Goal: Transaction & Acquisition: Purchase product/service

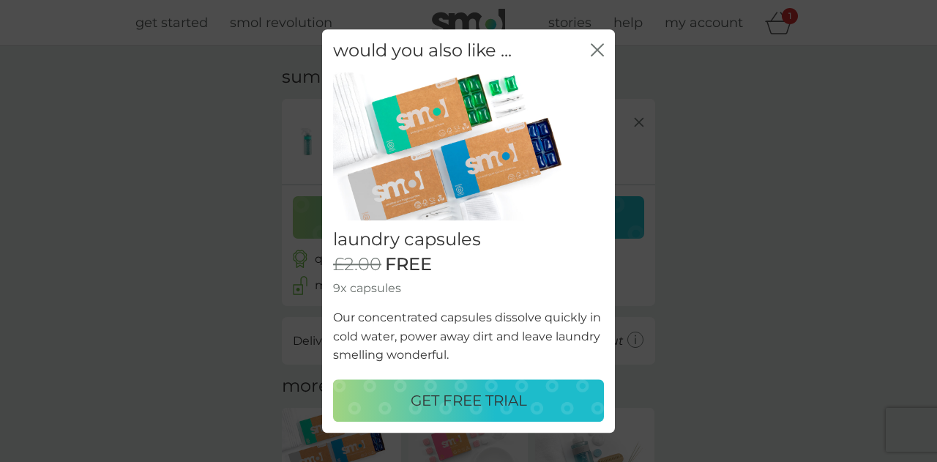
click at [542, 401] on div "GET FREE TRIAL" at bounding box center [469, 400] width 242 height 23
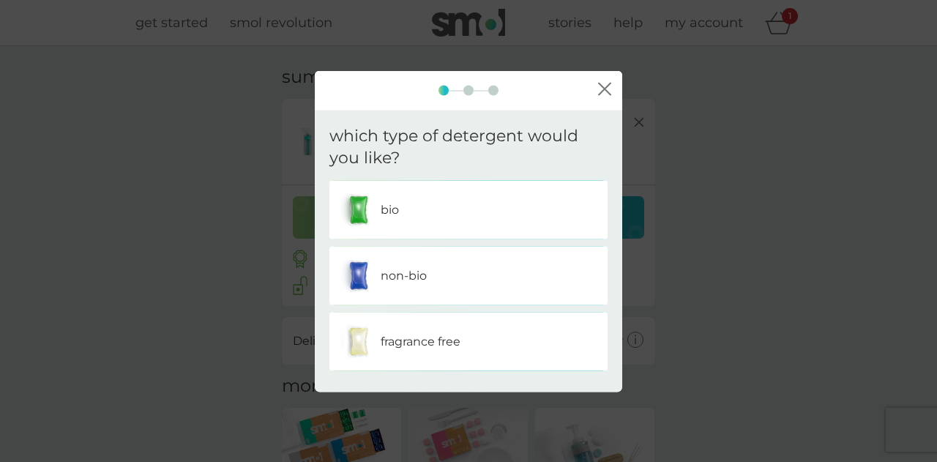
click at [460, 226] on div "bio" at bounding box center [468, 210] width 256 height 37
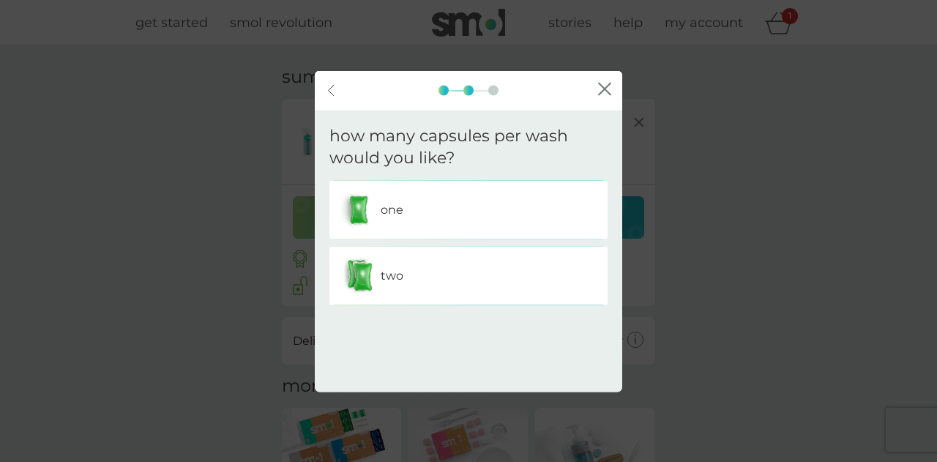
click at [493, 228] on div "one" at bounding box center [468, 210] width 278 height 59
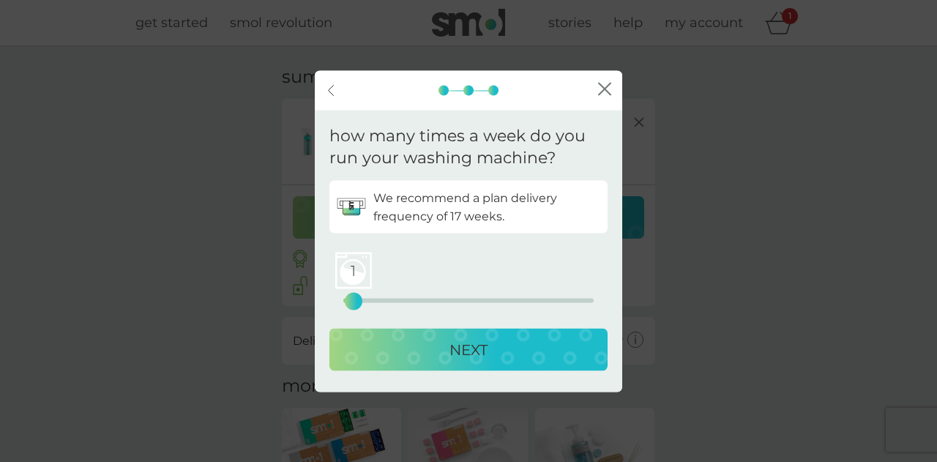
drag, startPoint x: 343, startPoint y: 303, endPoint x: 355, endPoint y: 313, distance: 15.1
click at [355, 313] on div "We recommend a plan delivery frequency of 17 weeks. 1 0 12.5 25 NEXT" at bounding box center [468, 279] width 278 height 196
click at [365, 334] on button "NEXT" at bounding box center [468, 350] width 278 height 42
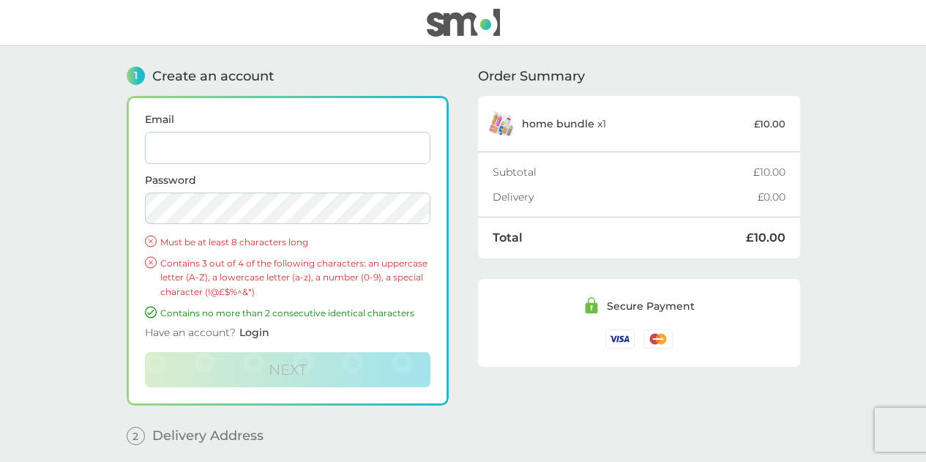
click at [323, 149] on input "Email" at bounding box center [287, 148] width 285 height 32
type input "rachelarland@hotmail.com"
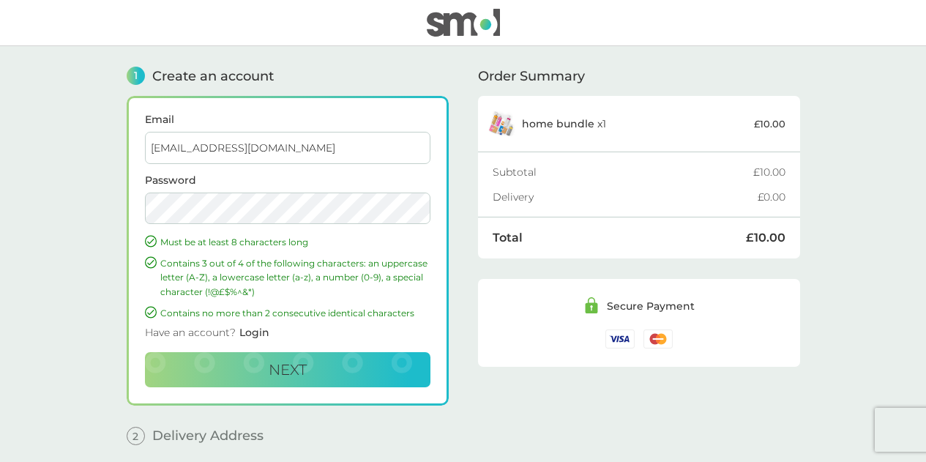
click at [145, 352] on button "Next" at bounding box center [287, 369] width 285 height 35
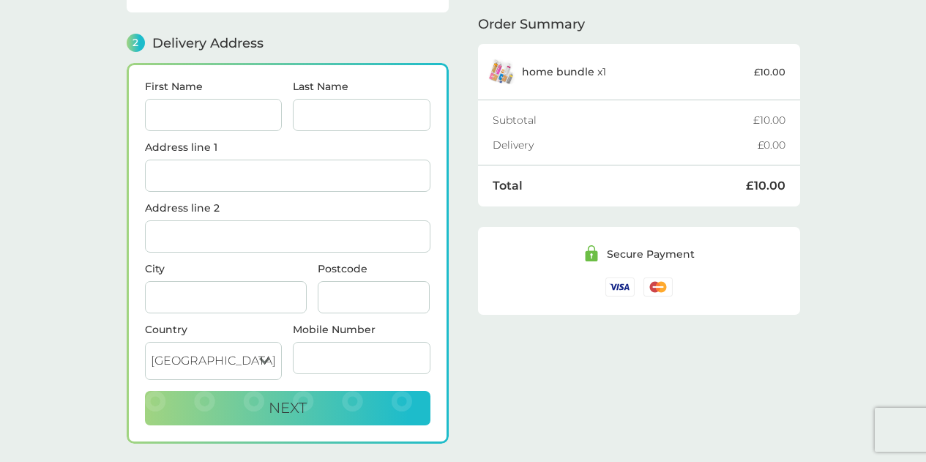
scroll to position [179, 0]
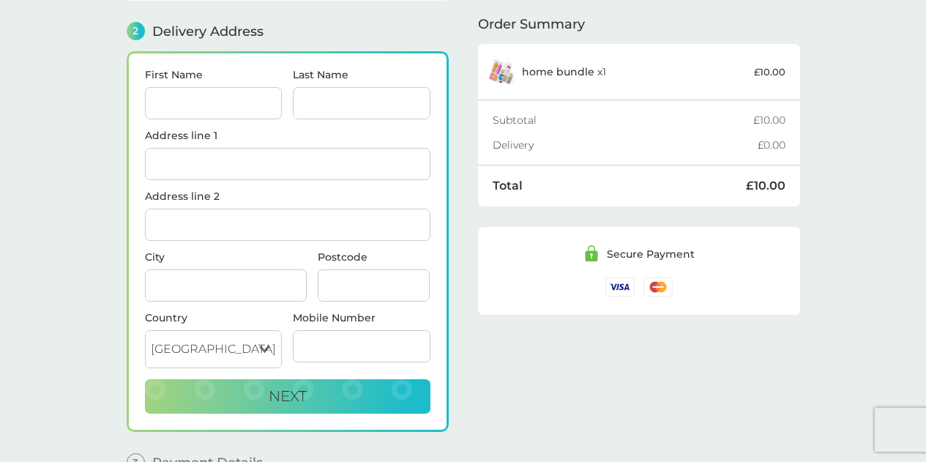
click at [247, 100] on input "First Name" at bounding box center [214, 103] width 138 height 32
type input "[PERSON_NAME]"
type input "Arland"
type input "100B, 2 Nation Way"
type input "Liverpool City Centre"
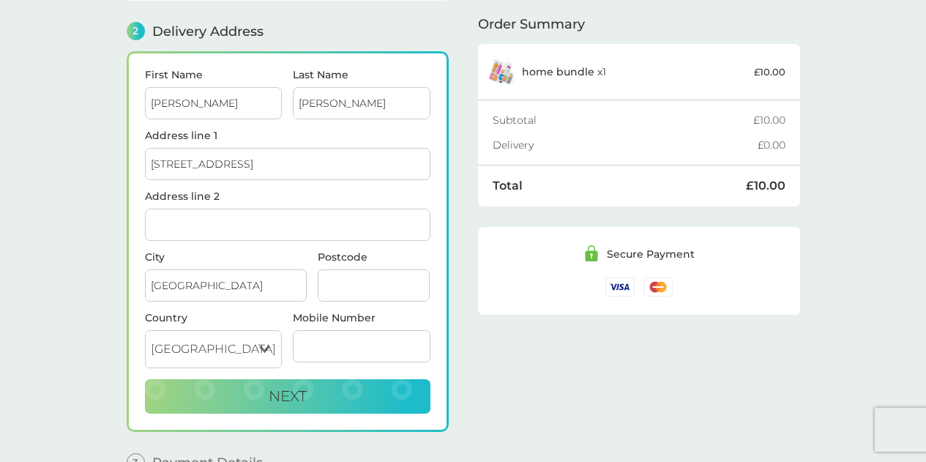
type input "L1 4LE"
type input "07904526708"
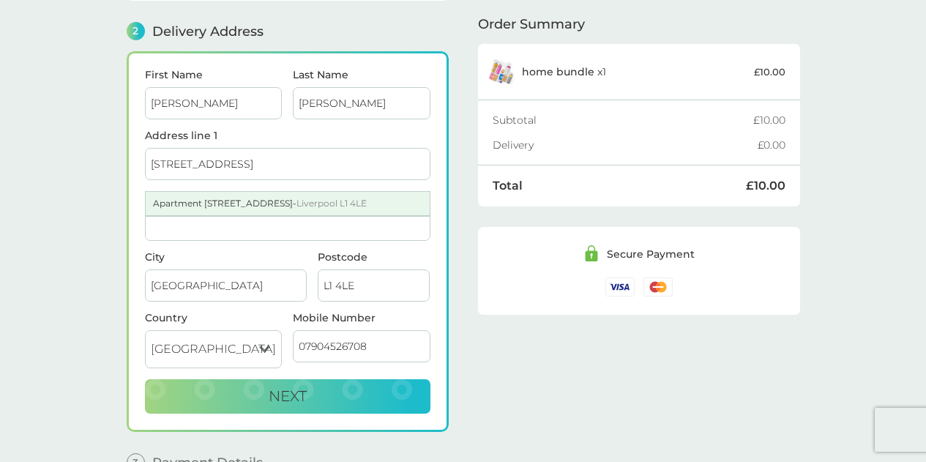
click at [255, 201] on div "Apartment 100 2 Nation Way - Liverpool L1 4LE" at bounding box center [288, 203] width 284 height 23
type input "Apartment 100, 2 Nation Way"
type input "Liverpool"
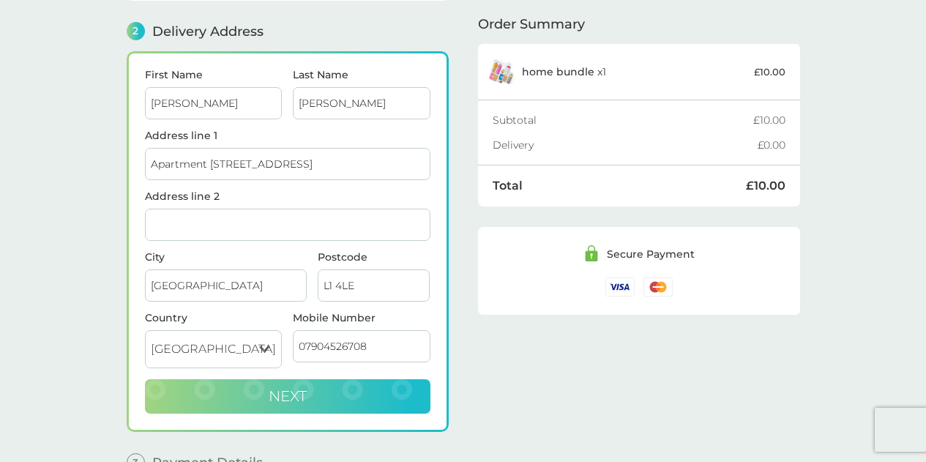
click at [258, 399] on button "Next" at bounding box center [287, 396] width 285 height 35
checkbox input "true"
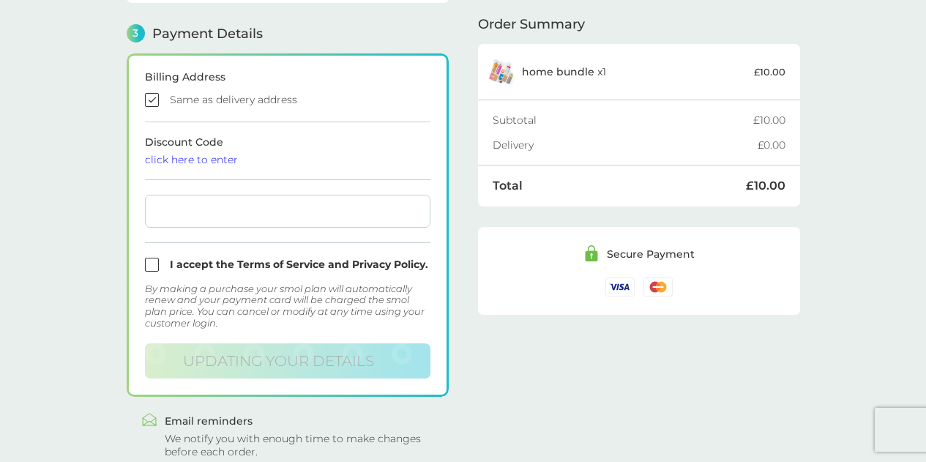
scroll to position [403, 0]
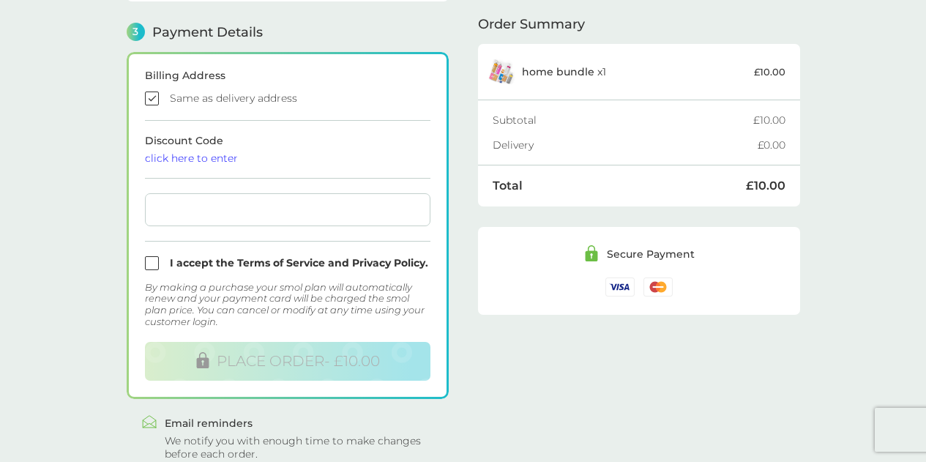
click at [153, 263] on input "checkbox" at bounding box center [287, 263] width 285 height 14
checkbox input "true"
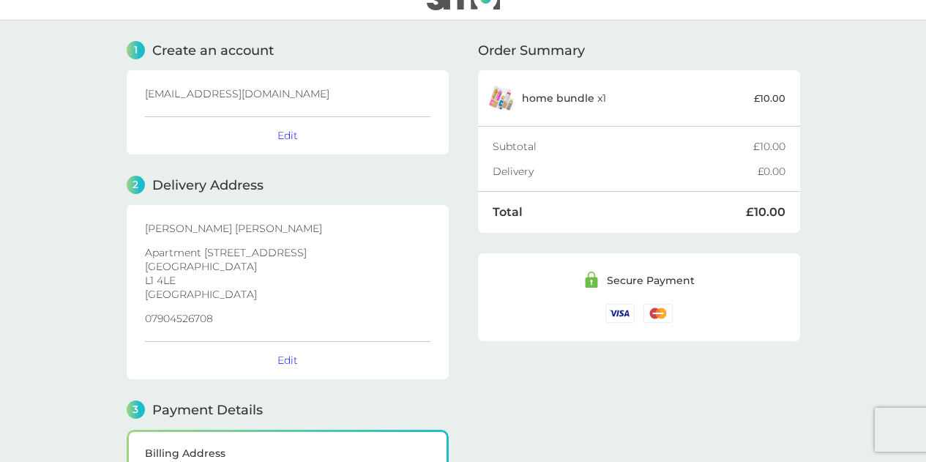
scroll to position [0, 0]
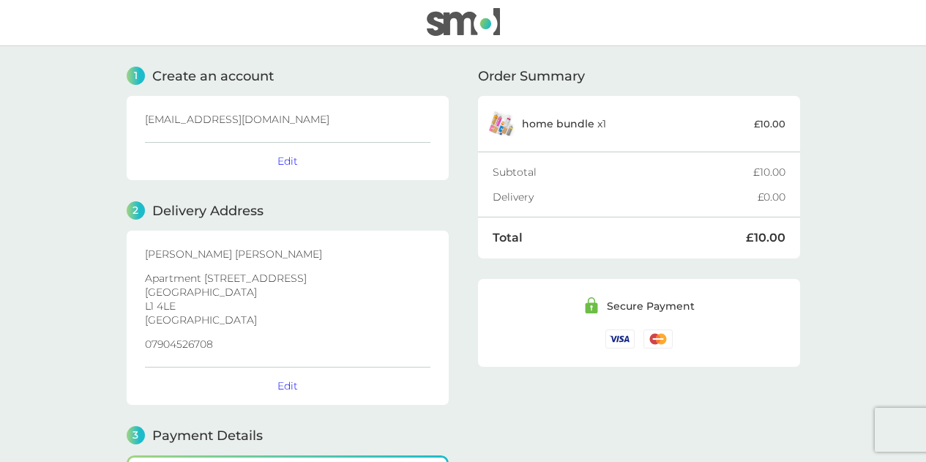
click at [460, 23] on img at bounding box center [463, 22] width 73 height 28
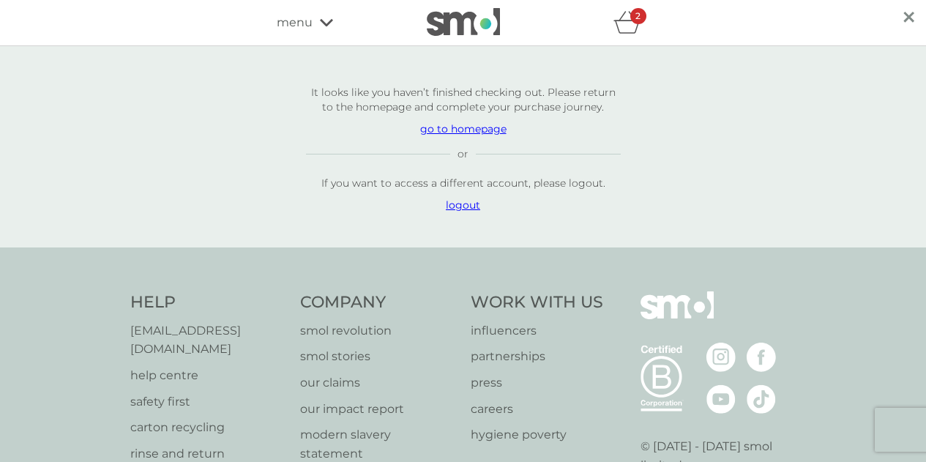
click at [631, 27] on icon "basket" at bounding box center [627, 22] width 28 height 23
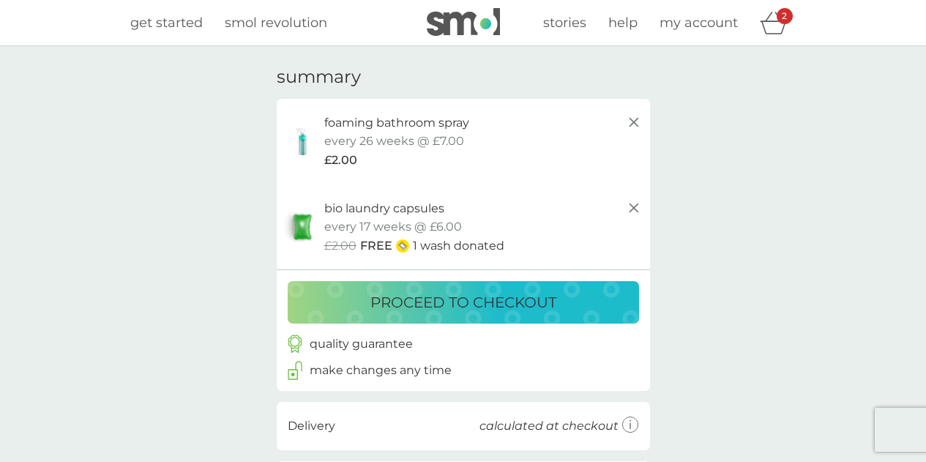
click at [637, 123] on icon at bounding box center [634, 122] width 18 height 18
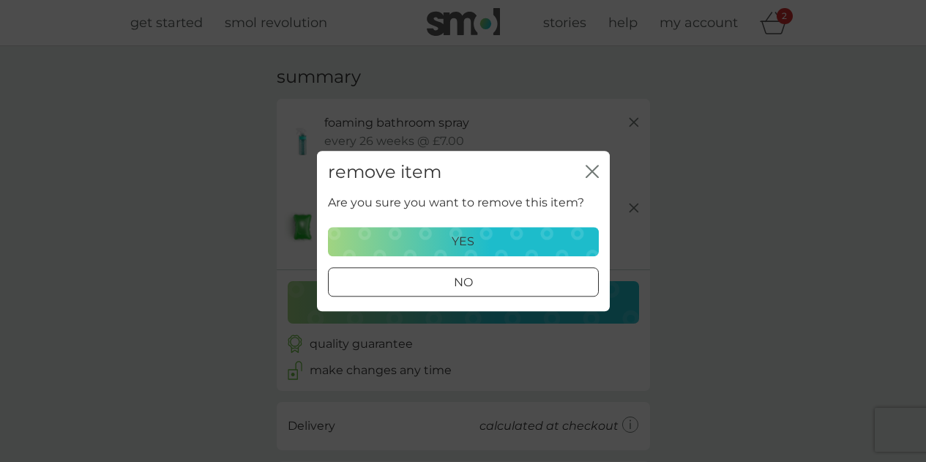
click at [561, 232] on div "yes" at bounding box center [463, 241] width 252 height 19
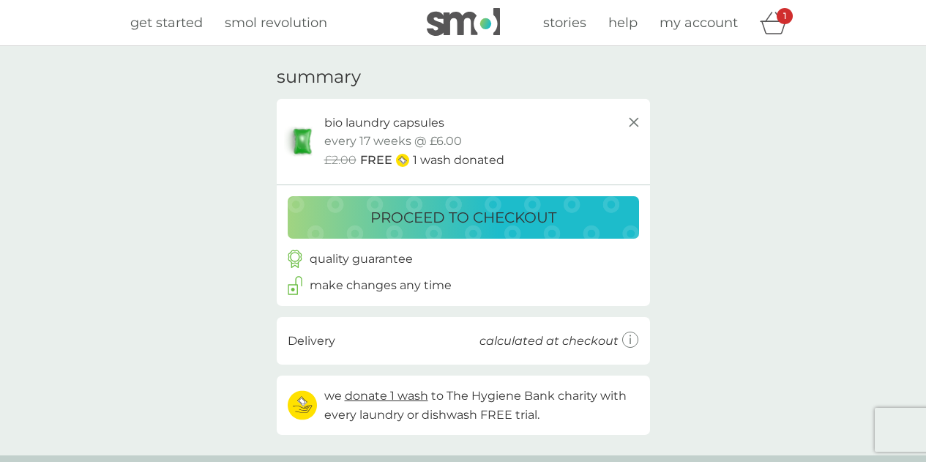
click at [638, 126] on icon at bounding box center [634, 122] width 18 height 18
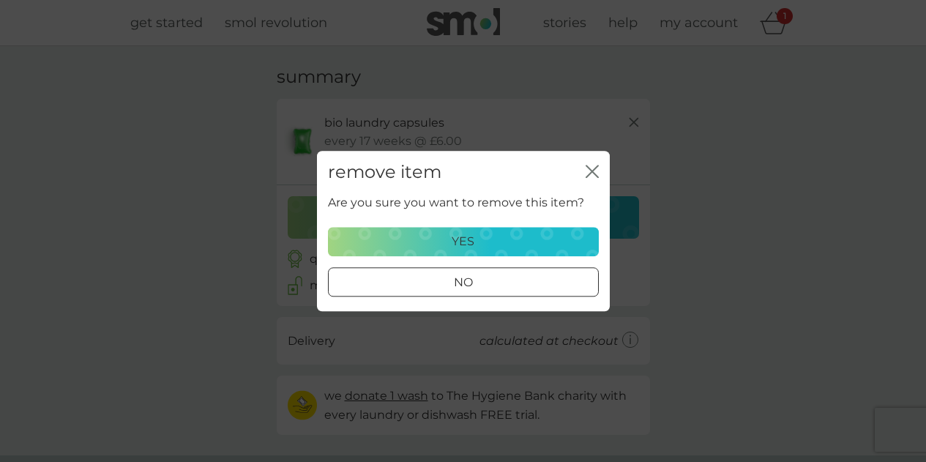
click at [474, 246] on div "yes" at bounding box center [463, 241] width 252 height 19
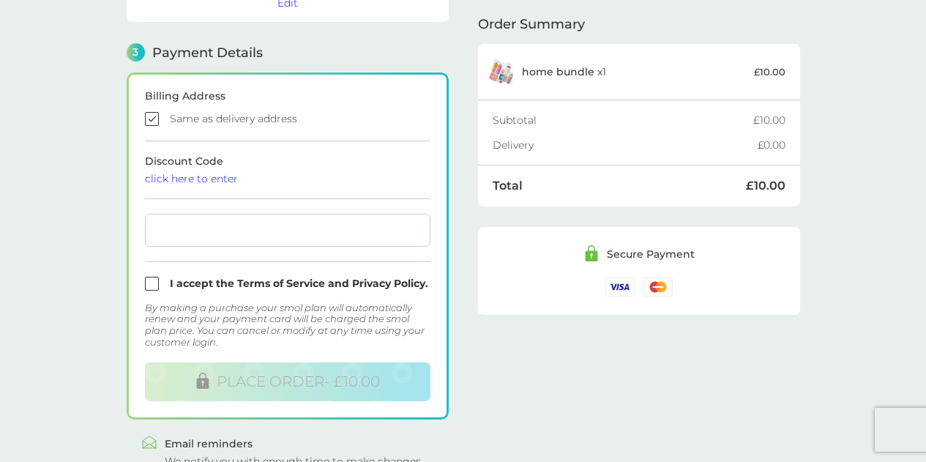
scroll to position [403, 0]
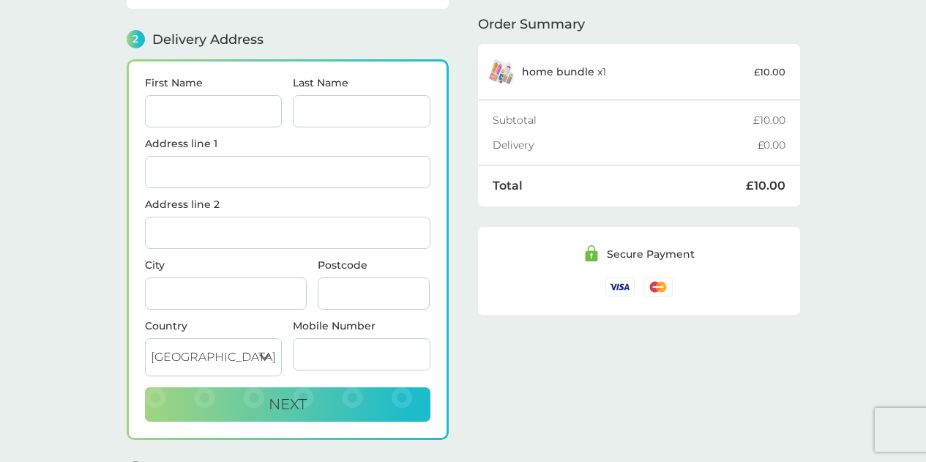
scroll to position [179, 0]
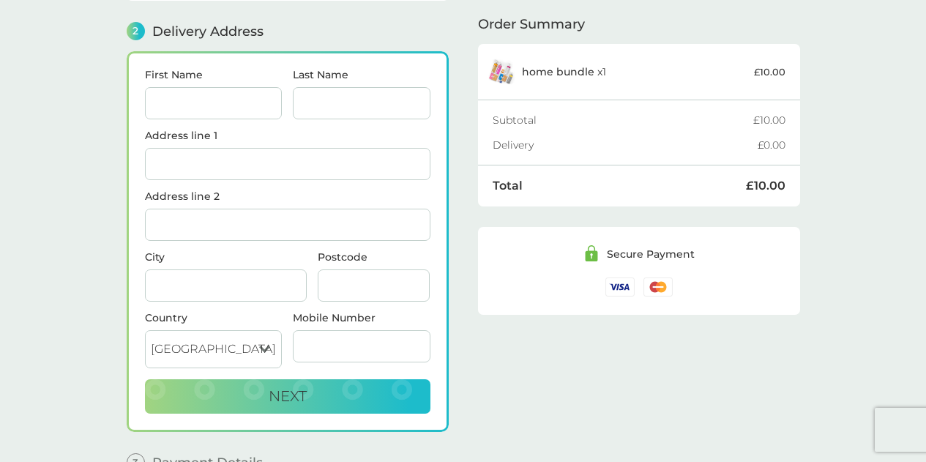
click at [535, 67] on span "home bundle" at bounding box center [558, 71] width 72 height 13
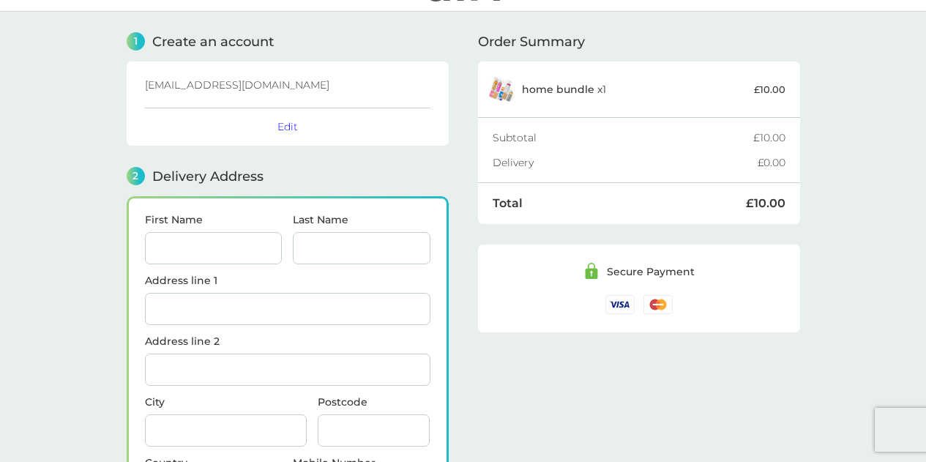
scroll to position [0, 0]
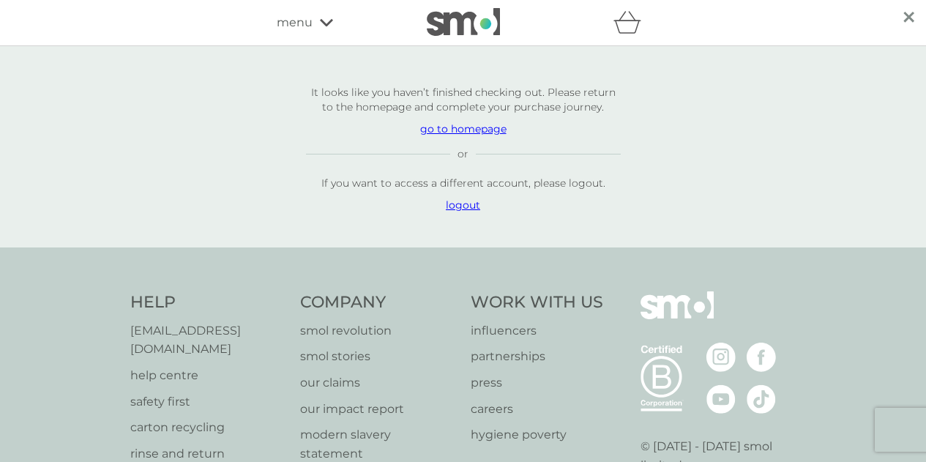
click at [291, 34] on div "refer a friend & you BOTH save smol impact smol shop your smol plans your upcom…" at bounding box center [463, 22] width 373 height 29
click at [301, 24] on span "menu" at bounding box center [295, 22] width 36 height 19
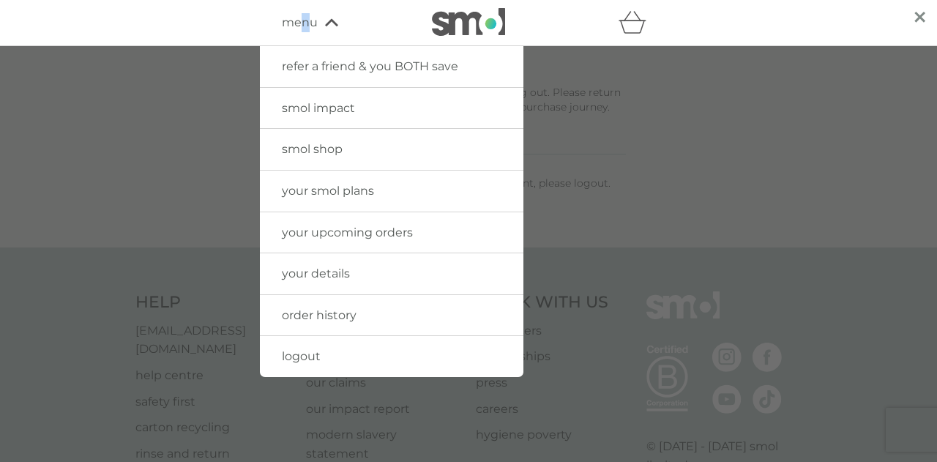
click at [318, 145] on span "smol shop" at bounding box center [312, 149] width 61 height 14
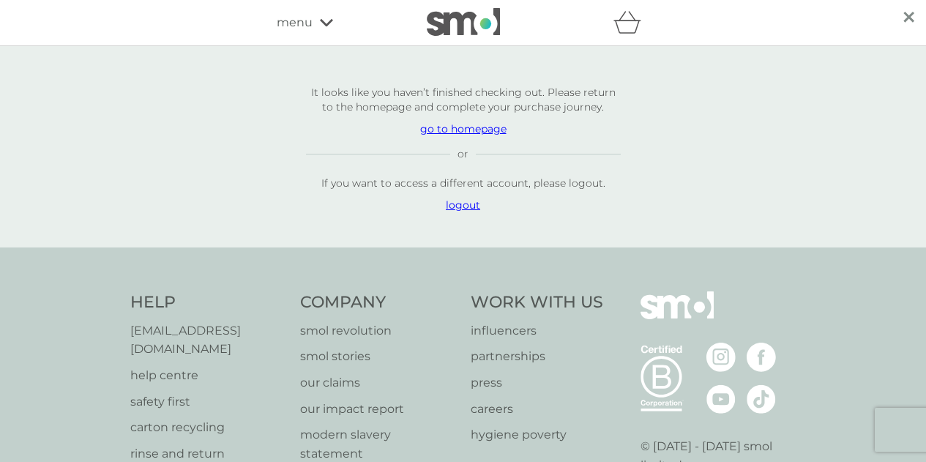
click at [321, 26] on icon at bounding box center [326, 22] width 13 height 9
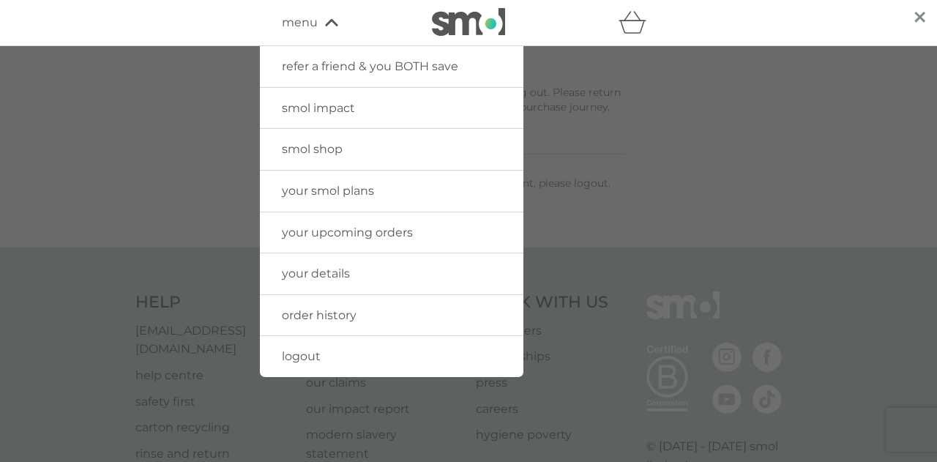
click at [329, 152] on span "smol shop" at bounding box center [312, 149] width 61 height 14
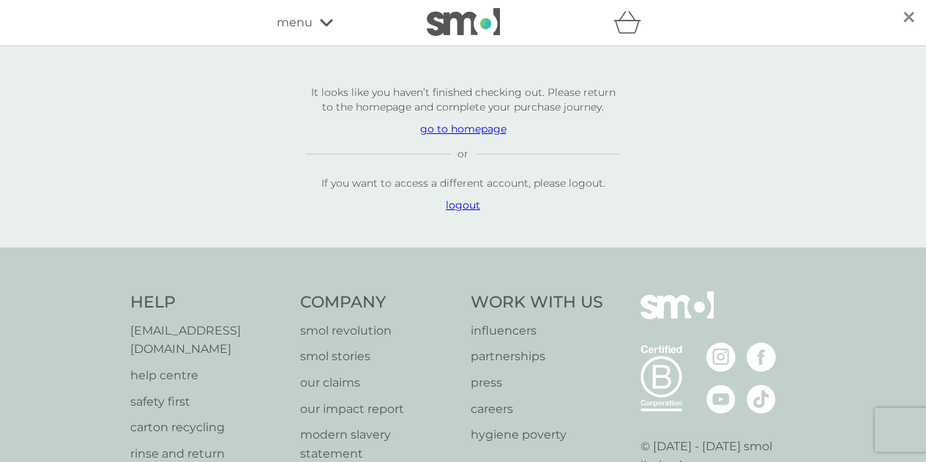
click at [324, 15] on div "menu" at bounding box center [339, 22] width 124 height 19
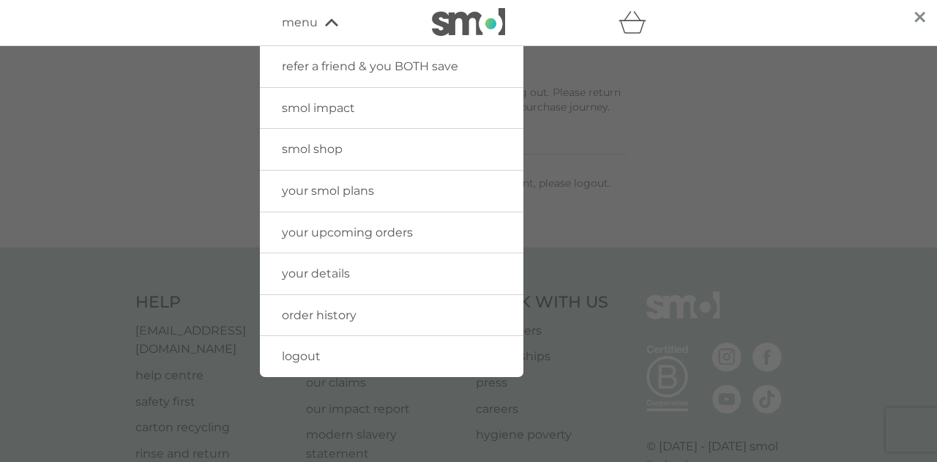
click at [335, 101] on span "smol impact" at bounding box center [318, 108] width 73 height 14
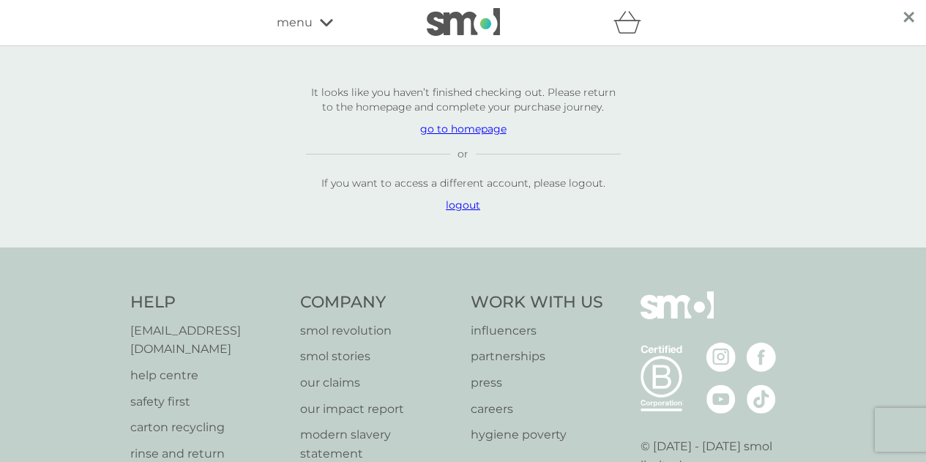
click at [315, 11] on div "refer a friend & you BOTH save smol impact smol shop your smol plans your upcom…" at bounding box center [463, 22] width 373 height 29
click at [316, 25] on div "menu" at bounding box center [339, 22] width 124 height 19
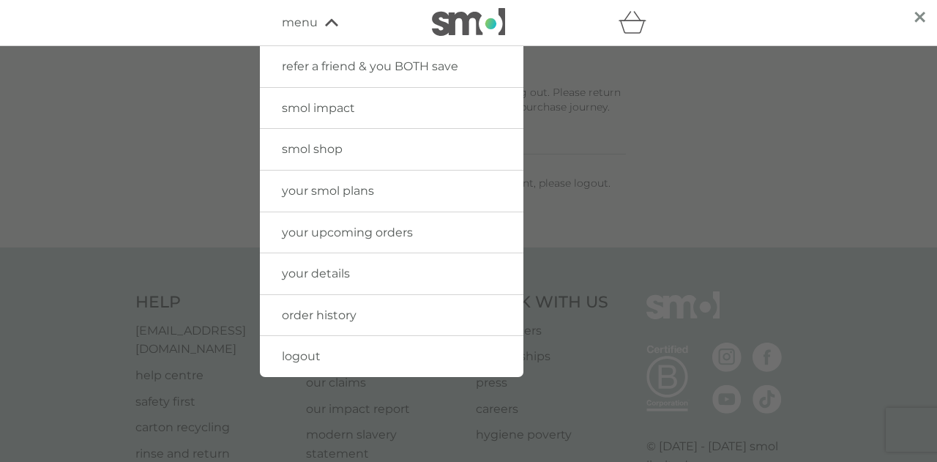
click at [487, 24] on img at bounding box center [468, 22] width 73 height 28
click at [434, 15] on img at bounding box center [468, 22] width 73 height 28
click at [333, 24] on icon at bounding box center [331, 22] width 13 height 9
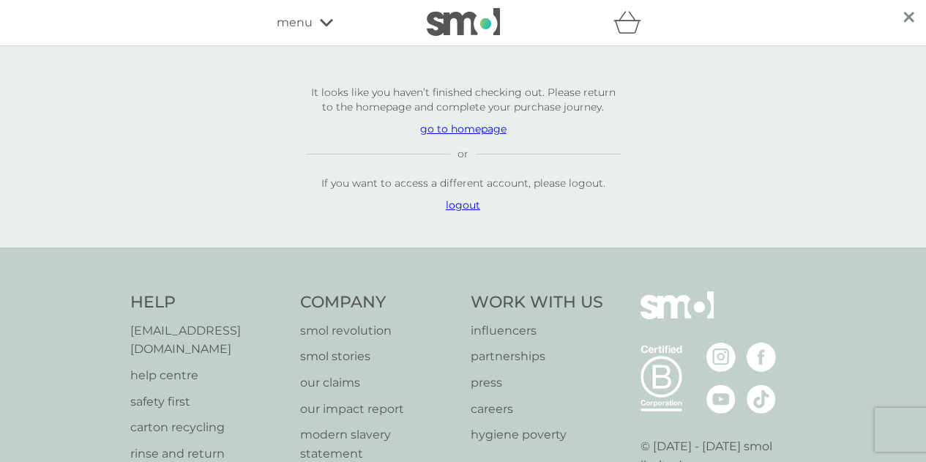
click at [469, 26] on img at bounding box center [463, 22] width 73 height 28
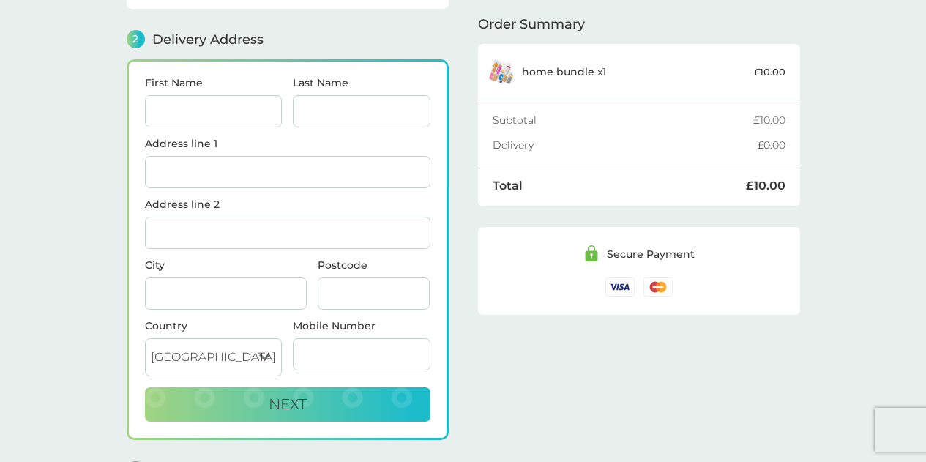
scroll to position [179, 0]
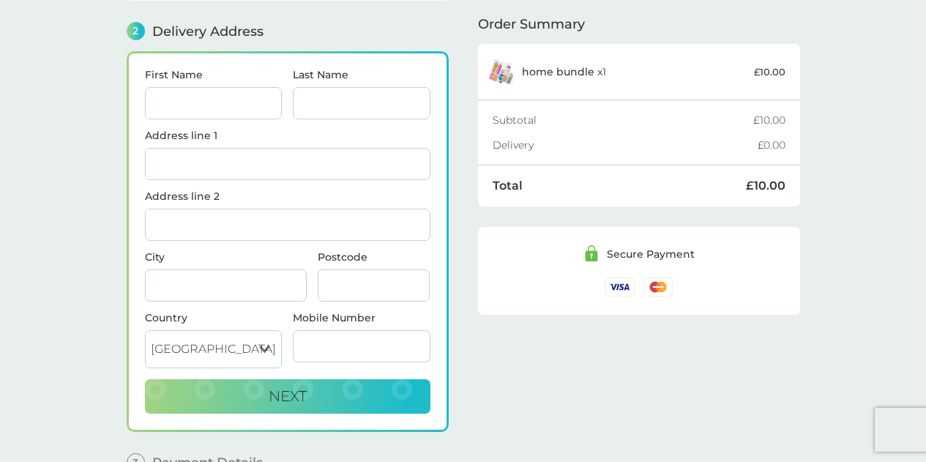
click at [268, 117] on input "First Name" at bounding box center [214, 103] width 138 height 32
type input "[PERSON_NAME]"
type input "100B, 2 Nation Way"
type input "Liverpool City Centre"
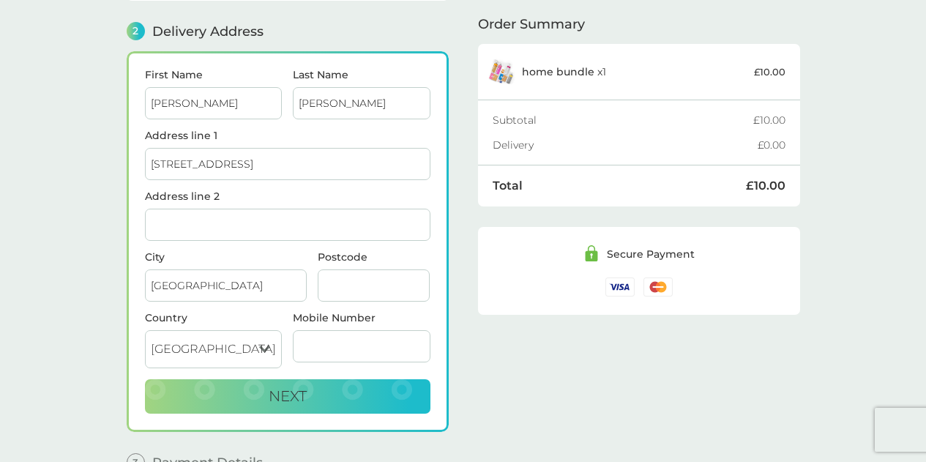
type input "L1 4LE"
type input "07904526708"
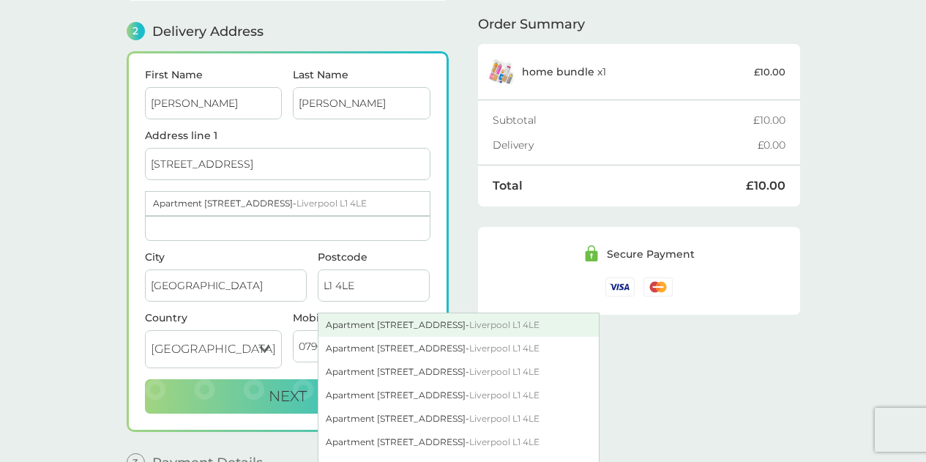
click at [372, 325] on div "Apartment 100 2 Nation Way - Liverpool L1 4LE" at bounding box center [458, 324] width 280 height 23
type input "Apartment [STREET_ADDRESS]"
type input "[GEOGRAPHIC_DATA]"
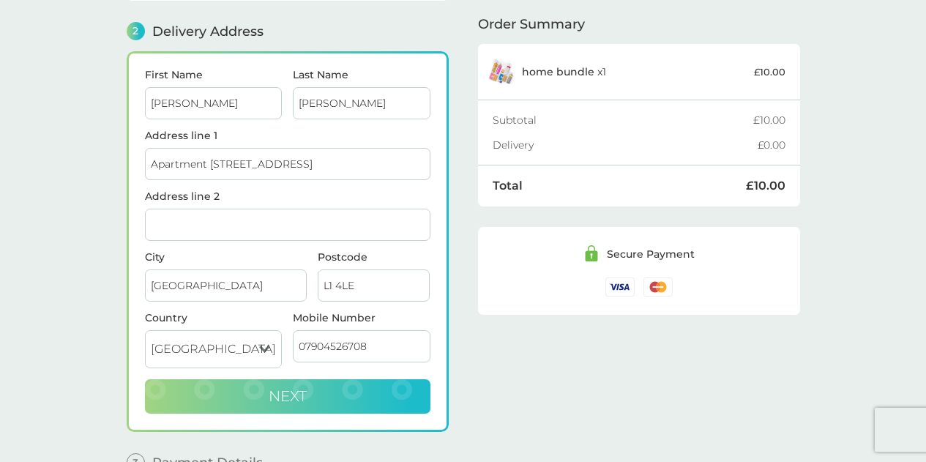
click at [359, 385] on button "Next" at bounding box center [287, 396] width 285 height 35
checkbox input "true"
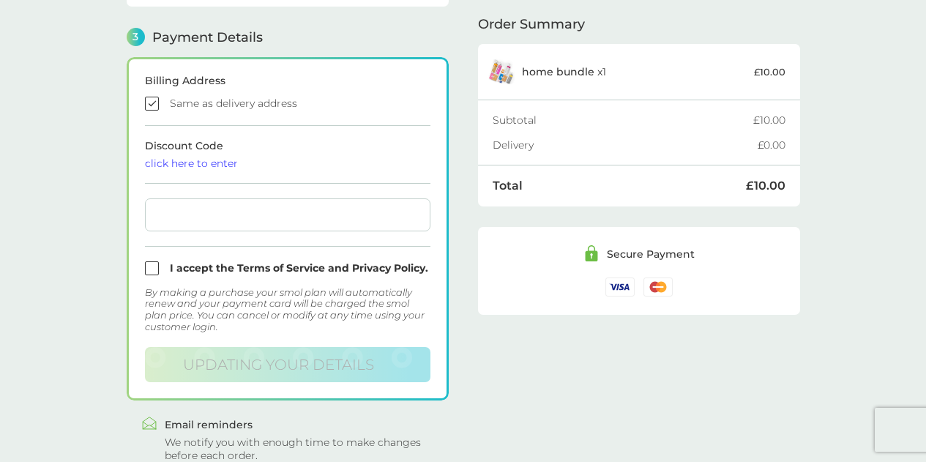
scroll to position [403, 0]
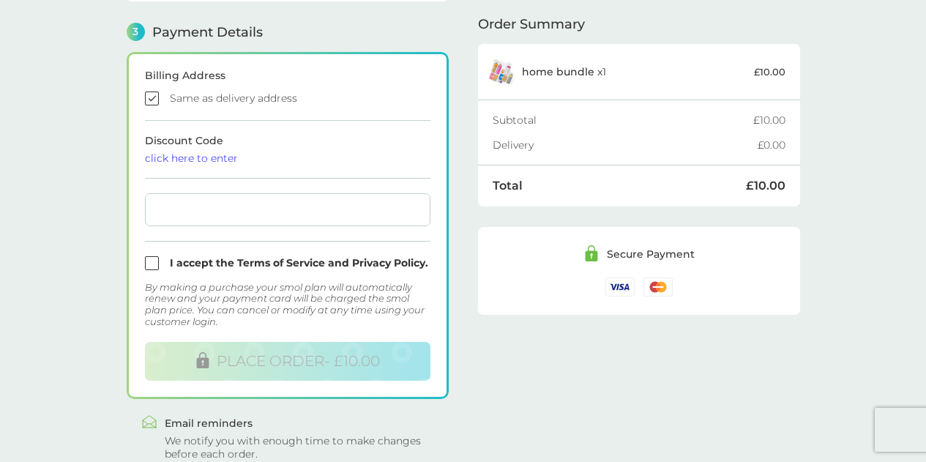
click at [157, 262] on input "checkbox" at bounding box center [287, 263] width 285 height 14
checkbox input "true"
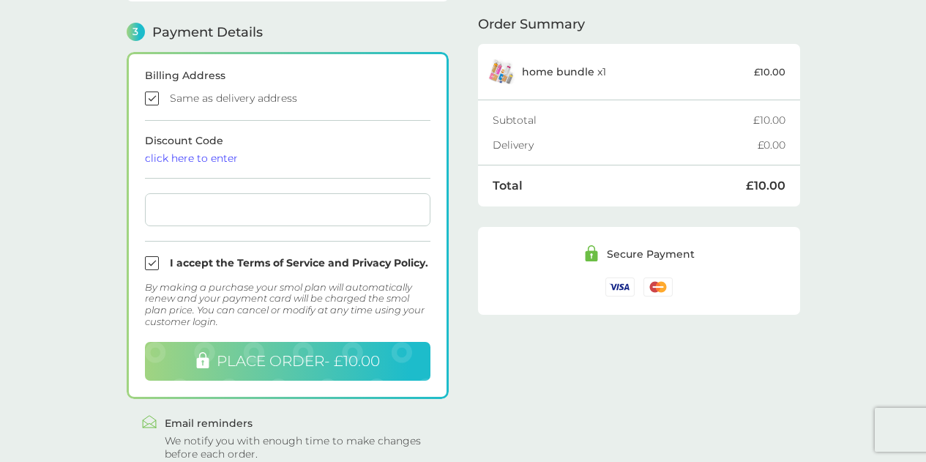
click at [302, 359] on span "PLACE ORDER - £10.00" at bounding box center [298, 361] width 163 height 18
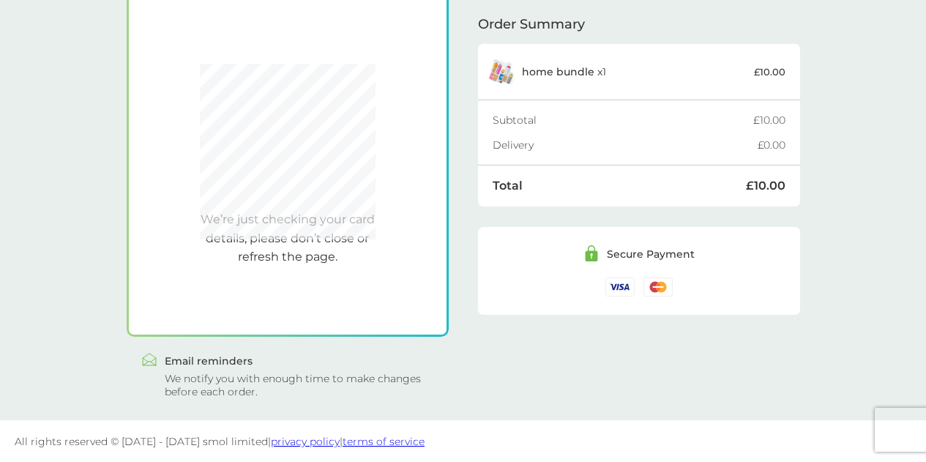
scroll to position [315, 0]
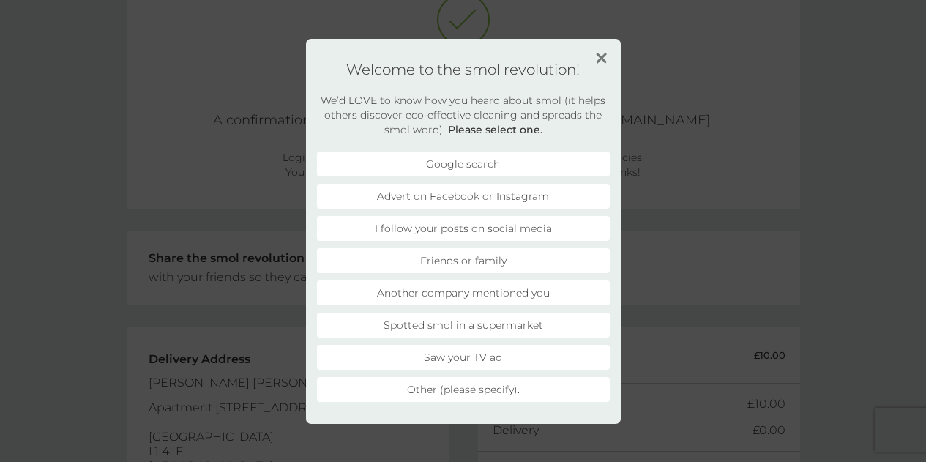
scroll to position [146, 0]
click at [517, 202] on li "Advert on Facebook or Instagram" at bounding box center [463, 196] width 293 height 25
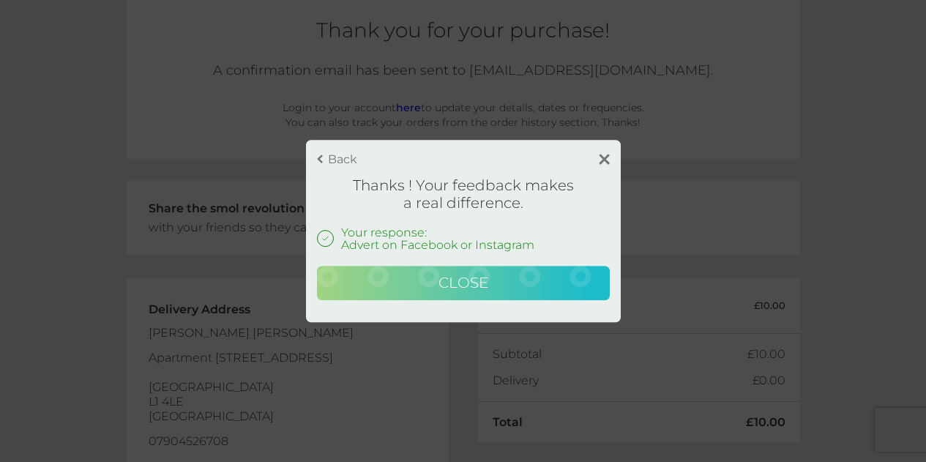
click at [505, 280] on button "Close" at bounding box center [463, 283] width 293 height 35
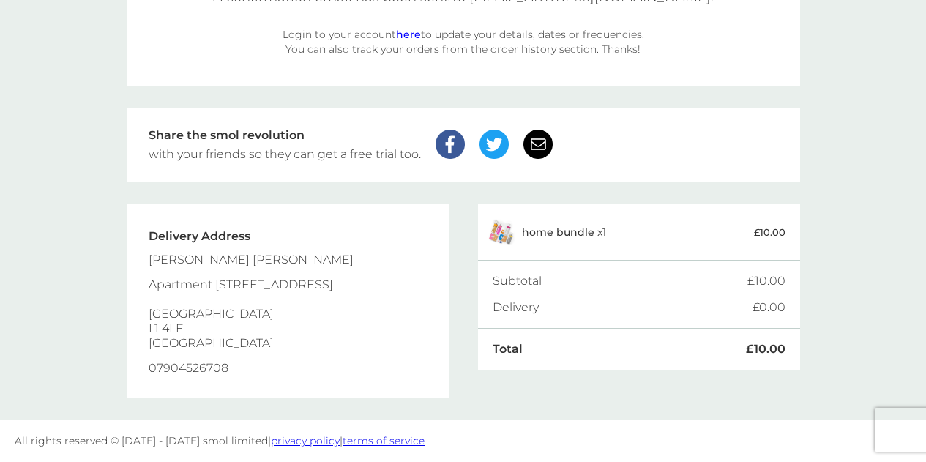
scroll to position [0, 0]
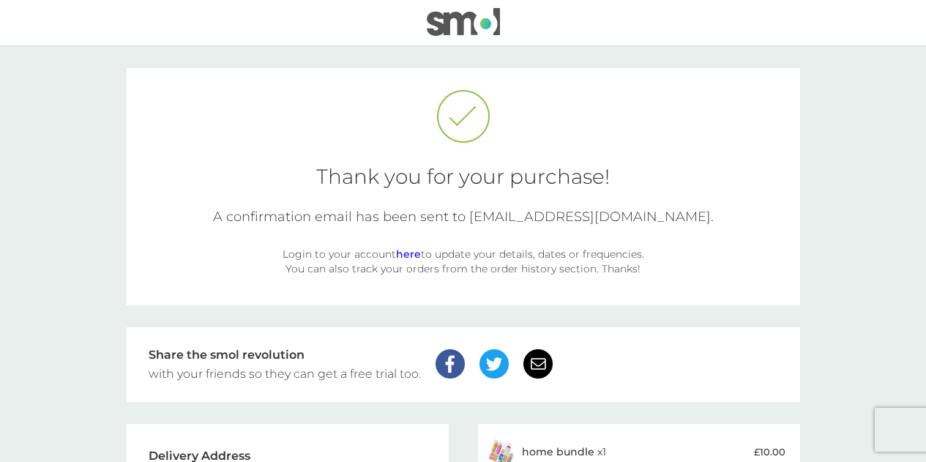
click at [457, 23] on img at bounding box center [463, 22] width 73 height 28
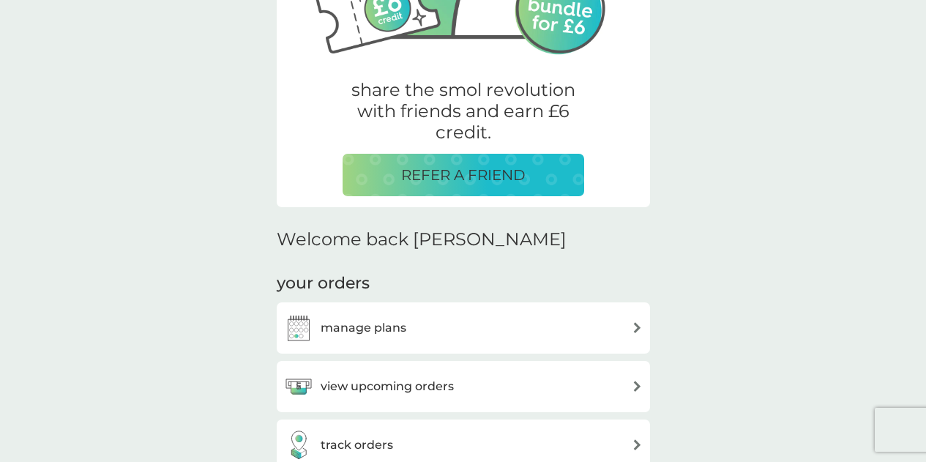
scroll to position [366, 0]
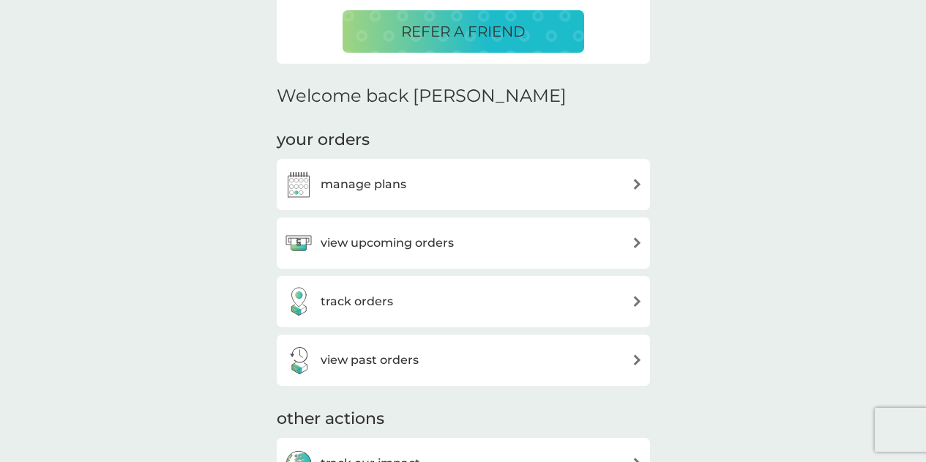
click at [537, 192] on div "manage plans" at bounding box center [463, 184] width 359 height 29
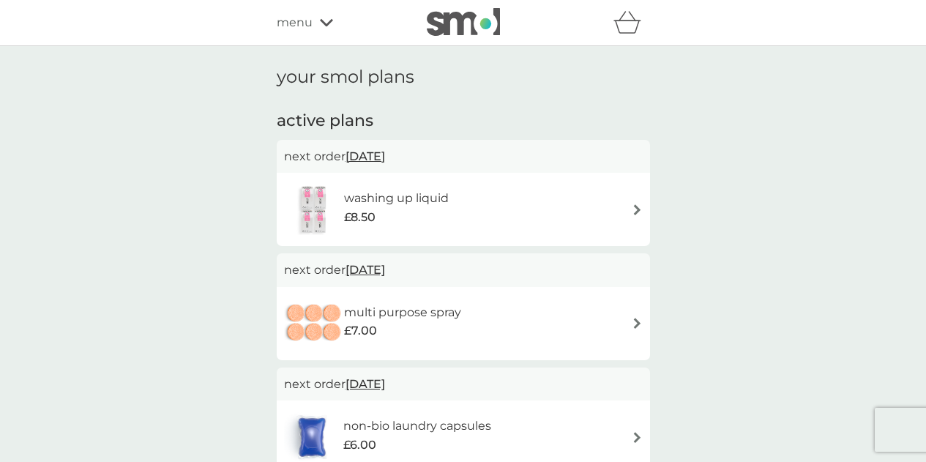
click at [466, 24] on img at bounding box center [463, 22] width 73 height 28
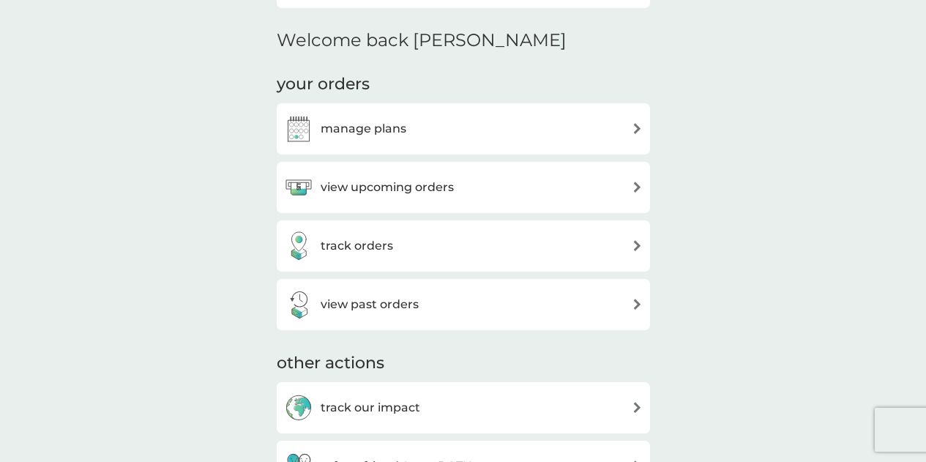
scroll to position [439, 0]
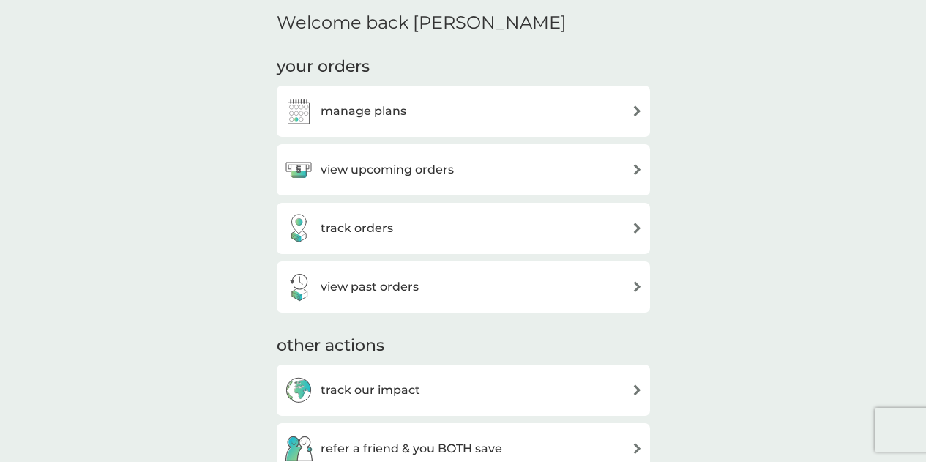
click at [516, 180] on div "view upcoming orders" at bounding box center [463, 169] width 359 height 29
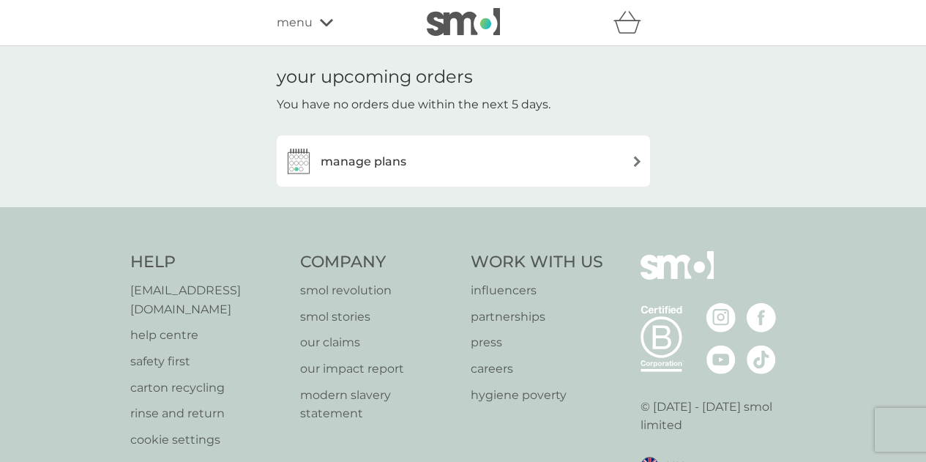
click at [531, 154] on div "manage plans" at bounding box center [463, 160] width 359 height 29
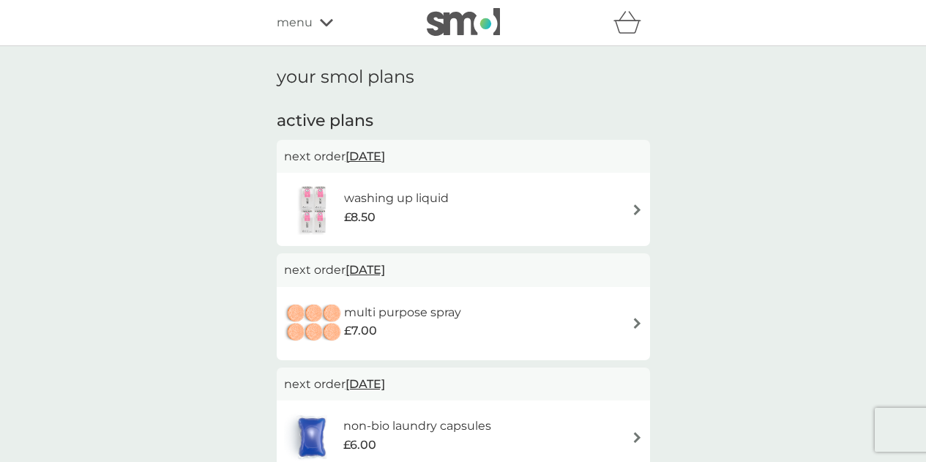
click at [460, 210] on div "washing up liquid £8.50" at bounding box center [403, 209] width 119 height 41
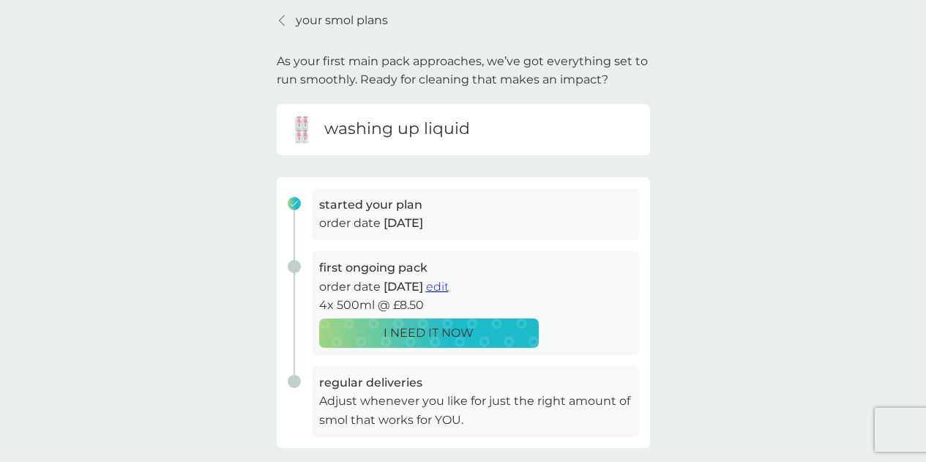
scroll to position [73, 0]
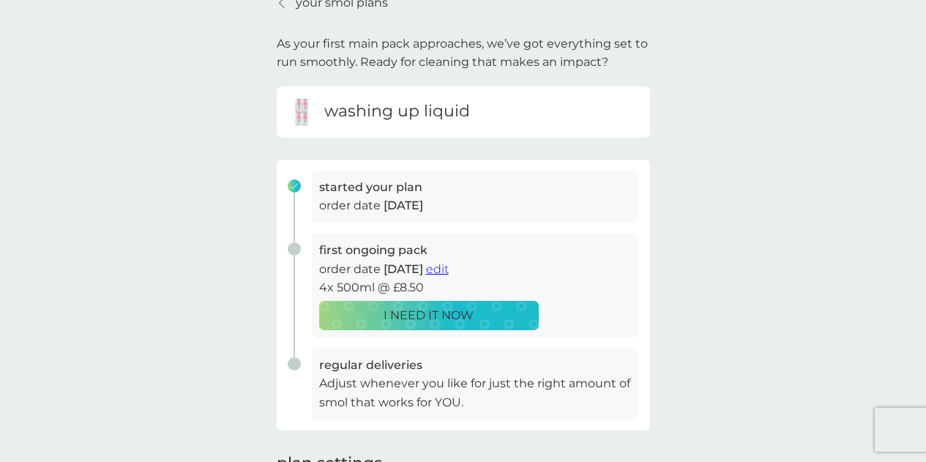
click at [449, 269] on span "edit" at bounding box center [437, 269] width 23 height 14
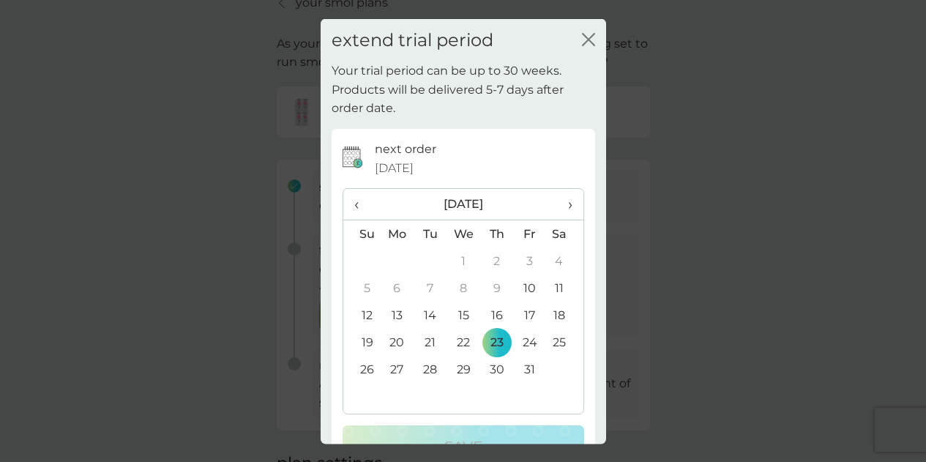
click at [523, 294] on td "10" at bounding box center [529, 287] width 33 height 27
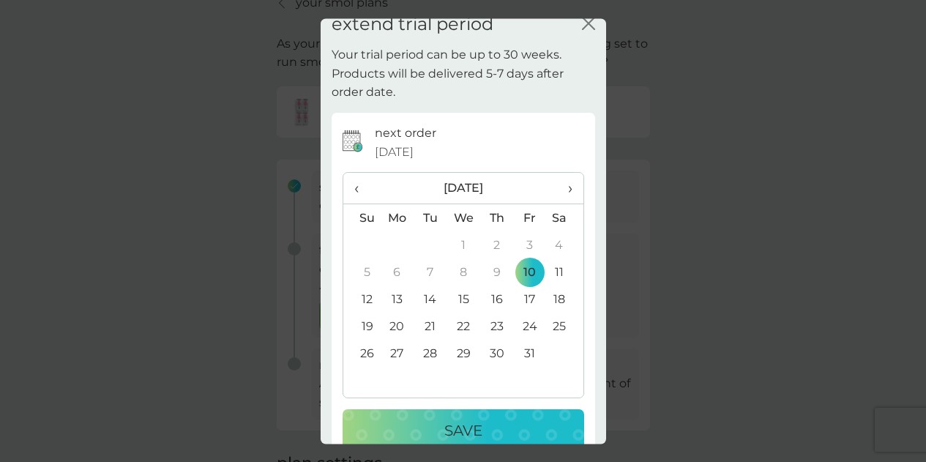
scroll to position [0, 0]
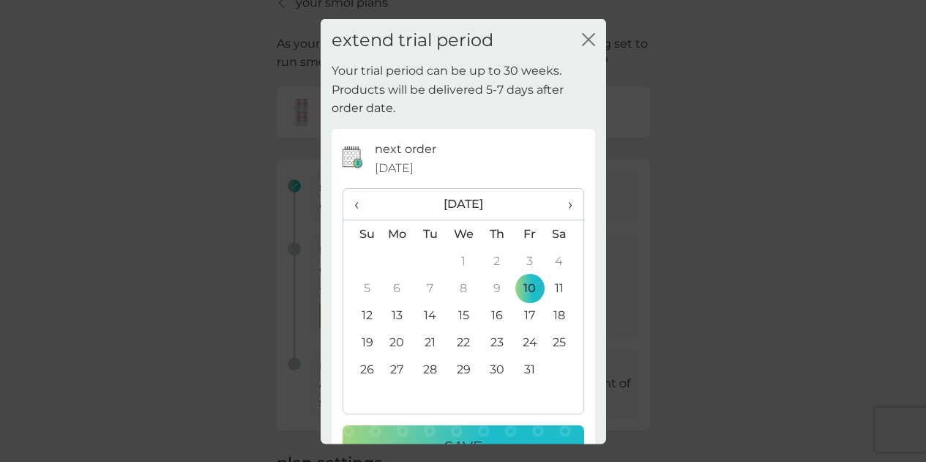
click at [582, 37] on icon "close" at bounding box center [588, 38] width 13 height 13
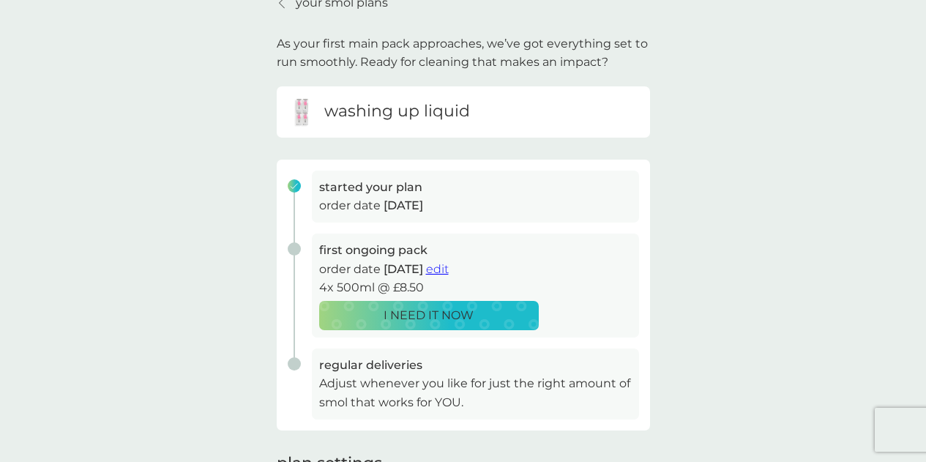
click at [456, 316] on p "I NEED IT NOW" at bounding box center [429, 315] width 90 height 19
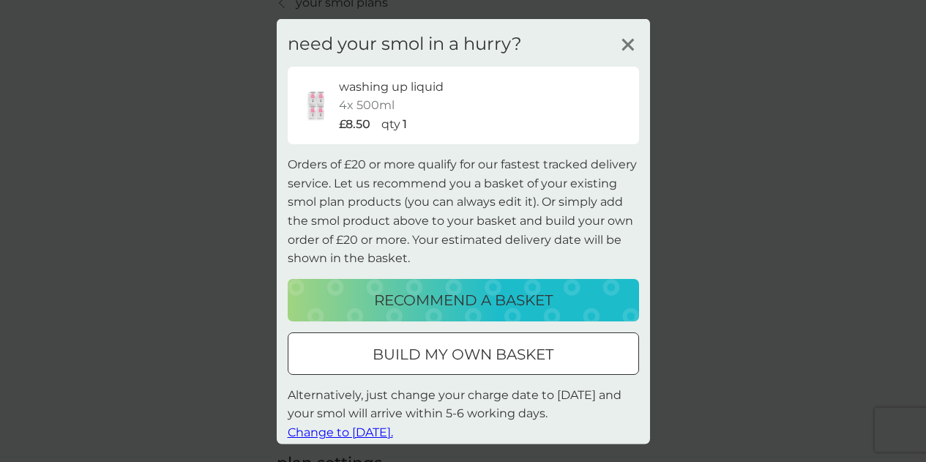
click at [622, 42] on line at bounding box center [627, 44] width 11 height 11
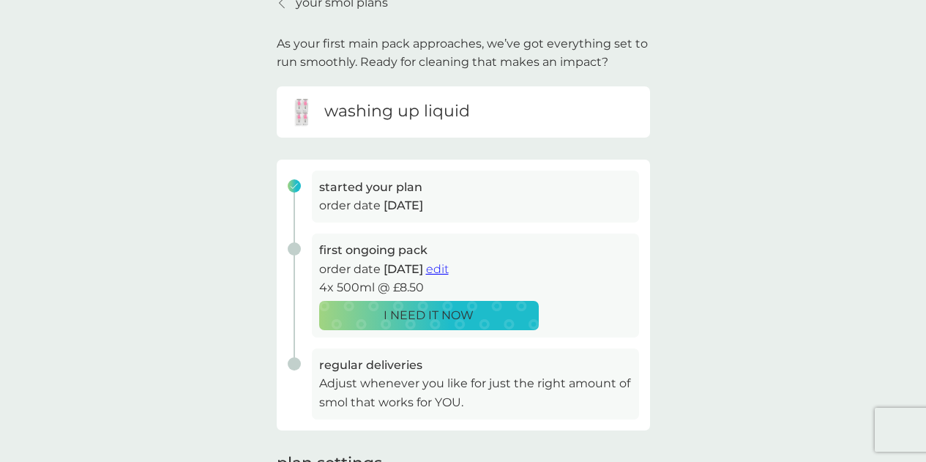
click at [721, 228] on div "your smol plans As your first main pack approaches, we’ve got everything set to…" at bounding box center [463, 317] width 926 height 688
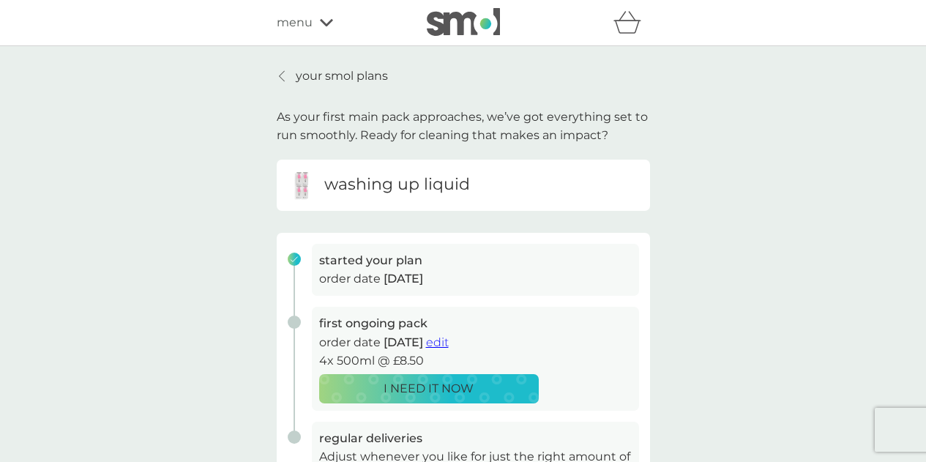
click at [303, 77] on p "your smol plans" at bounding box center [342, 76] width 92 height 19
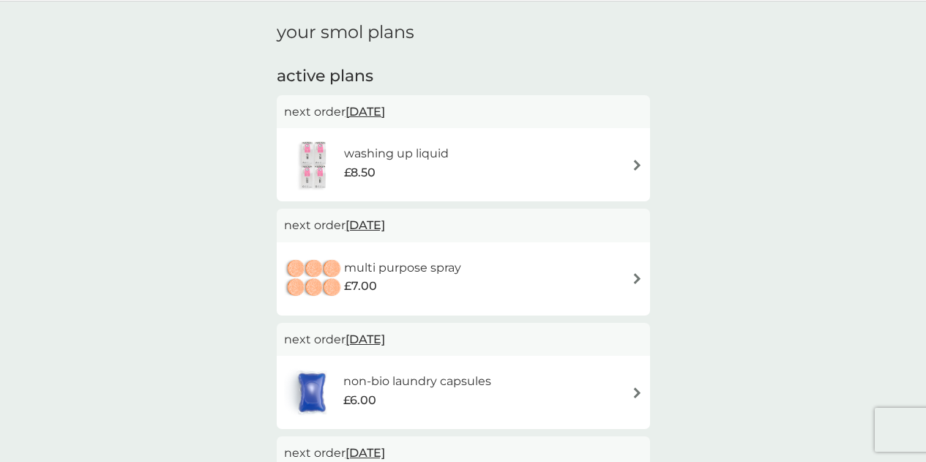
scroll to position [73, 0]
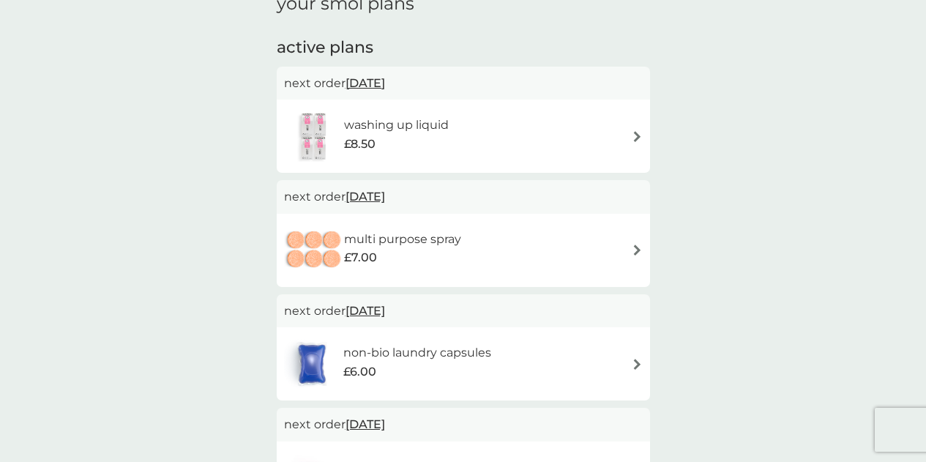
click at [520, 256] on div "multi purpose spray £7.00" at bounding box center [463, 250] width 359 height 51
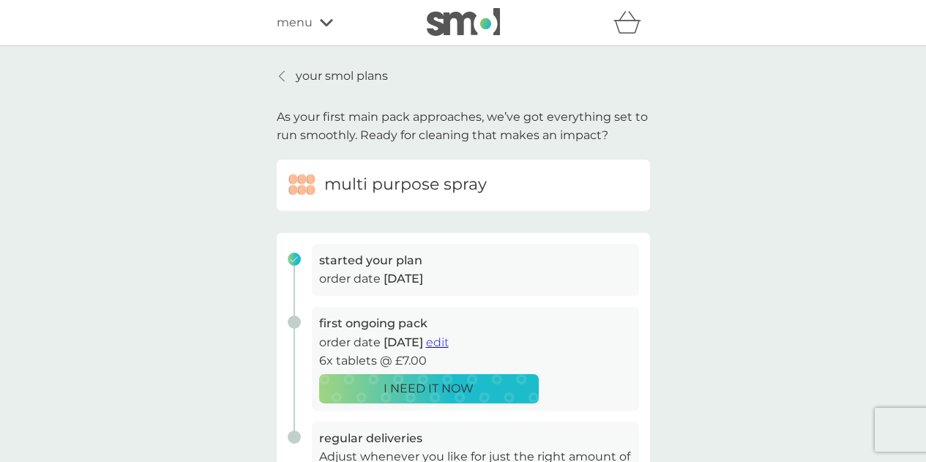
click at [348, 72] on p "your smol plans" at bounding box center [342, 76] width 92 height 19
drag, startPoint x: 317, startPoint y: 72, endPoint x: 179, endPoint y: 11, distance: 150.4
click at [317, 72] on p "your smol plans" at bounding box center [342, 76] width 92 height 19
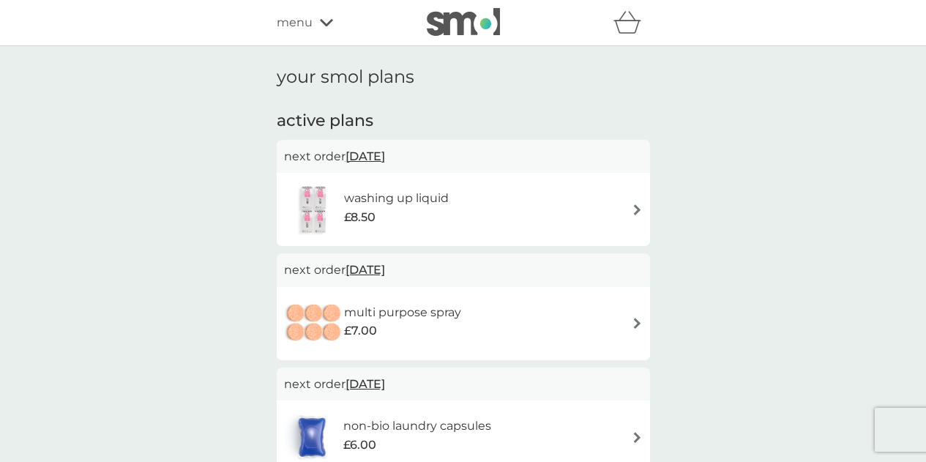
scroll to position [73, 0]
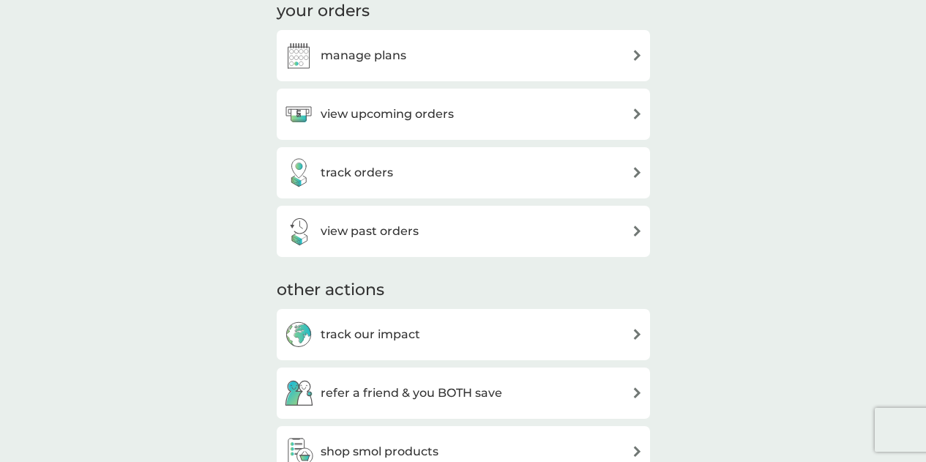
scroll to position [512, 0]
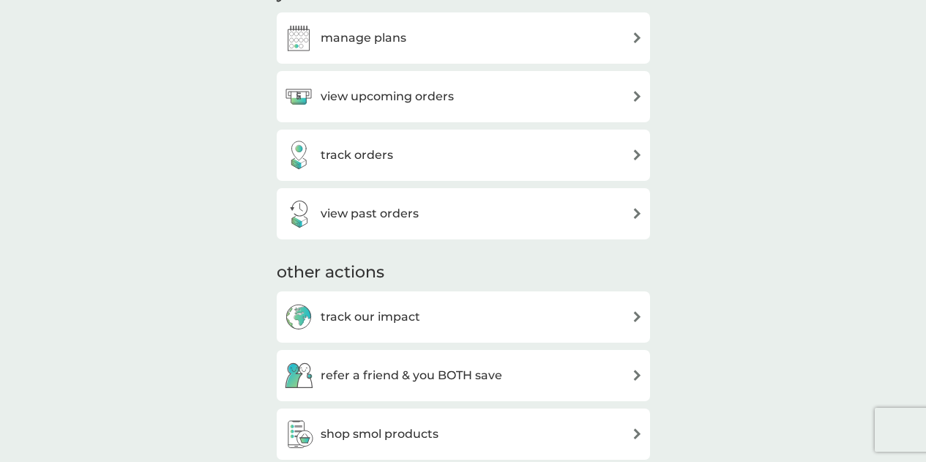
click at [549, 174] on div "track orders" at bounding box center [463, 155] width 373 height 51
click at [549, 166] on div "track orders" at bounding box center [463, 155] width 359 height 29
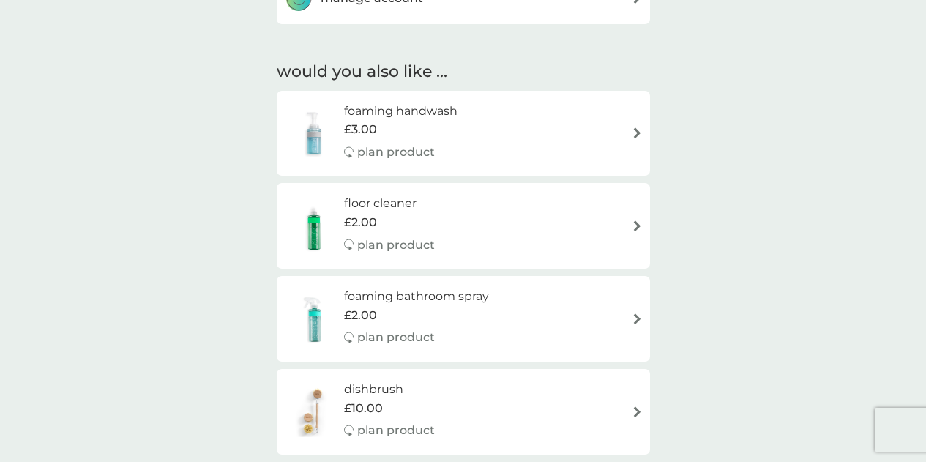
scroll to position [1025, 0]
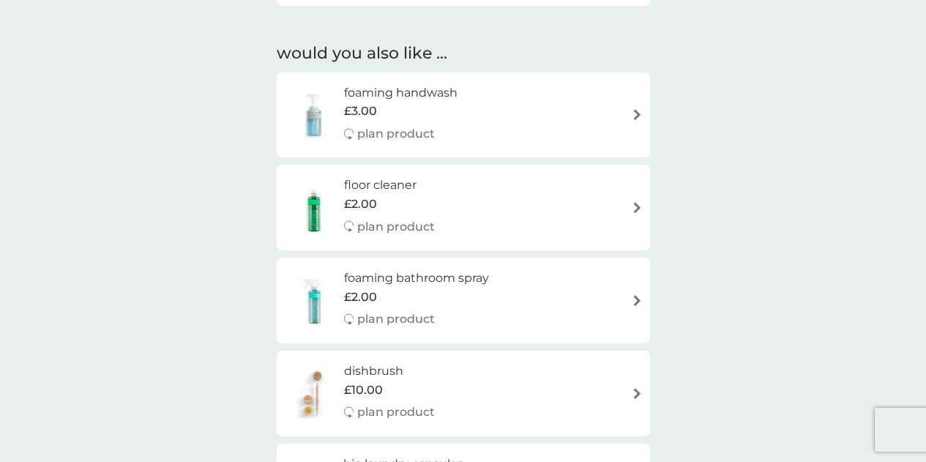
click at [426, 221] on p "plan product" at bounding box center [396, 226] width 78 height 19
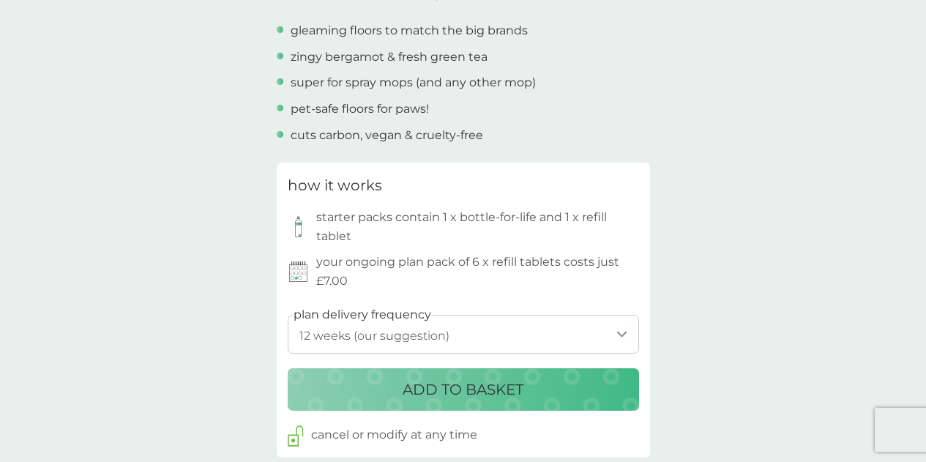
scroll to position [586, 0]
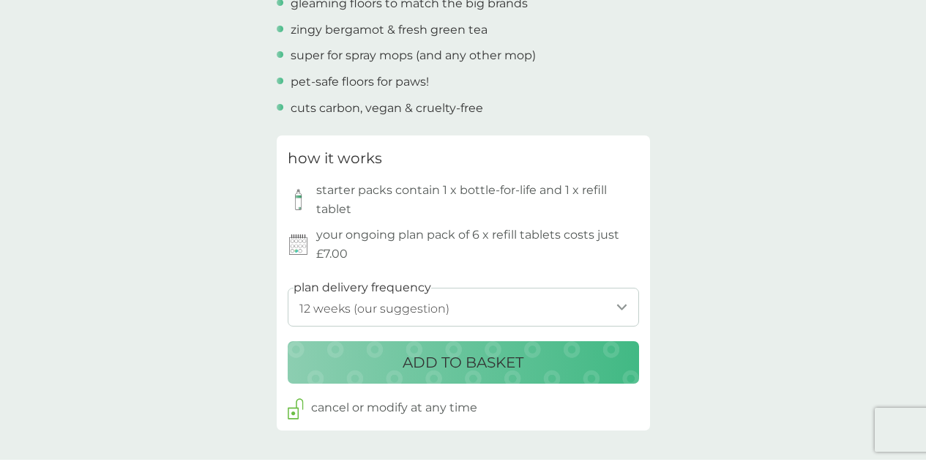
click at [567, 302] on select "1 week 2 weeks 3 weeks 4 weeks 5 weeks 6 weeks 7 weeks 8 weeks 9 weeks 10 weeks…" at bounding box center [463, 307] width 351 height 39
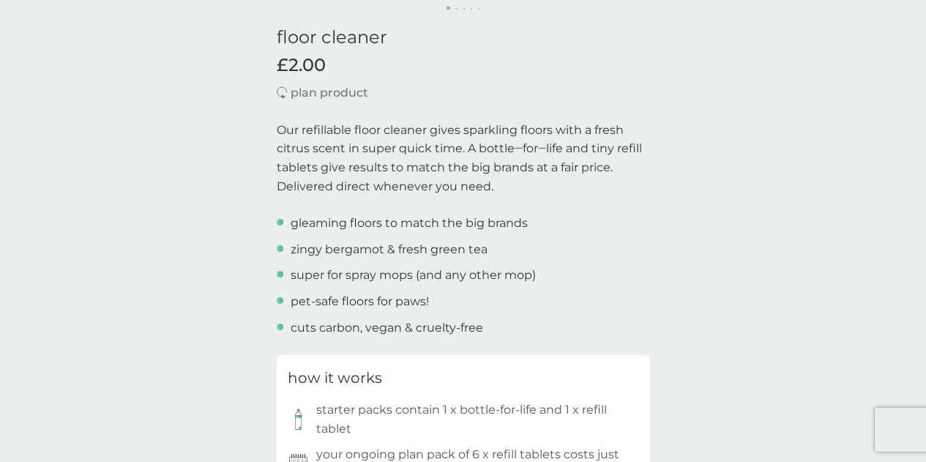
scroll to position [512, 0]
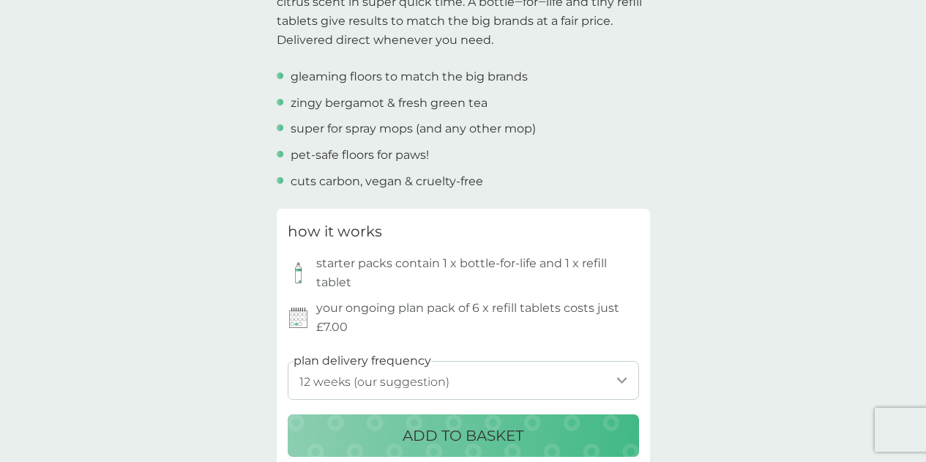
click at [601, 383] on select "1 week 2 weeks 3 weeks 4 weeks 5 weeks 6 weeks 7 weeks 8 weeks 9 weeks 10 weeks…" at bounding box center [463, 380] width 351 height 39
click at [536, 365] on select "1 week 2 weeks 3 weeks 4 weeks 5 weeks 6 weeks 7 weeks 8 weeks 9 weeks 10 weeks…" at bounding box center [463, 380] width 351 height 39
select select "182"
click at [288, 361] on select "1 week 2 weeks 3 weeks 4 weeks 5 weeks 6 weeks 7 weeks 8 weeks 9 weeks 10 weeks…" at bounding box center [463, 380] width 351 height 39
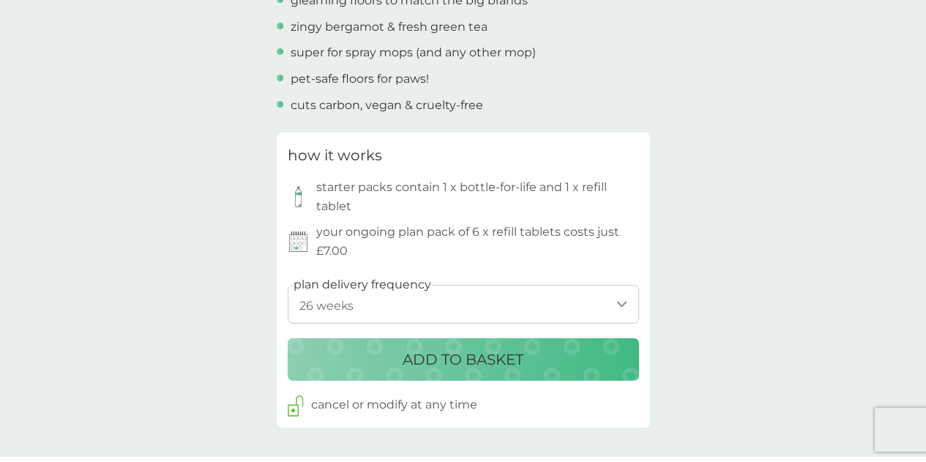
scroll to position [659, 0]
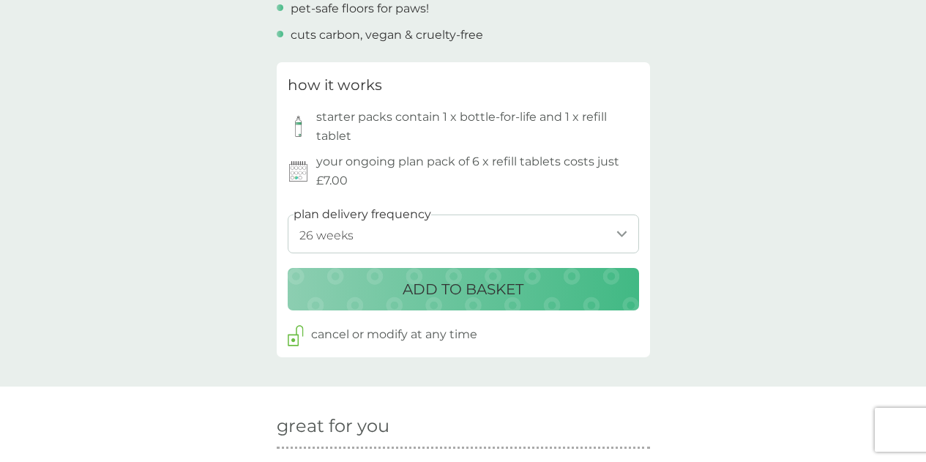
click at [509, 296] on p "ADD TO BASKET" at bounding box center [463, 288] width 121 height 23
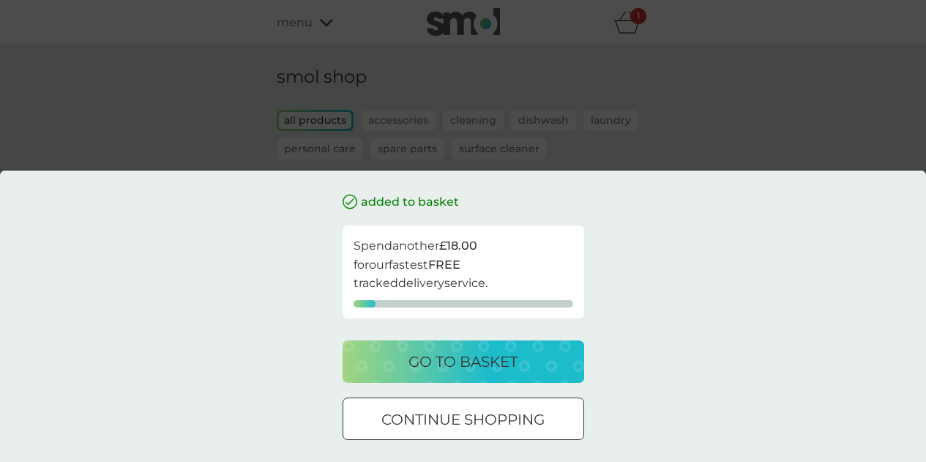
click at [417, 422] on p "continue shopping" at bounding box center [462, 419] width 163 height 23
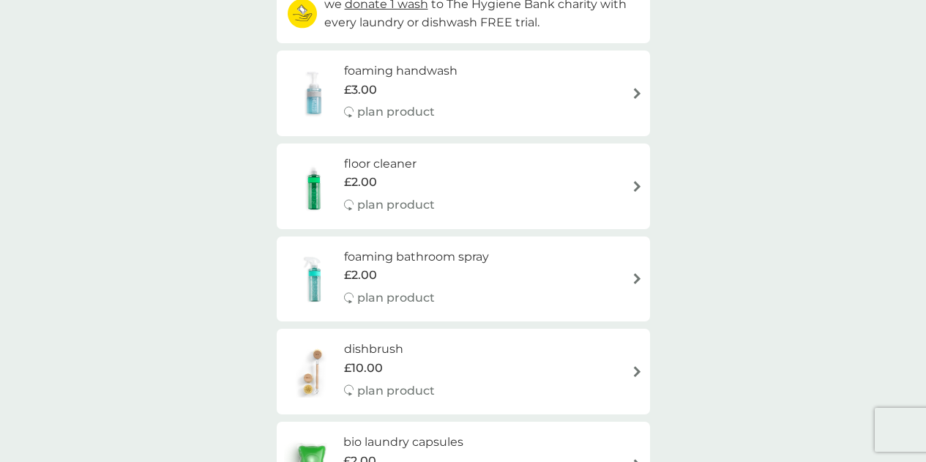
scroll to position [269, 0]
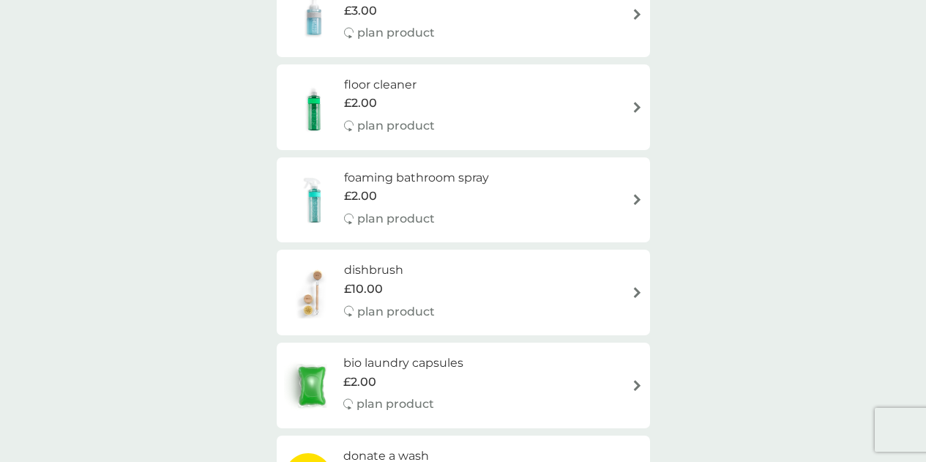
click at [556, 202] on div "foaming bathroom spray £2.00 plan product" at bounding box center [463, 200] width 359 height 64
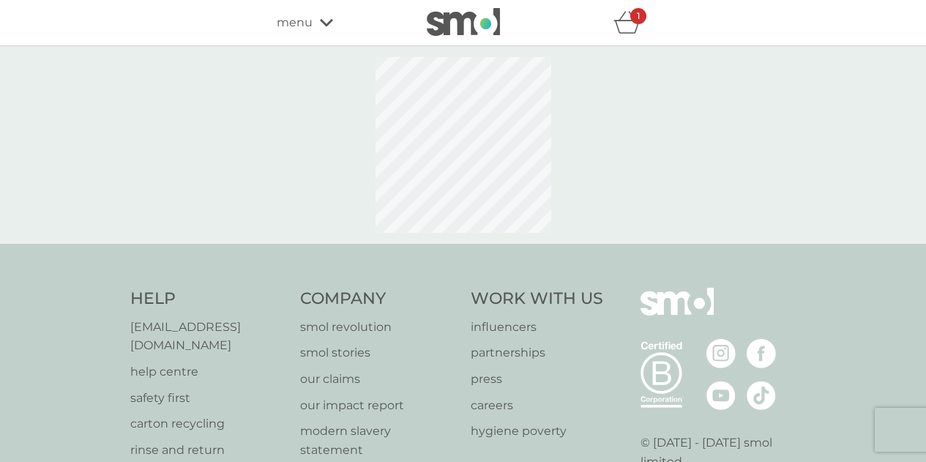
select select "182"
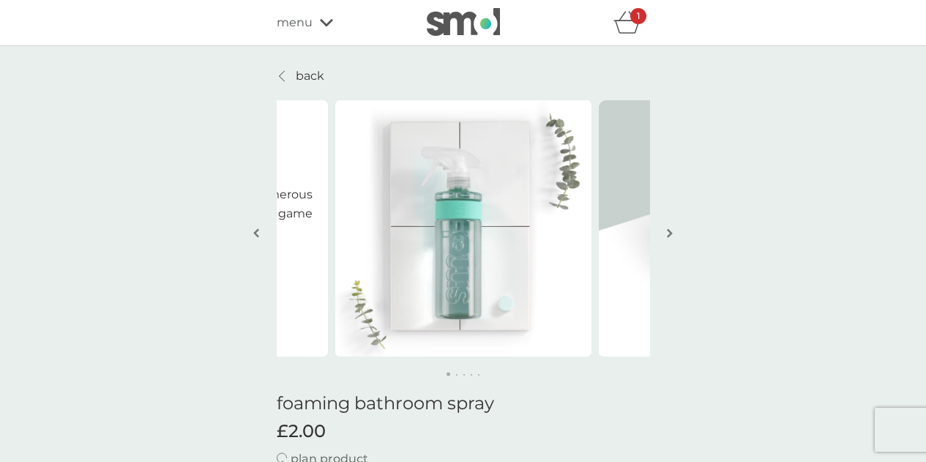
click at [675, 233] on button "button" at bounding box center [670, 234] width 11 height 73
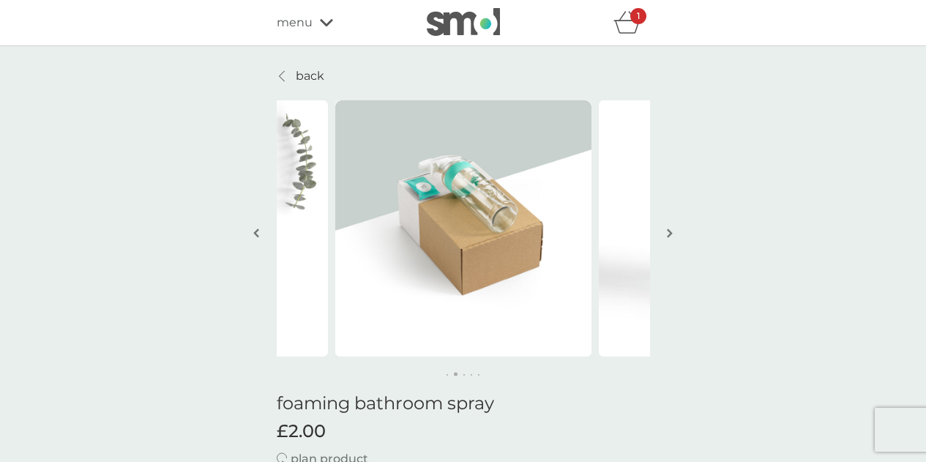
click at [675, 236] on button "button" at bounding box center [670, 234] width 11 height 73
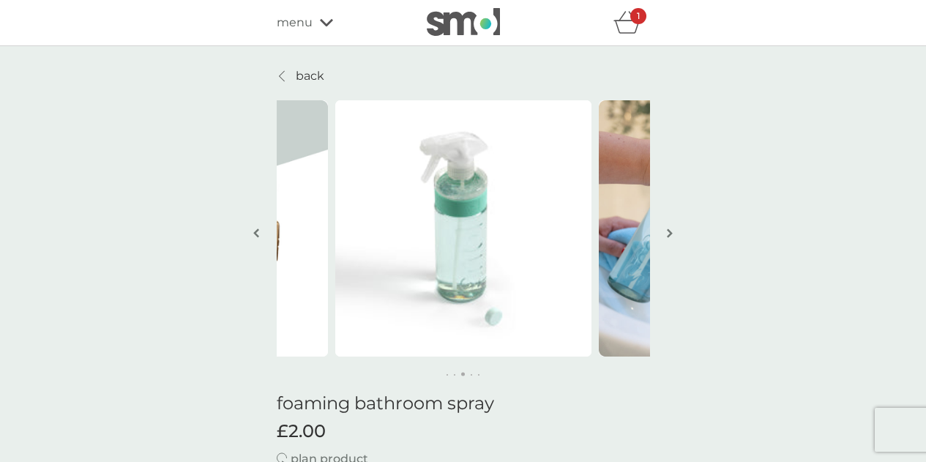
click at [675, 236] on button "button" at bounding box center [670, 234] width 11 height 73
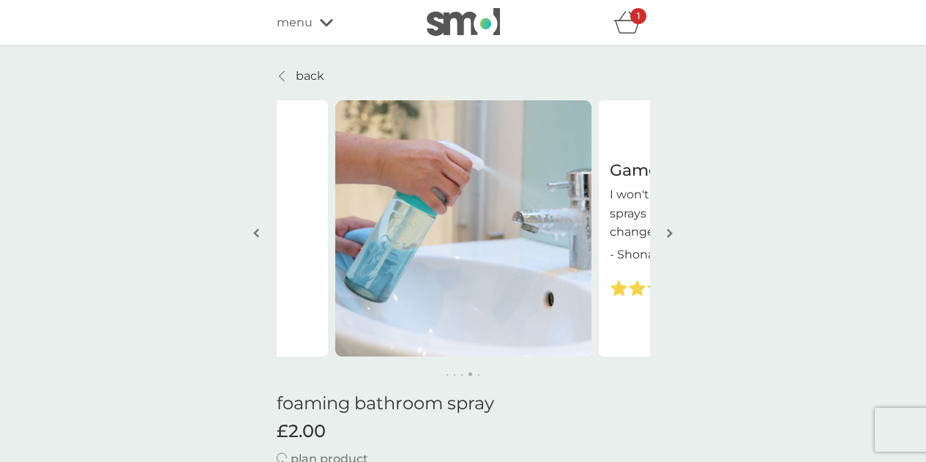
click at [665, 238] on button "button" at bounding box center [670, 234] width 11 height 73
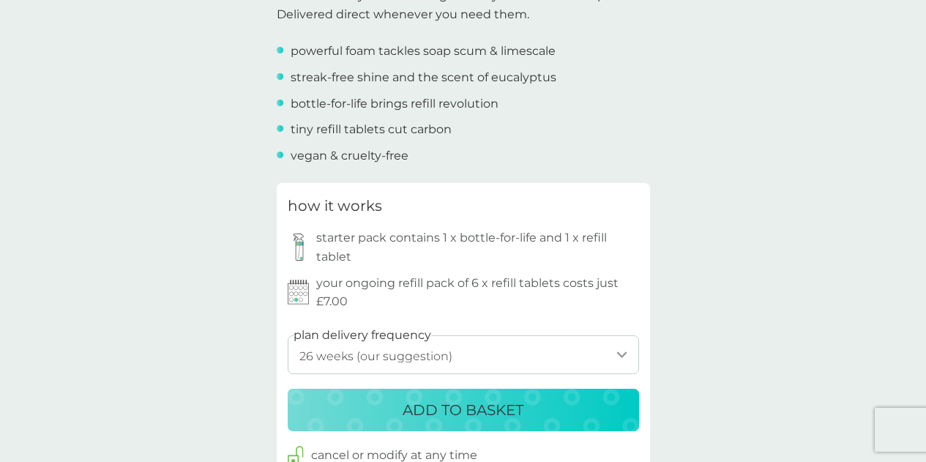
scroll to position [659, 0]
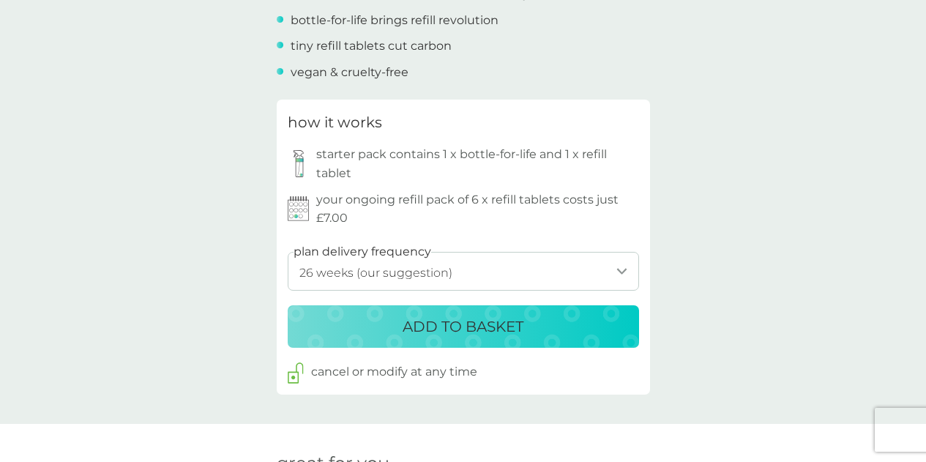
click at [629, 271] on select "1 week 2 weeks 3 weeks 4 weeks 5 weeks 6 weeks 7 weeks 8 weeks 9 weeks 10 weeks…" at bounding box center [463, 271] width 351 height 39
click at [693, 248] on div "back Game changer! I won't be going back to the numerous sprays I used to use, …" at bounding box center [463, 426] width 926 height 2036
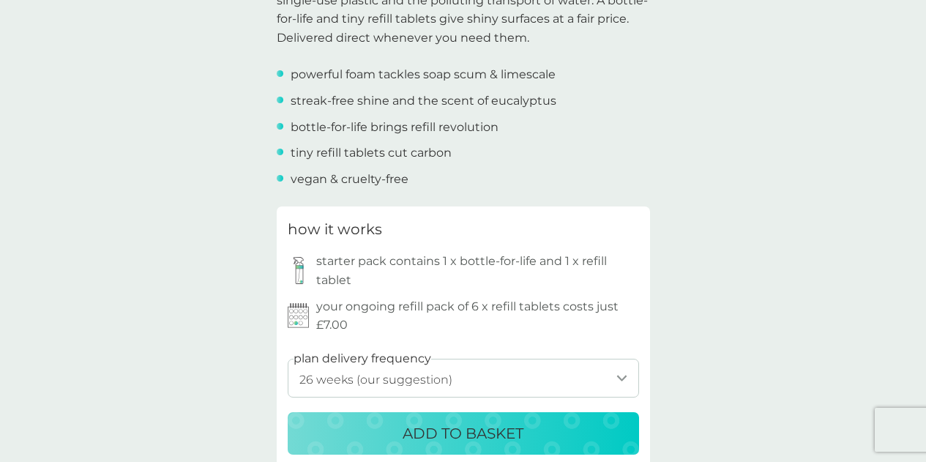
scroll to position [586, 0]
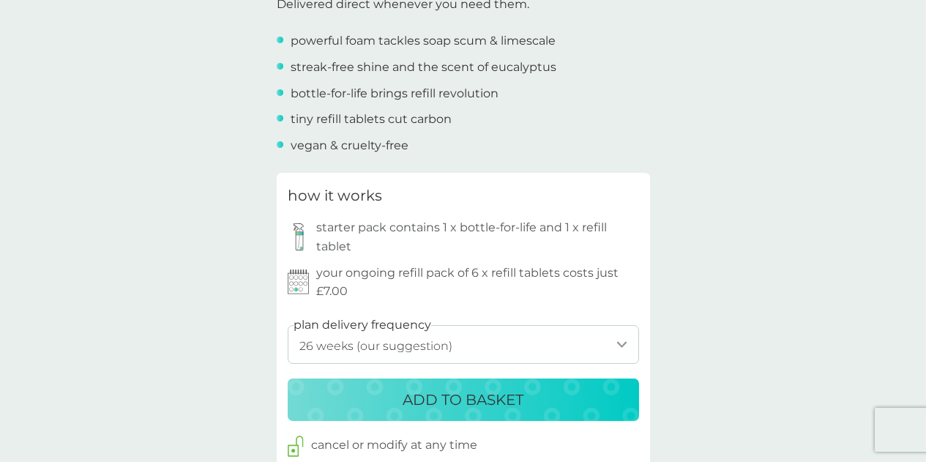
click at [601, 336] on select "1 week 2 weeks 3 weeks 4 weeks 5 weeks 6 weeks 7 weeks 8 weeks 9 weeks 10 weeks…" at bounding box center [463, 344] width 351 height 39
click at [507, 400] on p "ADD TO BASKET" at bounding box center [463, 399] width 121 height 23
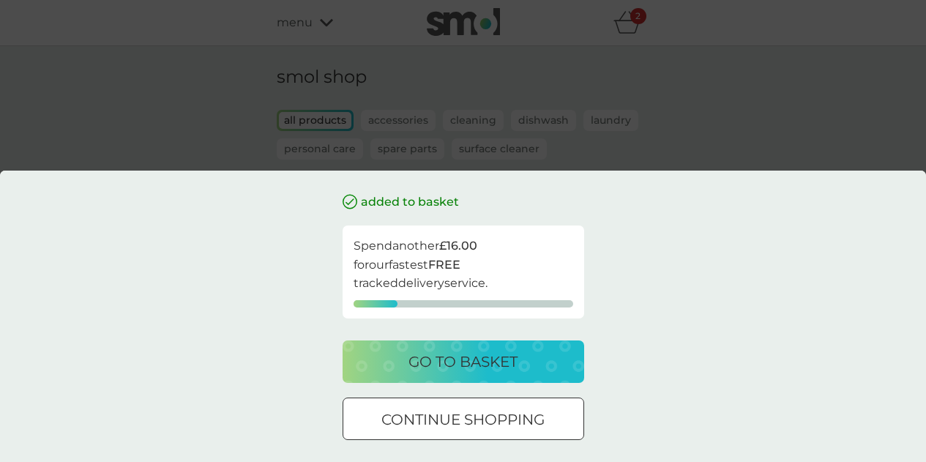
click at [485, 415] on div at bounding box center [463, 419] width 53 height 15
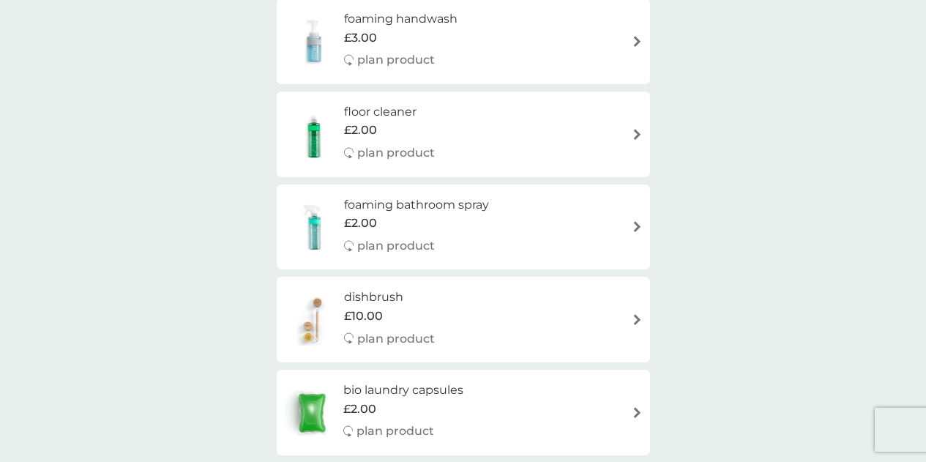
scroll to position [196, 0]
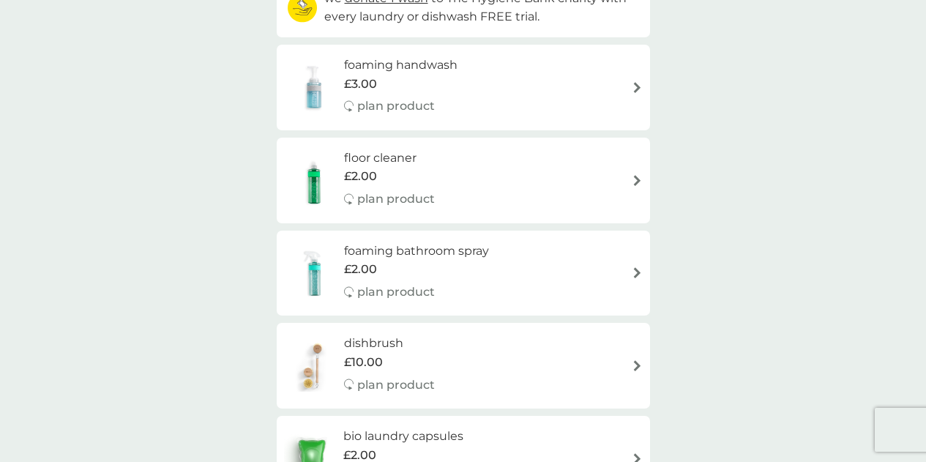
click at [571, 111] on div "foaming handwash £3.00 plan product" at bounding box center [463, 88] width 359 height 64
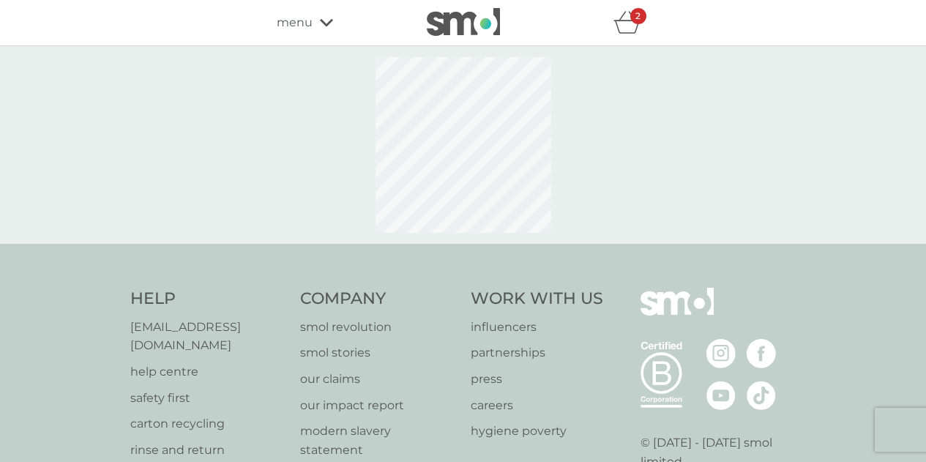
select select "119"
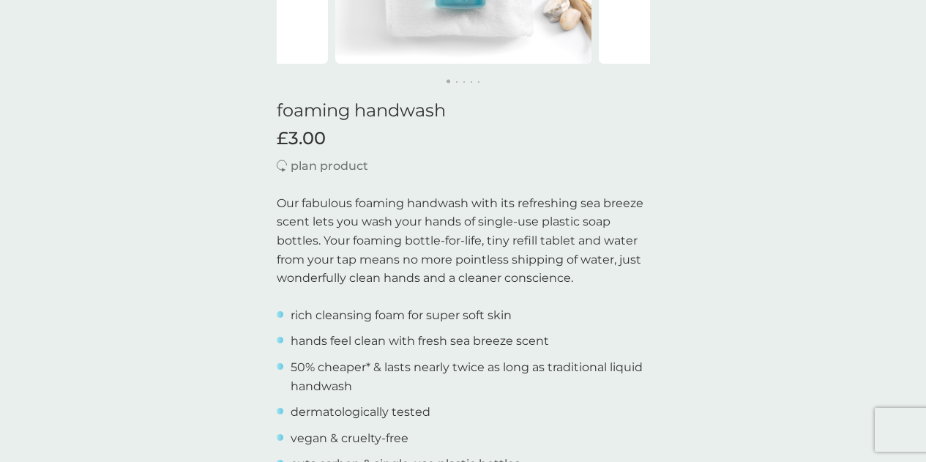
scroll to position [732, 0]
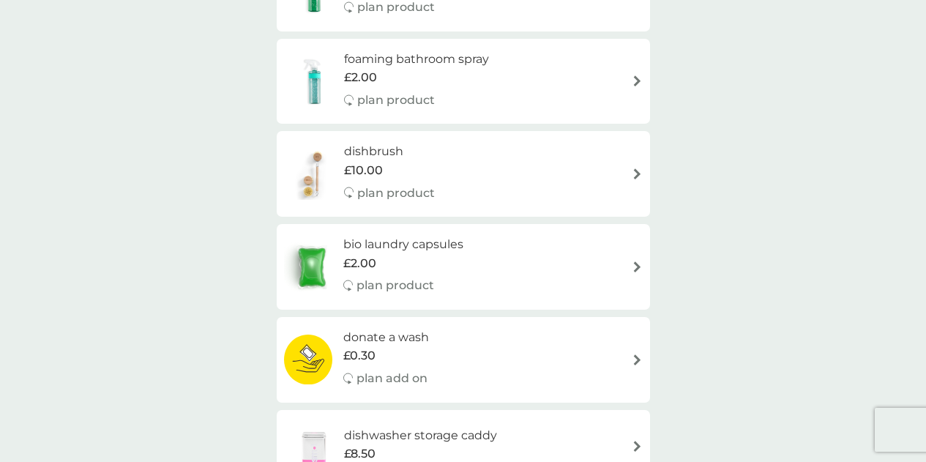
scroll to position [416, 0]
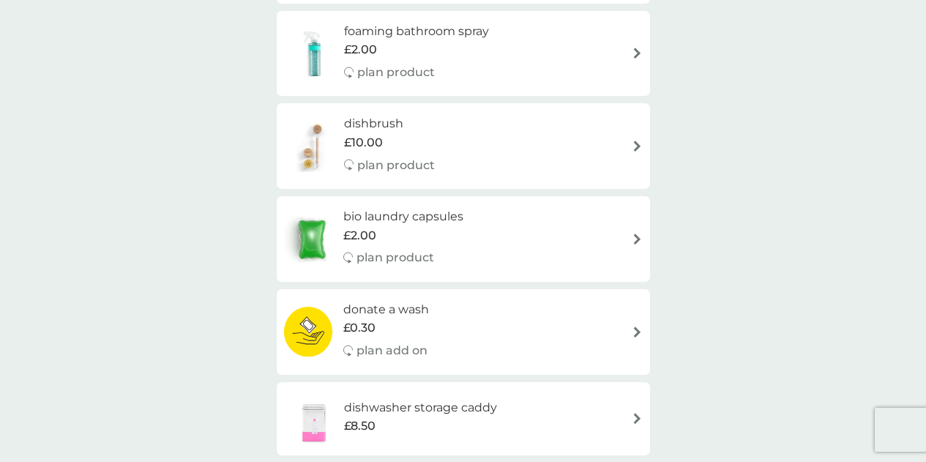
click at [548, 130] on div "dishbrush £10.00 plan product" at bounding box center [463, 146] width 359 height 64
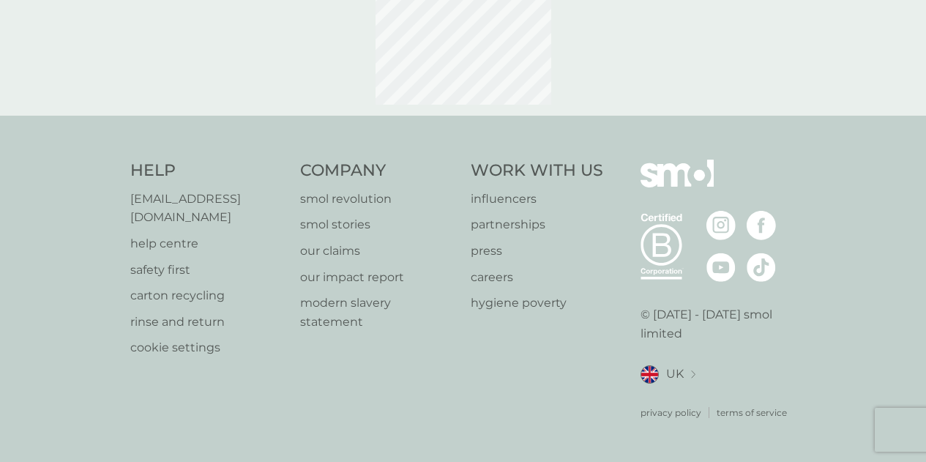
select select "245"
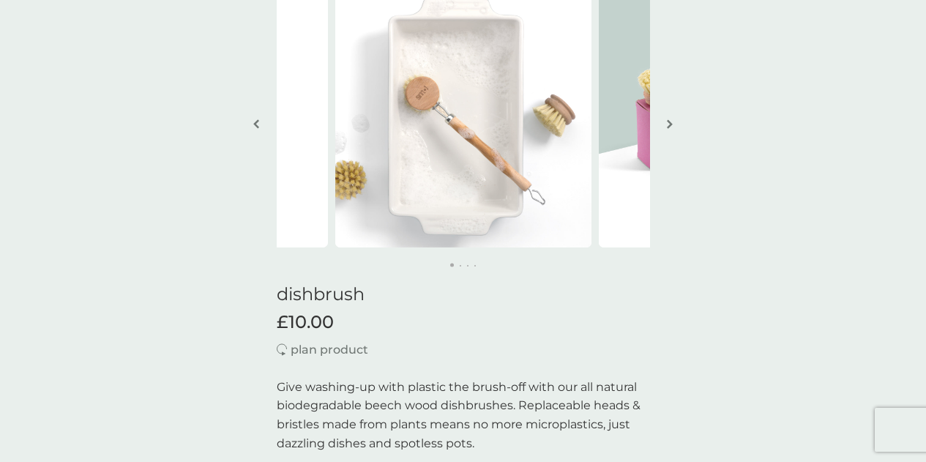
scroll to position [73, 0]
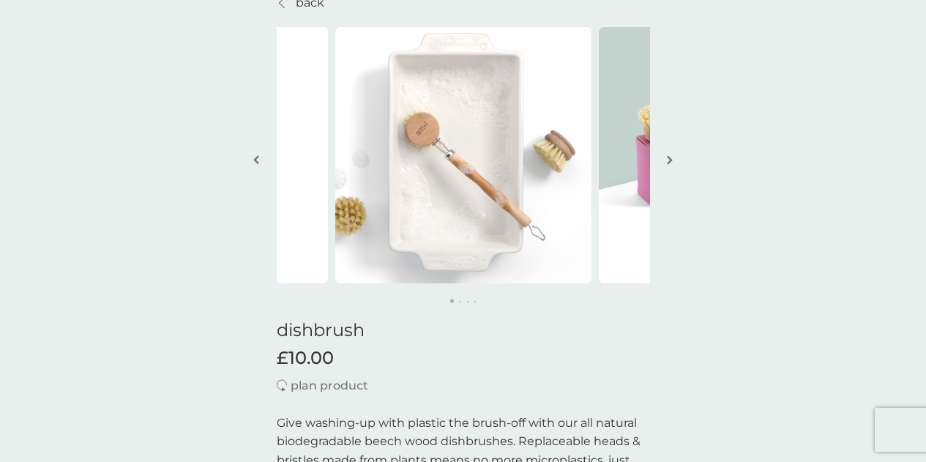
click at [665, 162] on button "button" at bounding box center [670, 160] width 11 height 73
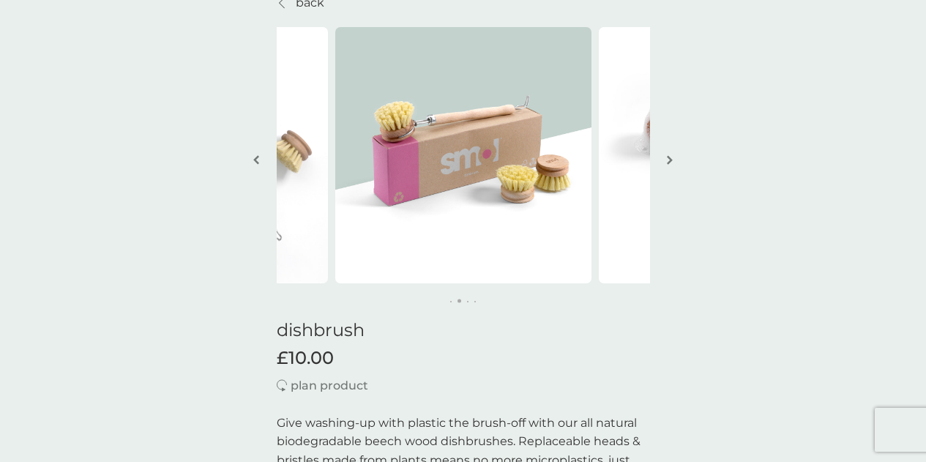
click at [665, 162] on button "button" at bounding box center [670, 160] width 11 height 73
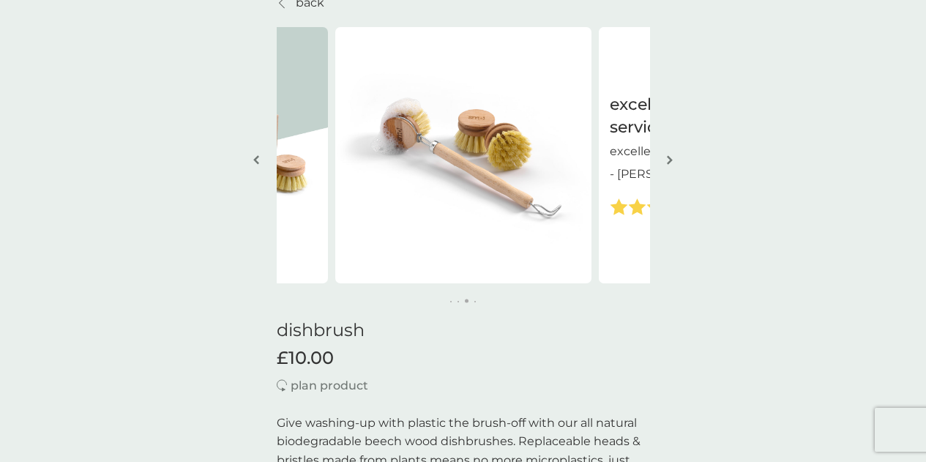
click at [665, 162] on button "button" at bounding box center [670, 160] width 11 height 73
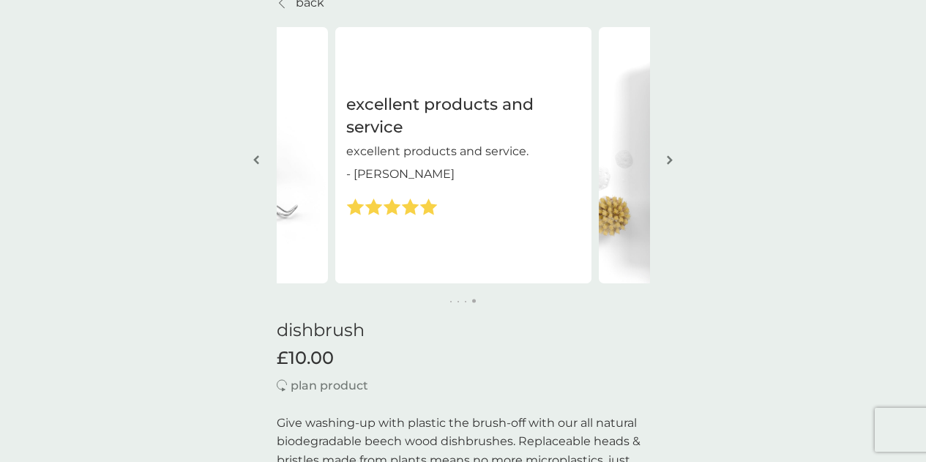
scroll to position [0, 0]
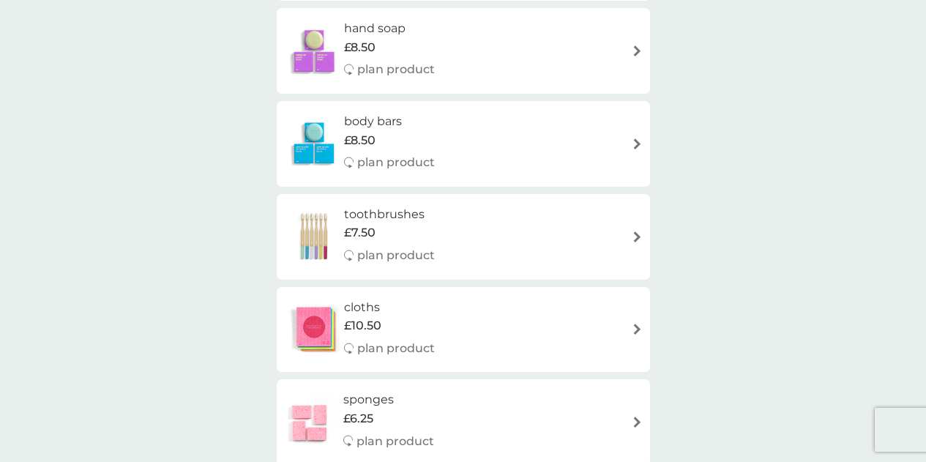
scroll to position [1221, 0]
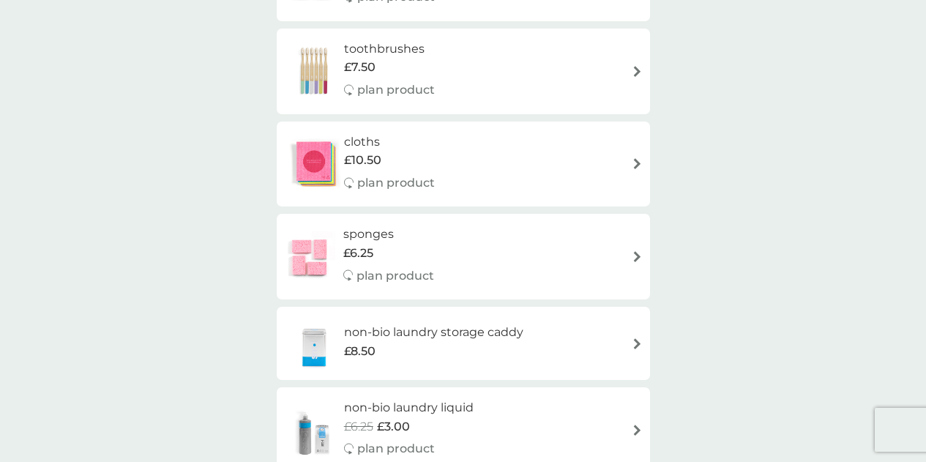
click at [407, 261] on div "£6.25" at bounding box center [388, 253] width 91 height 19
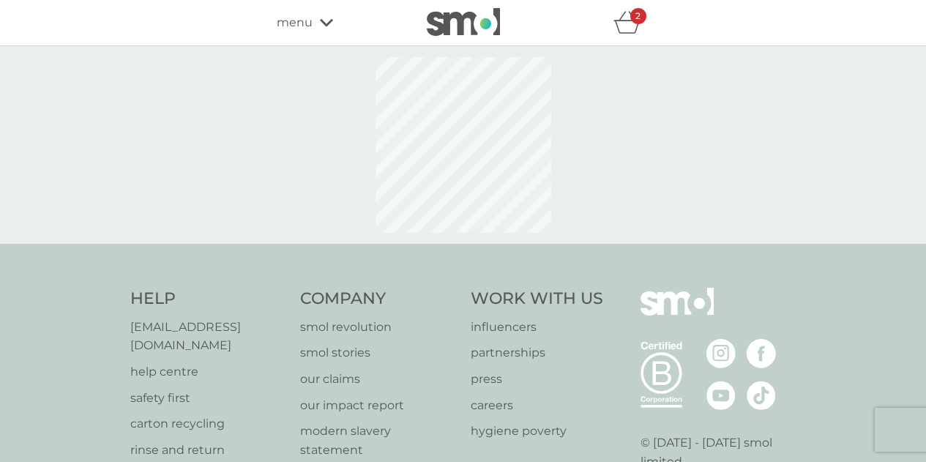
select select "63"
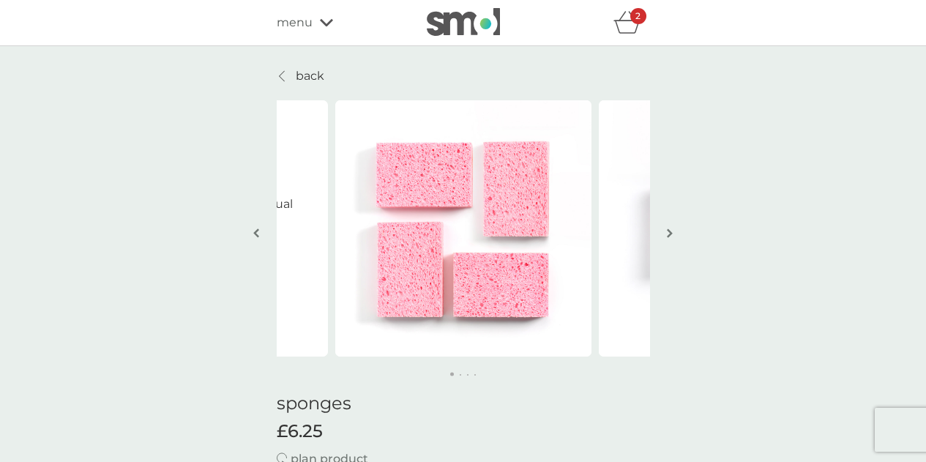
click at [666, 239] on button "button" at bounding box center [670, 234] width 11 height 73
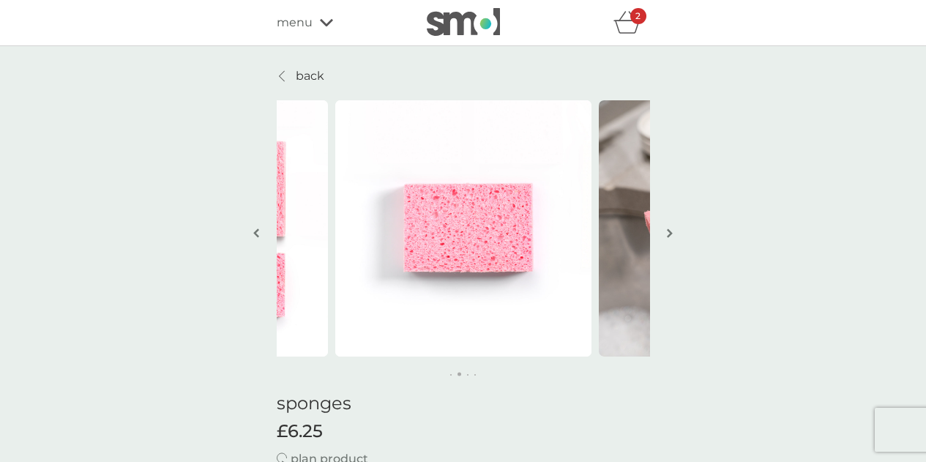
click at [665, 239] on button "button" at bounding box center [670, 234] width 11 height 73
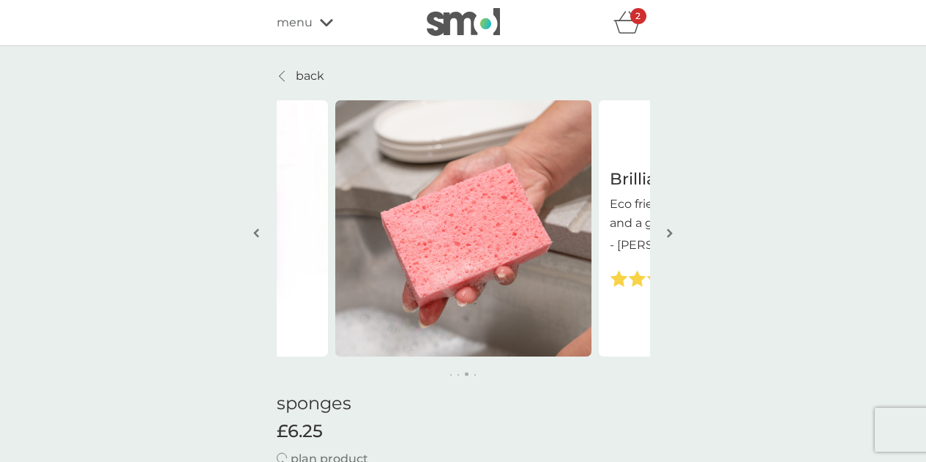
click at [665, 239] on button "button" at bounding box center [670, 234] width 11 height 73
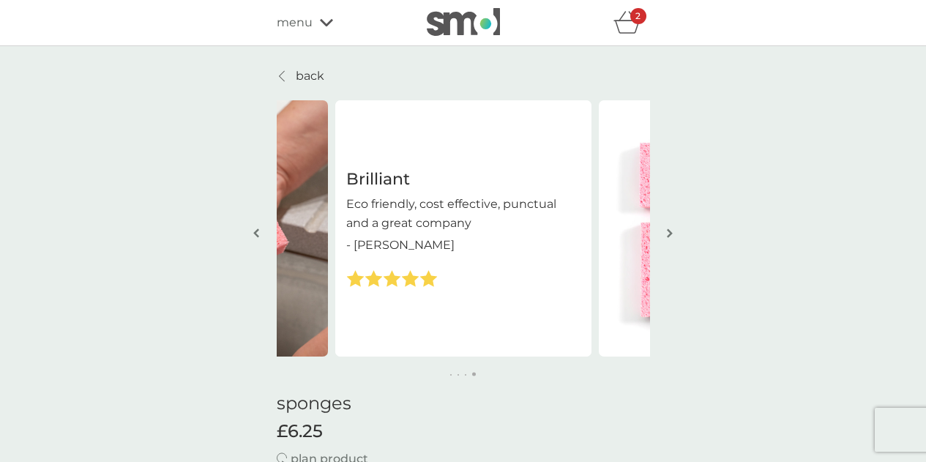
click at [665, 239] on button "button" at bounding box center [670, 234] width 11 height 73
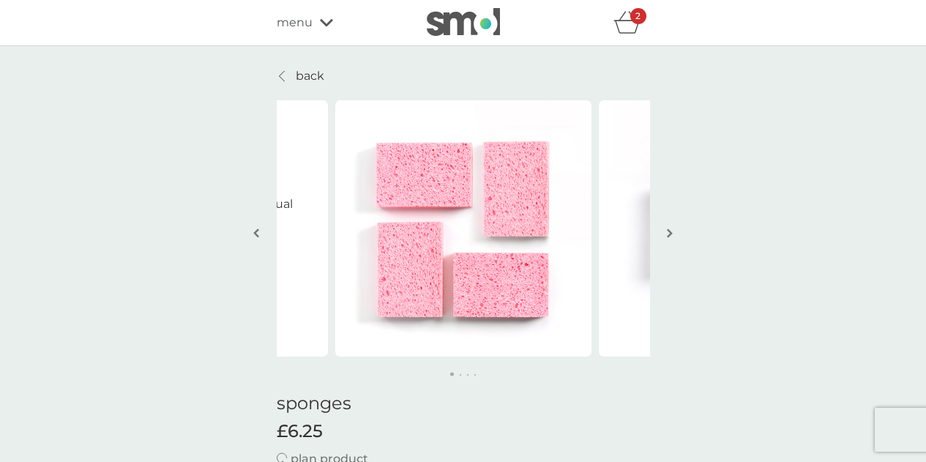
click at [665, 239] on button "button" at bounding box center [670, 234] width 11 height 73
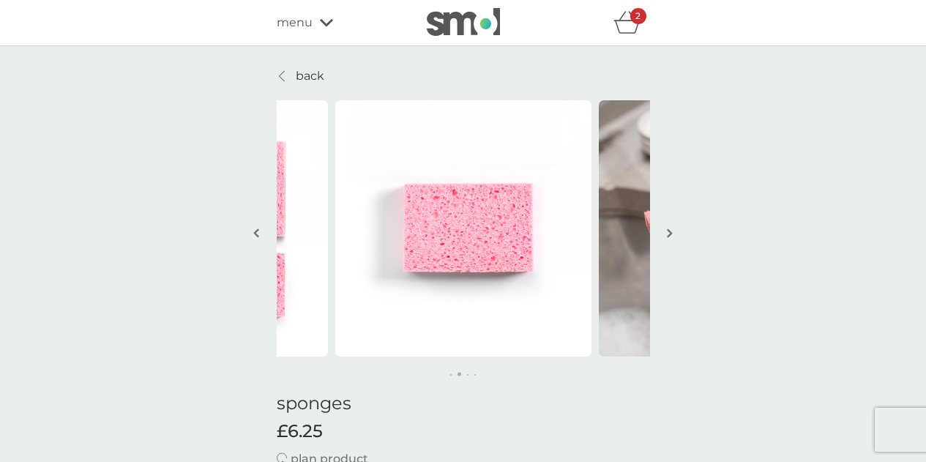
click at [665, 239] on button "button" at bounding box center [670, 234] width 11 height 73
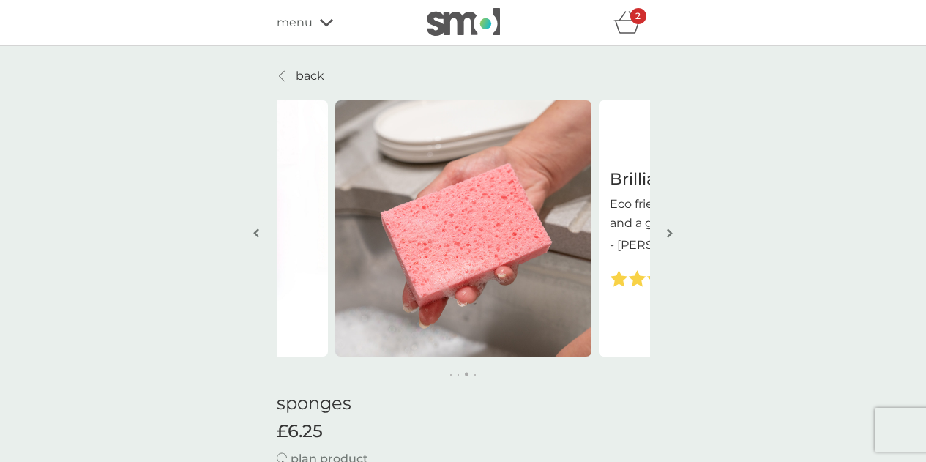
click at [665, 239] on button "button" at bounding box center [670, 234] width 11 height 73
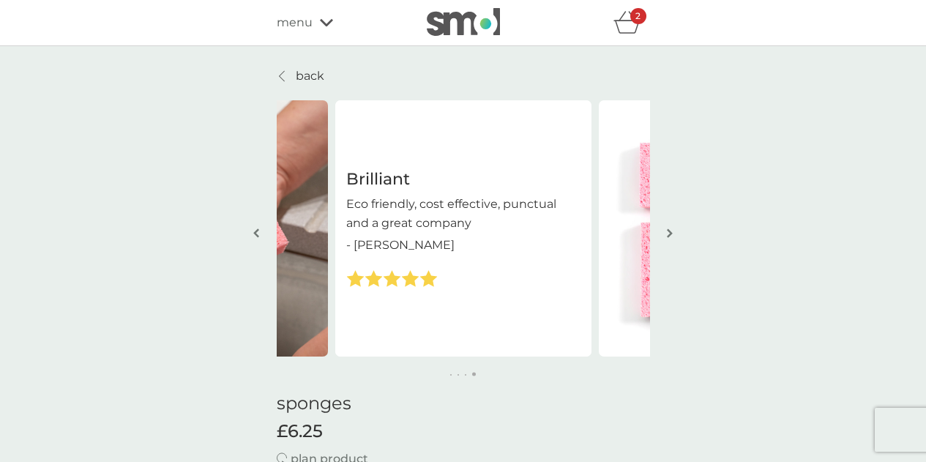
click at [665, 239] on button "button" at bounding box center [670, 234] width 11 height 73
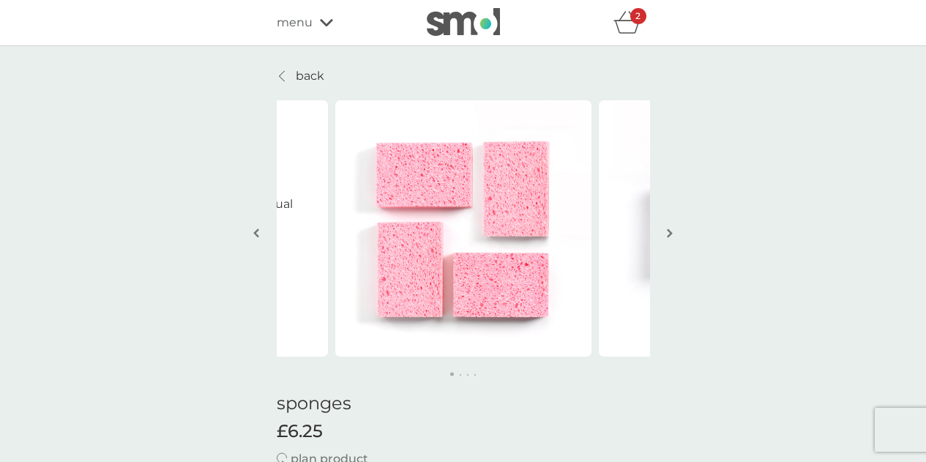
click at [296, 82] on p "back" at bounding box center [310, 76] width 29 height 19
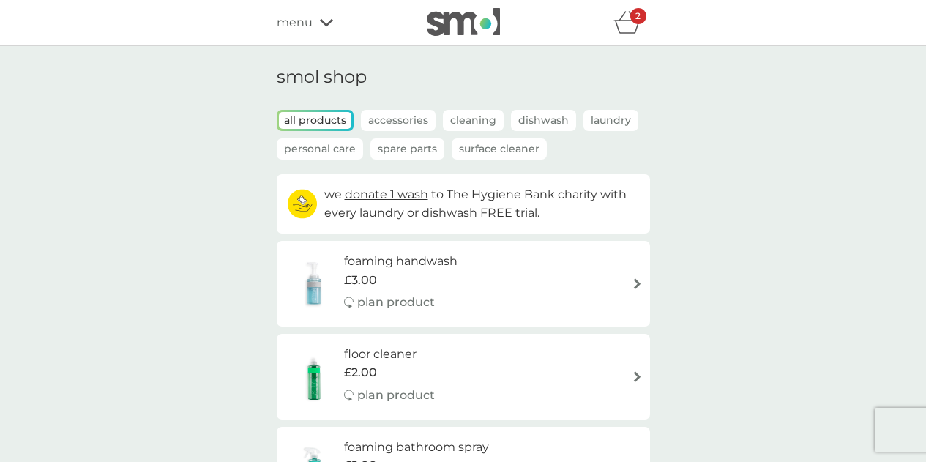
click at [320, 23] on icon at bounding box center [326, 22] width 13 height 9
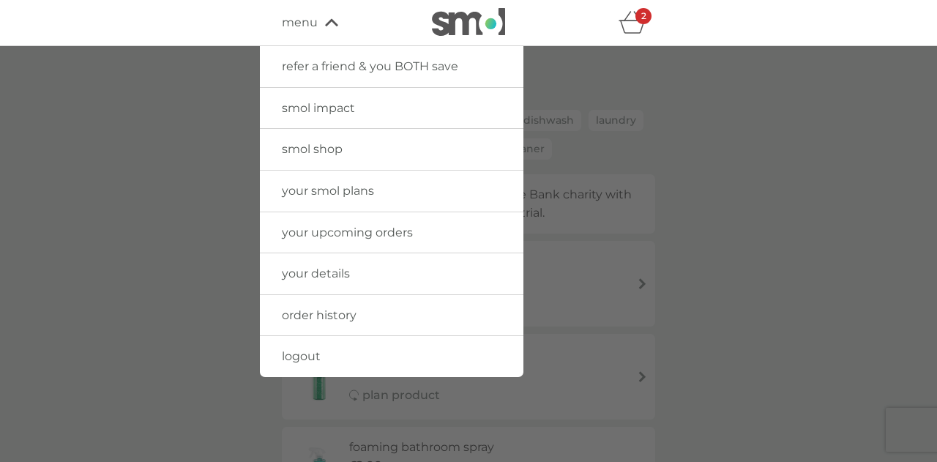
click at [343, 193] on span "your smol plans" at bounding box center [328, 191] width 92 height 14
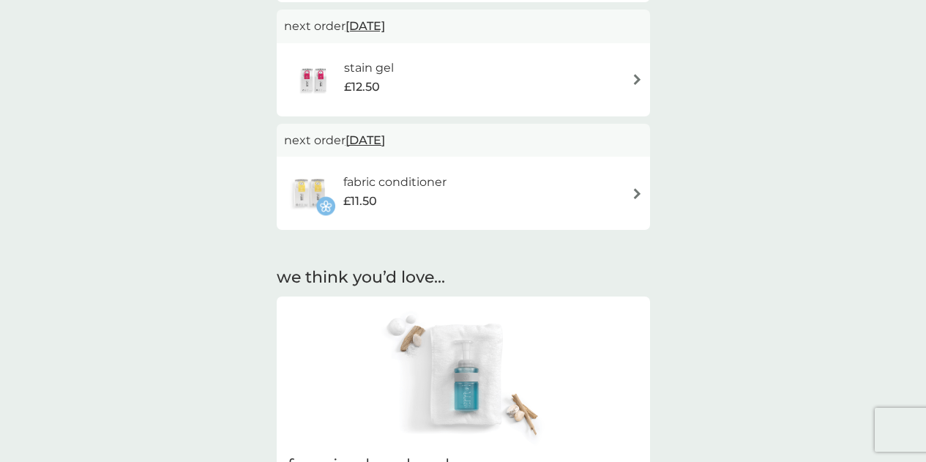
scroll to position [73, 0]
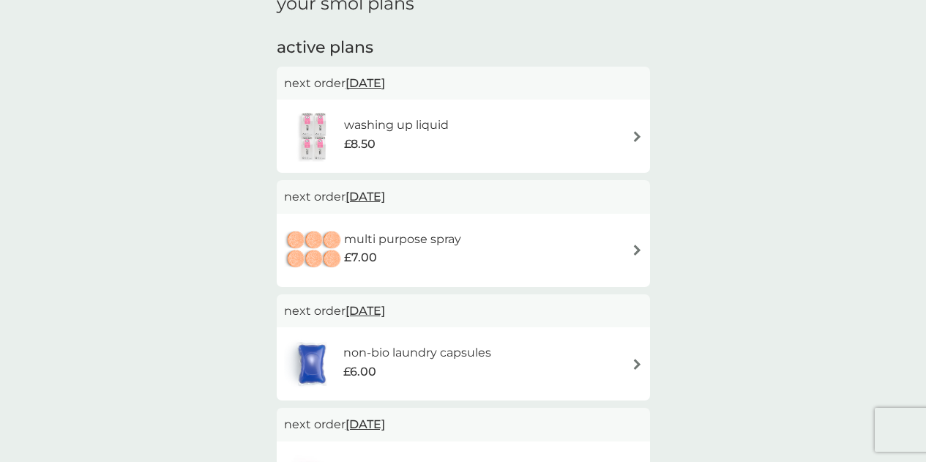
click at [383, 81] on span "23 Oct 2025" at bounding box center [365, 83] width 40 height 29
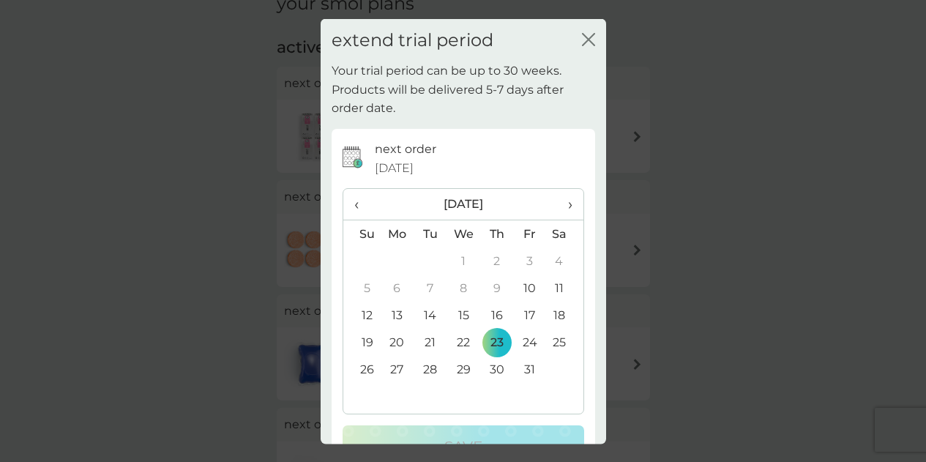
click at [561, 212] on th "›" at bounding box center [564, 204] width 37 height 31
click at [557, 212] on span "›" at bounding box center [564, 204] width 15 height 31
click at [494, 319] on td "18" at bounding box center [496, 315] width 33 height 27
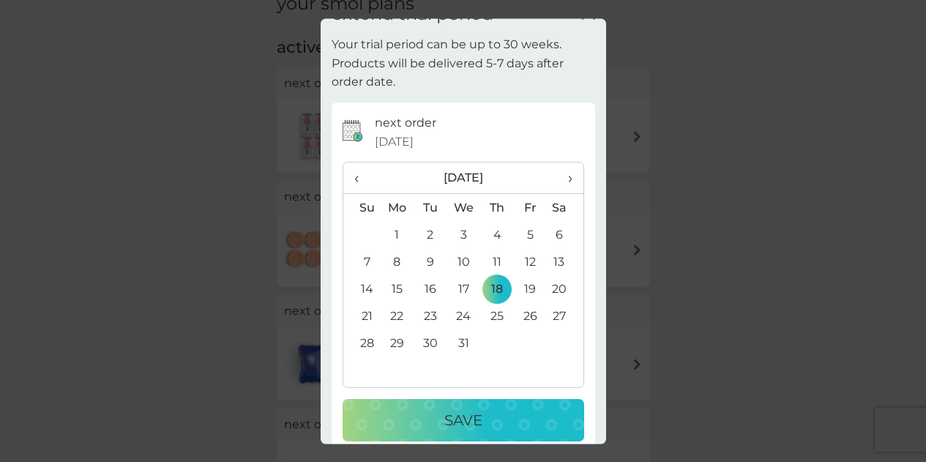
scroll to position [46, 0]
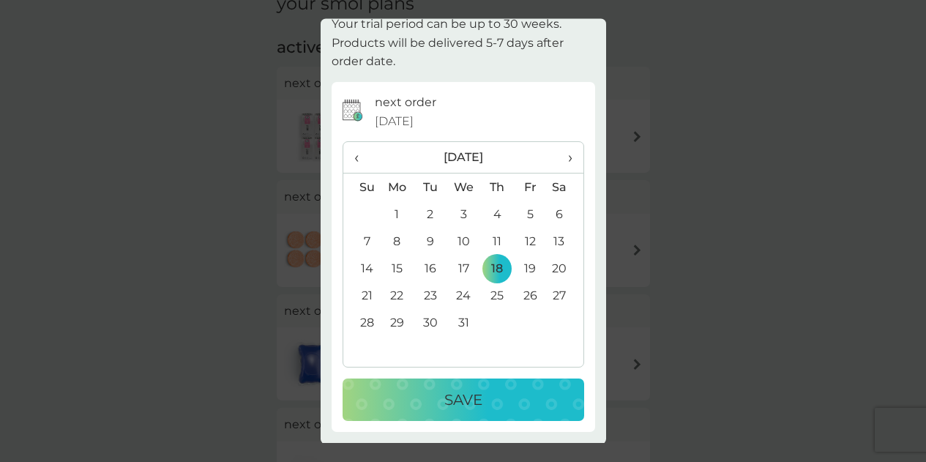
click at [495, 401] on div "Save" at bounding box center [463, 400] width 212 height 23
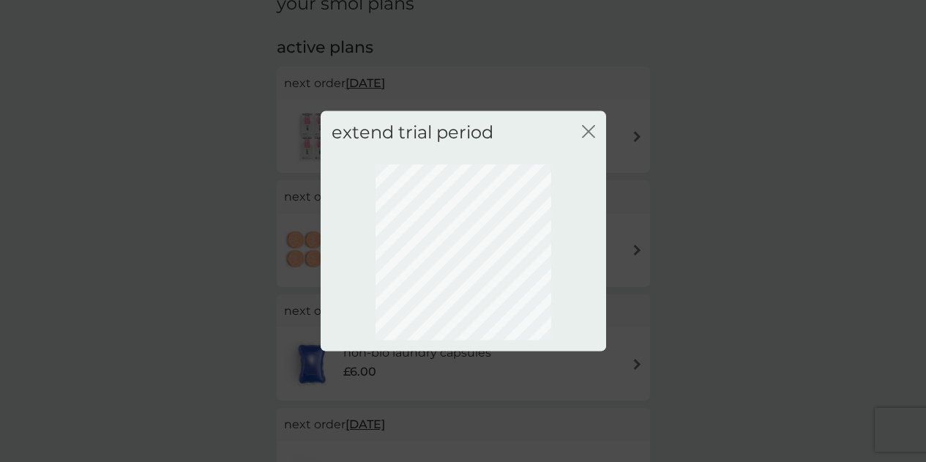
scroll to position [0, 0]
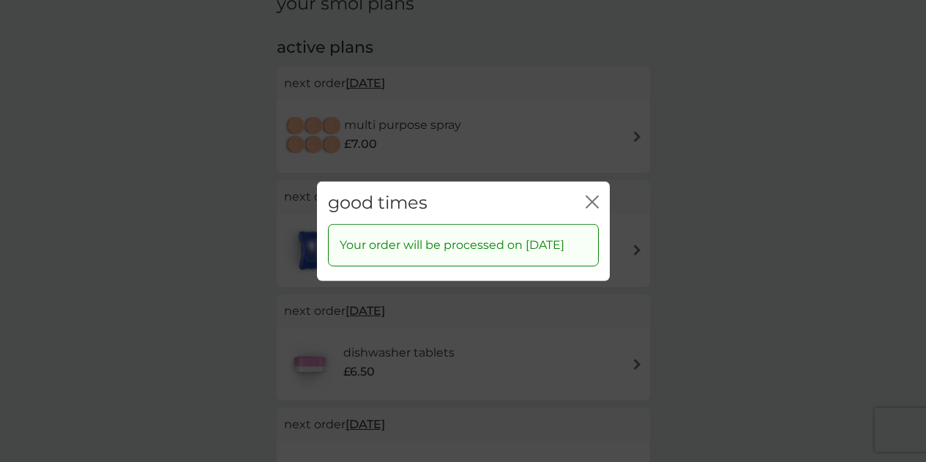
click at [591, 196] on icon "close" at bounding box center [592, 201] width 13 height 13
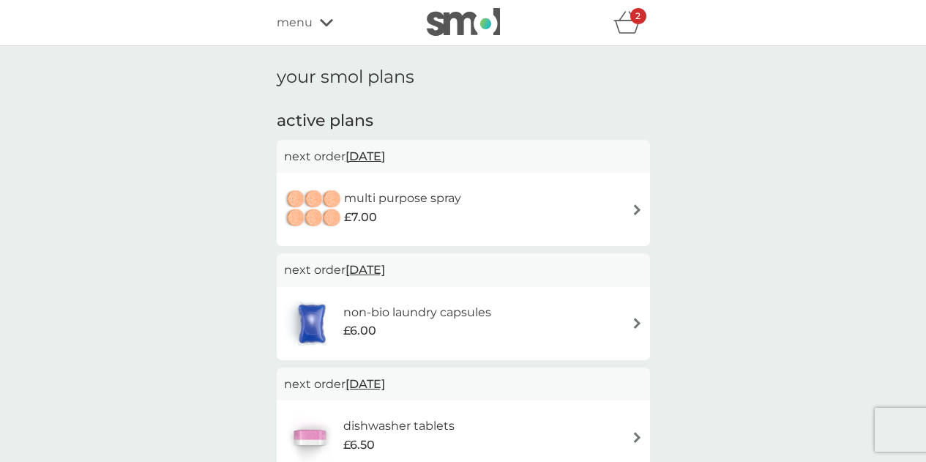
click at [385, 154] on span "23 Oct 2025" at bounding box center [365, 156] width 40 height 29
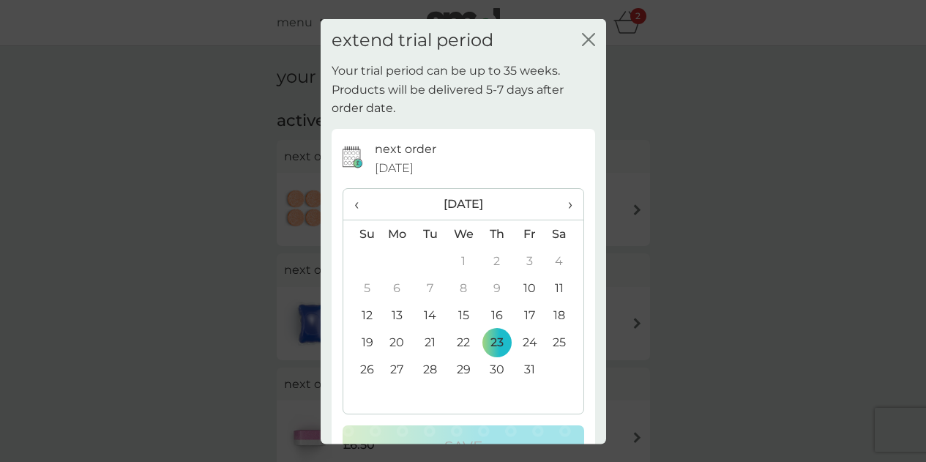
click at [557, 207] on span "›" at bounding box center [564, 204] width 15 height 31
click at [494, 310] on td "18" at bounding box center [496, 315] width 33 height 27
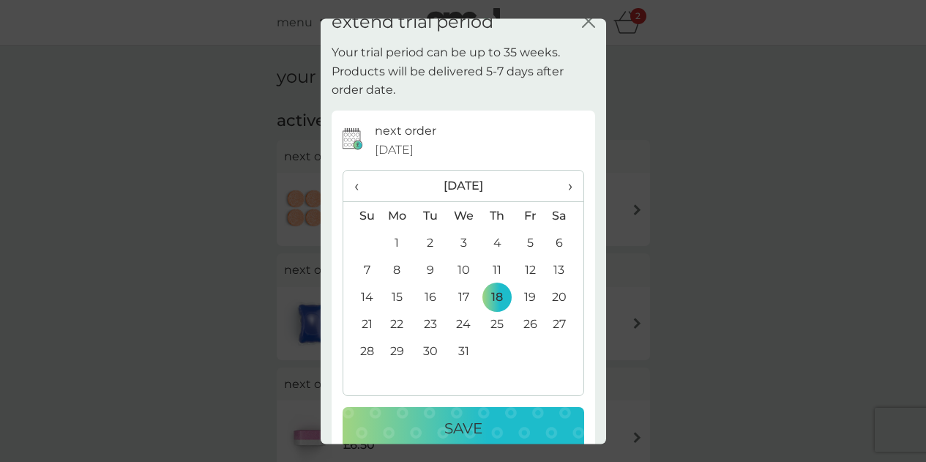
scroll to position [46, 0]
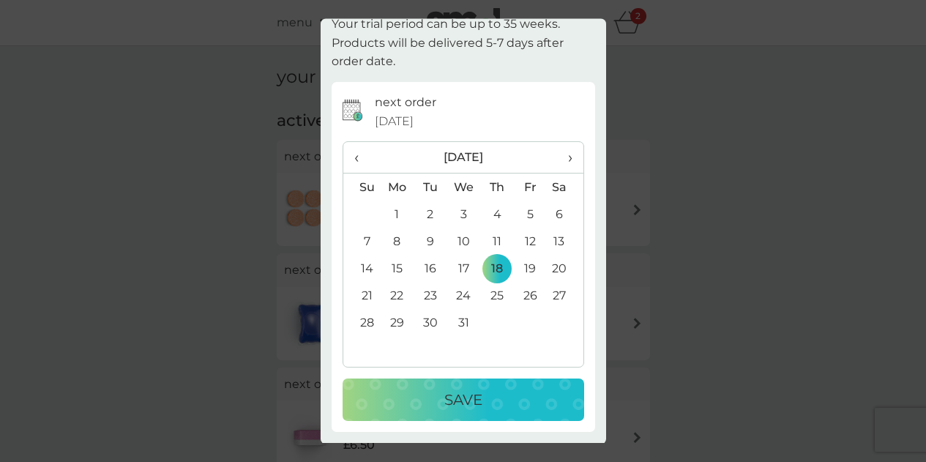
click at [523, 386] on button "Save" at bounding box center [464, 400] width 242 height 42
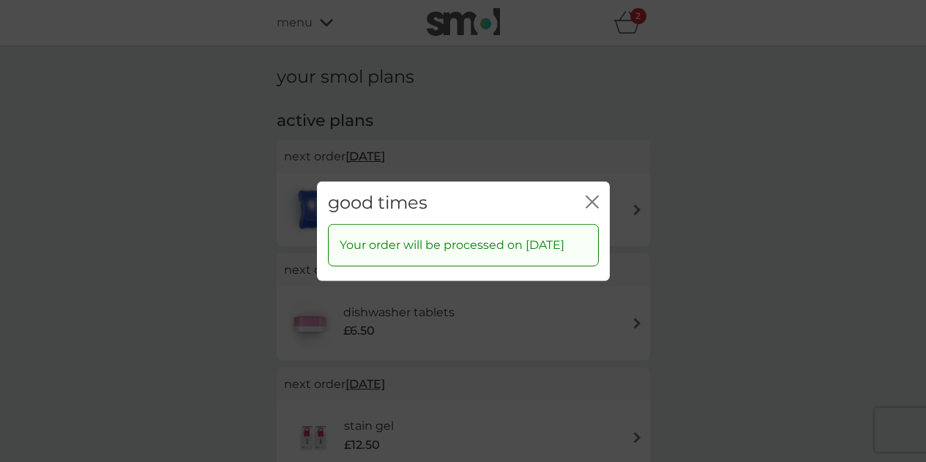
click at [590, 195] on icon "close" at bounding box center [589, 201] width 6 height 12
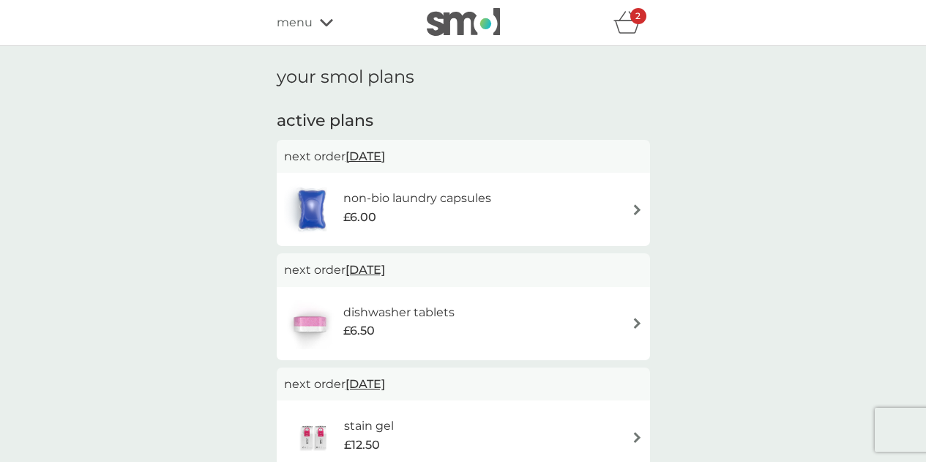
click at [535, 198] on div "non-bio laundry capsules £6.00" at bounding box center [463, 209] width 359 height 51
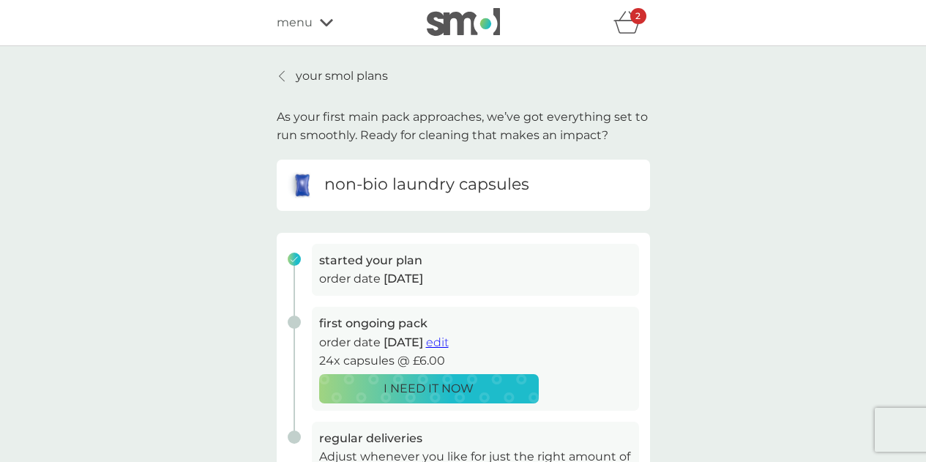
click at [279, 75] on icon at bounding box center [282, 76] width 6 height 12
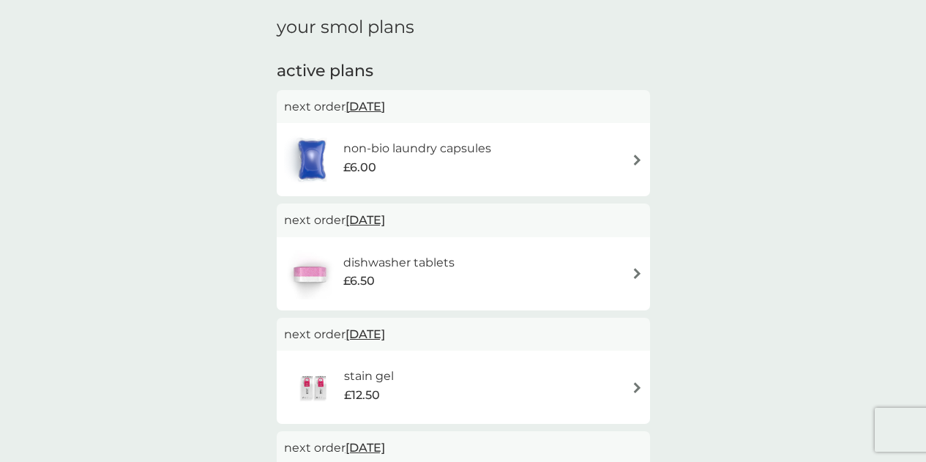
scroll to position [146, 0]
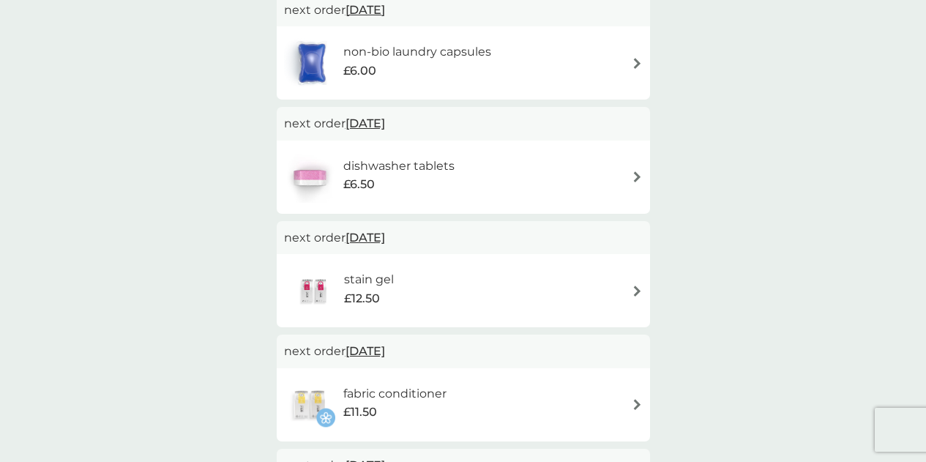
click at [385, 238] on span "[DATE]" at bounding box center [365, 237] width 40 height 29
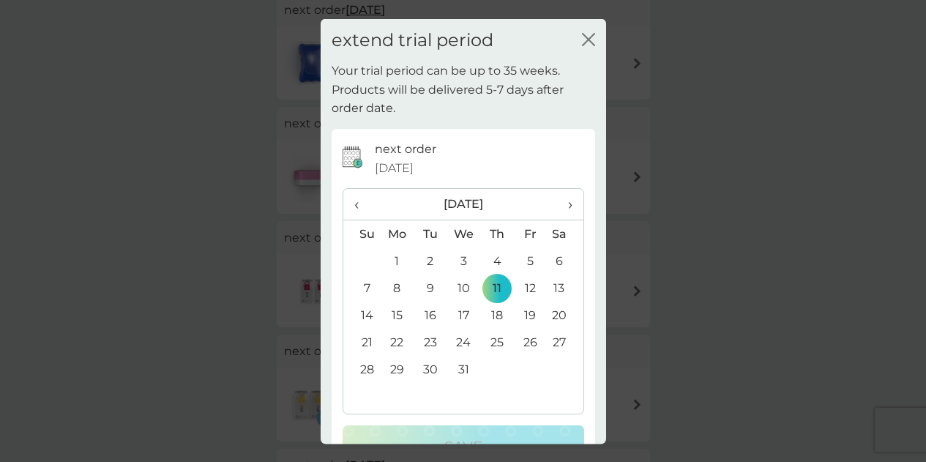
click at [557, 210] on span "›" at bounding box center [564, 204] width 15 height 31
click at [557, 211] on span "›" at bounding box center [564, 204] width 15 height 31
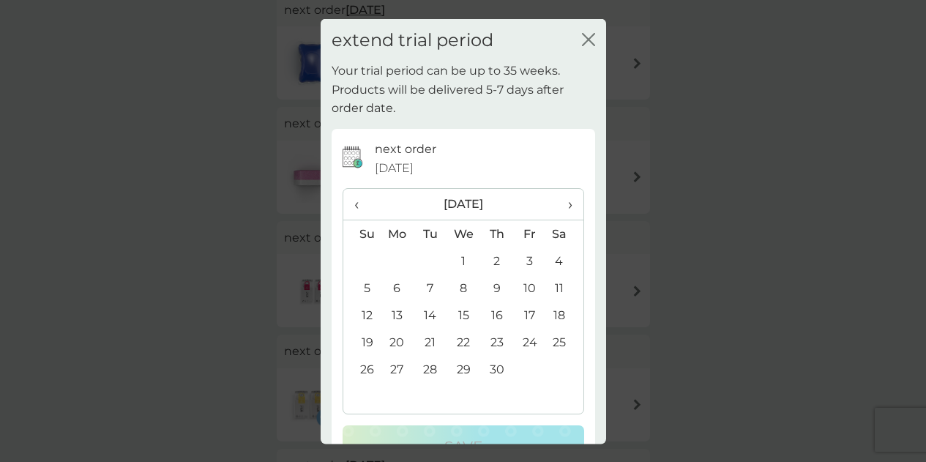
click at [557, 211] on span "›" at bounding box center [564, 204] width 15 height 31
click at [557, 212] on span "›" at bounding box center [564, 204] width 15 height 31
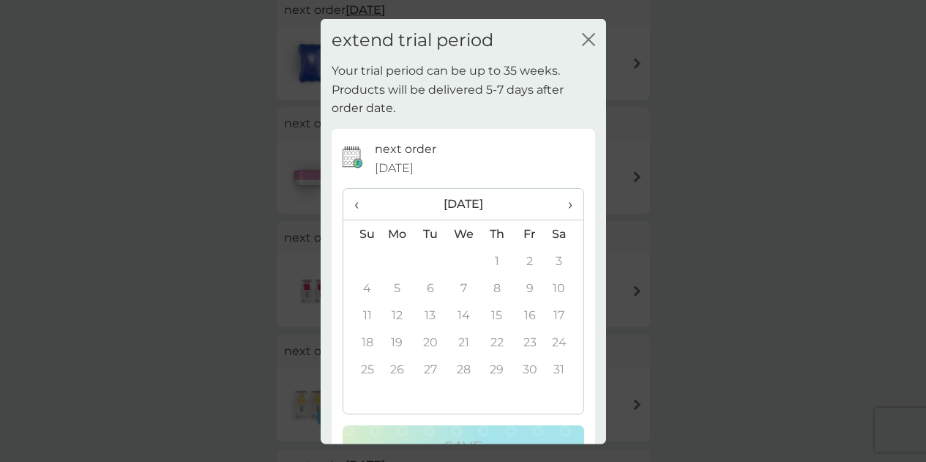
click at [557, 212] on span "›" at bounding box center [564, 204] width 15 height 31
click at [360, 203] on span "‹" at bounding box center [361, 204] width 15 height 31
click at [359, 203] on span "‹" at bounding box center [361, 204] width 15 height 31
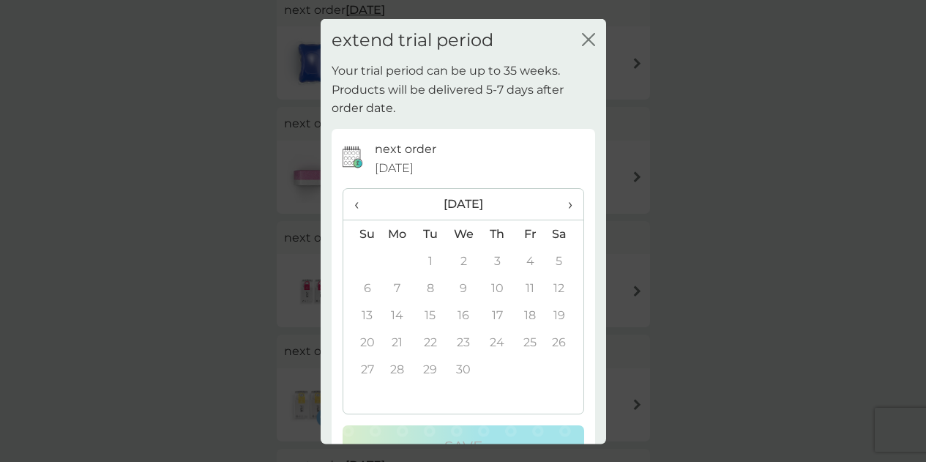
click at [359, 203] on span "‹" at bounding box center [361, 204] width 15 height 31
click at [487, 280] on td "11" at bounding box center [496, 287] width 33 height 27
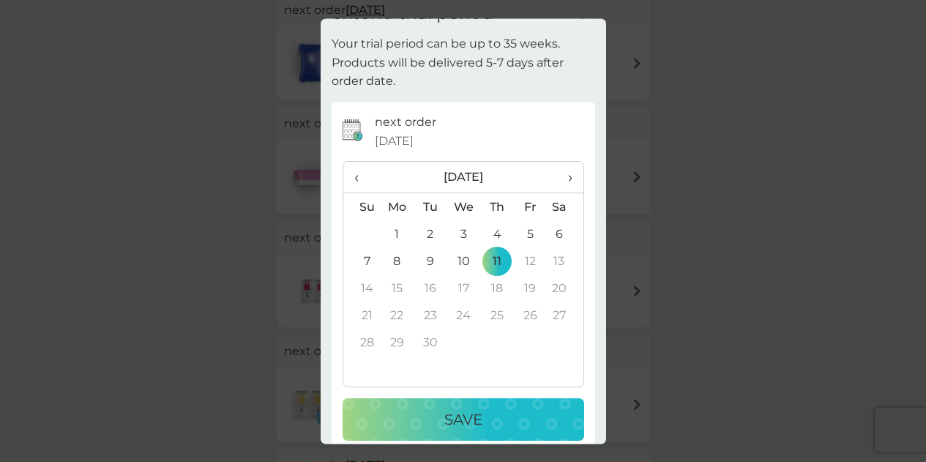
scroll to position [46, 0]
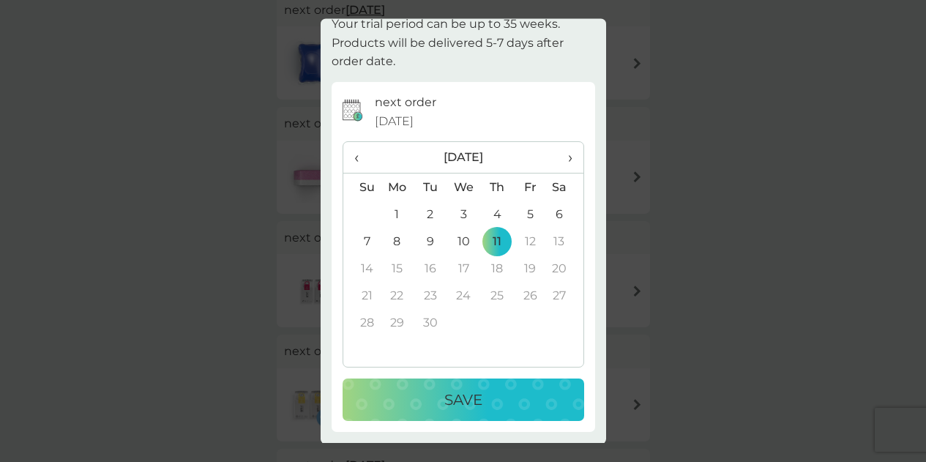
click at [534, 395] on div "Save" at bounding box center [463, 400] width 212 height 23
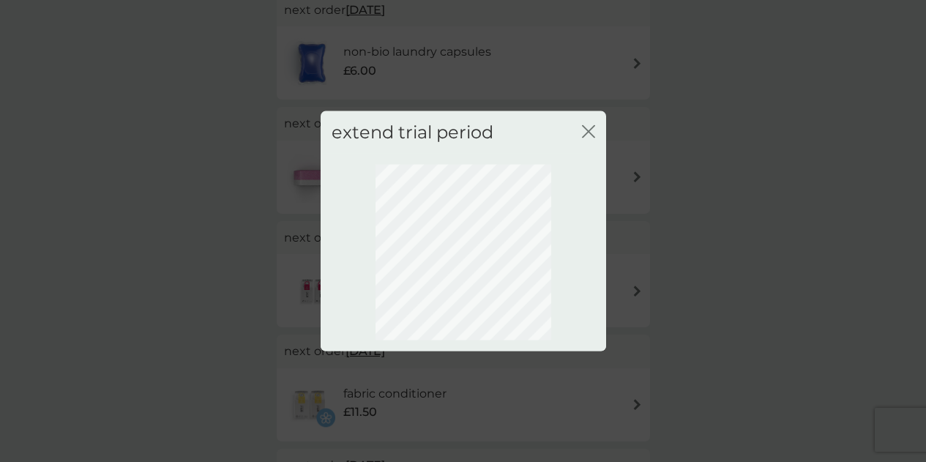
scroll to position [0, 0]
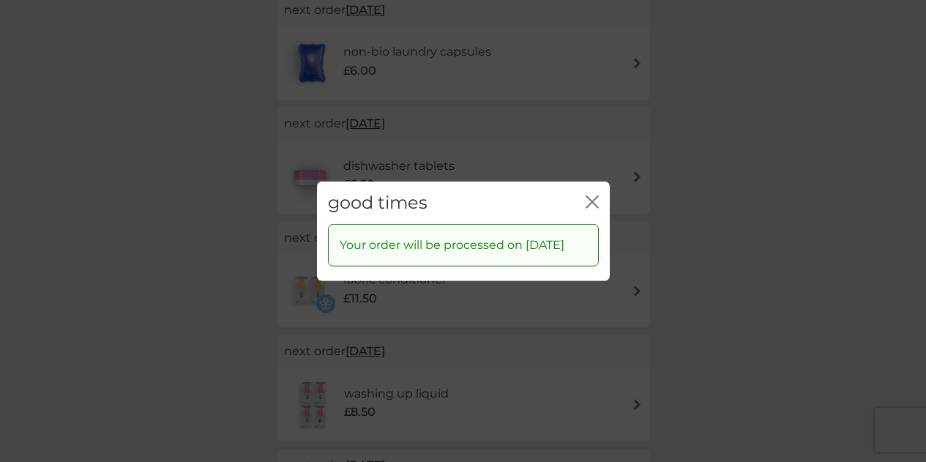
click at [593, 195] on icon "close" at bounding box center [595, 201] width 6 height 12
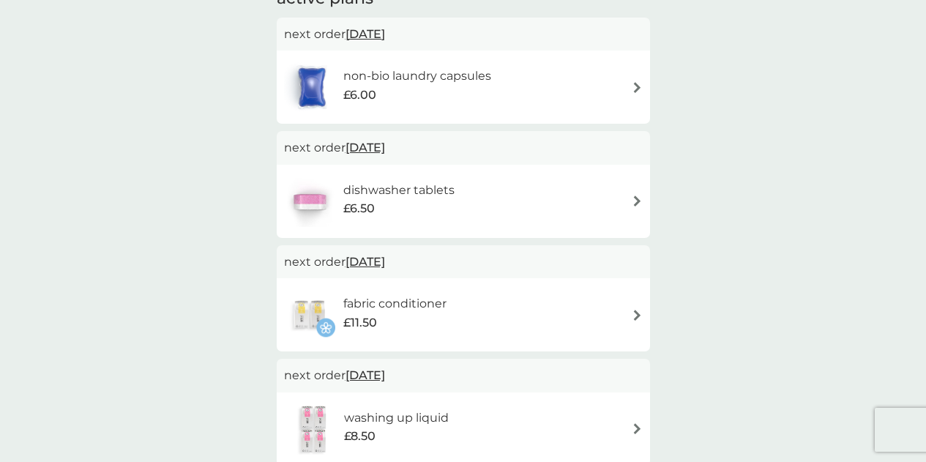
scroll to position [146, 0]
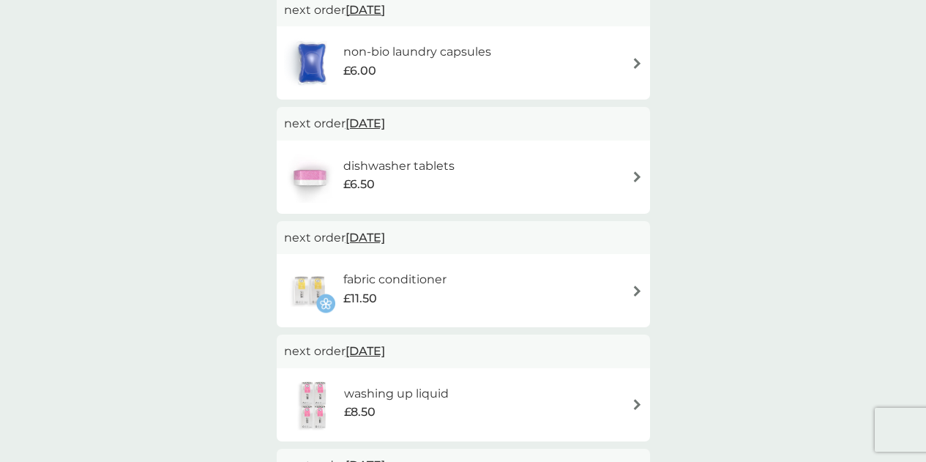
click at [385, 240] on span "[DATE]" at bounding box center [365, 237] width 40 height 29
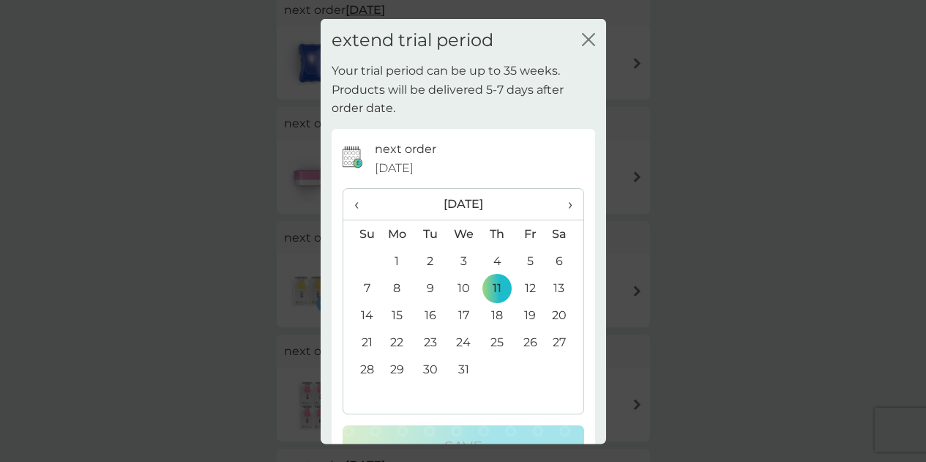
click at [487, 321] on td "18" at bounding box center [496, 315] width 33 height 27
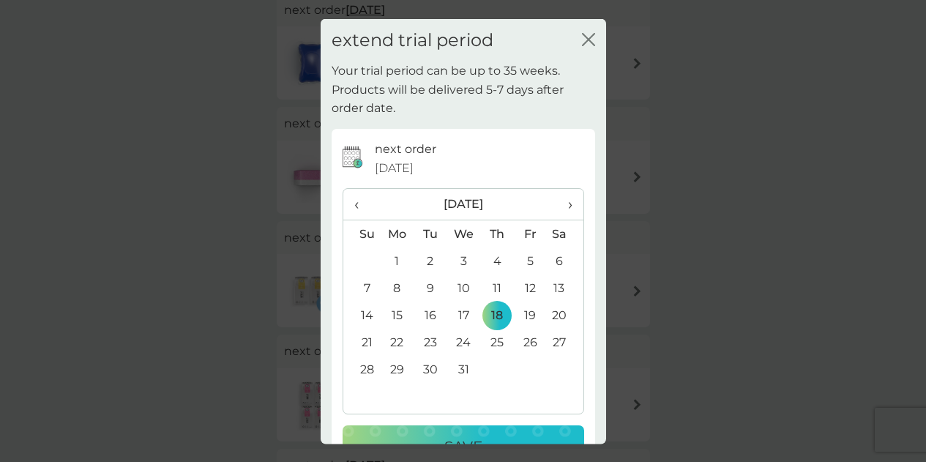
click at [487, 429] on button "Save" at bounding box center [464, 446] width 242 height 42
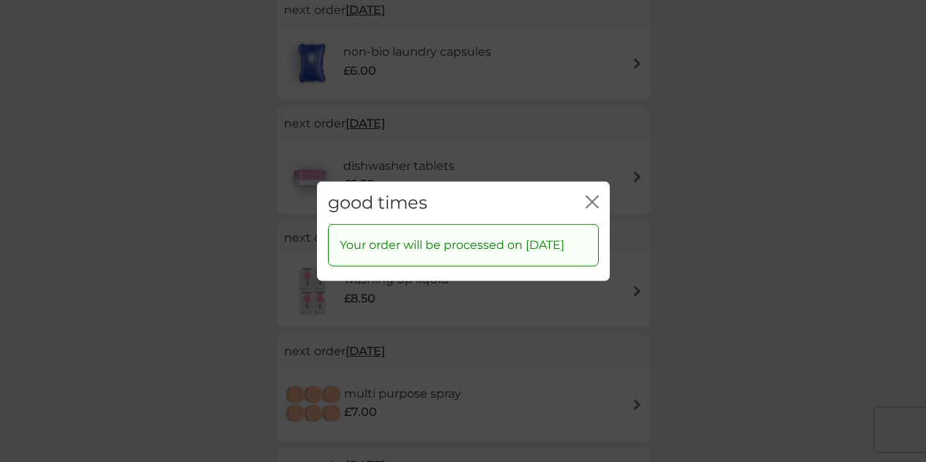
click at [593, 195] on icon "close" at bounding box center [592, 201] width 13 height 13
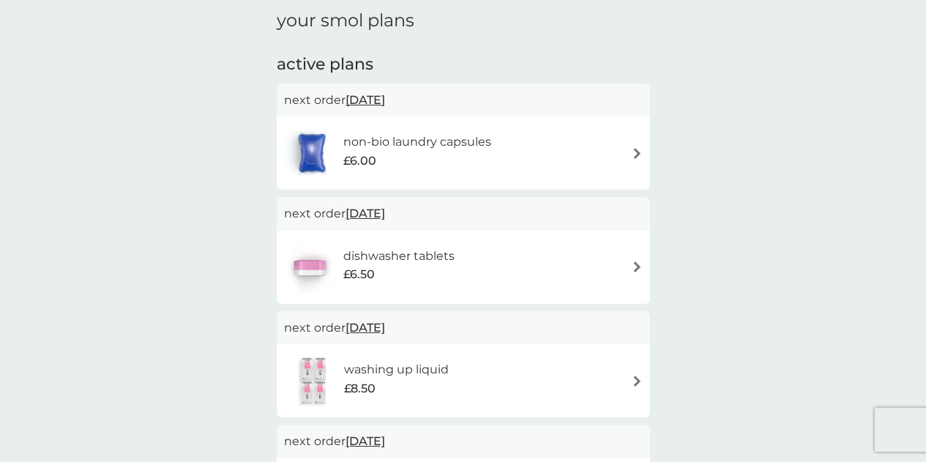
scroll to position [0, 0]
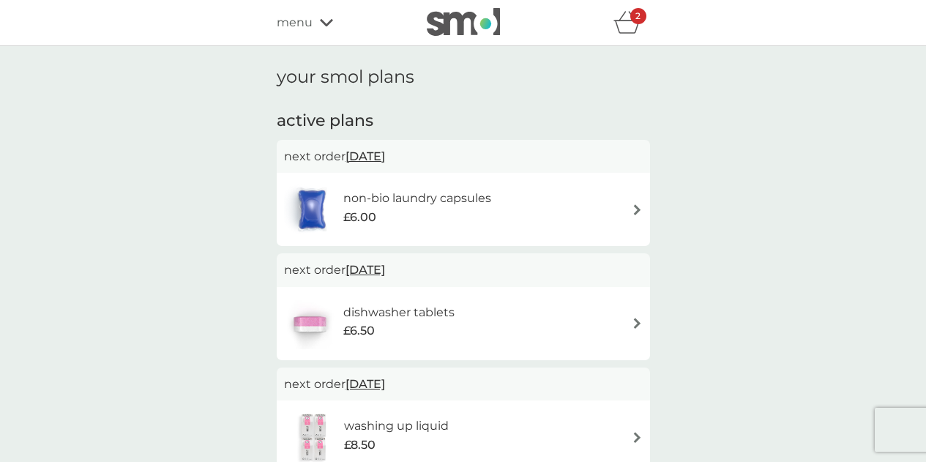
click at [385, 274] on span "23 Oct 2025" at bounding box center [365, 269] width 40 height 29
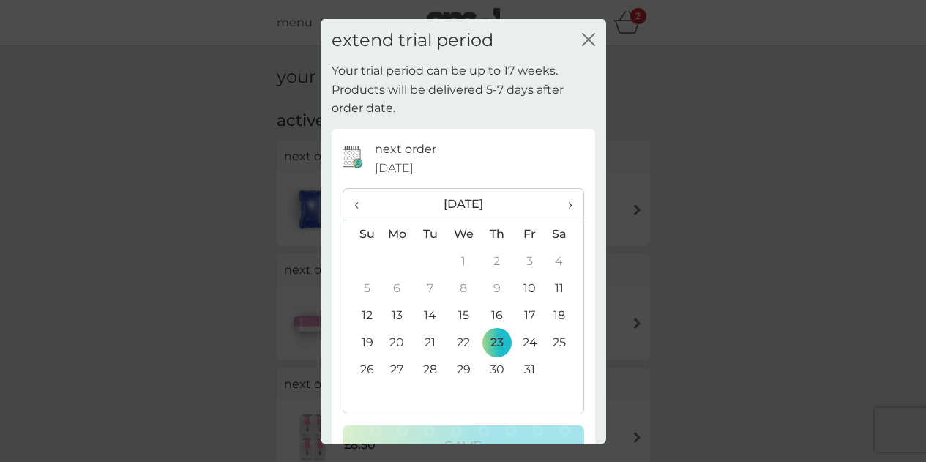
click at [557, 211] on span "›" at bounding box center [564, 204] width 15 height 31
click at [557, 212] on span "›" at bounding box center [564, 204] width 15 height 31
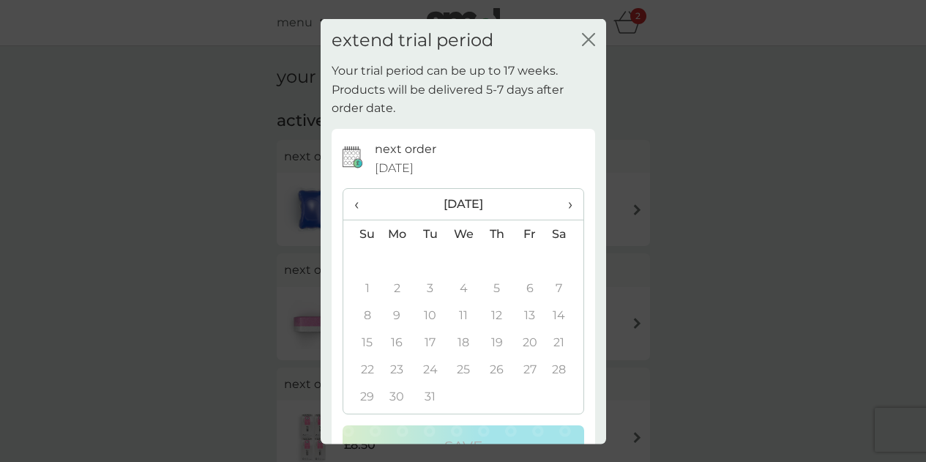
click at [356, 202] on span "‹" at bounding box center [361, 204] width 15 height 31
click at [487, 292] on td "5" at bounding box center [496, 287] width 33 height 27
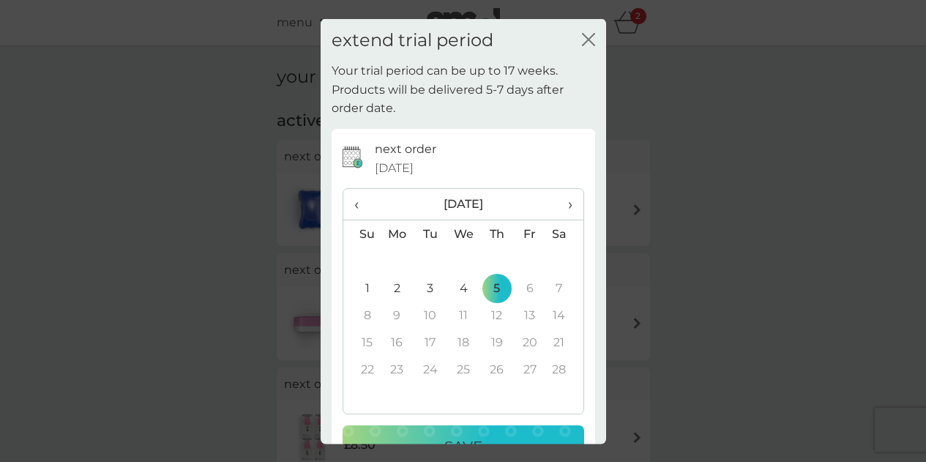
scroll to position [46, 0]
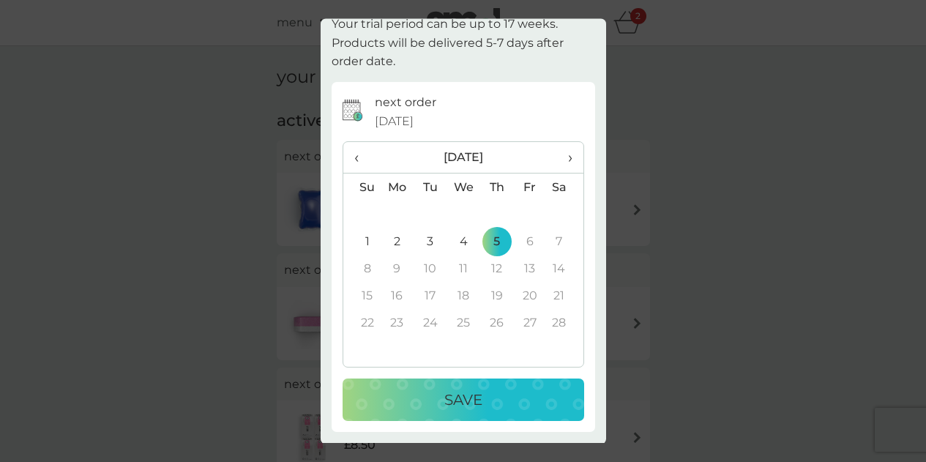
click at [492, 395] on div "Save" at bounding box center [463, 400] width 212 height 23
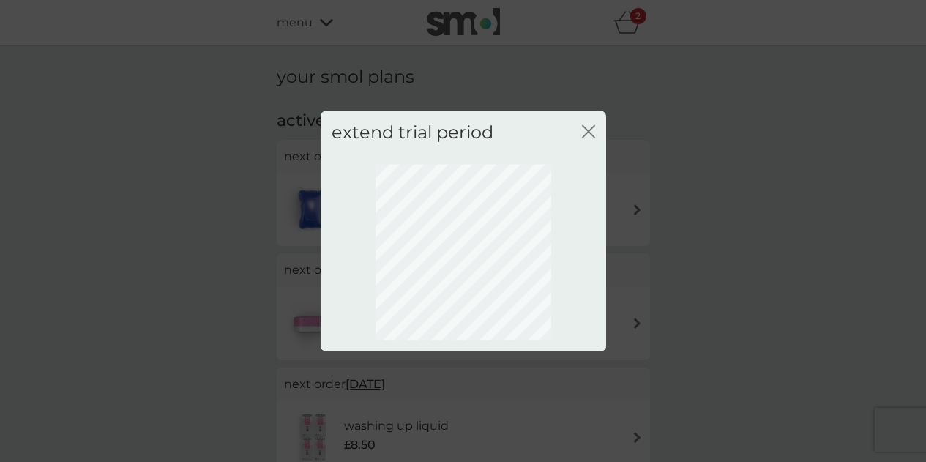
scroll to position [0, 0]
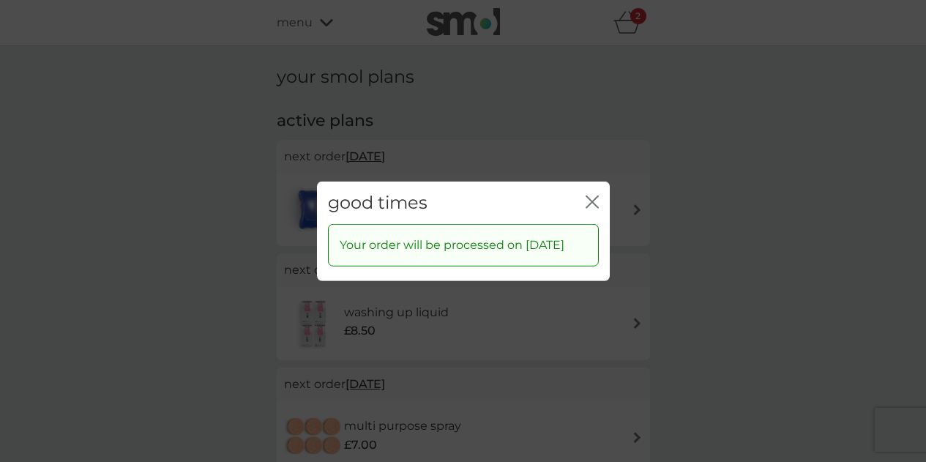
click at [591, 195] on icon "close" at bounding box center [592, 201] width 13 height 13
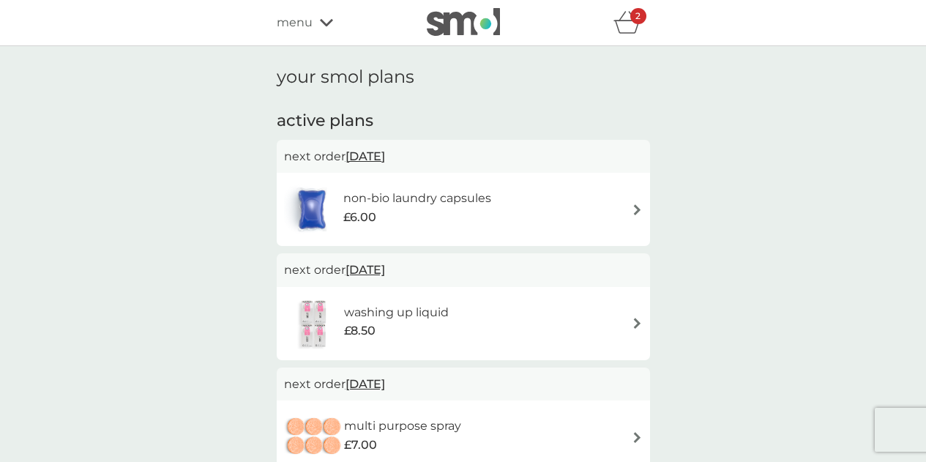
click at [385, 157] on span "23 Oct 2025" at bounding box center [365, 156] width 40 height 29
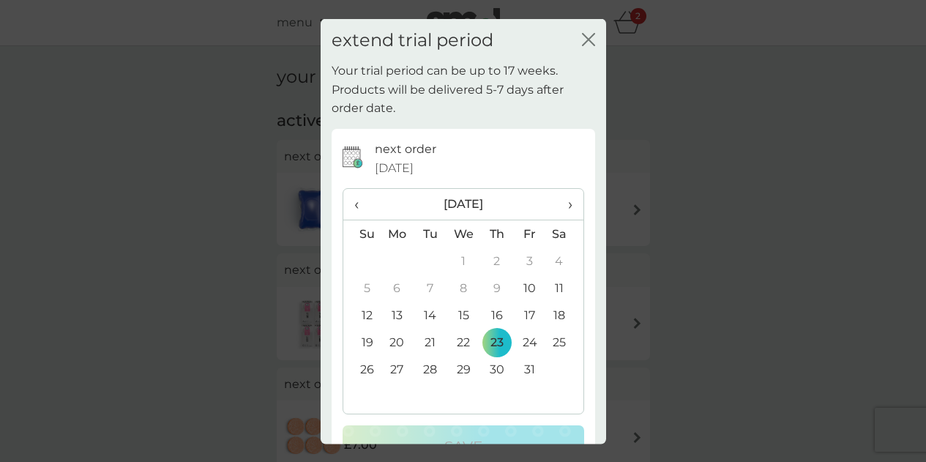
click at [557, 208] on span "›" at bounding box center [564, 204] width 15 height 31
click at [557, 213] on span "›" at bounding box center [564, 204] width 15 height 31
click at [557, 211] on span "›" at bounding box center [564, 204] width 15 height 31
click at [493, 290] on td "5" at bounding box center [496, 287] width 33 height 27
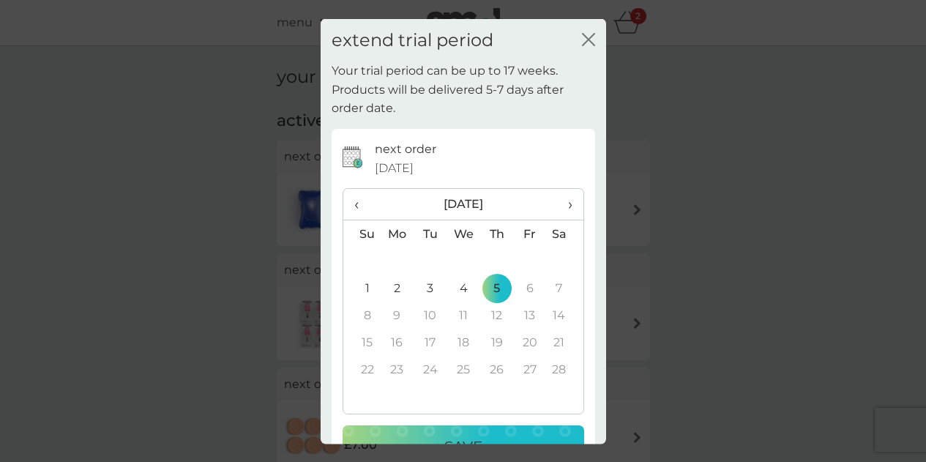
scroll to position [46, 0]
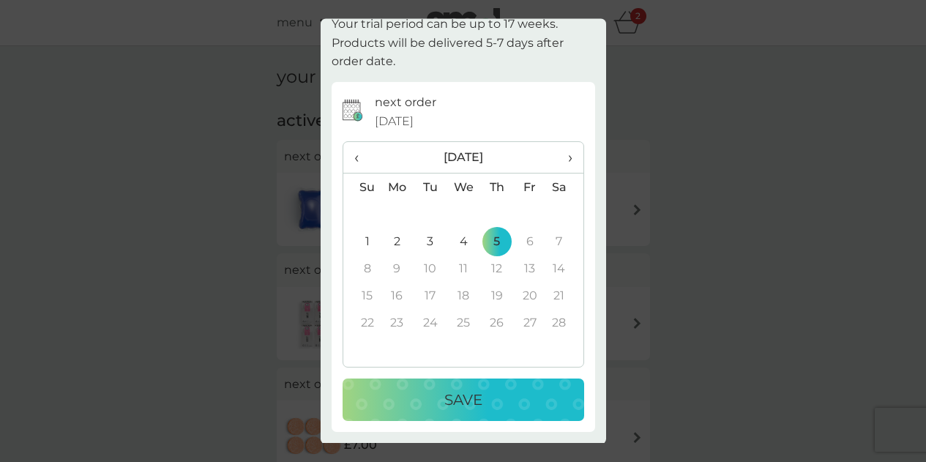
click at [549, 400] on div "Save" at bounding box center [463, 400] width 212 height 23
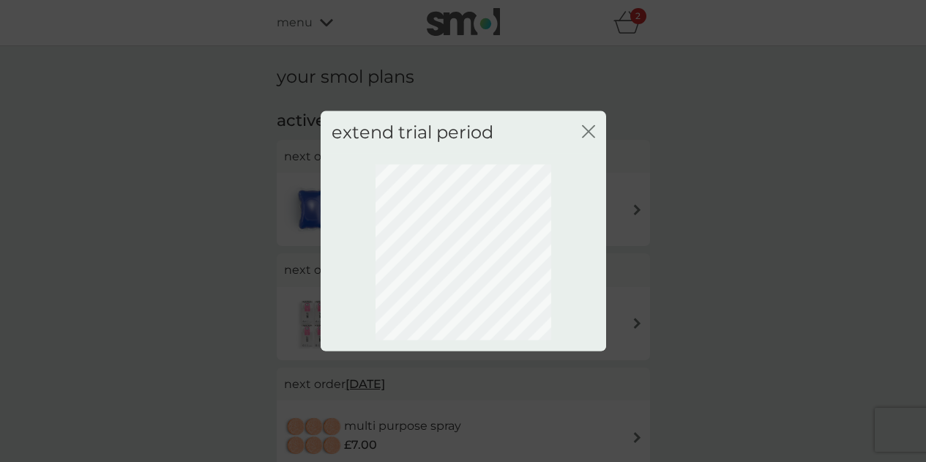
scroll to position [0, 0]
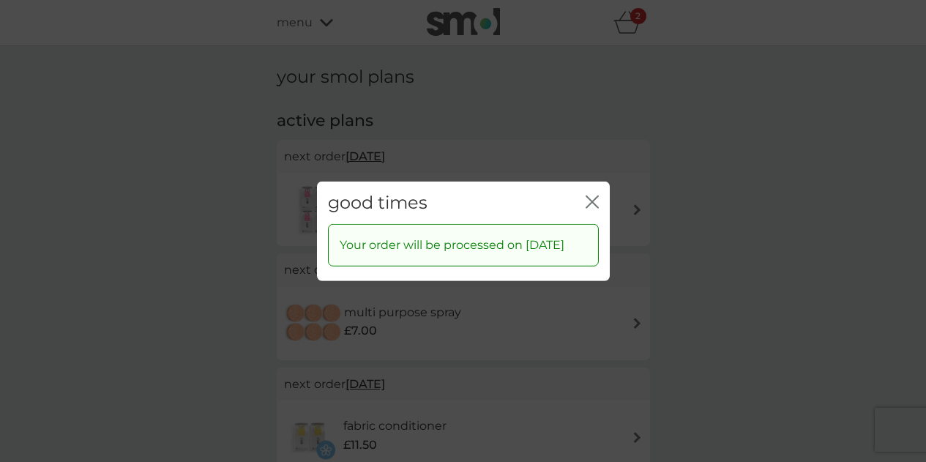
click at [592, 195] on icon "close" at bounding box center [595, 201] width 6 height 12
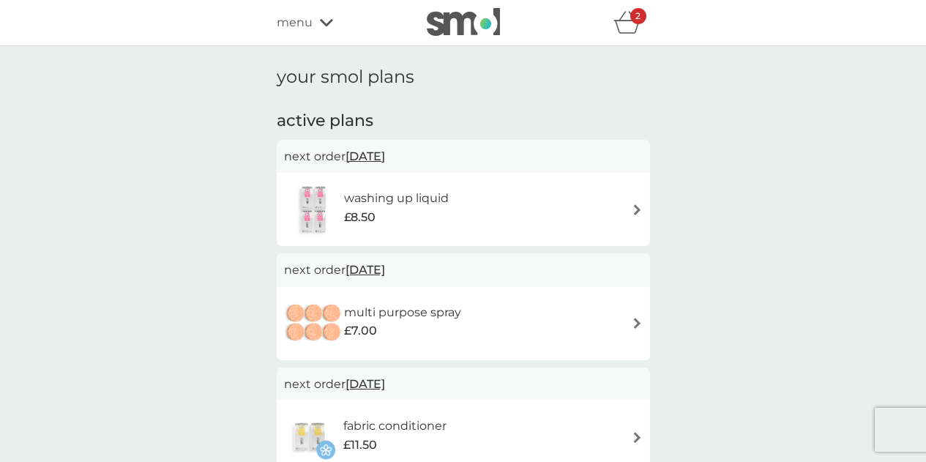
click at [318, 18] on div "menu" at bounding box center [339, 22] width 124 height 19
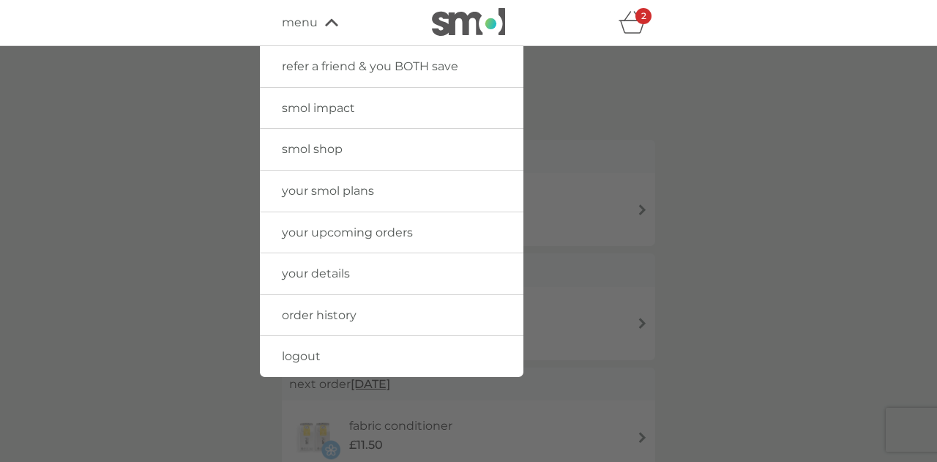
click at [629, 34] on div "2" at bounding box center [636, 22] width 37 height 29
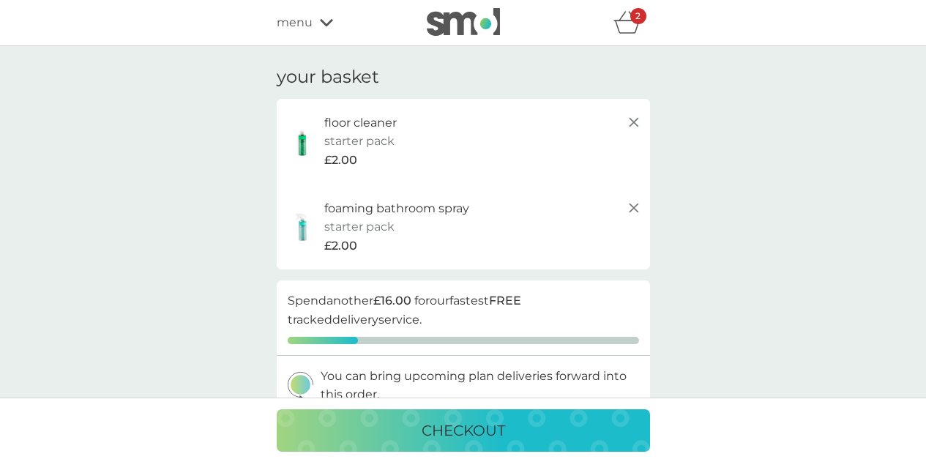
click at [448, 15] on img at bounding box center [463, 22] width 73 height 28
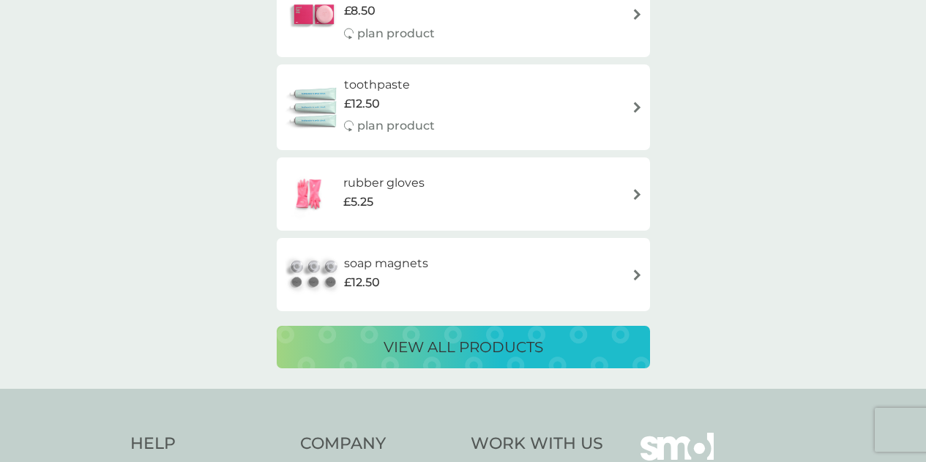
scroll to position [2562, 0]
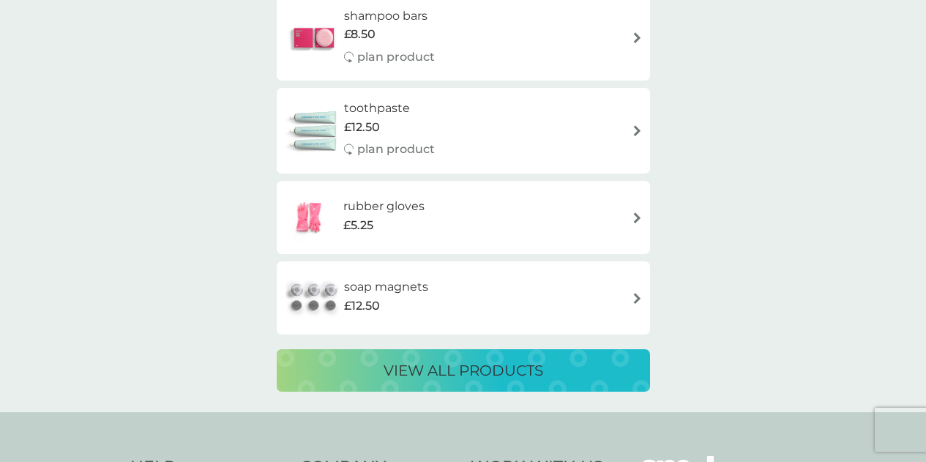
click at [501, 369] on p "view all products" at bounding box center [464, 370] width 160 height 23
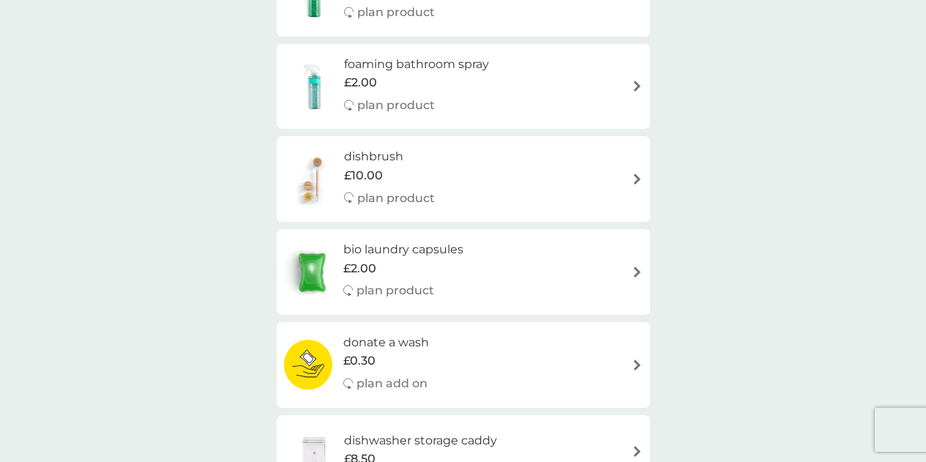
scroll to position [366, 0]
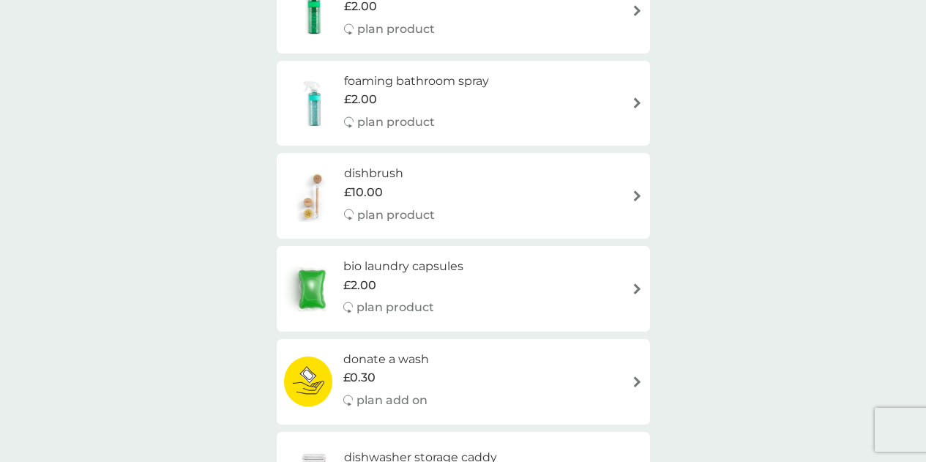
click at [629, 288] on div "bio laundry capsules £2.00 plan product" at bounding box center [463, 289] width 359 height 64
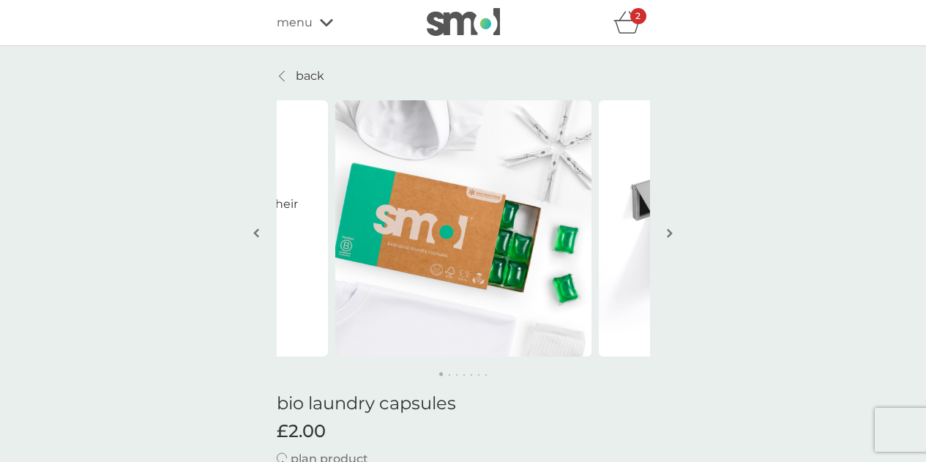
click at [672, 225] on button "button" at bounding box center [670, 234] width 11 height 73
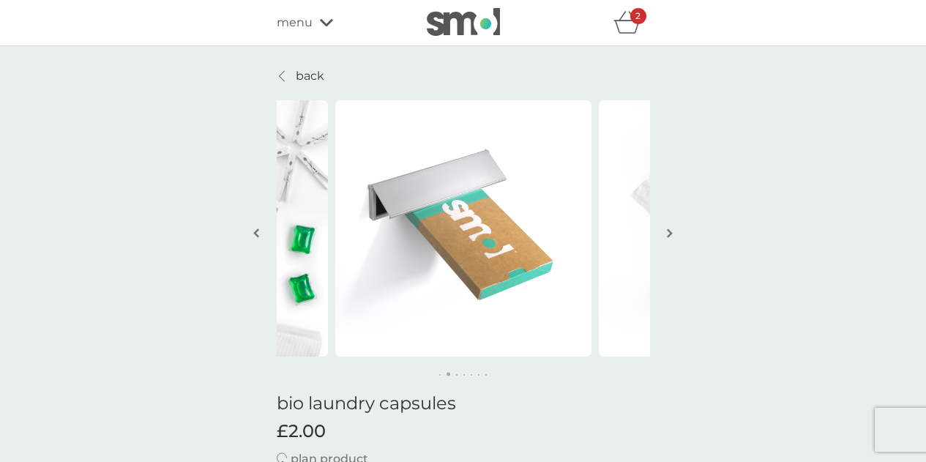
click at [672, 225] on button "button" at bounding box center [670, 234] width 11 height 73
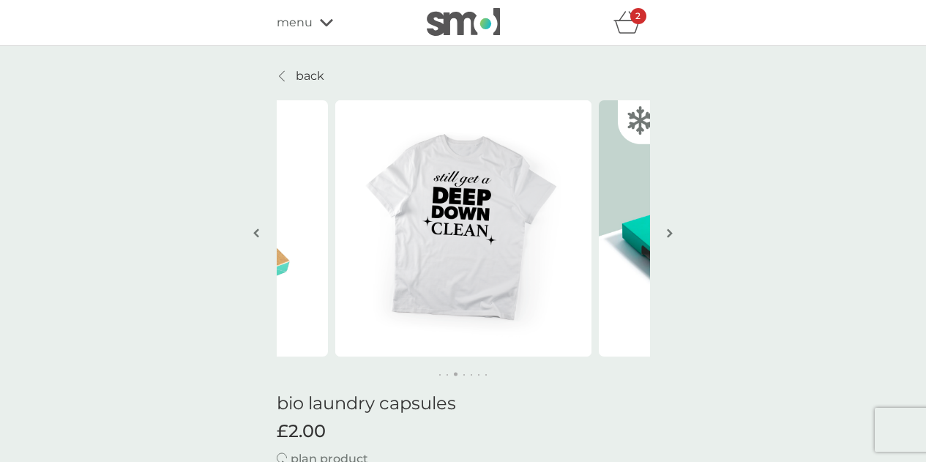
click at [672, 225] on button "button" at bounding box center [670, 234] width 11 height 73
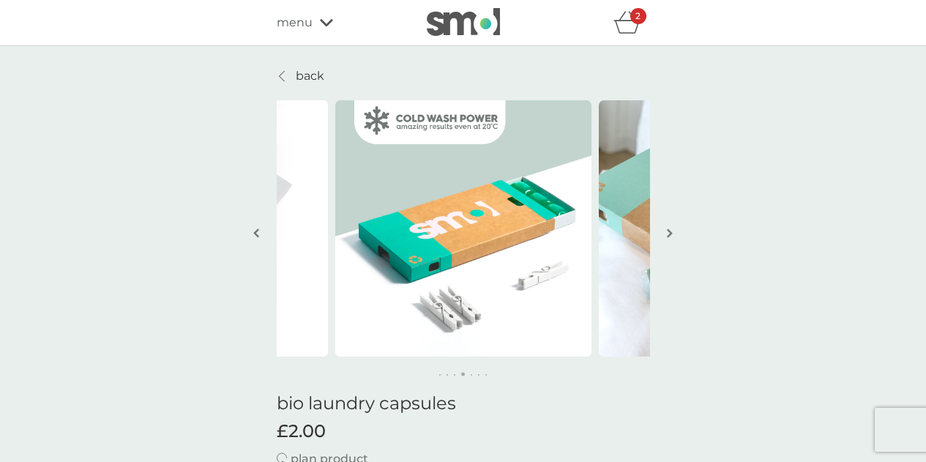
click at [672, 225] on button "button" at bounding box center [670, 234] width 11 height 73
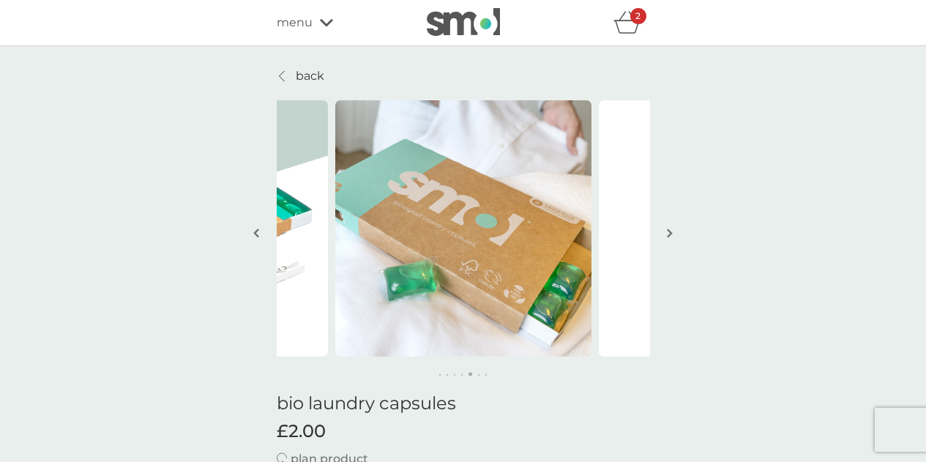
click at [668, 234] on img "button" at bounding box center [670, 233] width 6 height 11
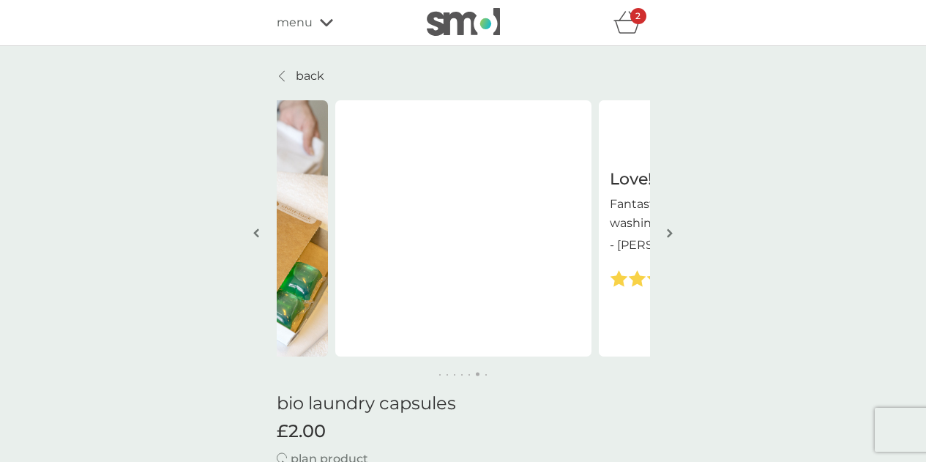
click at [665, 236] on button "button" at bounding box center [670, 234] width 11 height 73
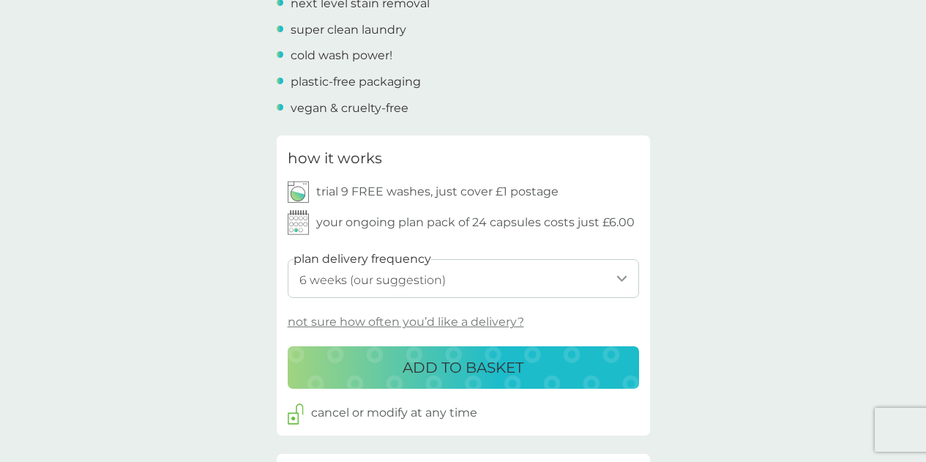
scroll to position [659, 0]
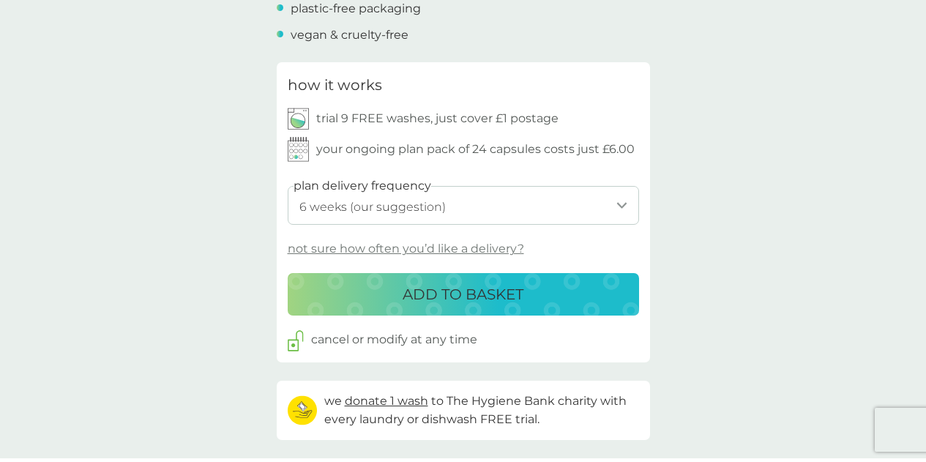
click at [572, 213] on select "1 week 2 weeks 3 weeks 4 weeks 5 weeks 6 weeks (our suggestion) 7 weeks 8 weeks…" at bounding box center [463, 205] width 351 height 39
select select "119"
click at [288, 186] on select "1 week 2 weeks 3 weeks 4 weeks 5 weeks 6 weeks (our suggestion) 7 weeks 8 weeks…" at bounding box center [463, 205] width 351 height 39
click at [753, 206] on div "back Love! Fantastic service and products…their washing tabs are amazing! - Reb…" at bounding box center [463, 391] width 926 height 1967
click at [506, 286] on p "ADD TO BASKET" at bounding box center [463, 294] width 121 height 23
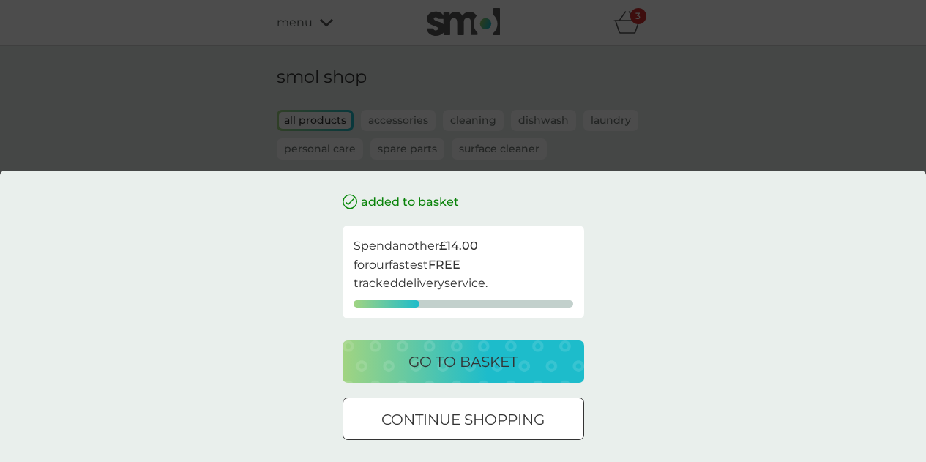
click at [520, 420] on p "continue shopping" at bounding box center [462, 419] width 163 height 23
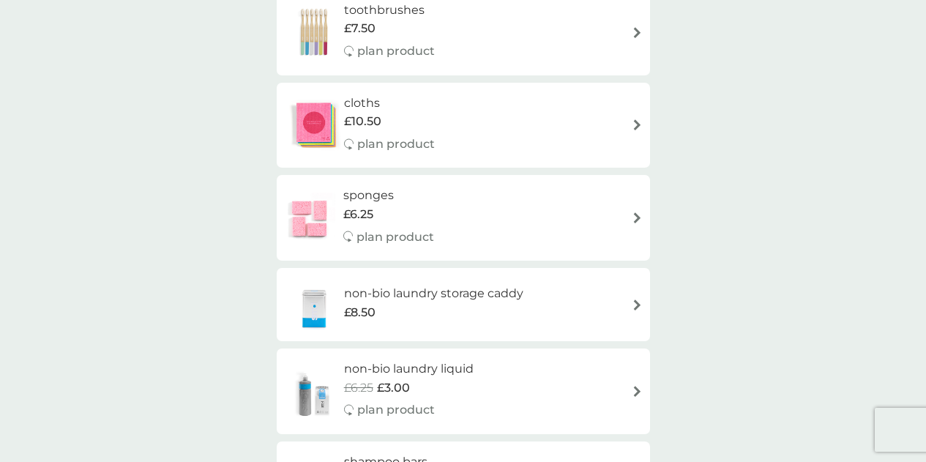
scroll to position [1244, 0]
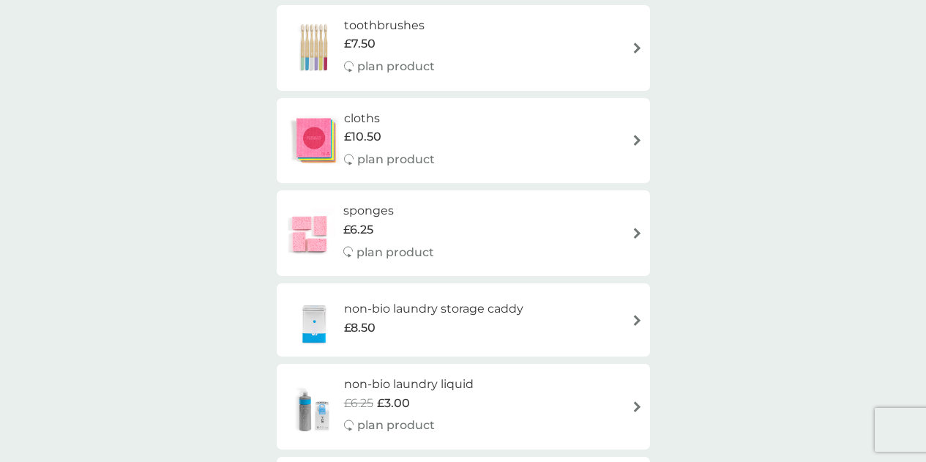
click at [446, 119] on div "cloths £10.50 plan product" at bounding box center [396, 141] width 105 height 64
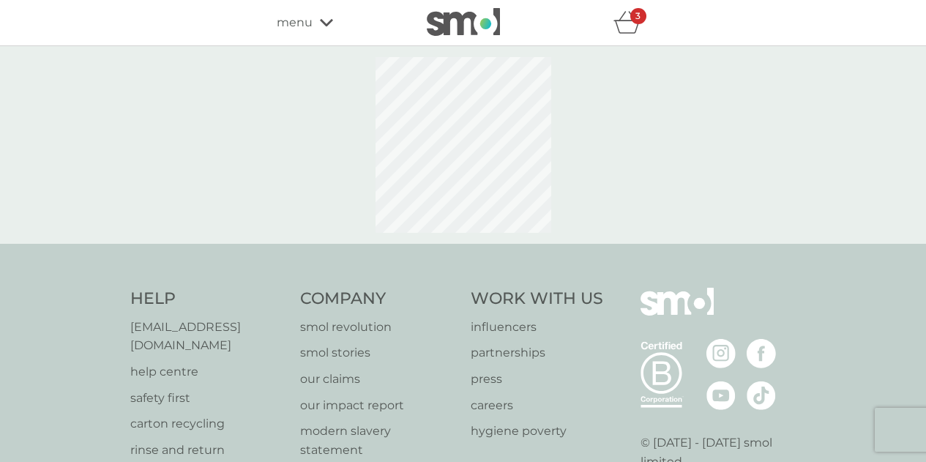
select select "91"
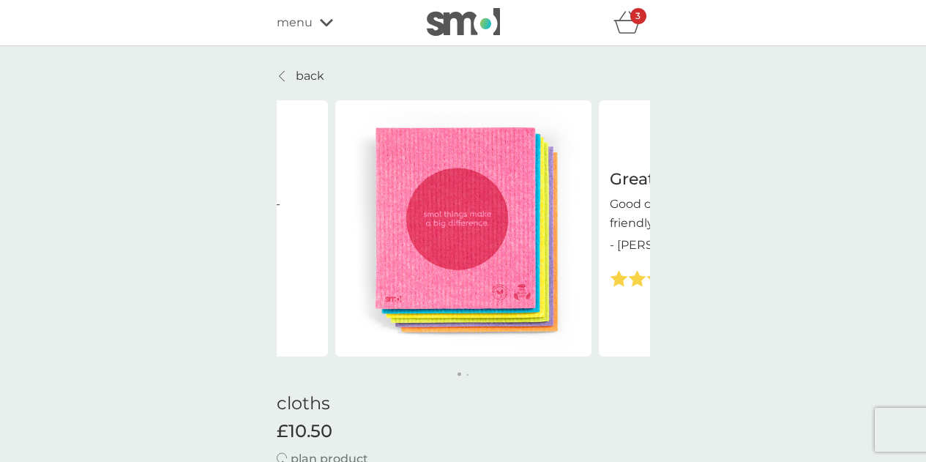
click at [577, 266] on img at bounding box center [463, 228] width 256 height 256
click at [582, 333] on img at bounding box center [463, 228] width 256 height 256
click at [636, 291] on div "Great products Good cleaning products plus eco-friendly - Jane" at bounding box center [727, 228] width 256 height 256
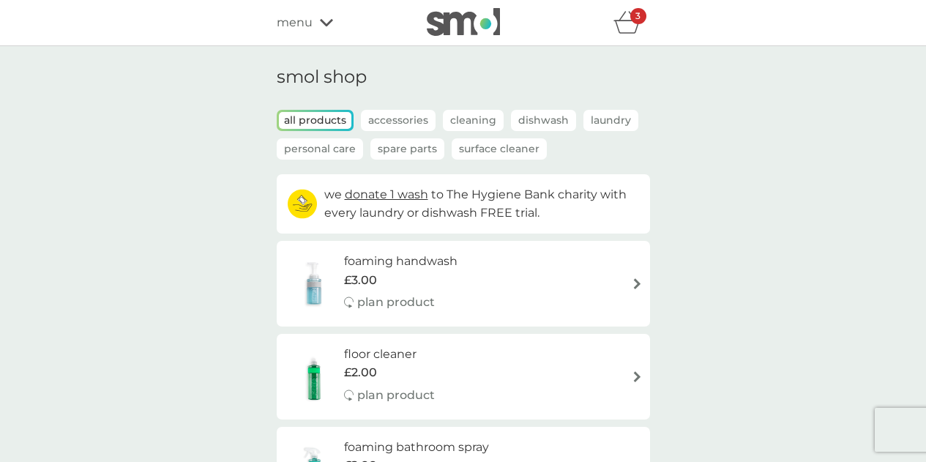
click at [613, 20] on icon "basket" at bounding box center [627, 22] width 28 height 23
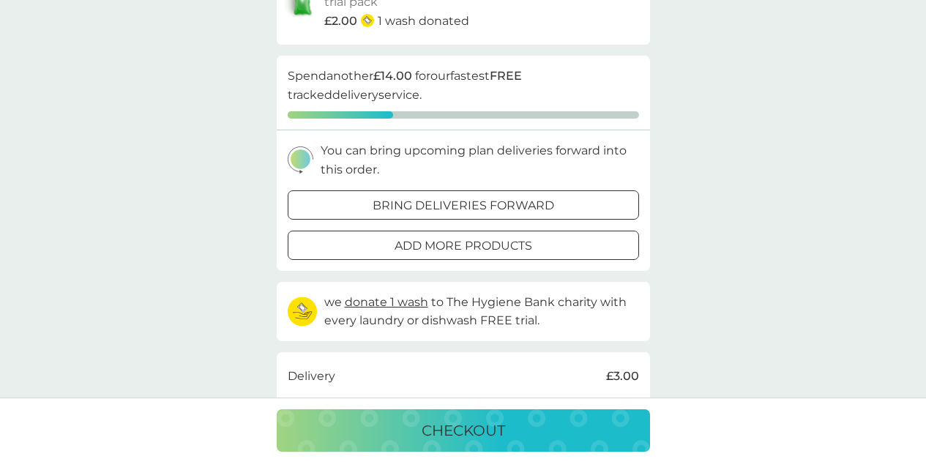
scroll to position [293, 0]
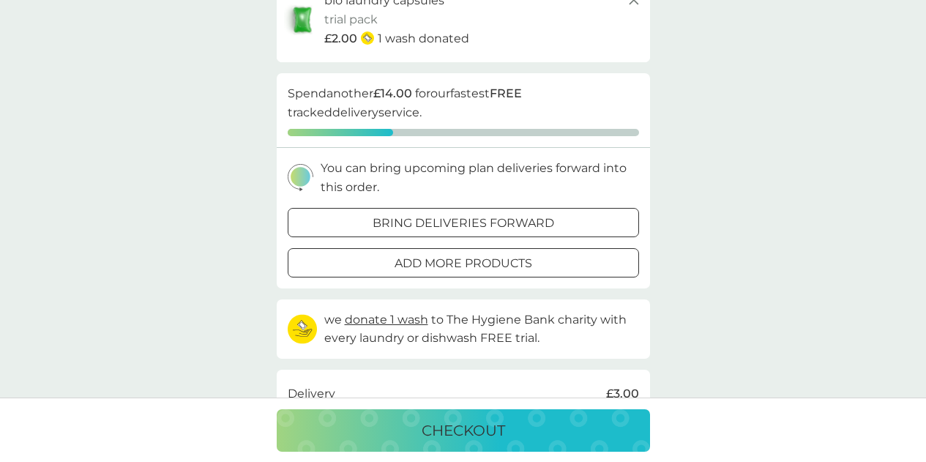
click at [556, 223] on div "bring deliveries forward" at bounding box center [463, 223] width 350 height 19
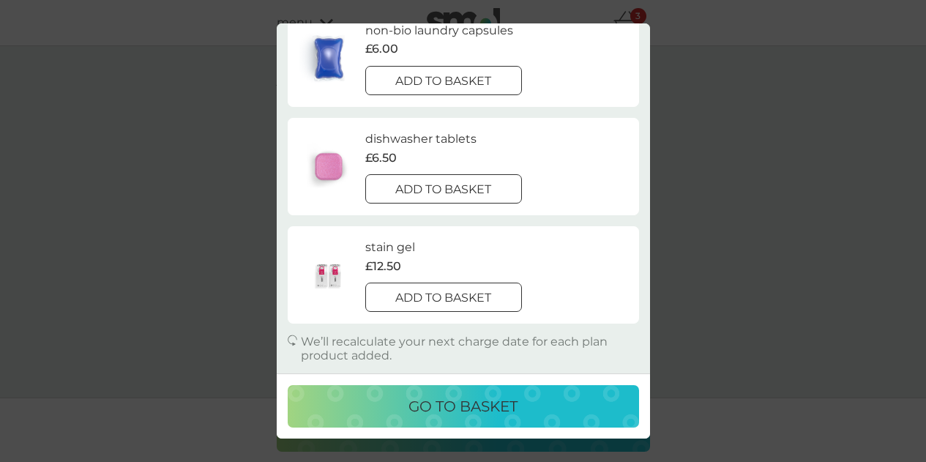
scroll to position [0, 0]
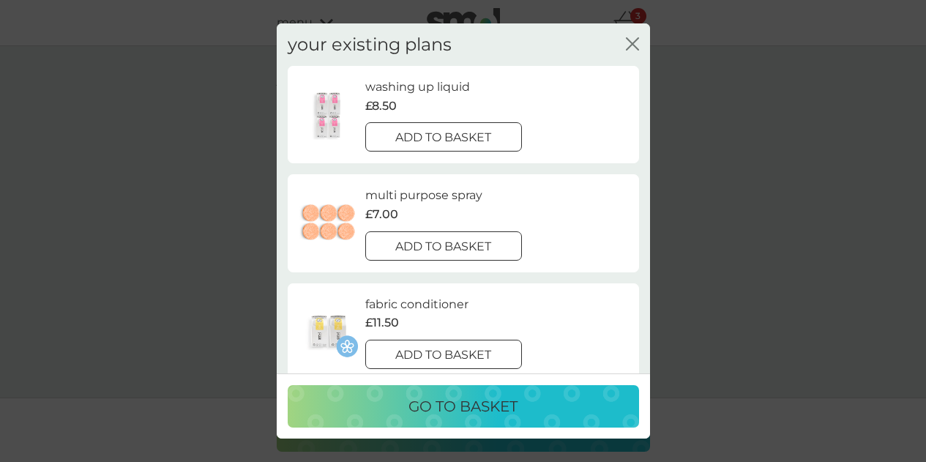
click at [635, 49] on icon "close" at bounding box center [632, 43] width 13 height 13
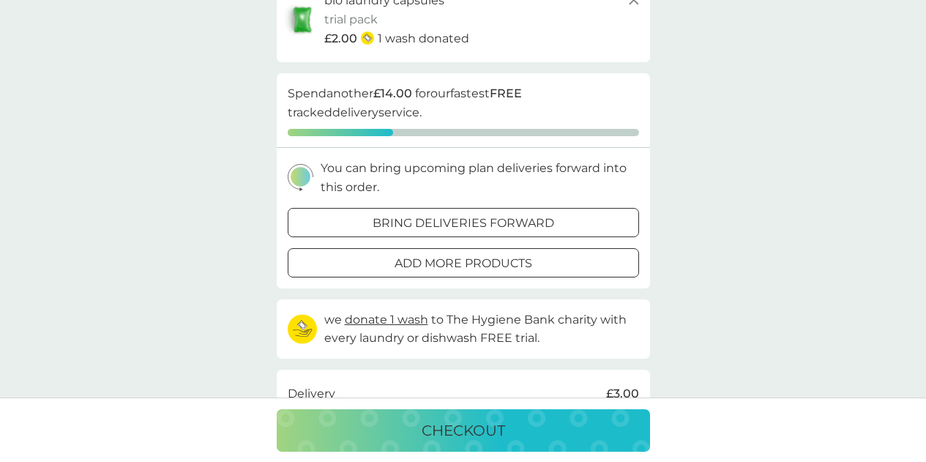
scroll to position [284, 0]
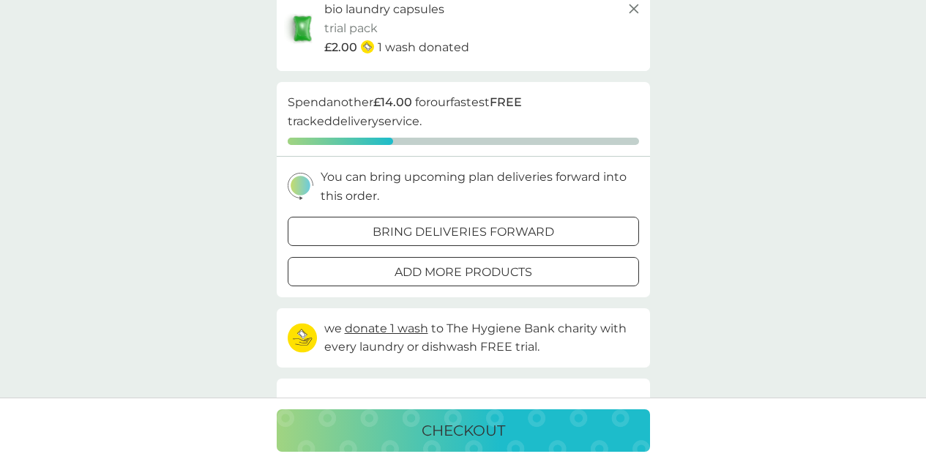
click at [444, 423] on p "checkout" at bounding box center [463, 430] width 83 height 23
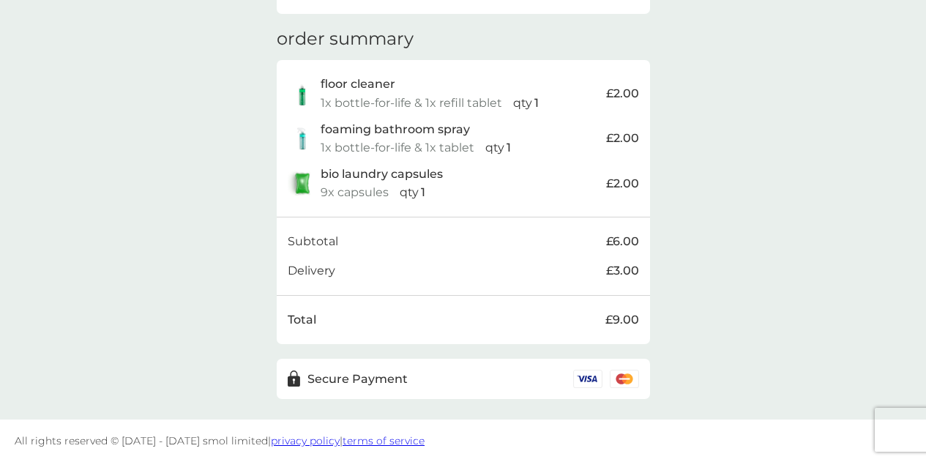
scroll to position [259, 0]
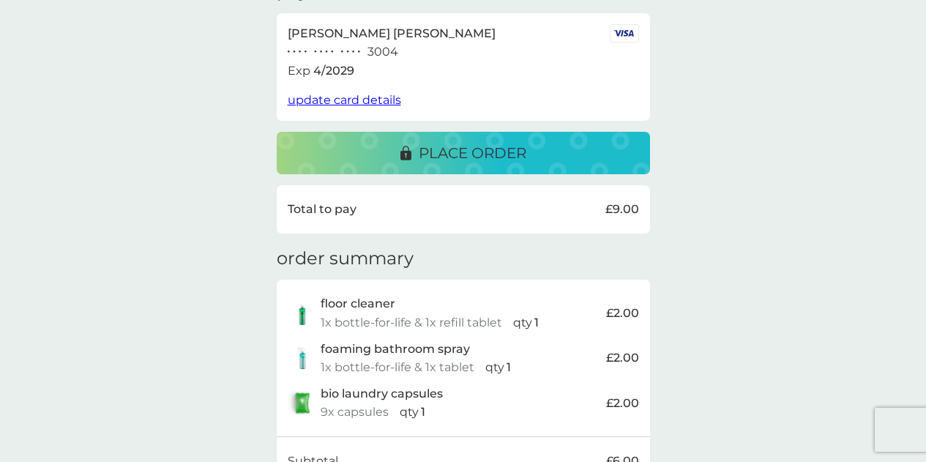
click at [510, 154] on p "place order" at bounding box center [473, 152] width 108 height 23
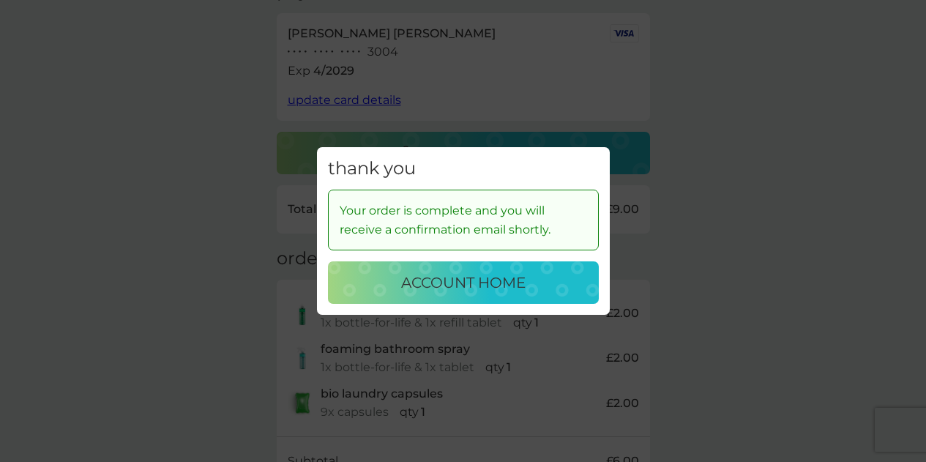
click at [490, 283] on p "account home" at bounding box center [463, 282] width 124 height 23
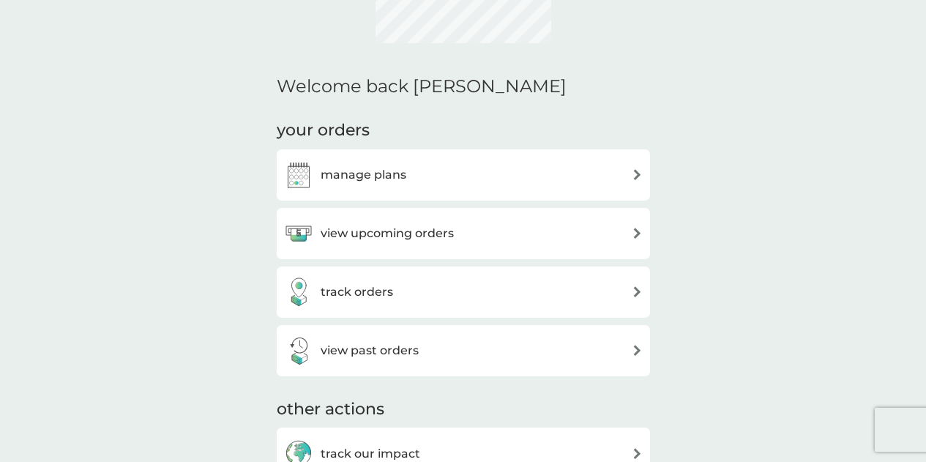
scroll to position [220, 0]
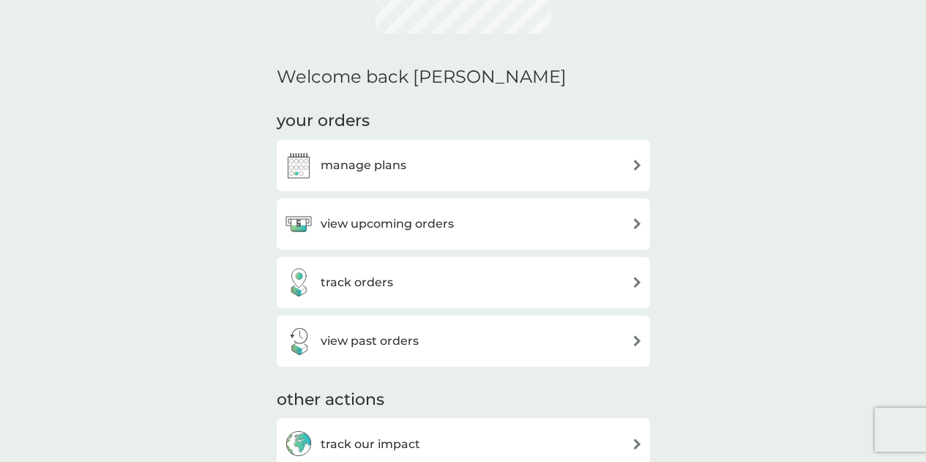
click at [380, 166] on h3 "manage plans" at bounding box center [364, 165] width 86 height 19
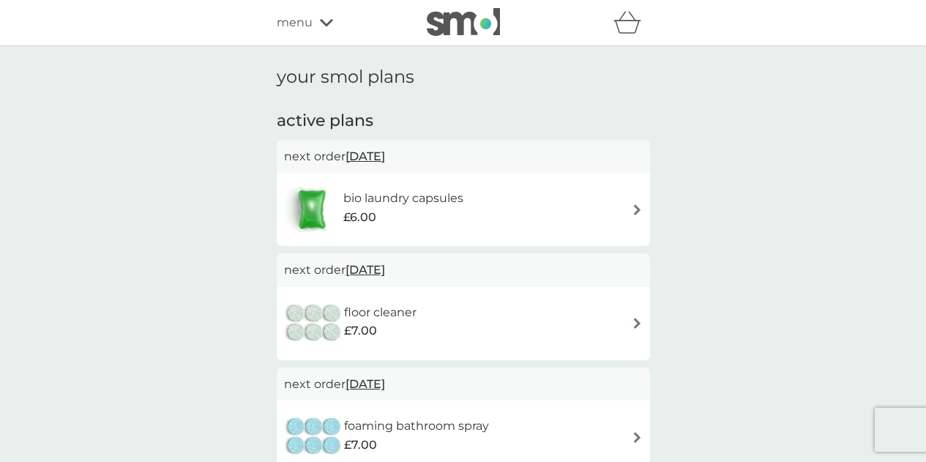
click at [466, 170] on div "next order [DATE]" at bounding box center [463, 157] width 373 height 34
click at [385, 152] on span "[DATE]" at bounding box center [365, 156] width 40 height 29
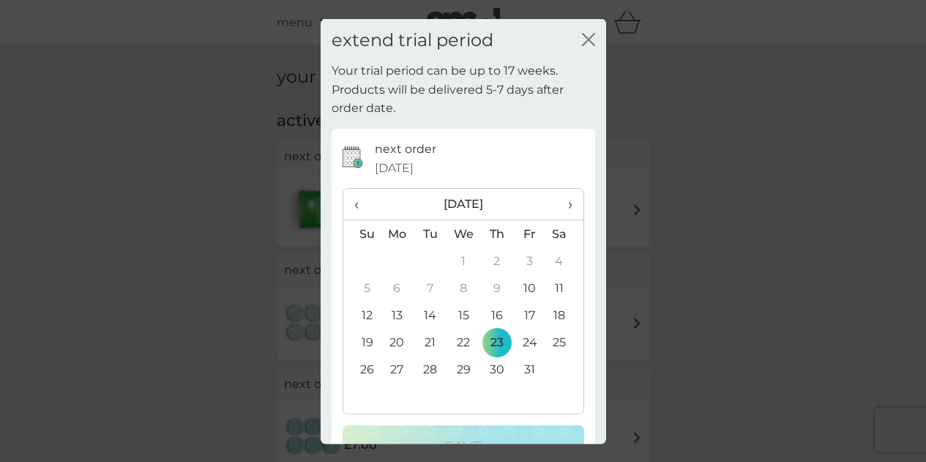
drag, startPoint x: 670, startPoint y: 173, endPoint x: 648, endPoint y: 173, distance: 21.2
click at [670, 173] on div "extend trial period close Your trial period can be up to 17 weeks. Products wil…" at bounding box center [463, 231] width 926 height 462
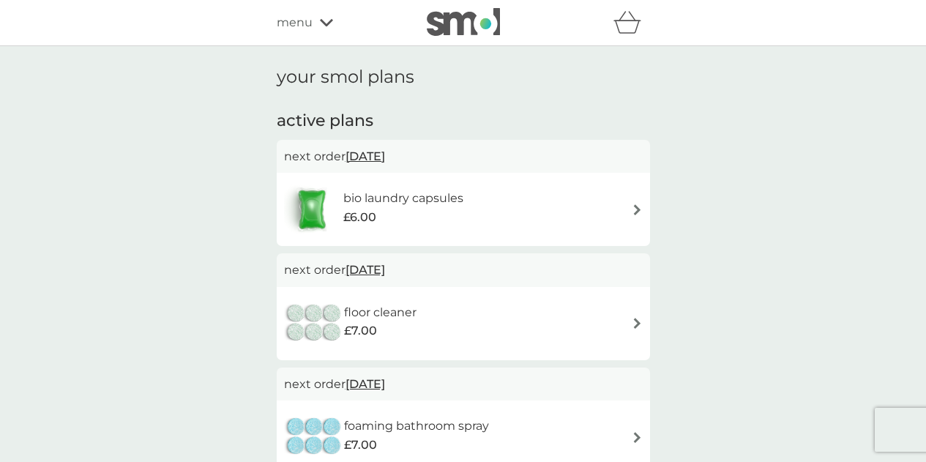
click at [613, 211] on div "bio laundry capsules £6.00" at bounding box center [463, 209] width 359 height 51
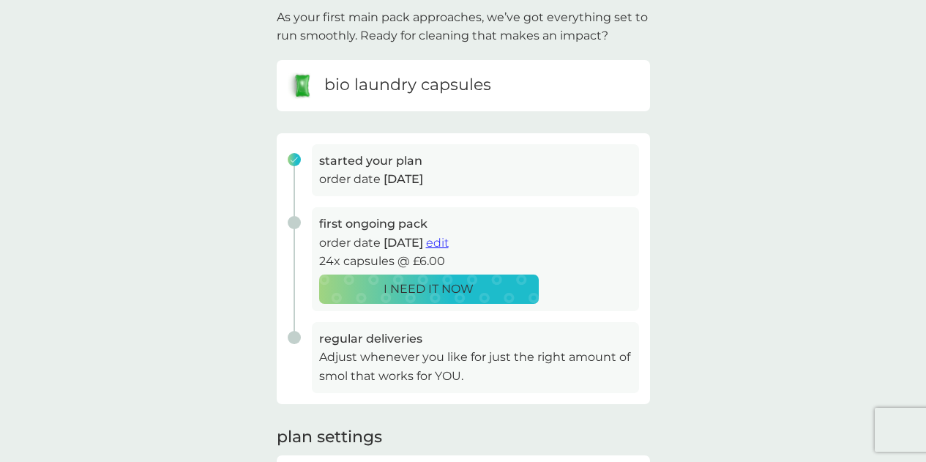
scroll to position [73, 0]
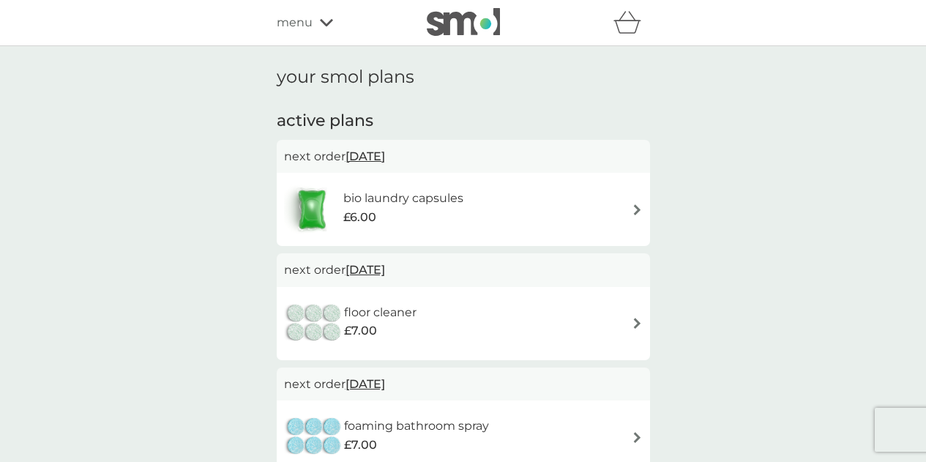
click at [378, 157] on span "23 Oct 2025" at bounding box center [365, 156] width 40 height 29
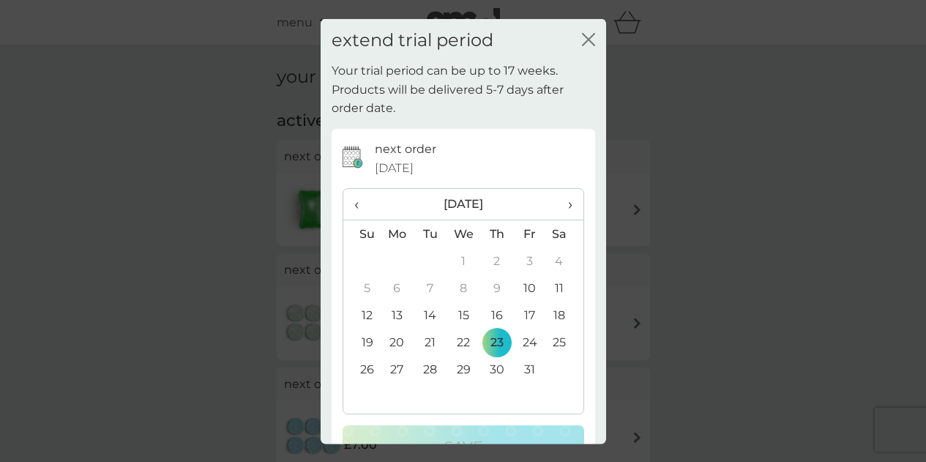
click at [586, 33] on div "extend trial period close" at bounding box center [463, 39] width 285 height 43
click at [582, 38] on icon "close" at bounding box center [588, 38] width 13 height 13
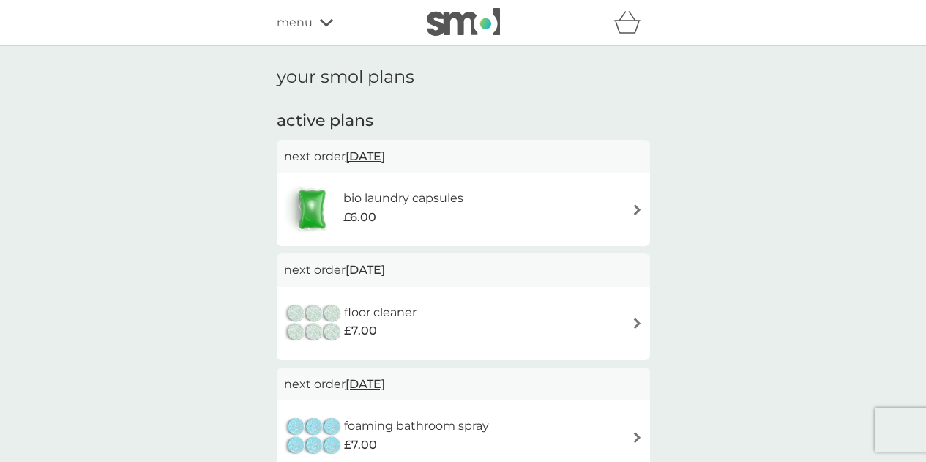
click at [539, 233] on div "bio laundry capsules £6.00" at bounding box center [463, 209] width 359 height 51
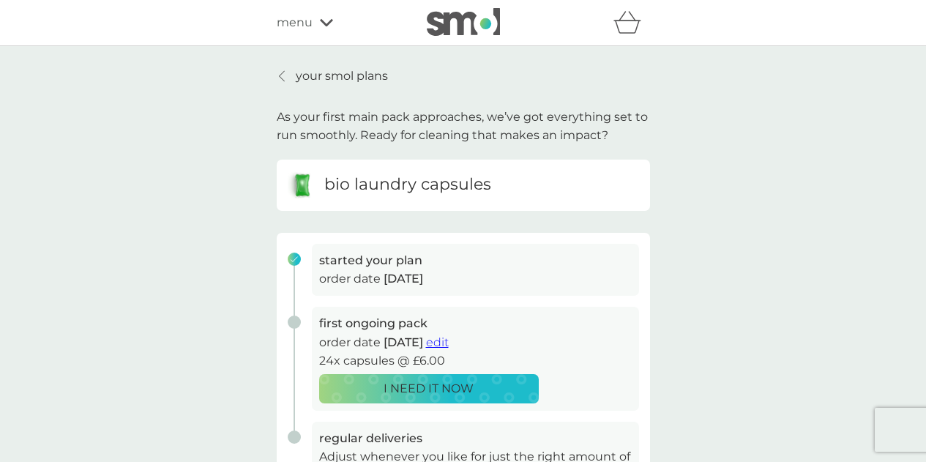
click at [291, 77] on link "your smol plans" at bounding box center [332, 76] width 111 height 19
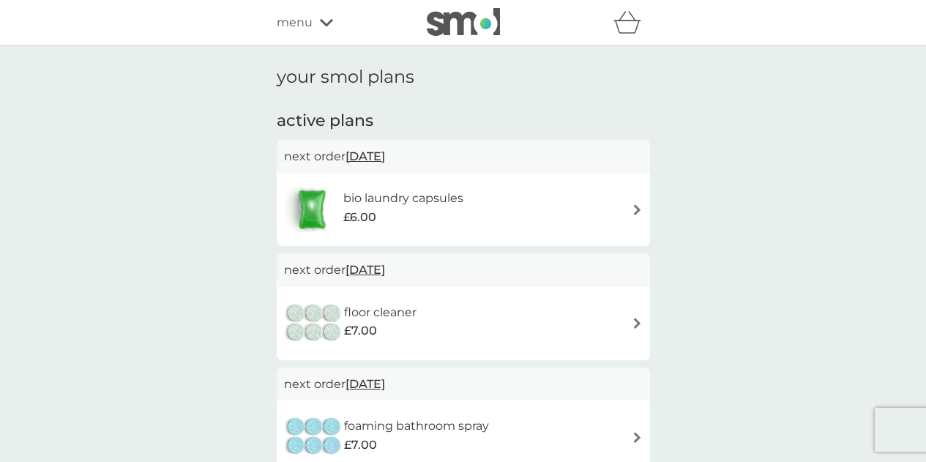
click at [385, 159] on span "23 Oct 2025" at bounding box center [365, 156] width 40 height 29
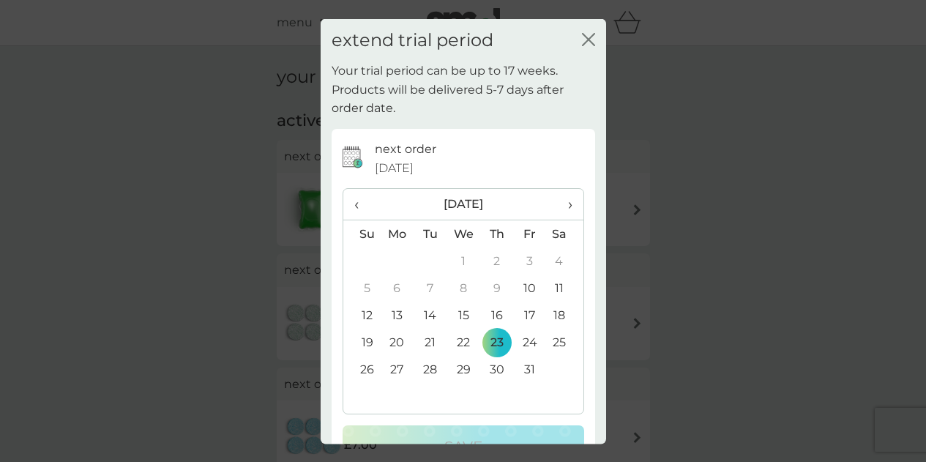
click at [515, 293] on td "10" at bounding box center [529, 287] width 33 height 27
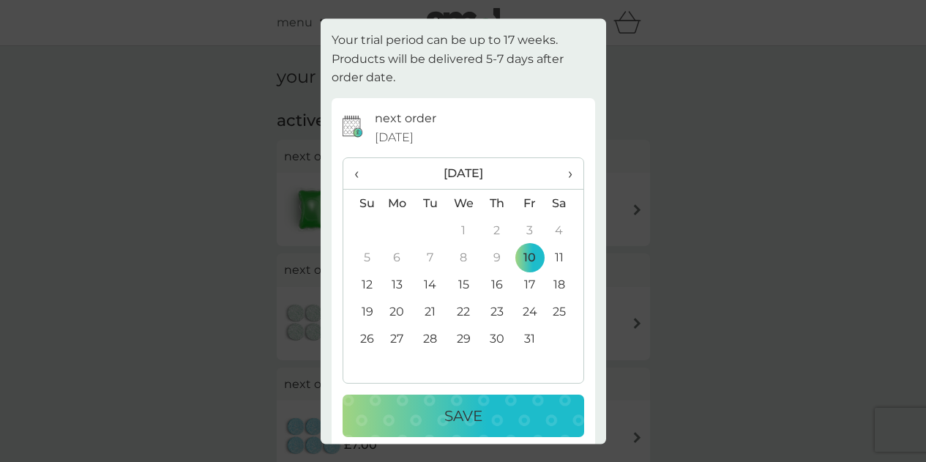
scroll to position [46, 0]
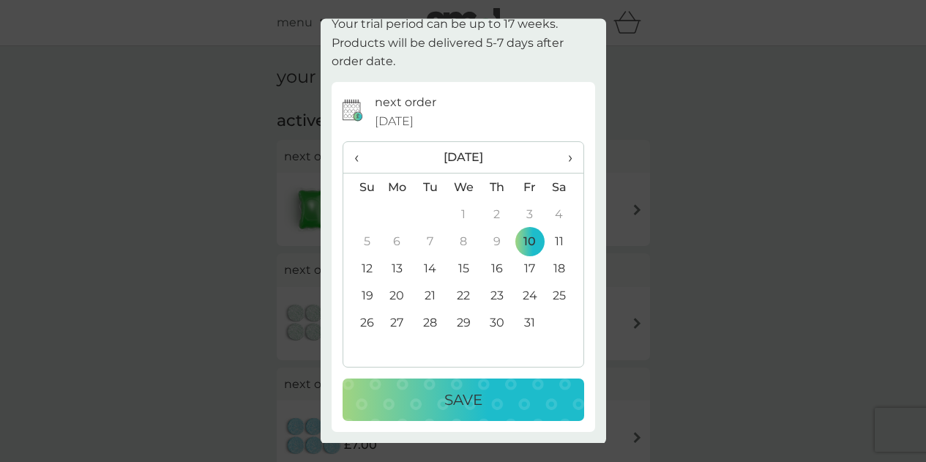
click at [490, 397] on div "Save" at bounding box center [463, 400] width 212 height 23
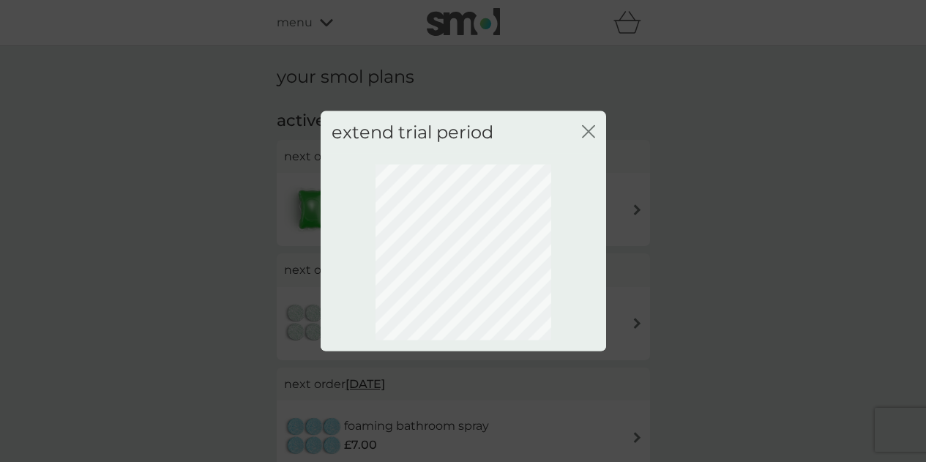
scroll to position [0, 0]
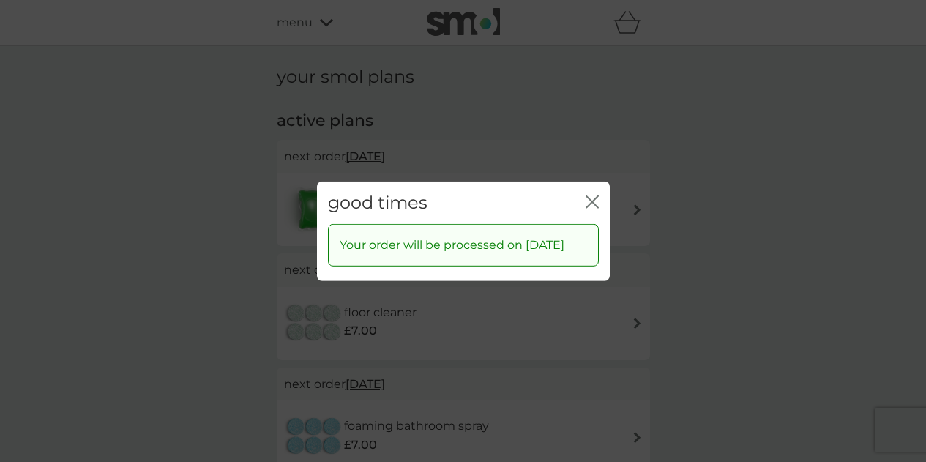
click at [594, 195] on icon "close" at bounding box center [595, 201] width 6 height 12
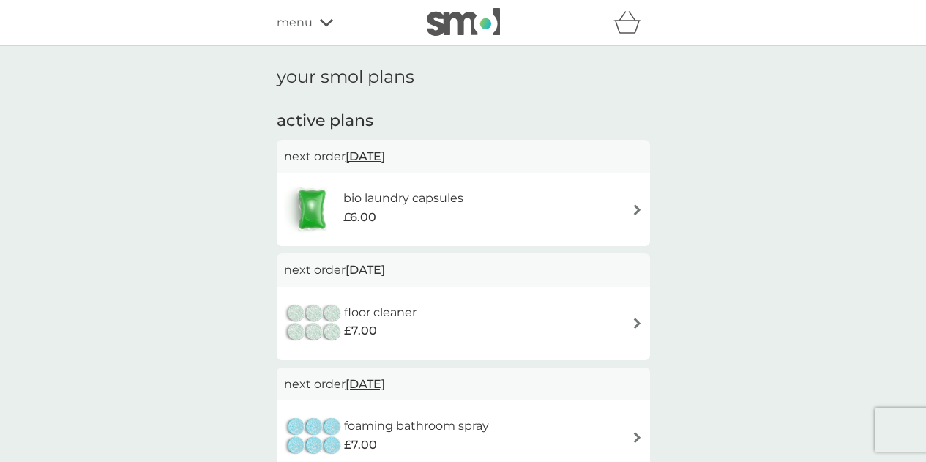
click at [385, 264] on span "23 Oct 2025" at bounding box center [365, 269] width 40 height 29
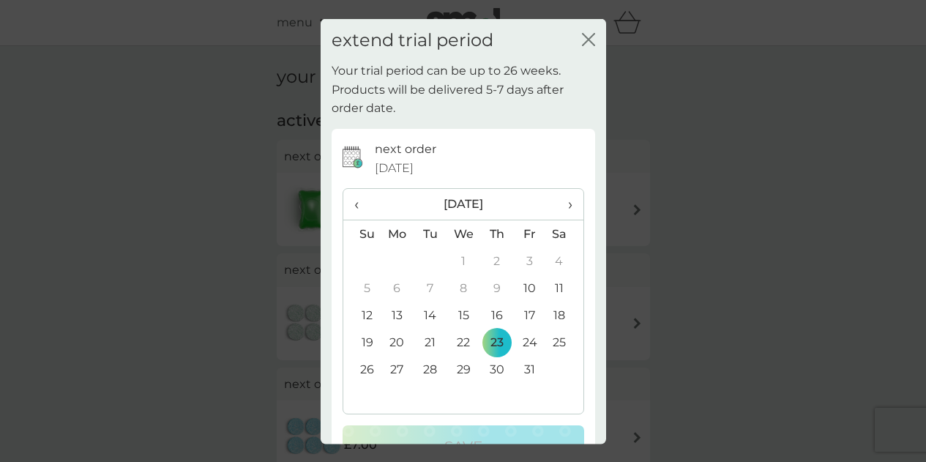
click at [513, 293] on td "10" at bounding box center [529, 287] width 33 height 27
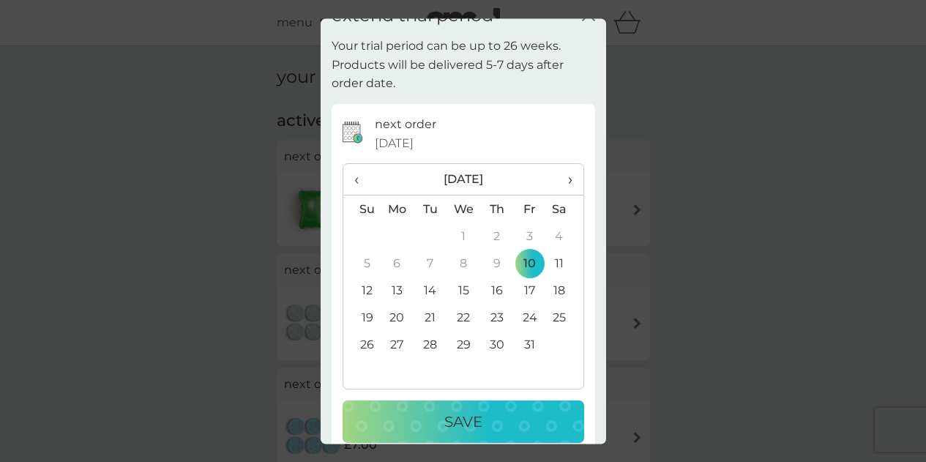
scroll to position [46, 0]
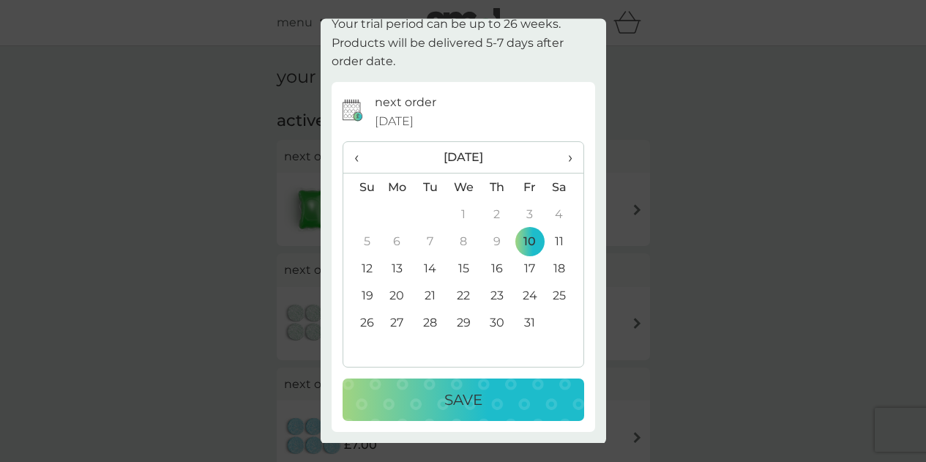
click at [510, 410] on div "Save" at bounding box center [463, 400] width 212 height 23
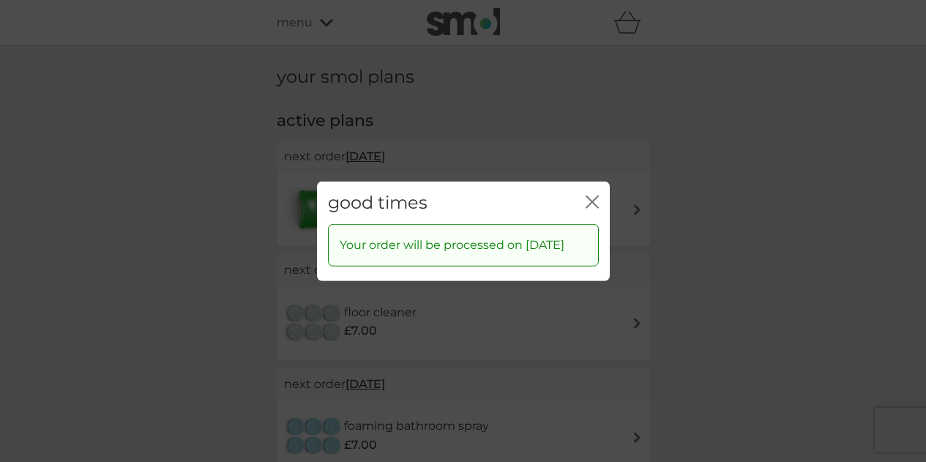
click at [591, 195] on icon "close" at bounding box center [592, 201] width 13 height 13
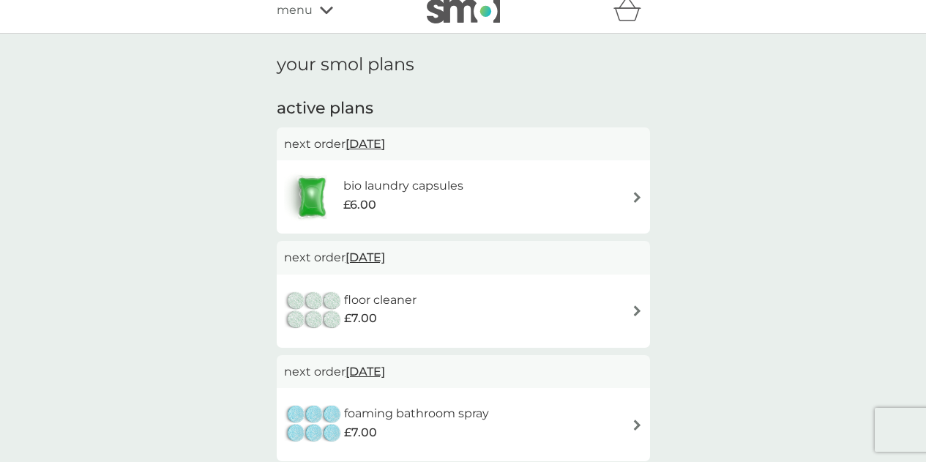
scroll to position [73, 0]
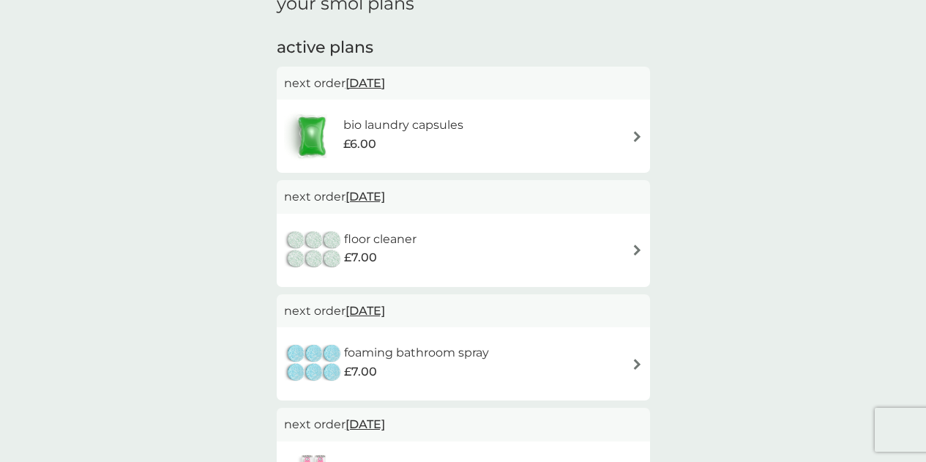
click at [385, 305] on span "23 Oct 2025" at bounding box center [365, 310] width 40 height 29
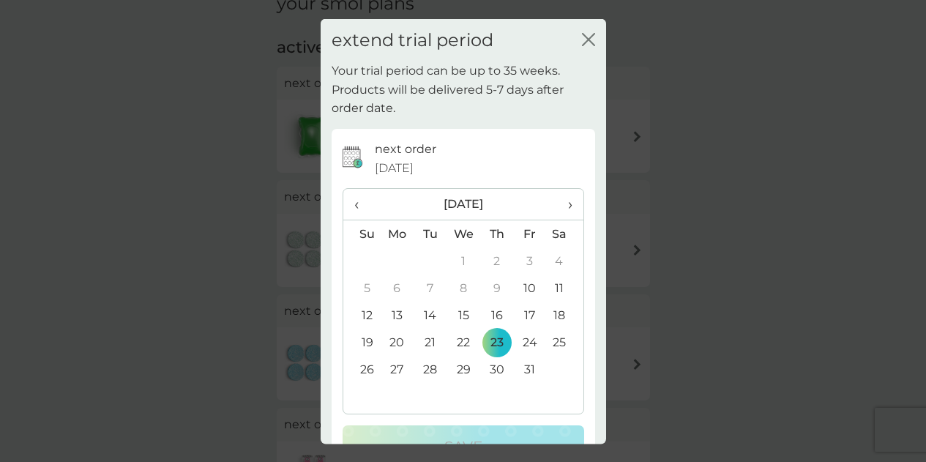
click at [513, 291] on td "10" at bounding box center [529, 287] width 33 height 27
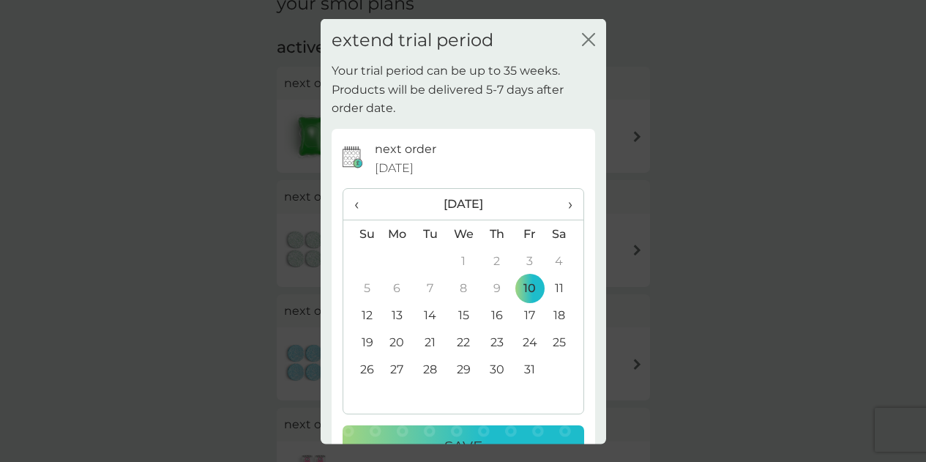
scroll to position [46, 0]
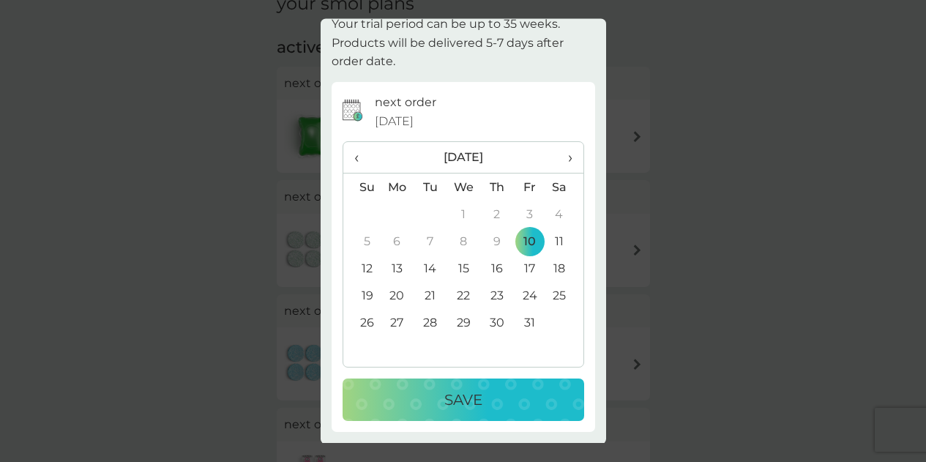
click at [496, 395] on div "Save" at bounding box center [463, 400] width 212 height 23
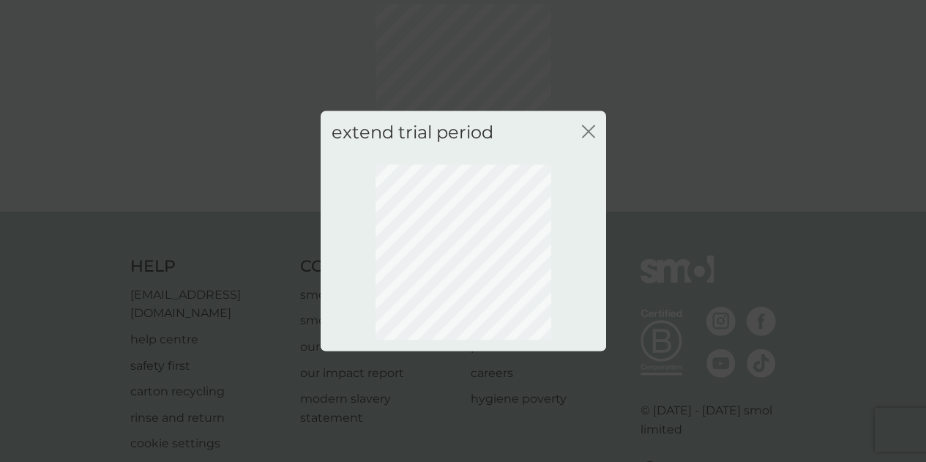
click at [588, 132] on icon "close" at bounding box center [588, 130] width 13 height 13
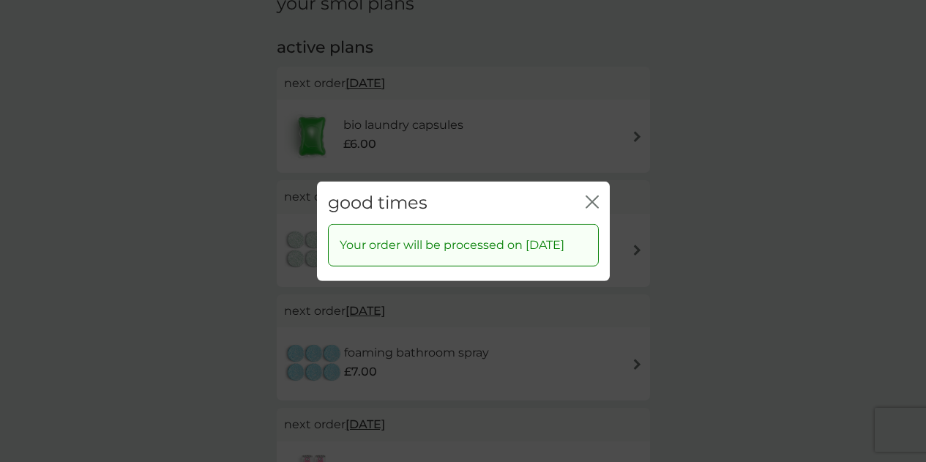
click at [597, 197] on icon "close" at bounding box center [595, 201] width 6 height 12
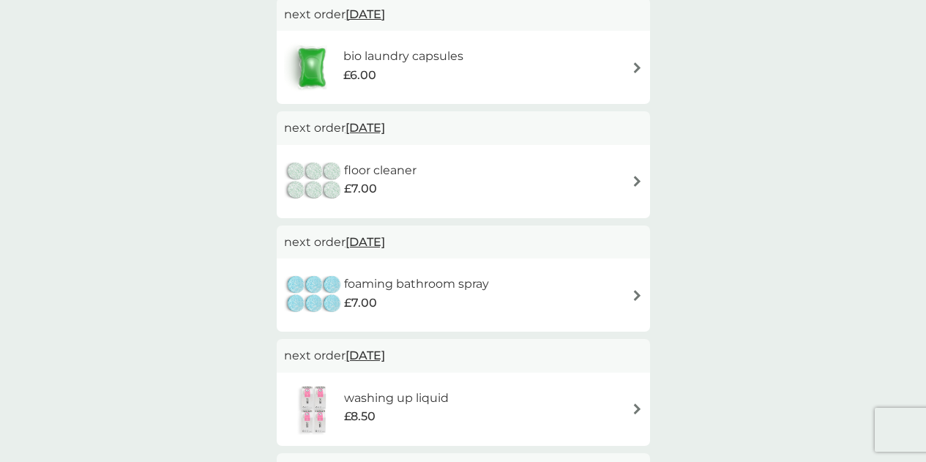
scroll to position [220, 0]
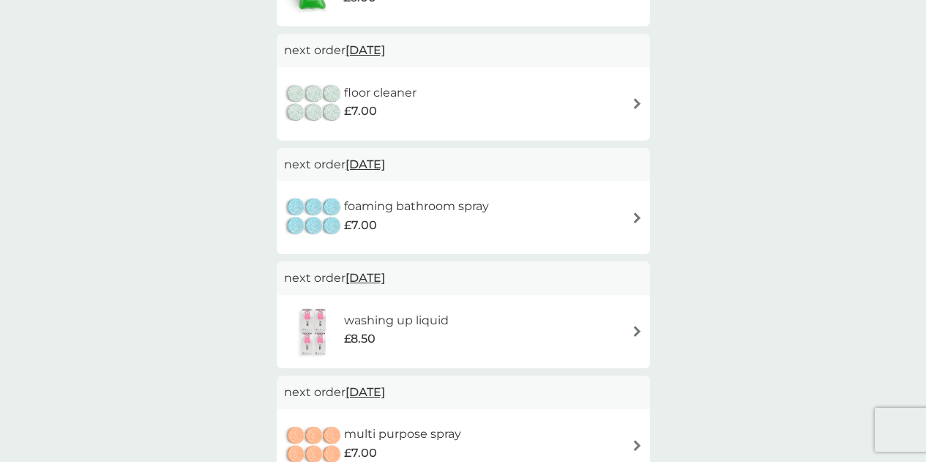
click at [380, 279] on span "18 Dec 2025" at bounding box center [365, 277] width 40 height 29
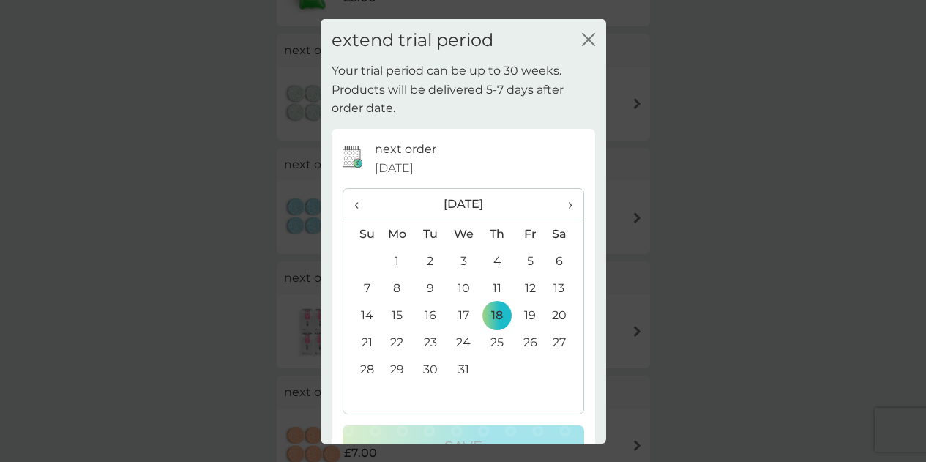
click at [356, 205] on span "‹" at bounding box center [361, 204] width 15 height 31
click at [514, 292] on td "10" at bounding box center [529, 287] width 33 height 27
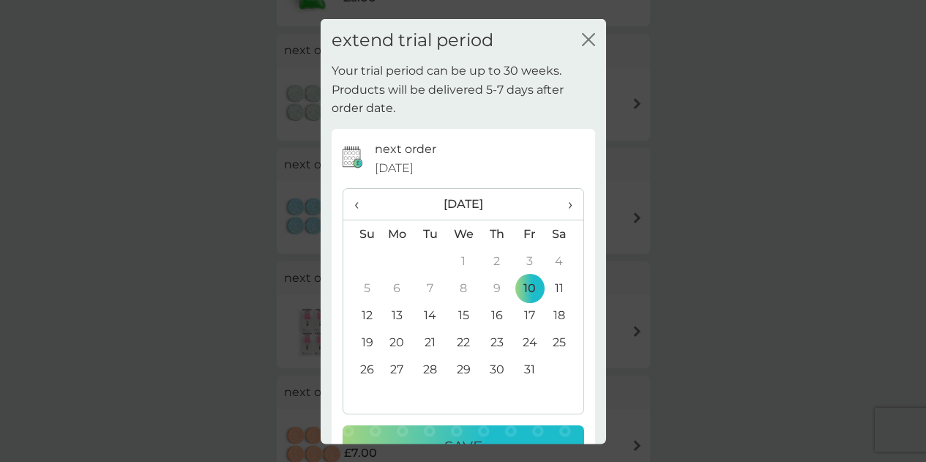
click at [491, 429] on button "Save" at bounding box center [464, 446] width 242 height 42
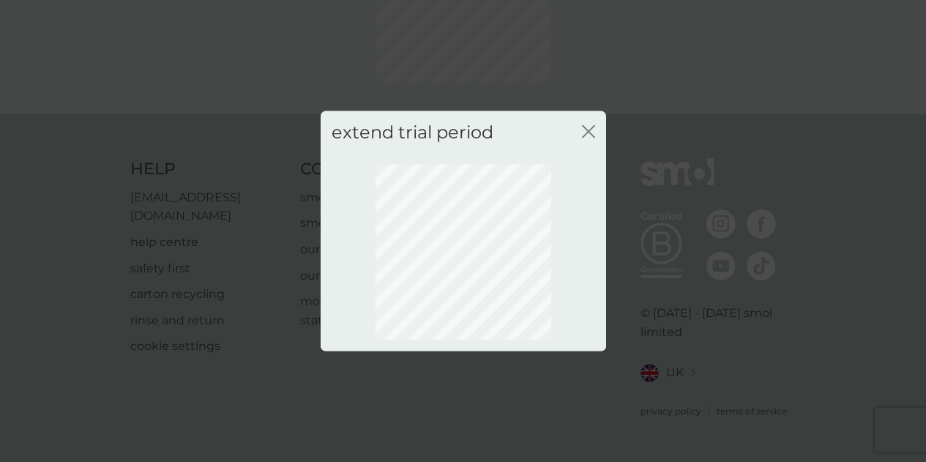
scroll to position [152, 0]
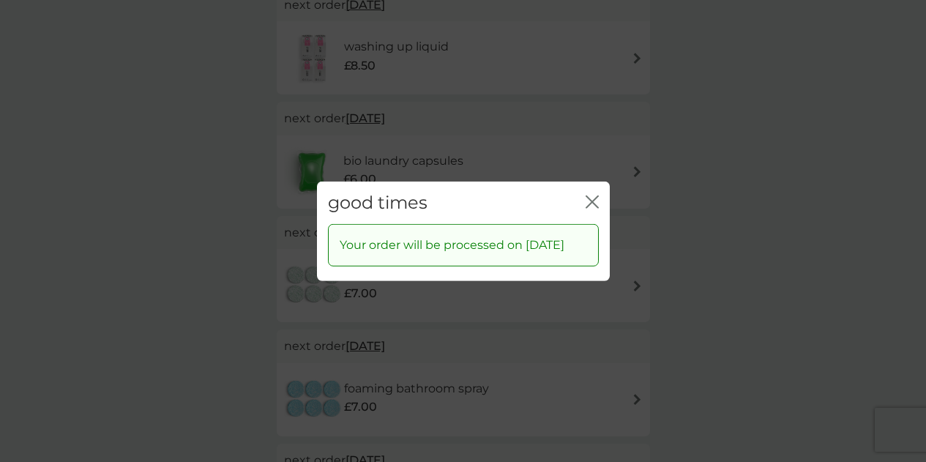
click at [590, 195] on icon "close" at bounding box center [589, 201] width 6 height 12
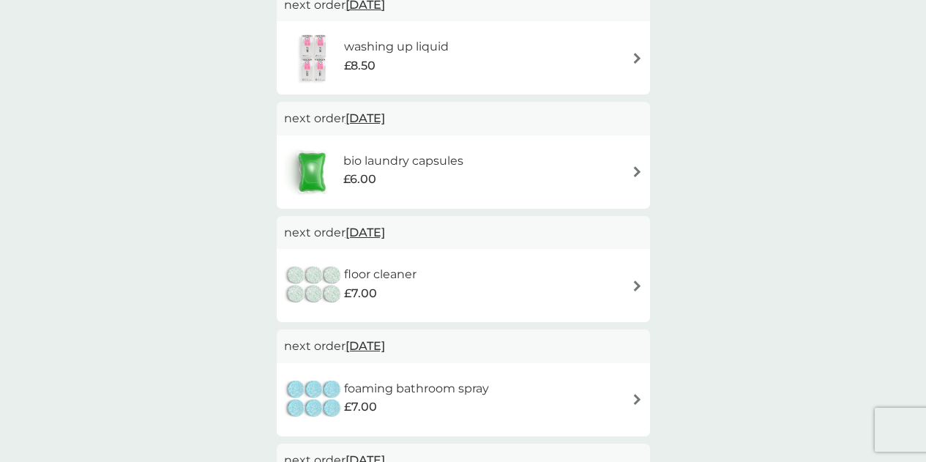
scroll to position [371, 0]
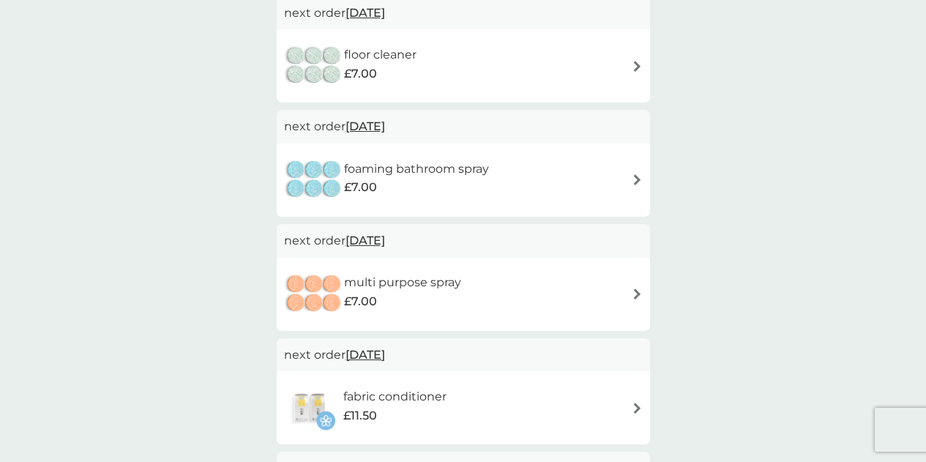
click at [382, 241] on span "18 Dec 2025" at bounding box center [365, 240] width 40 height 29
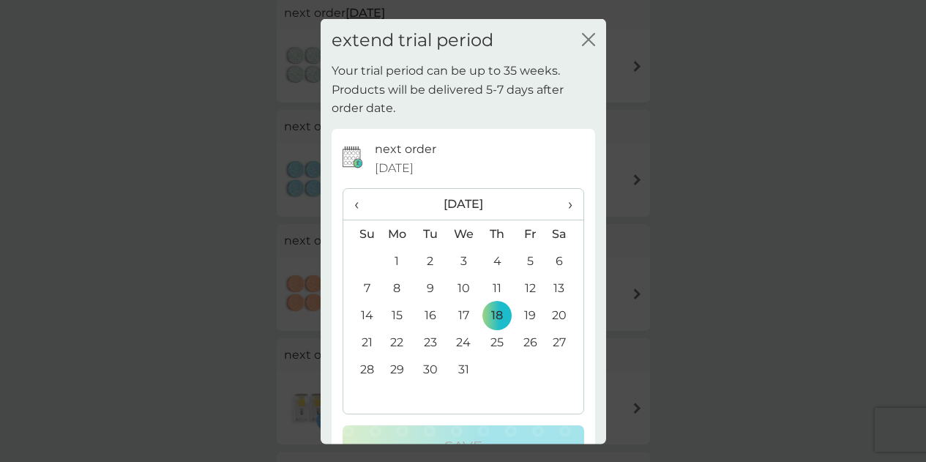
click at [359, 210] on span "‹" at bounding box center [361, 204] width 15 height 31
click at [526, 288] on td "10" at bounding box center [529, 287] width 33 height 27
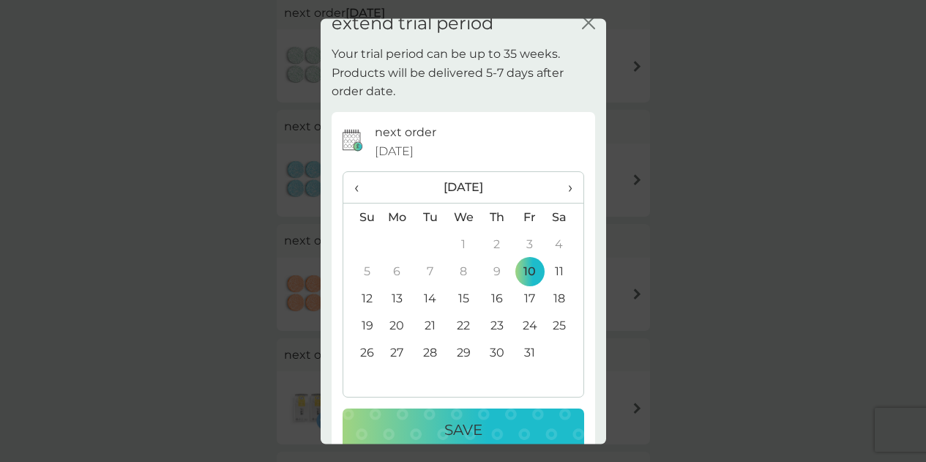
scroll to position [46, 0]
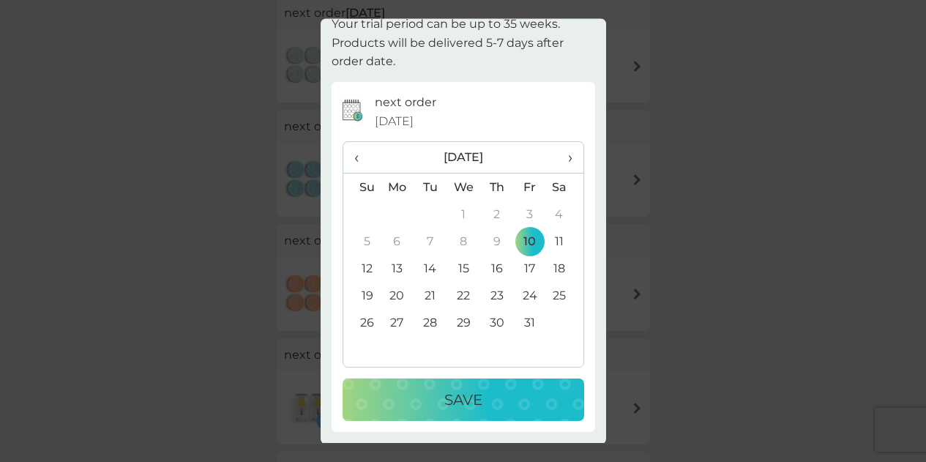
click at [499, 403] on div "Save" at bounding box center [463, 400] width 212 height 23
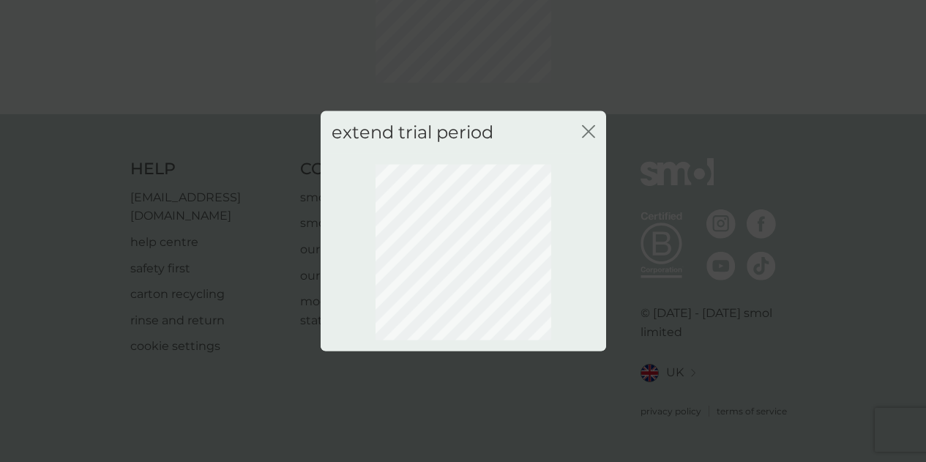
scroll to position [152, 0]
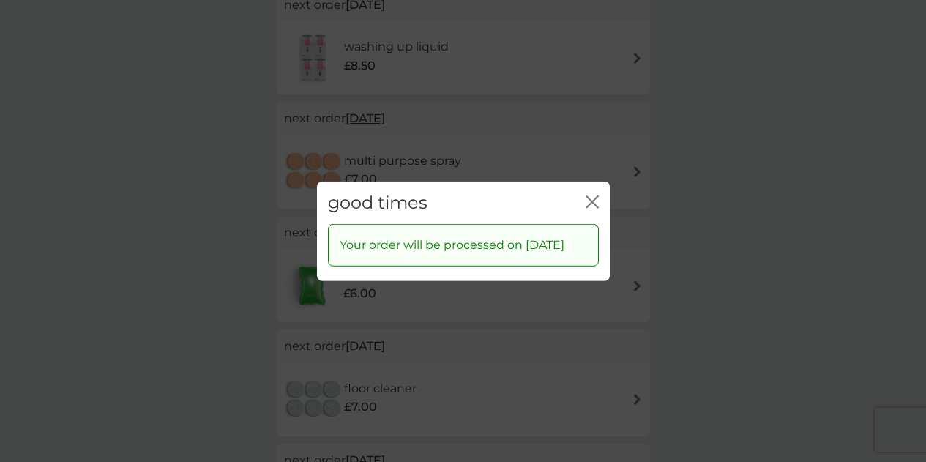
click at [588, 195] on icon "close" at bounding box center [592, 201] width 13 height 13
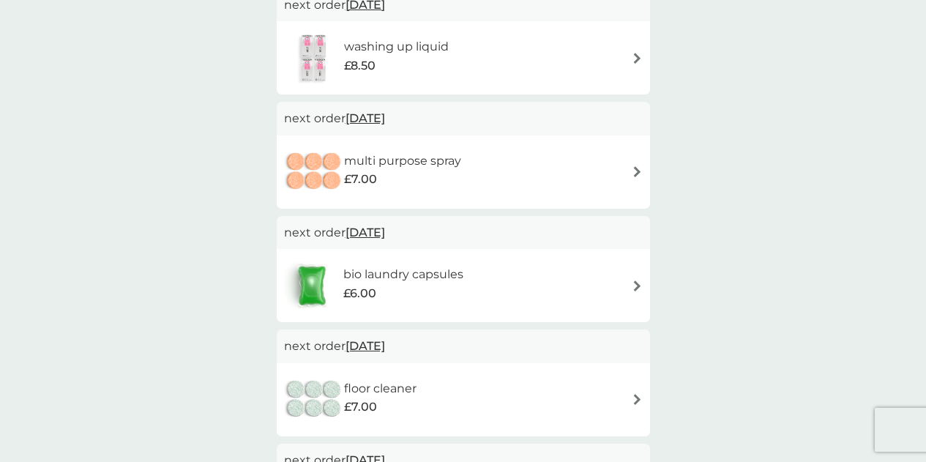
click at [385, 346] on span "[DATE]" at bounding box center [365, 346] width 40 height 29
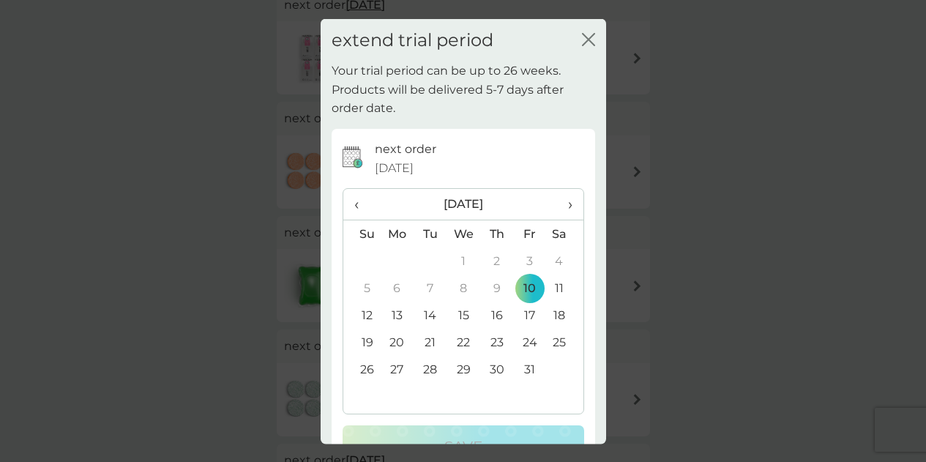
click at [519, 287] on td "10" at bounding box center [529, 287] width 33 height 27
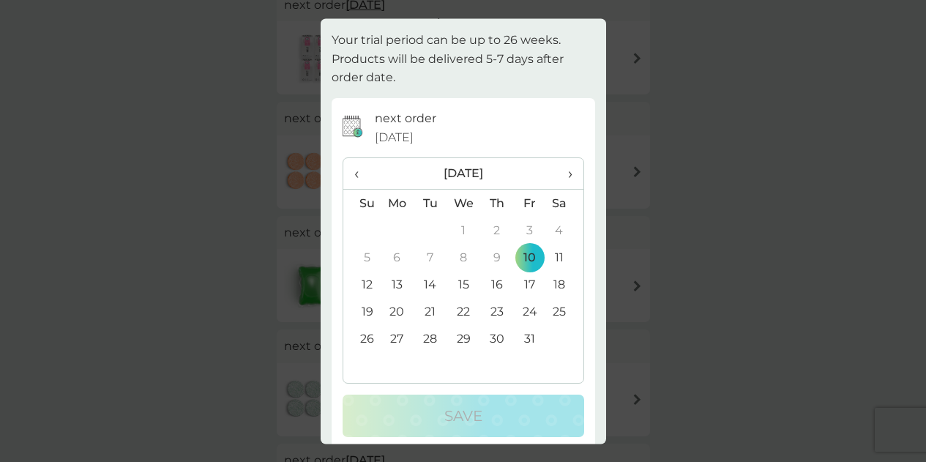
scroll to position [46, 0]
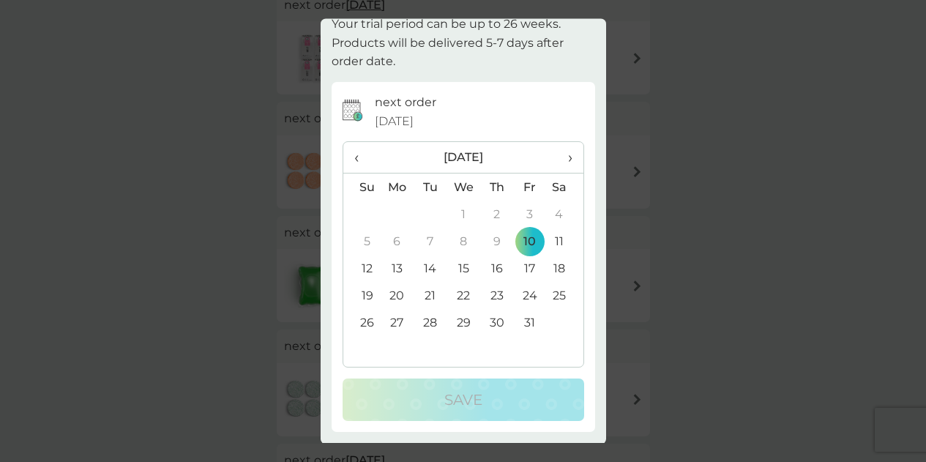
click at [550, 244] on td "11" at bounding box center [564, 241] width 37 height 27
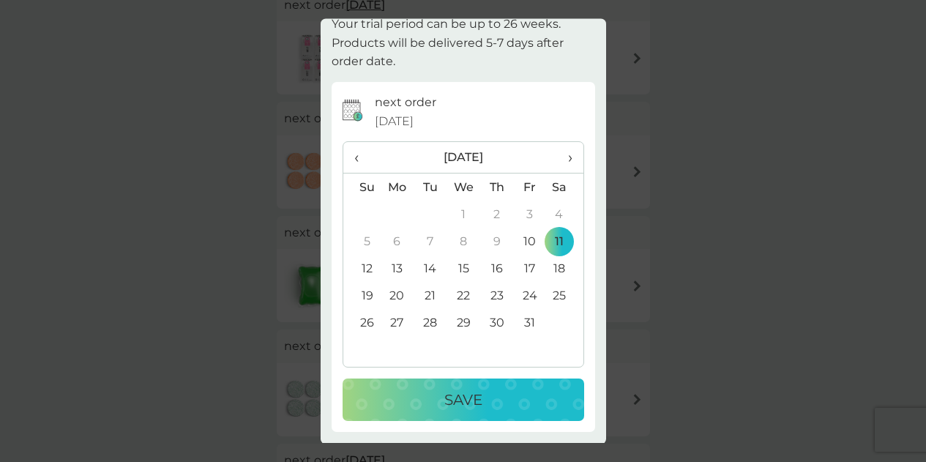
click at [532, 242] on td "10" at bounding box center [529, 241] width 33 height 27
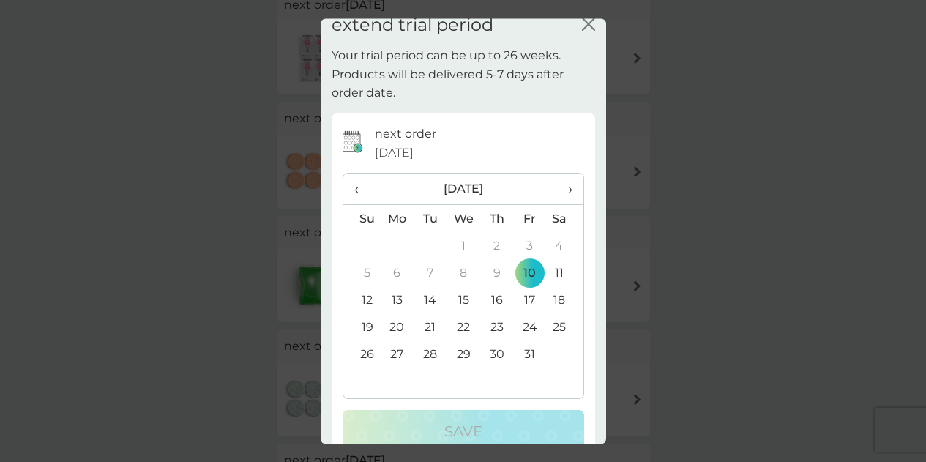
scroll to position [0, 0]
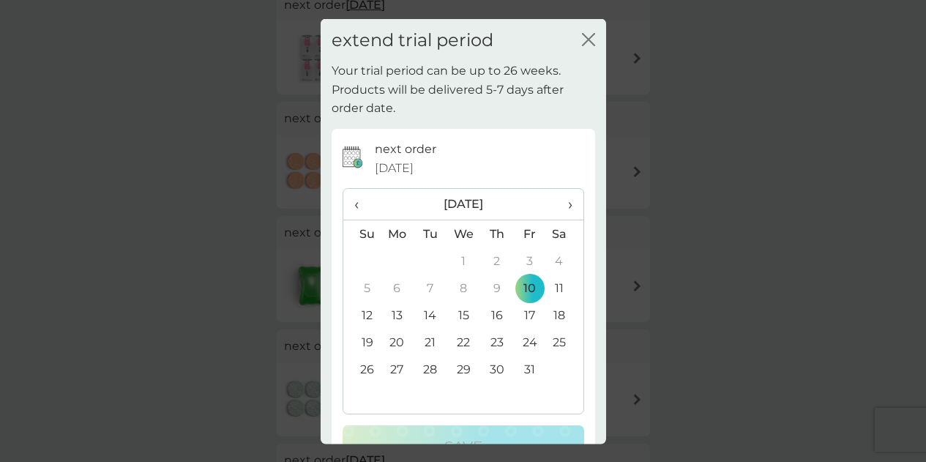
click at [582, 42] on icon "close" at bounding box center [588, 38] width 13 height 13
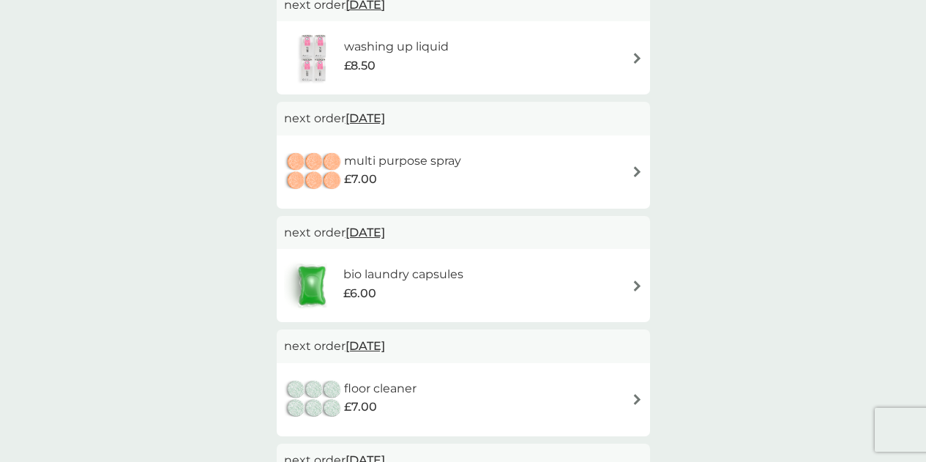
click at [684, 209] on div "your smol plans active plans next order 10 Oct 2025 washing up liquid £8.50 nex…" at bounding box center [463, 468] width 926 height 1146
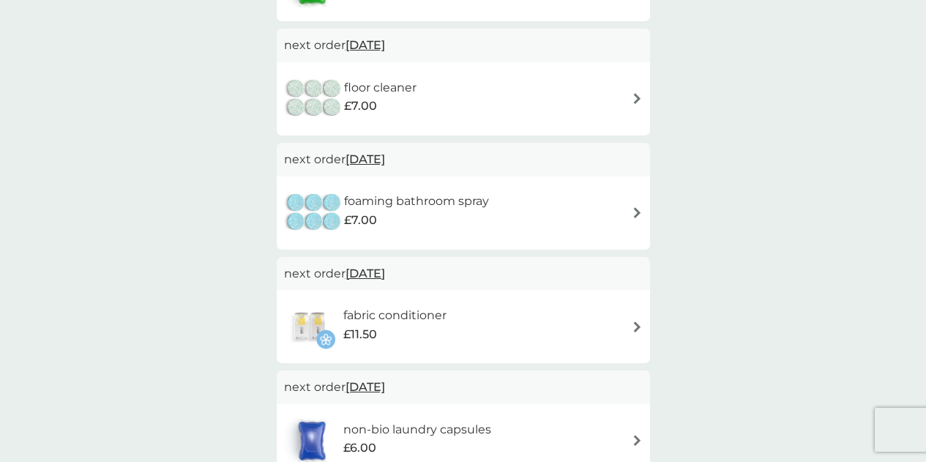
scroll to position [517, 0]
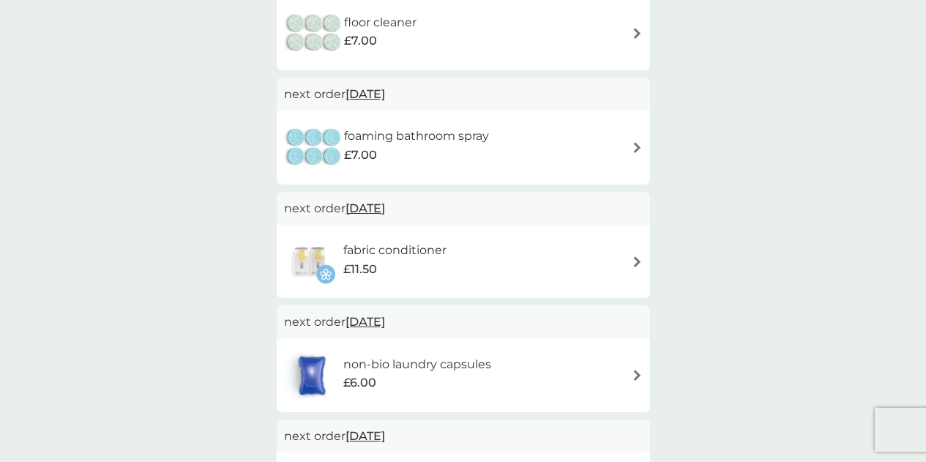
click at [385, 210] on span "18 Dec 2025" at bounding box center [365, 208] width 40 height 29
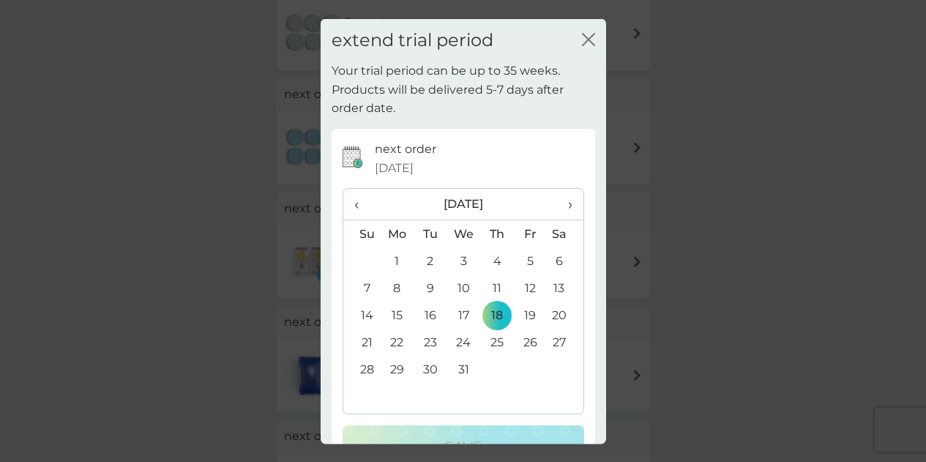
click at [351, 201] on th "‹" at bounding box center [361, 204] width 37 height 31
click at [526, 288] on td "10" at bounding box center [529, 287] width 33 height 27
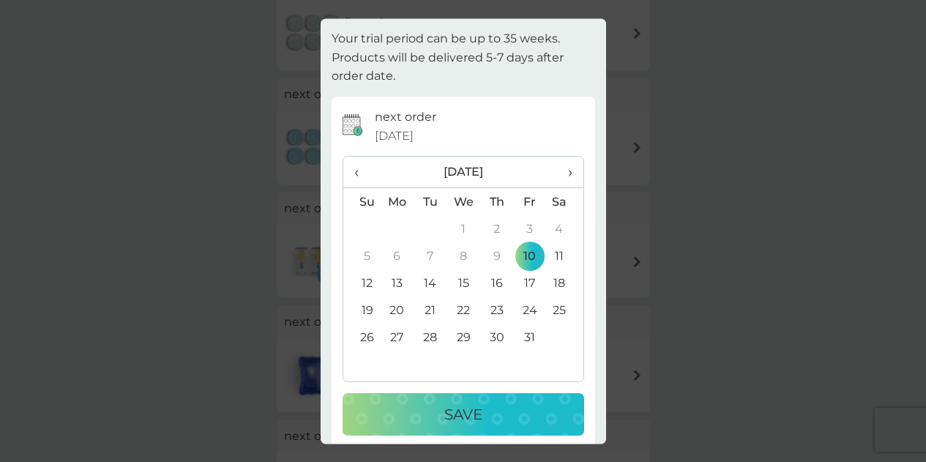
scroll to position [46, 0]
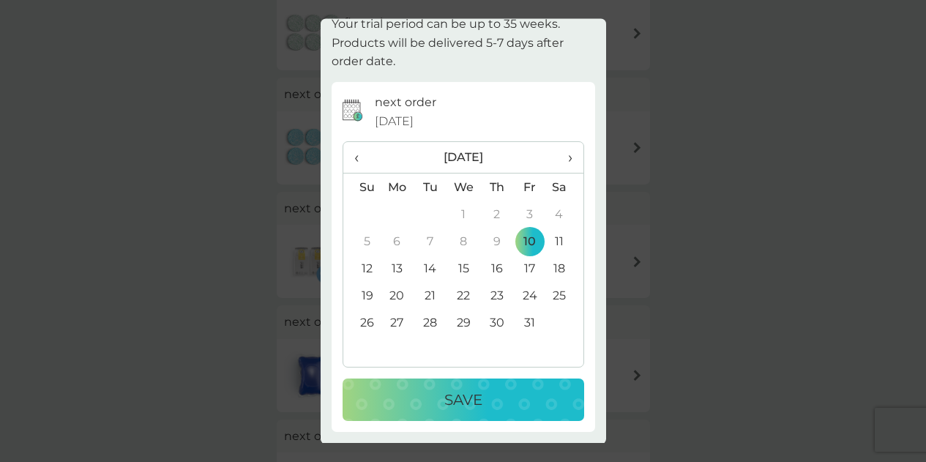
click at [479, 395] on div "Save" at bounding box center [463, 400] width 212 height 23
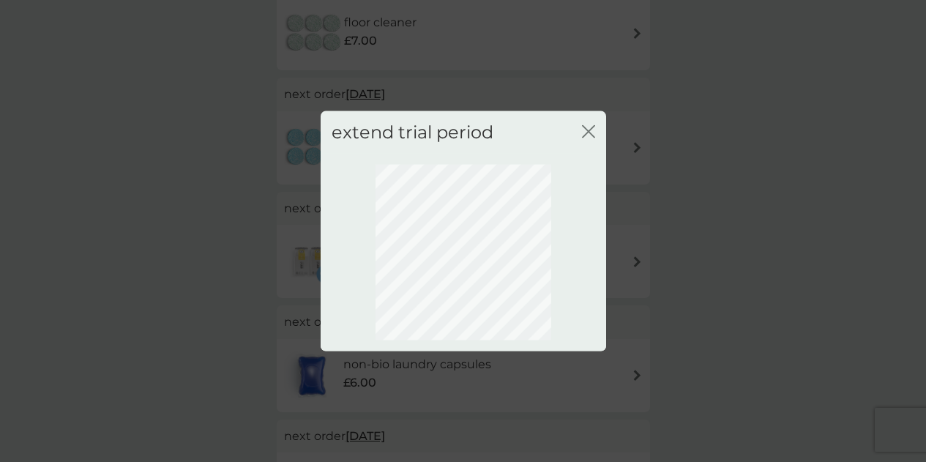
scroll to position [152, 0]
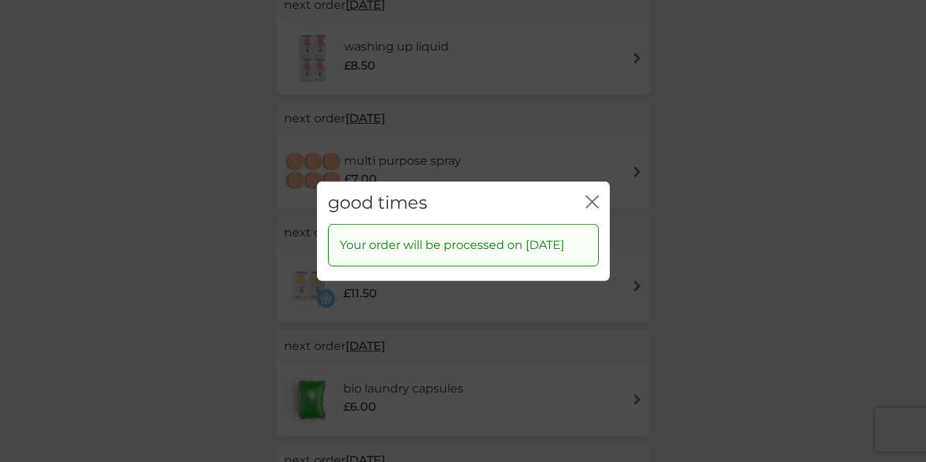
click at [591, 195] on icon "close" at bounding box center [592, 201] width 13 height 13
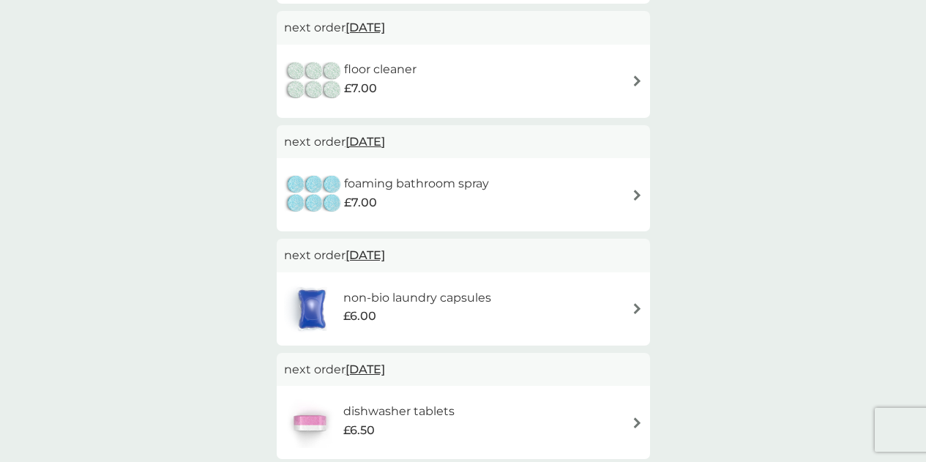
scroll to position [664, 0]
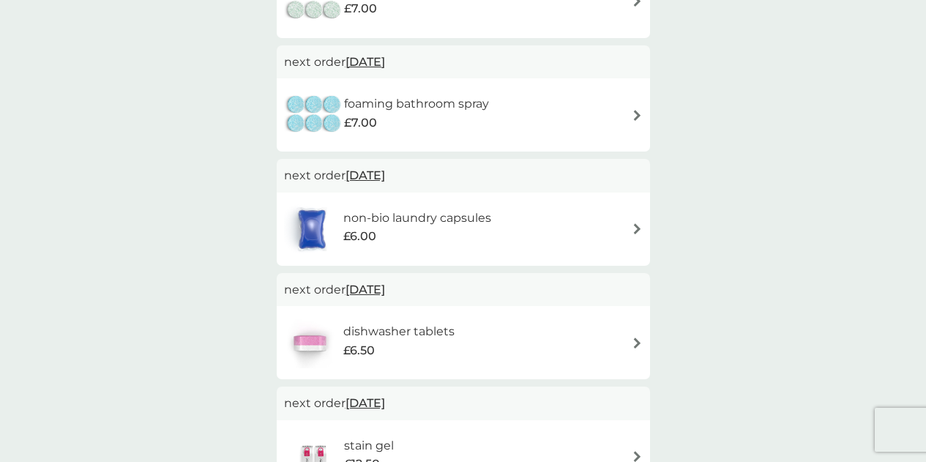
click at [370, 184] on span "[DATE]" at bounding box center [365, 175] width 40 height 29
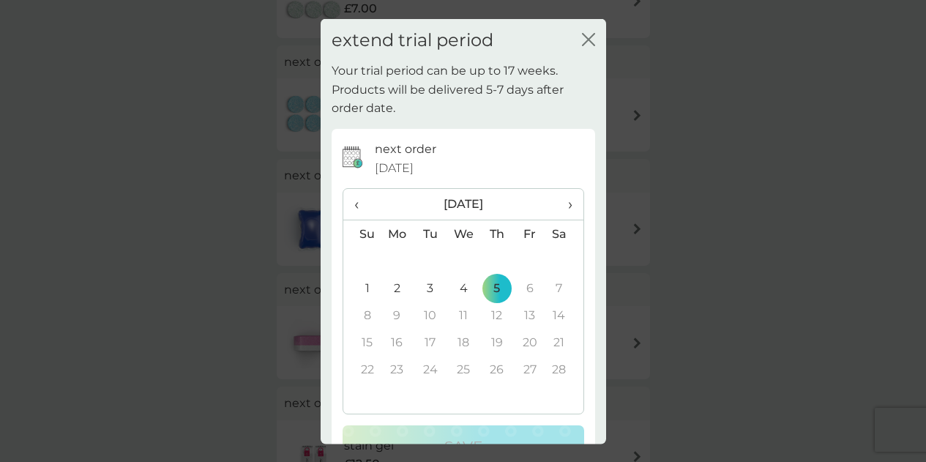
click at [361, 203] on span "‹" at bounding box center [361, 204] width 15 height 31
click at [360, 203] on span "‹" at bounding box center [361, 204] width 15 height 31
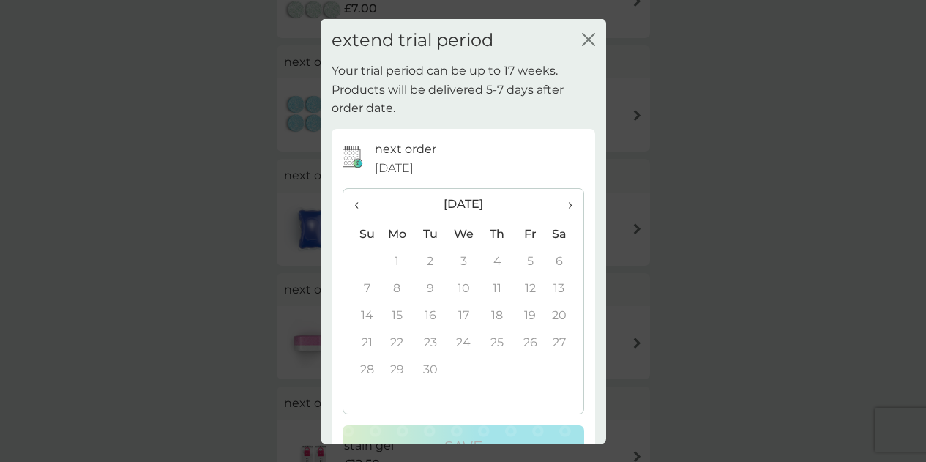
click at [561, 206] on span "›" at bounding box center [564, 204] width 15 height 31
click at [525, 294] on td "10" at bounding box center [529, 287] width 33 height 27
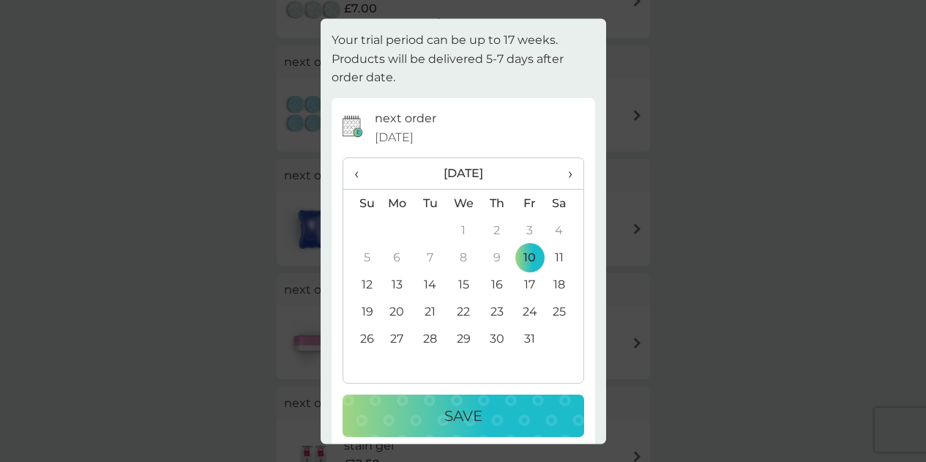
scroll to position [46, 0]
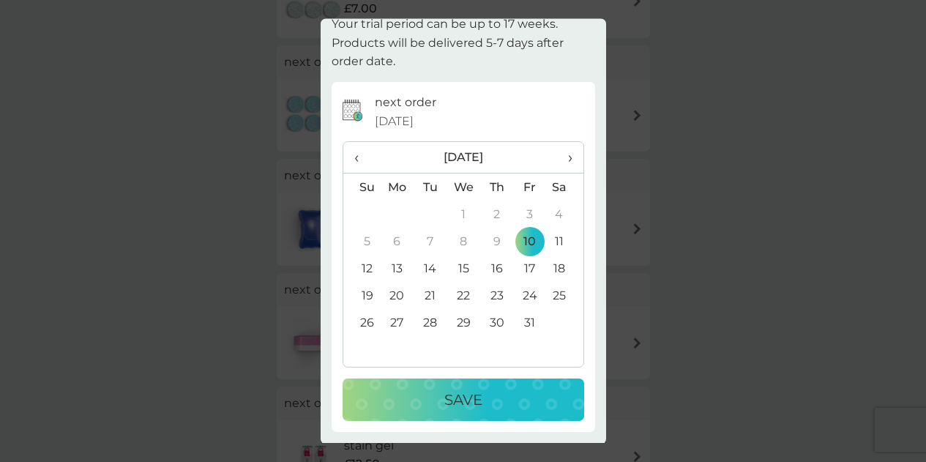
click at [498, 408] on div "Save" at bounding box center [463, 400] width 212 height 23
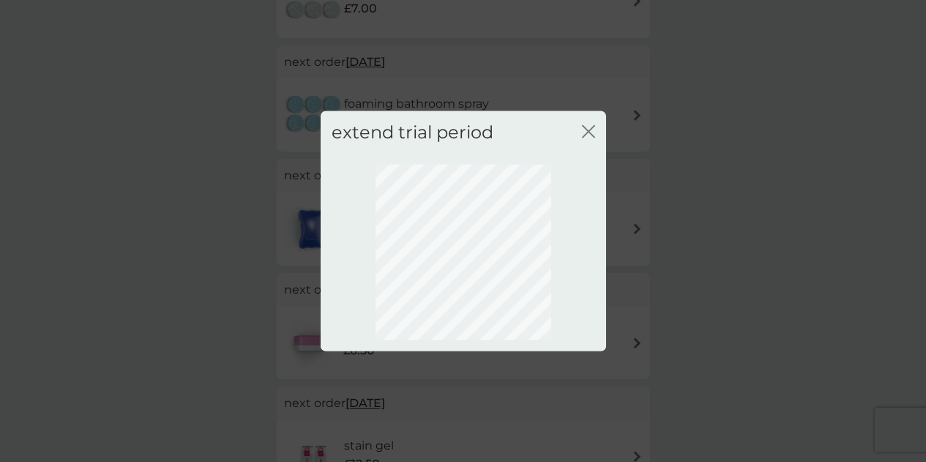
scroll to position [152, 0]
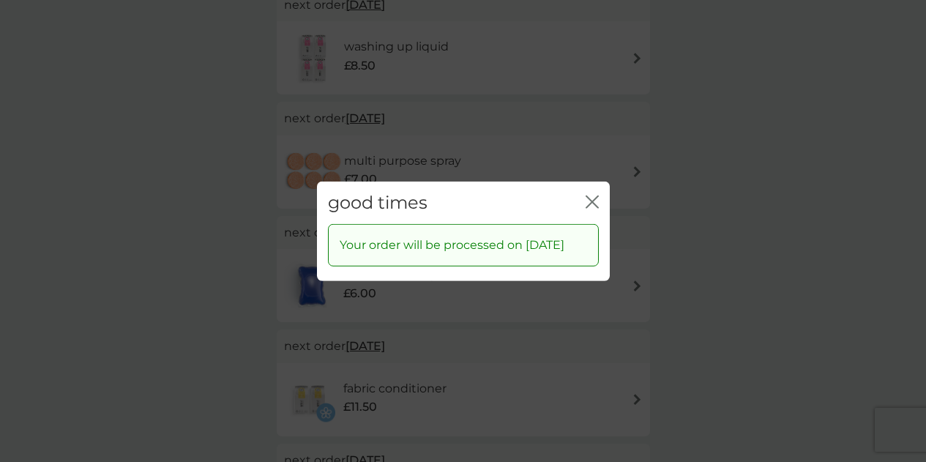
click at [590, 198] on icon "close" at bounding box center [592, 201] width 13 height 13
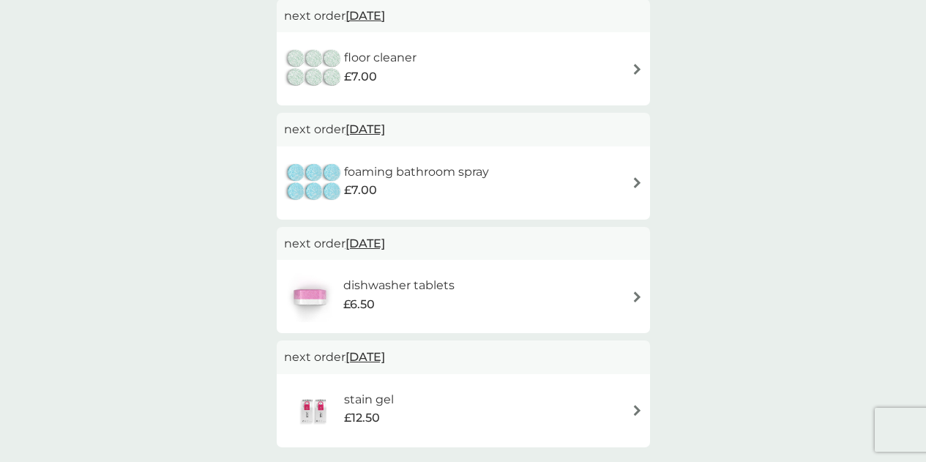
scroll to position [737, 0]
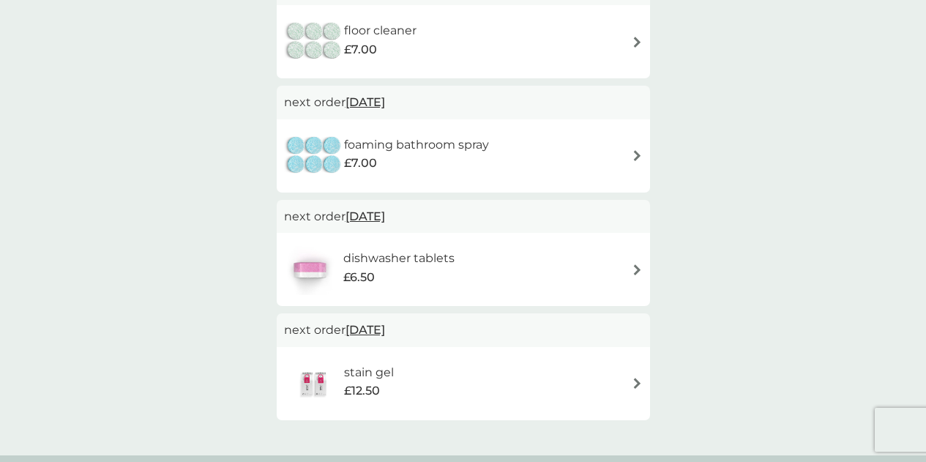
click at [385, 214] on span "[DATE]" at bounding box center [365, 216] width 40 height 29
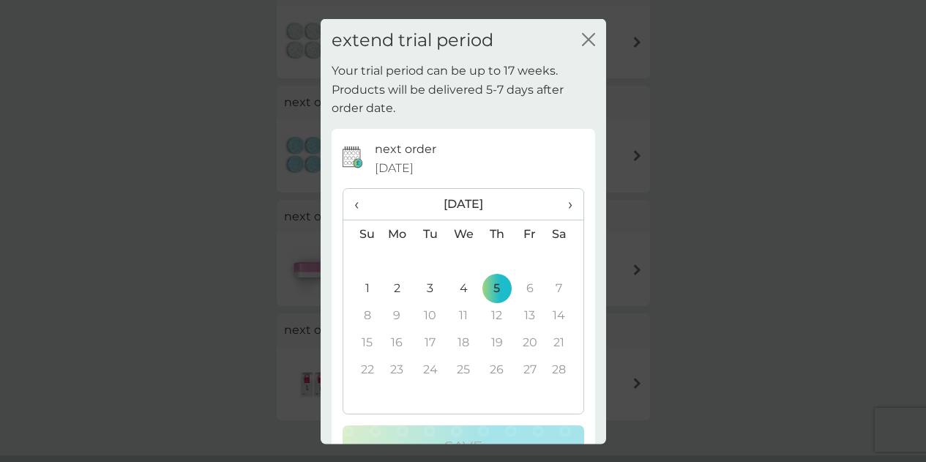
click at [361, 202] on span "‹" at bounding box center [361, 204] width 15 height 31
click at [523, 295] on td "10" at bounding box center [529, 287] width 33 height 27
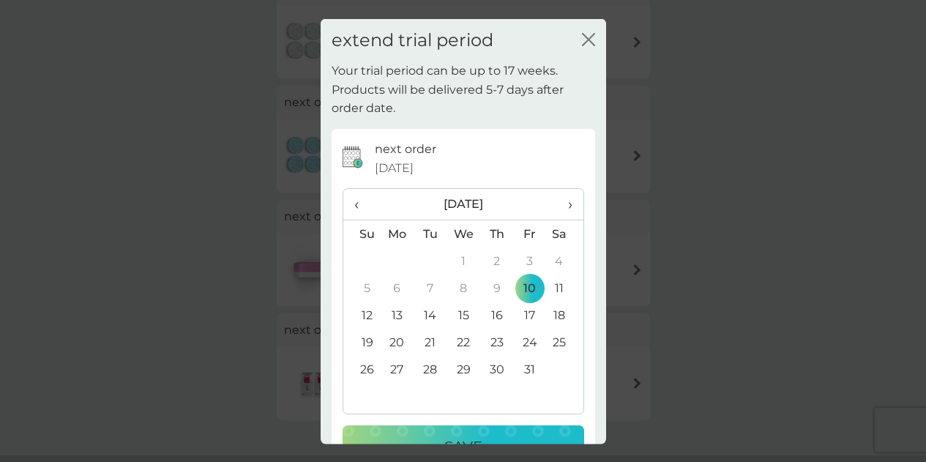
scroll to position [46, 0]
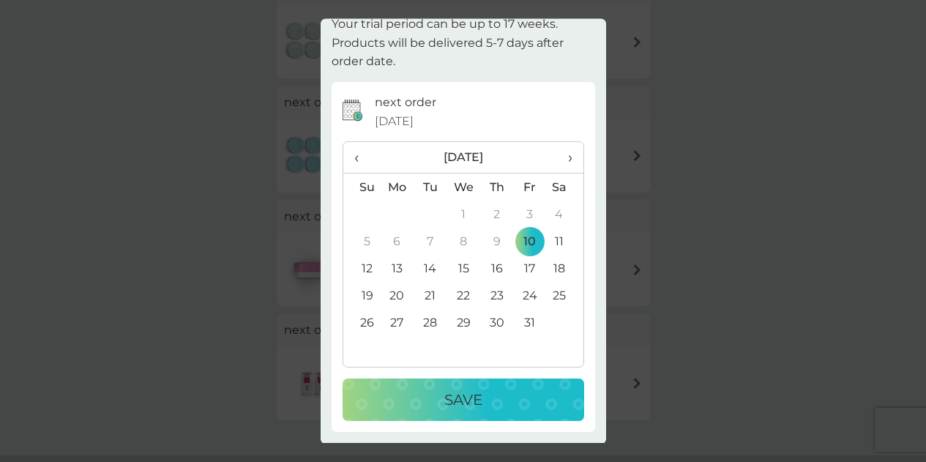
click at [471, 411] on p "Save" at bounding box center [463, 400] width 38 height 23
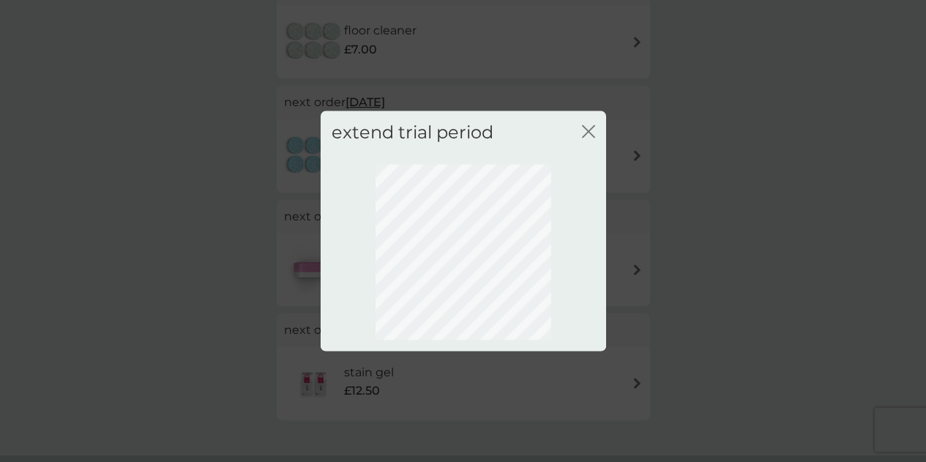
scroll to position [152, 0]
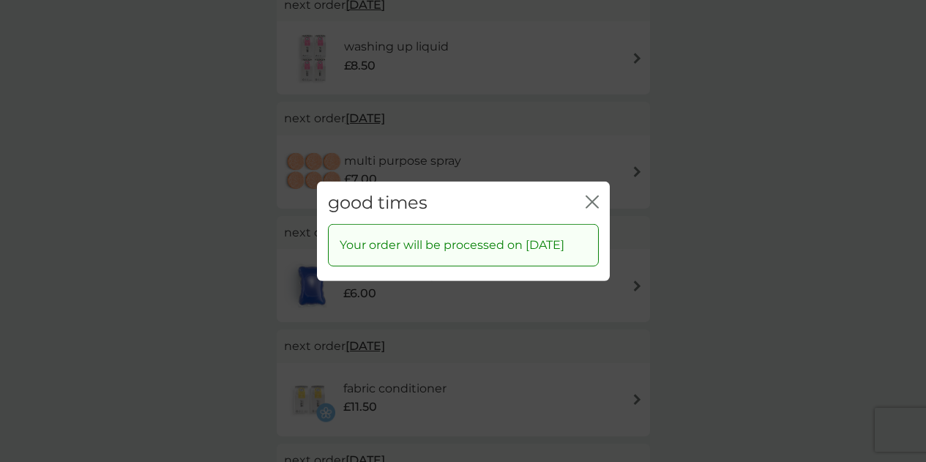
click at [589, 195] on icon "close" at bounding box center [589, 201] width 6 height 12
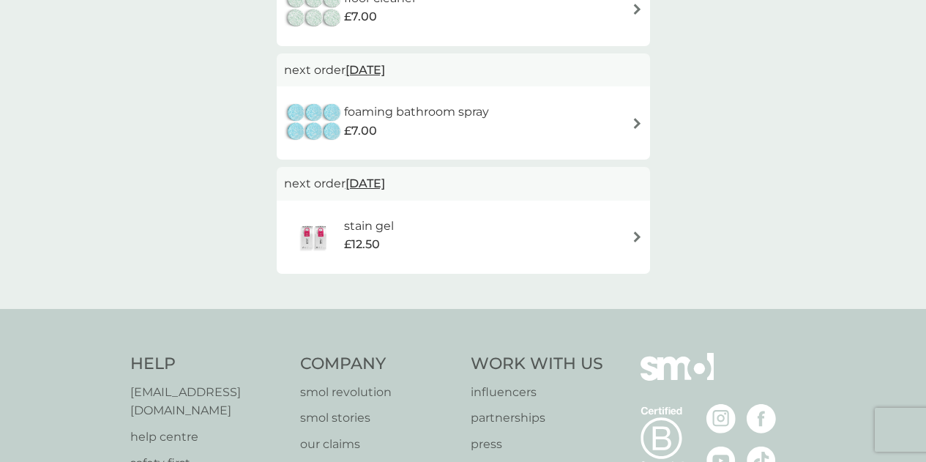
scroll to position [737, 0]
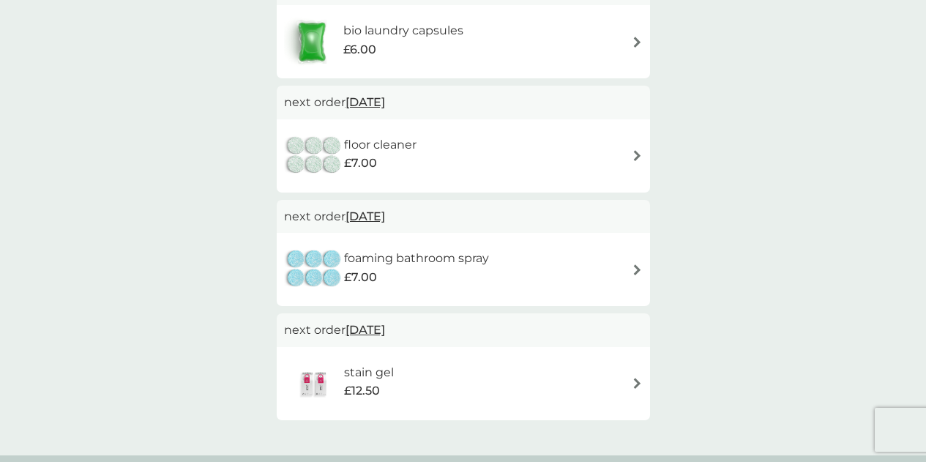
click at [385, 334] on span "[DATE]" at bounding box center [365, 329] width 40 height 29
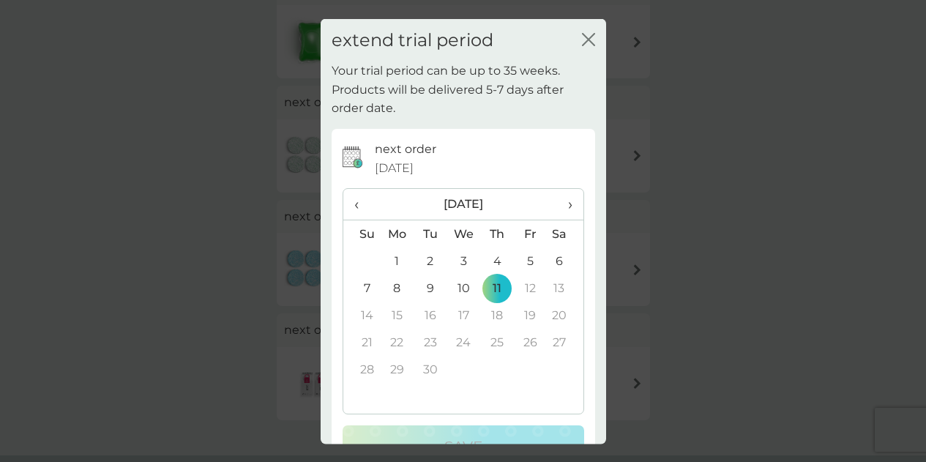
click at [362, 201] on span "‹" at bounding box center [361, 204] width 15 height 31
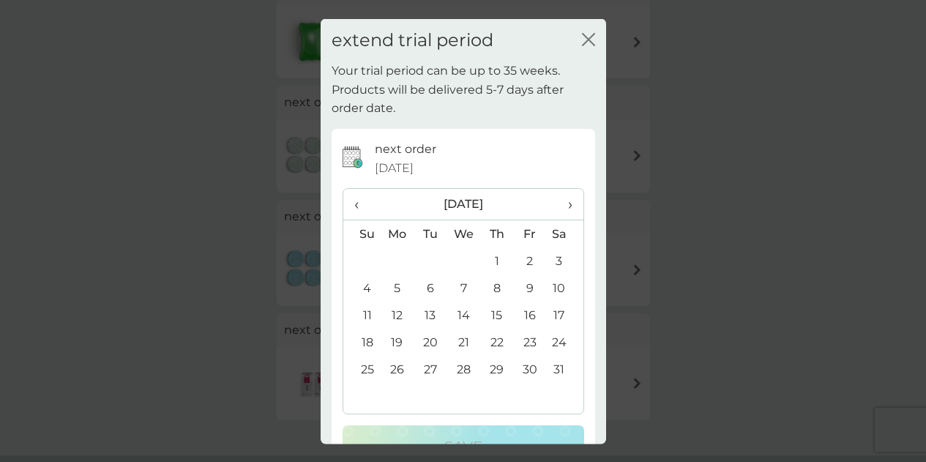
click at [362, 201] on span "‹" at bounding box center [361, 204] width 15 height 31
click at [525, 285] on td "10" at bounding box center [529, 287] width 33 height 27
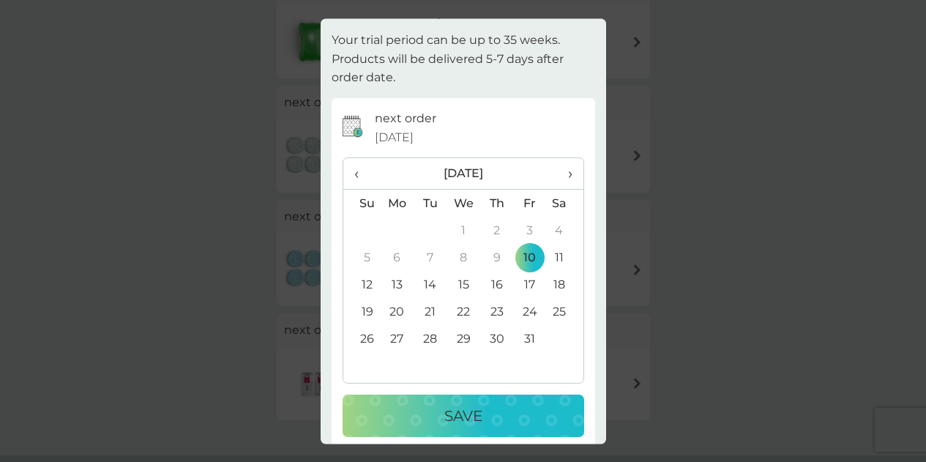
scroll to position [46, 0]
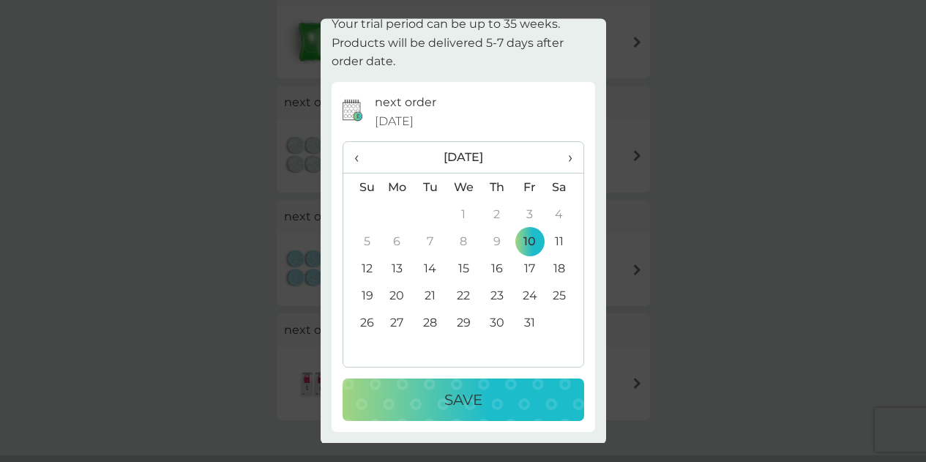
click at [496, 405] on div "Save" at bounding box center [463, 400] width 212 height 23
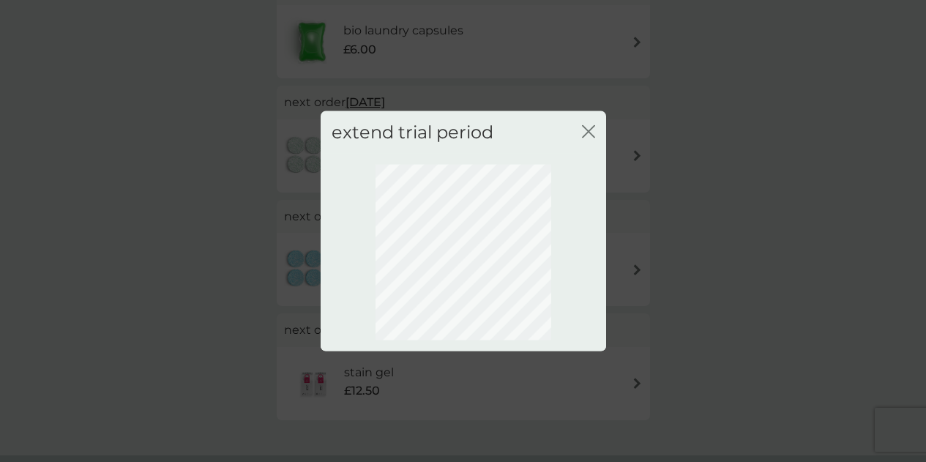
scroll to position [152, 0]
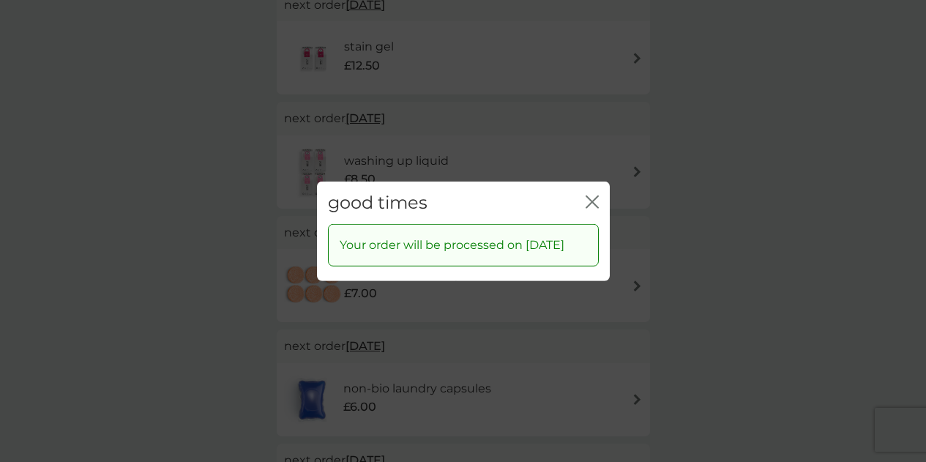
click at [589, 195] on icon "close" at bounding box center [589, 201] width 6 height 12
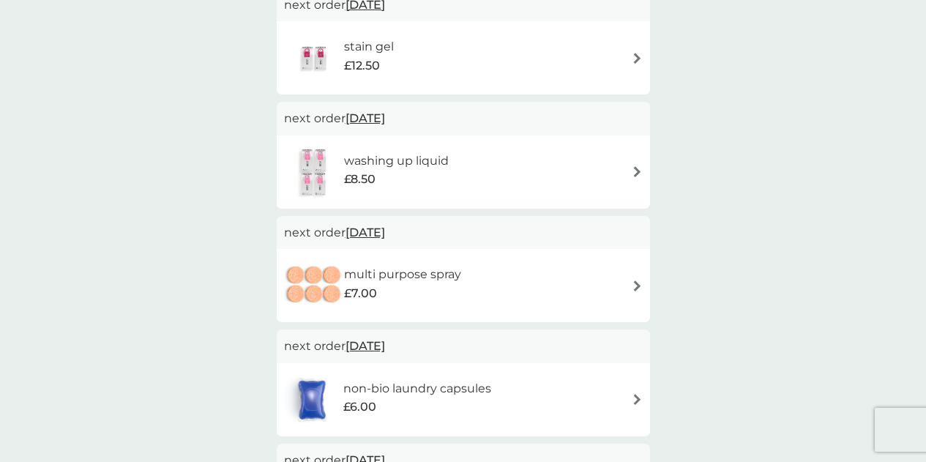
scroll to position [0, 0]
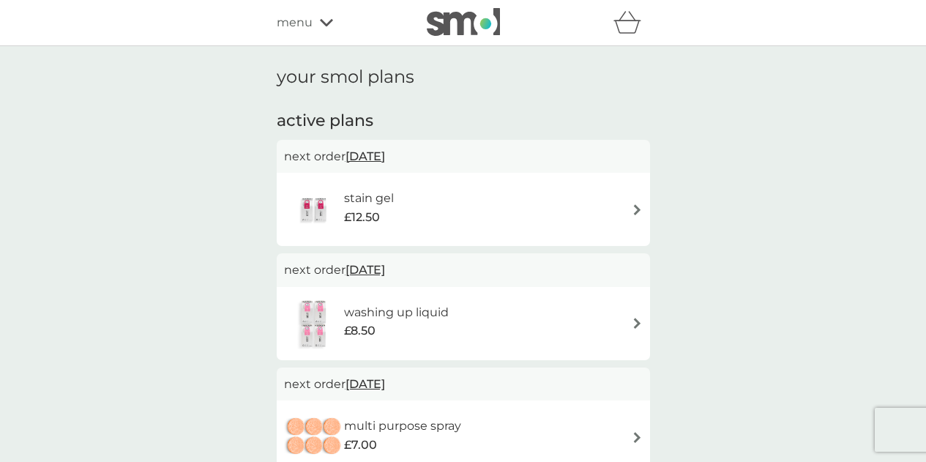
click at [445, 191] on div "stain gel £12.50" at bounding box center [463, 209] width 359 height 51
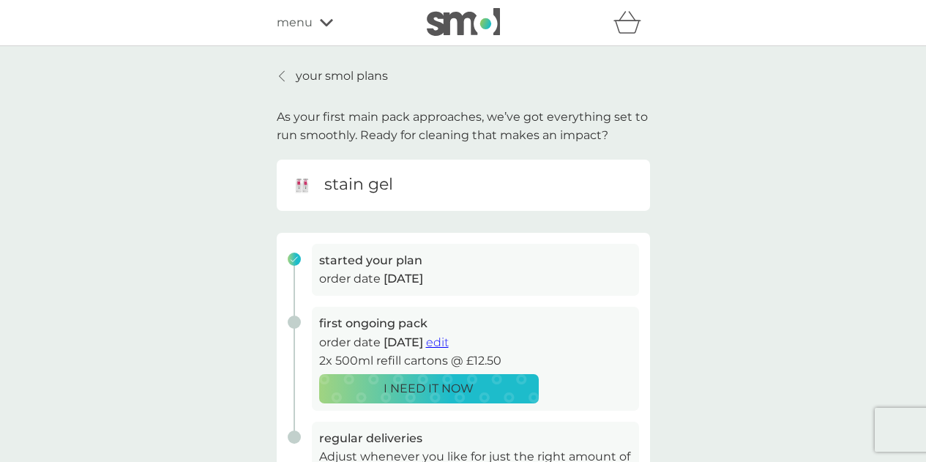
click at [760, 230] on div "your smol plans As your first main pack approaches, we’ve got everything set to…" at bounding box center [463, 390] width 926 height 688
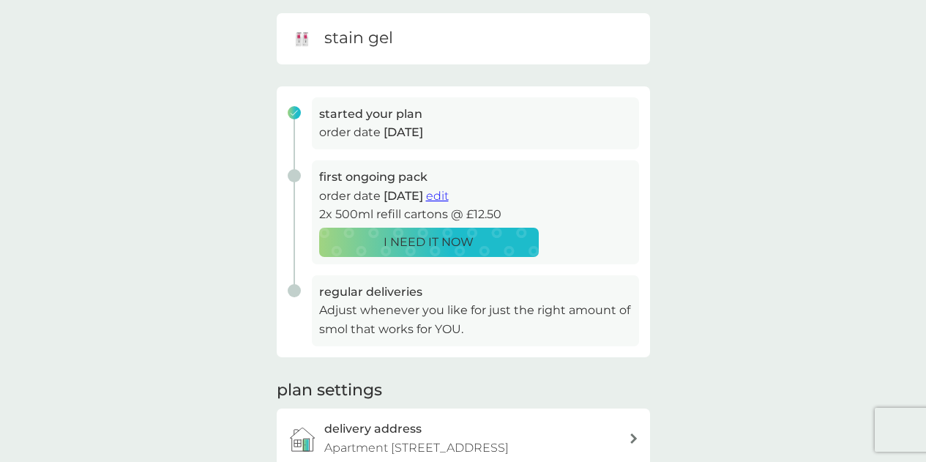
scroll to position [293, 0]
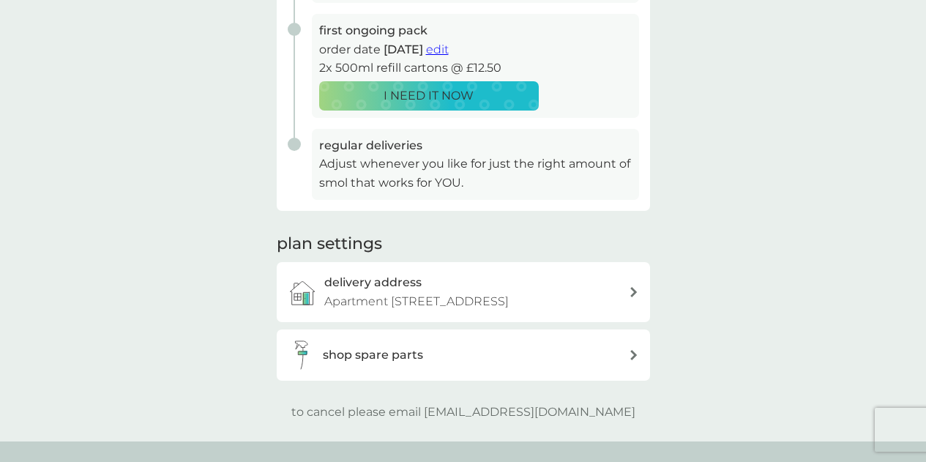
click at [509, 295] on p "Apartment [STREET_ADDRESS]" at bounding box center [416, 301] width 184 height 19
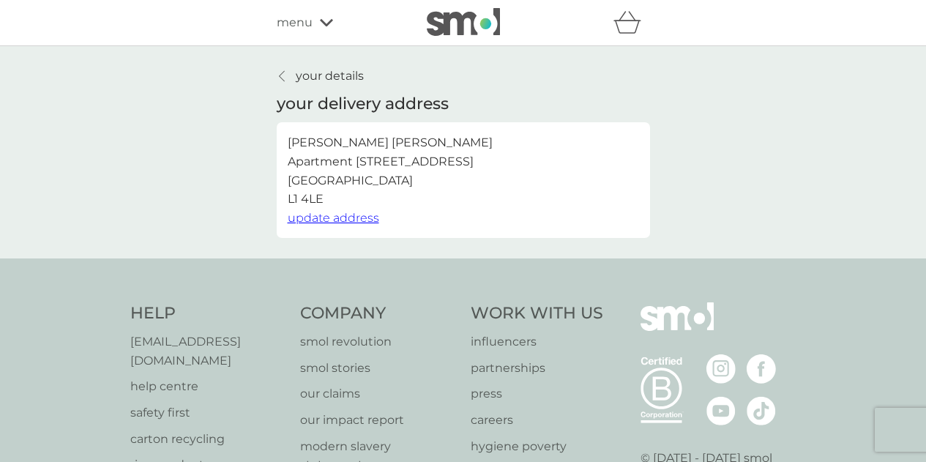
click at [329, 75] on p "your details" at bounding box center [330, 76] width 68 height 19
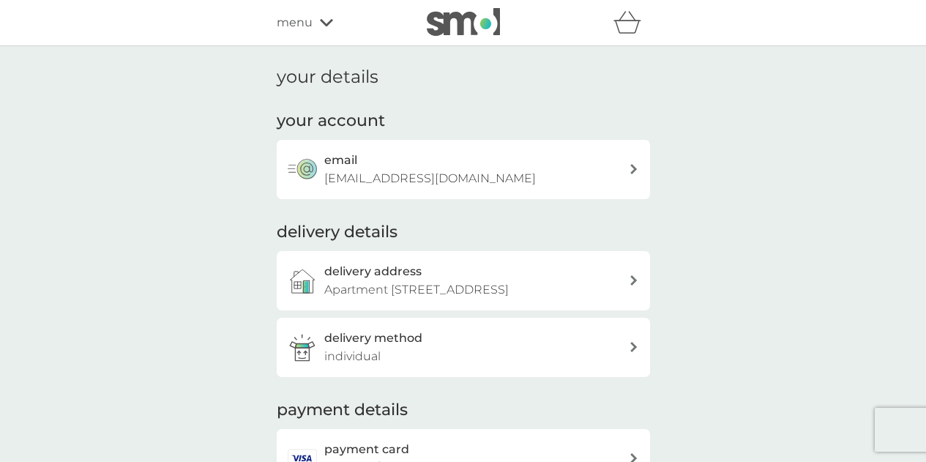
click at [490, 356] on div "delivery method individual" at bounding box center [476, 347] width 304 height 37
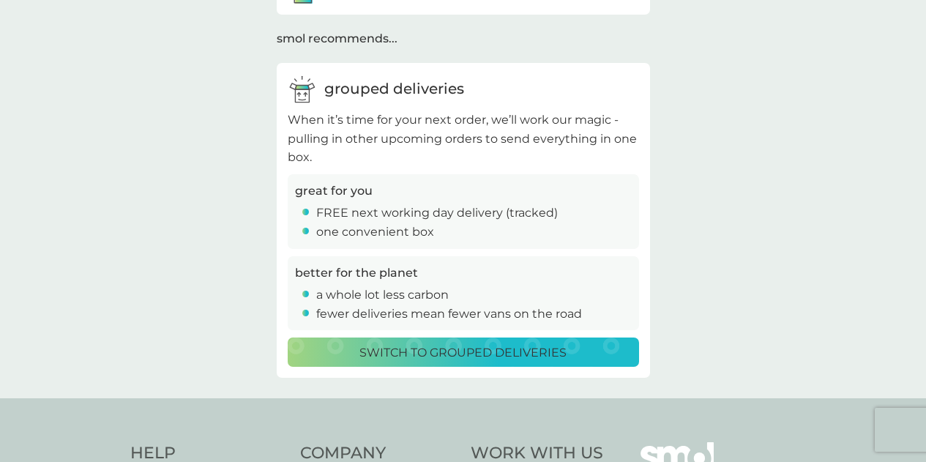
scroll to position [146, 0]
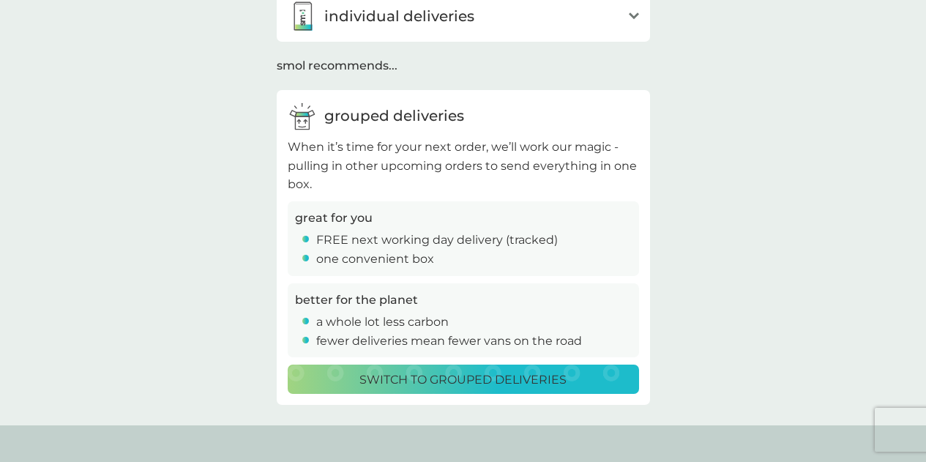
click at [476, 381] on p "Switch to grouped deliveries" at bounding box center [462, 379] width 207 height 19
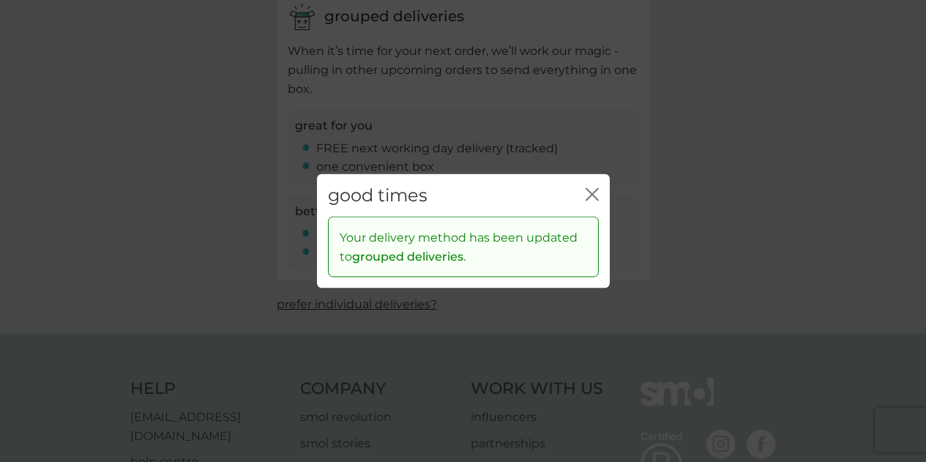
click at [587, 199] on icon "close" at bounding box center [589, 194] width 6 height 12
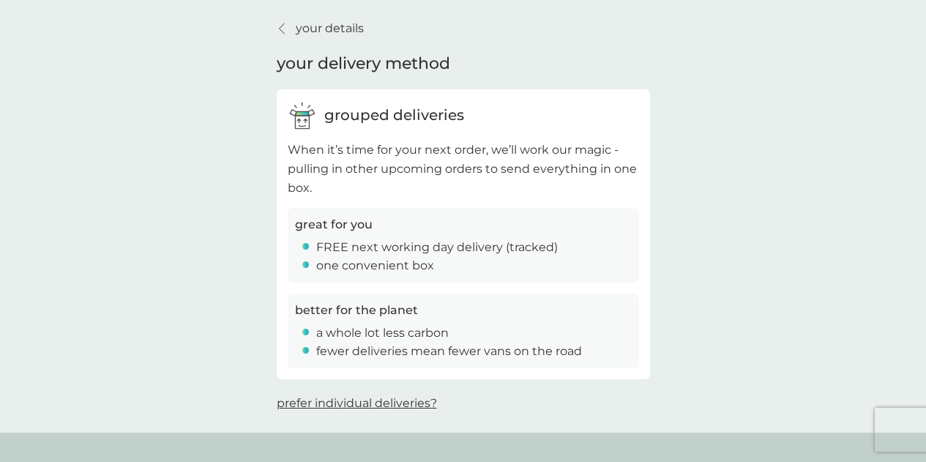
scroll to position [0, 0]
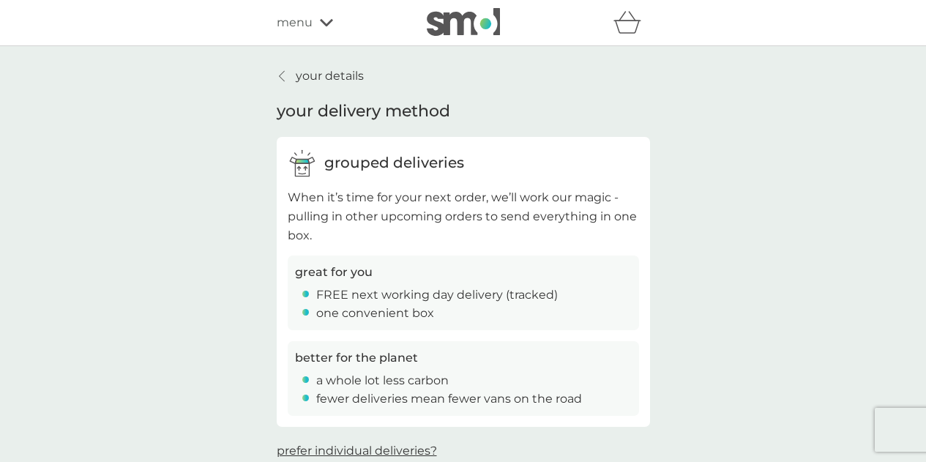
click at [300, 89] on div "your details your delivery method grouped deliveries When it’s time for your ne…" at bounding box center [463, 263] width 373 height 393
click at [296, 81] on p "your details" at bounding box center [330, 76] width 68 height 19
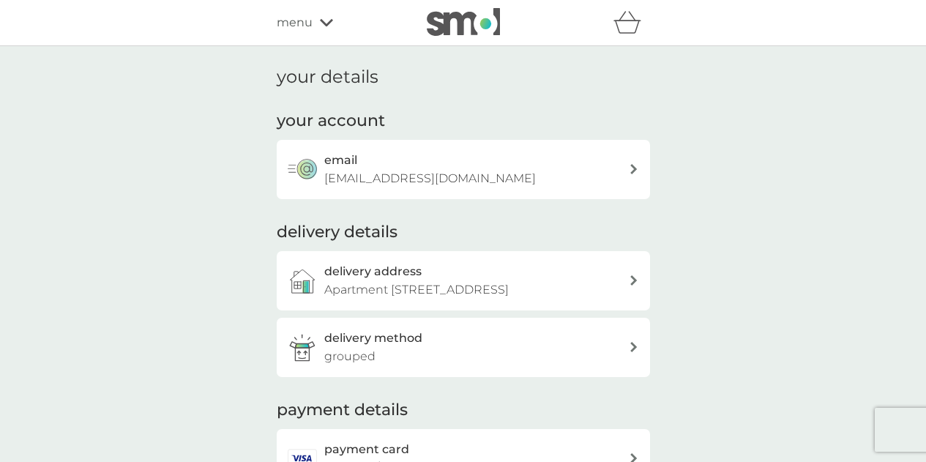
click at [319, 29] on div "menu" at bounding box center [339, 22] width 124 height 19
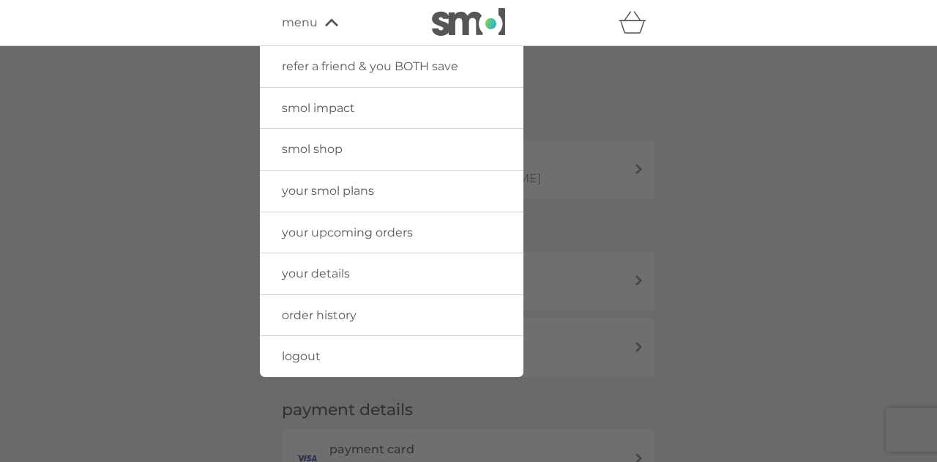
click at [340, 188] on span "your smol plans" at bounding box center [328, 191] width 92 height 14
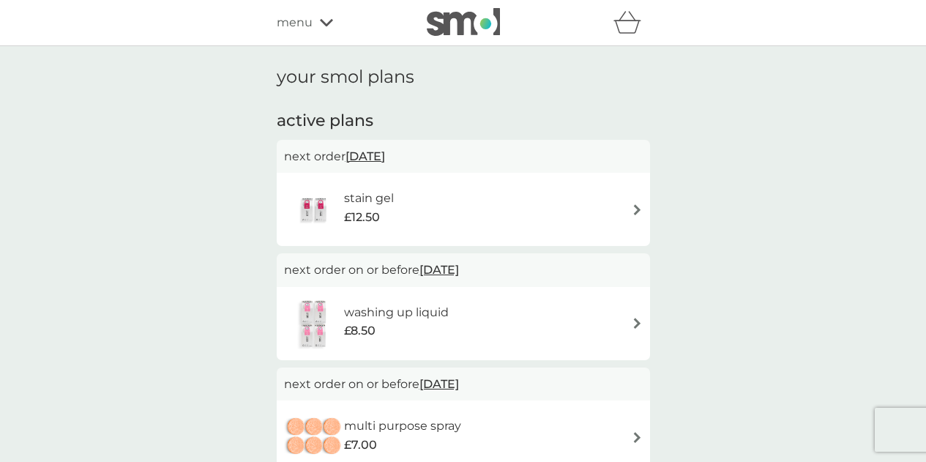
click at [607, 201] on div "stain gel £12.50" at bounding box center [463, 209] width 359 height 51
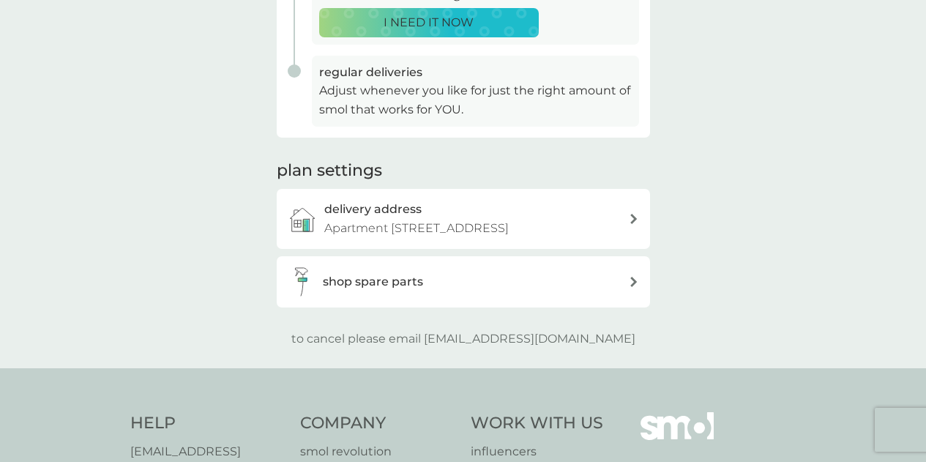
scroll to position [220, 0]
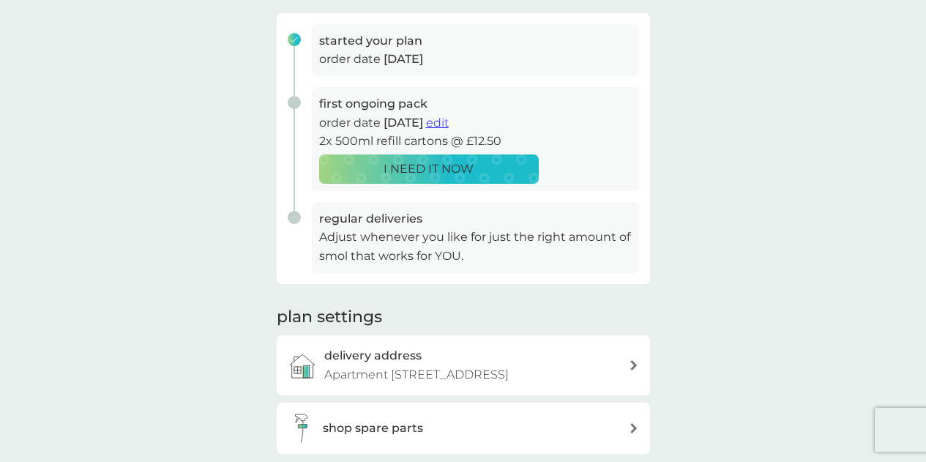
click at [433, 244] on p "Adjust whenever you like for just the right amount of smol that works for YOU." at bounding box center [475, 246] width 313 height 37
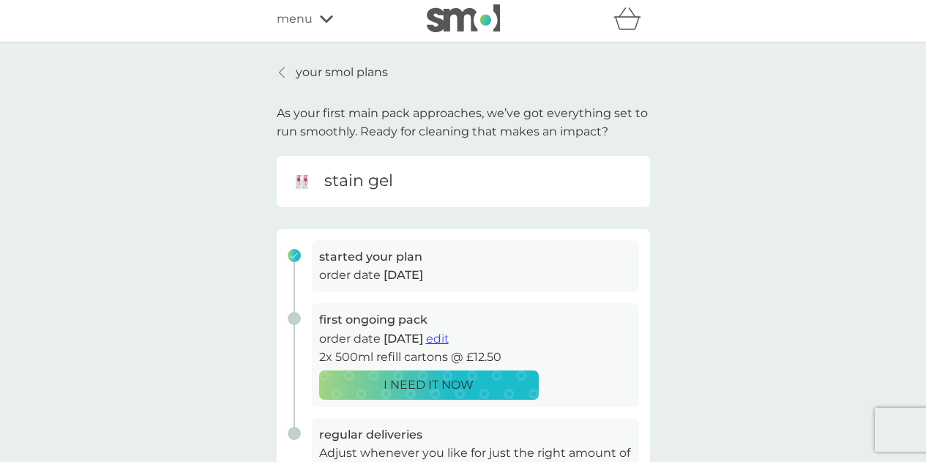
scroll to position [0, 0]
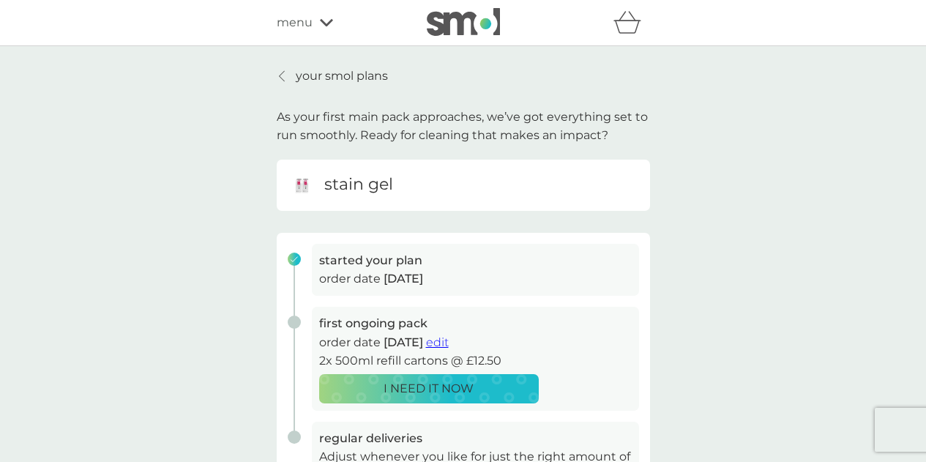
click at [321, 82] on p "your smol plans" at bounding box center [342, 76] width 92 height 19
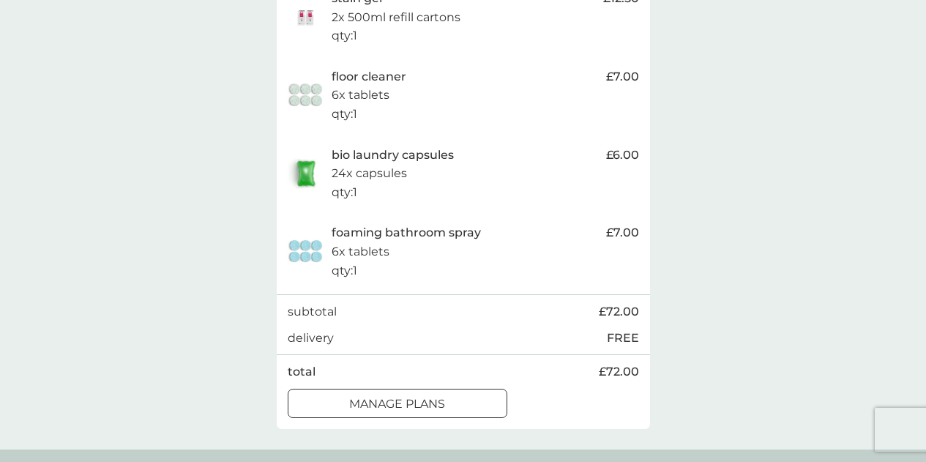
scroll to position [805, 0]
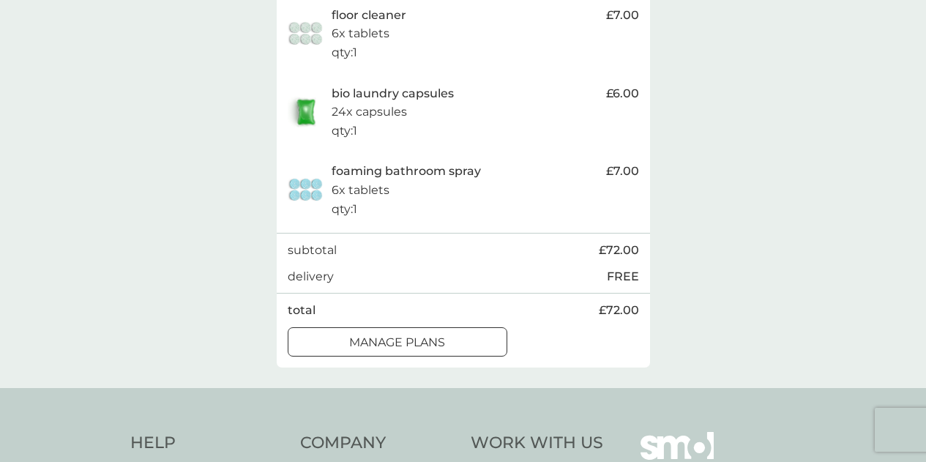
click at [457, 340] on div "manage plans" at bounding box center [397, 342] width 218 height 19
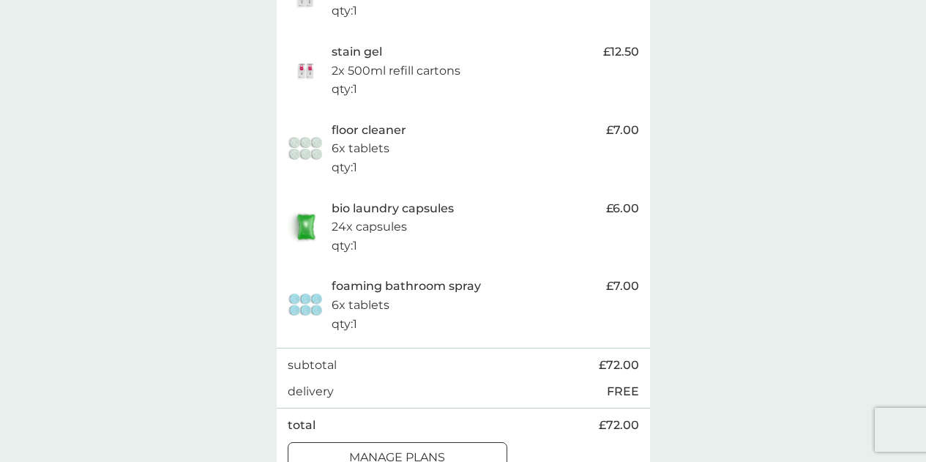
scroll to position [1061, 0]
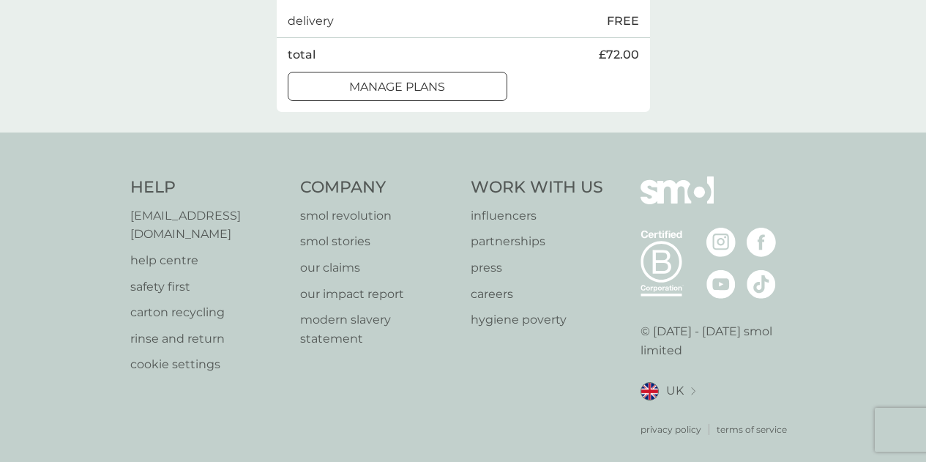
click at [407, 88] on div at bounding box center [397, 86] width 53 height 15
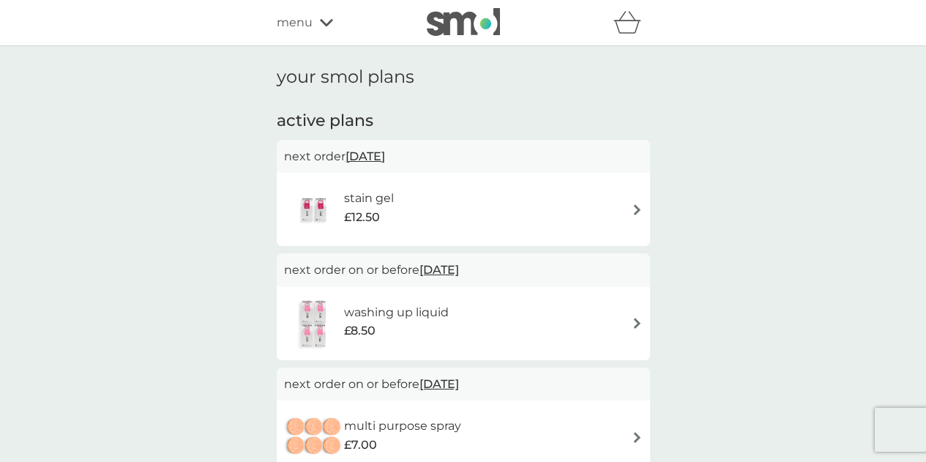
click at [605, 200] on div "stain gel £12.50" at bounding box center [463, 209] width 359 height 51
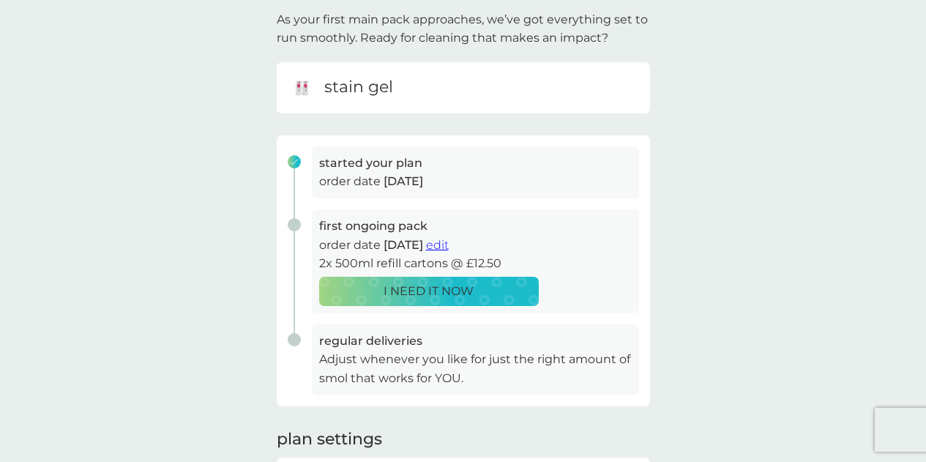
scroll to position [220, 0]
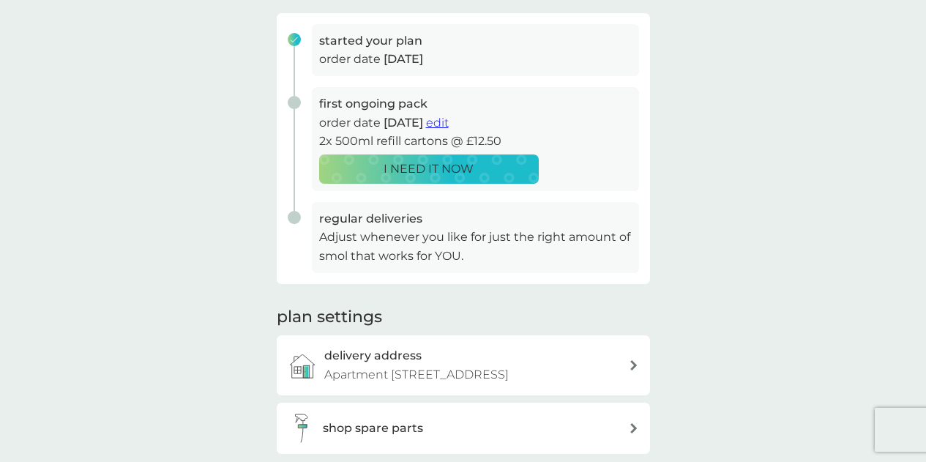
click at [449, 124] on span "edit" at bounding box center [437, 123] width 23 height 14
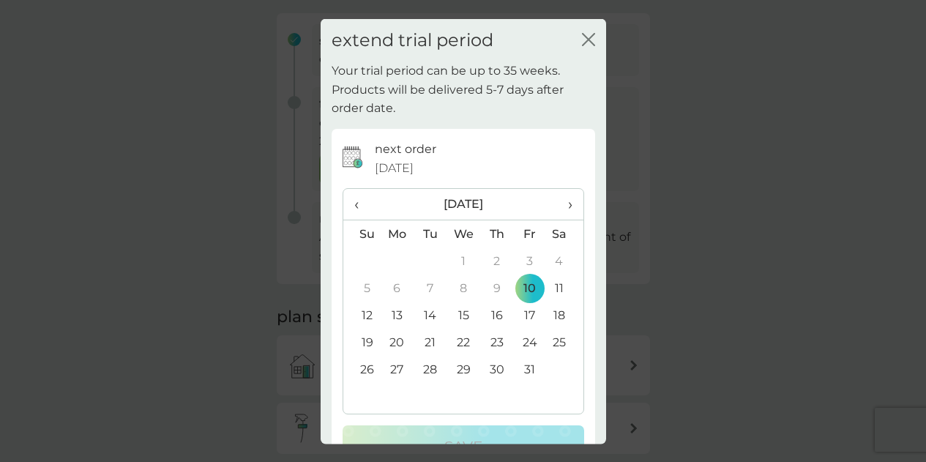
click at [557, 205] on span "›" at bounding box center [564, 204] width 15 height 31
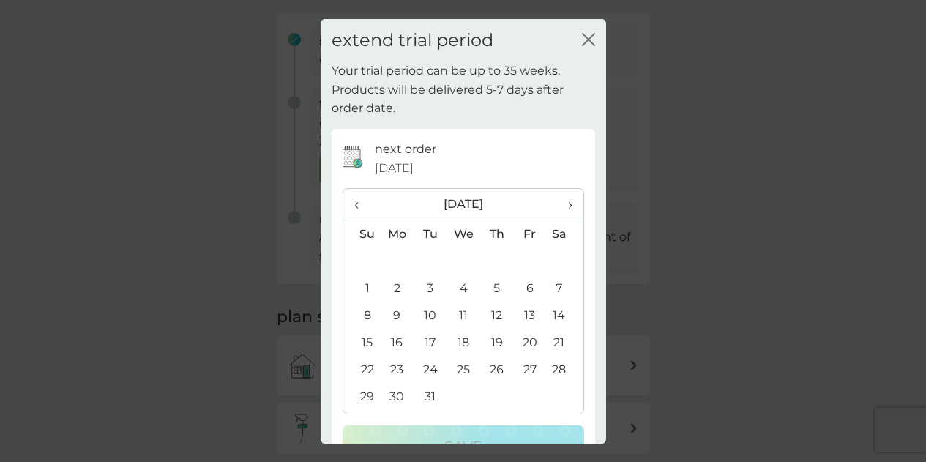
click at [557, 205] on span "›" at bounding box center [564, 204] width 15 height 31
click at [349, 201] on th "‹" at bounding box center [361, 204] width 37 height 31
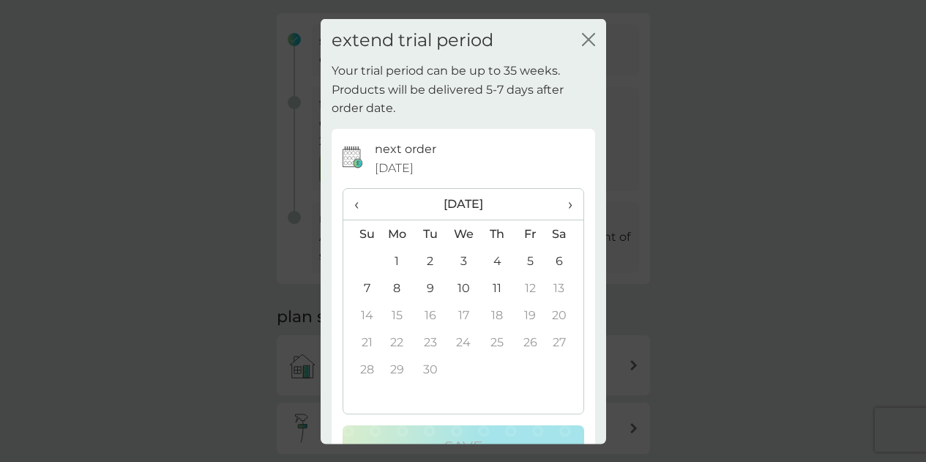
click at [487, 285] on td "11" at bounding box center [496, 287] width 33 height 27
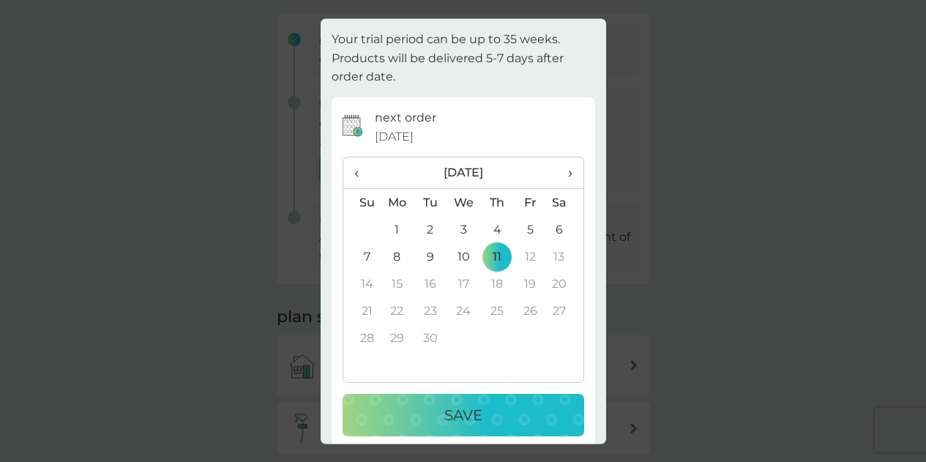
scroll to position [46, 0]
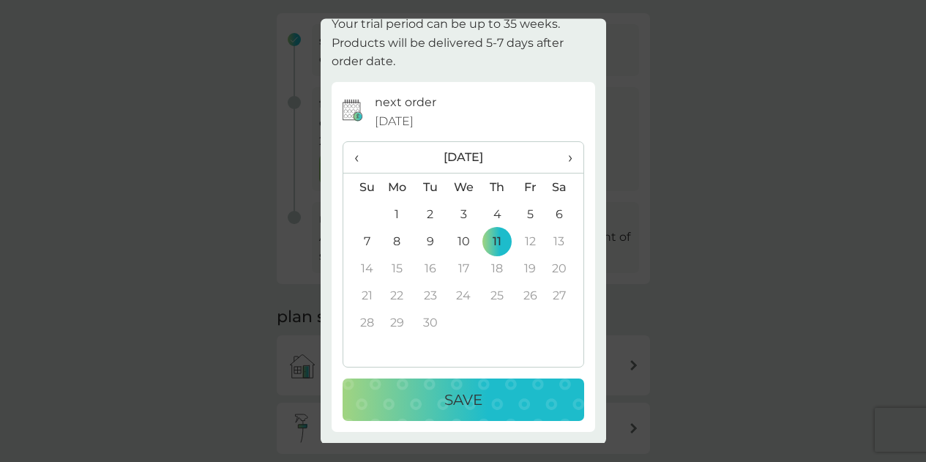
click at [490, 397] on div "Save" at bounding box center [463, 400] width 212 height 23
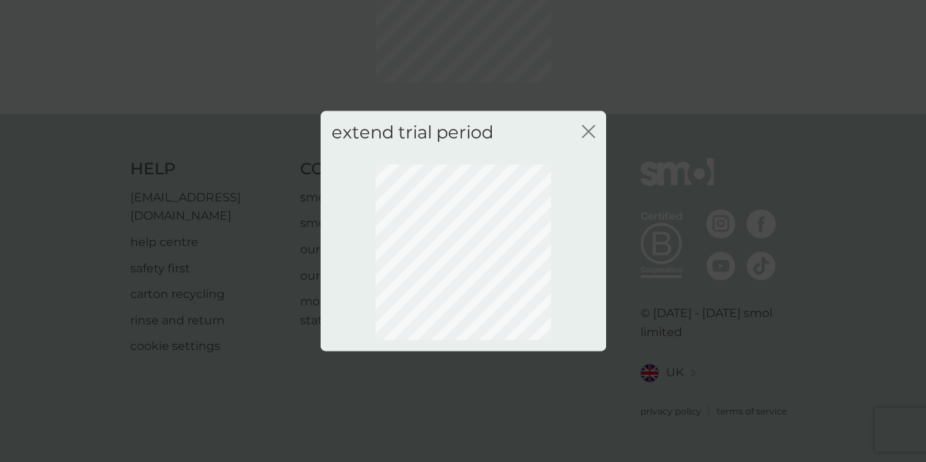
scroll to position [152, 0]
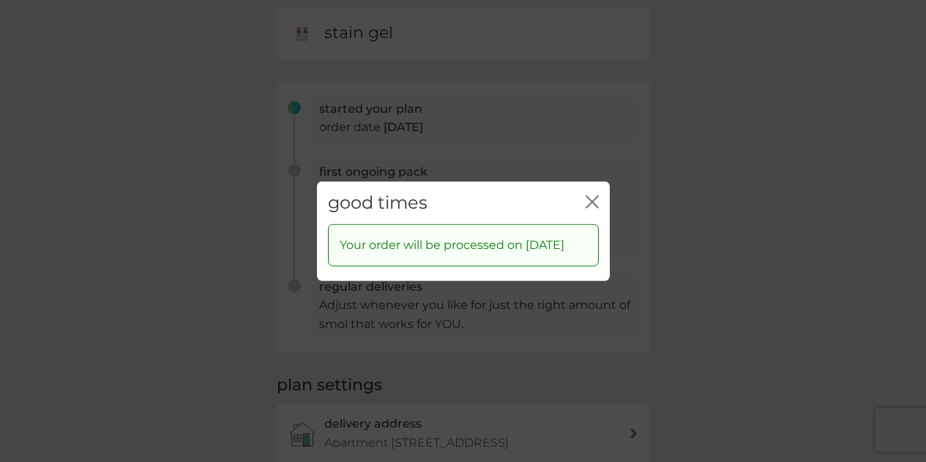
click at [599, 189] on div "good times close" at bounding box center [463, 202] width 293 height 43
click at [591, 195] on icon "close" at bounding box center [589, 201] width 6 height 12
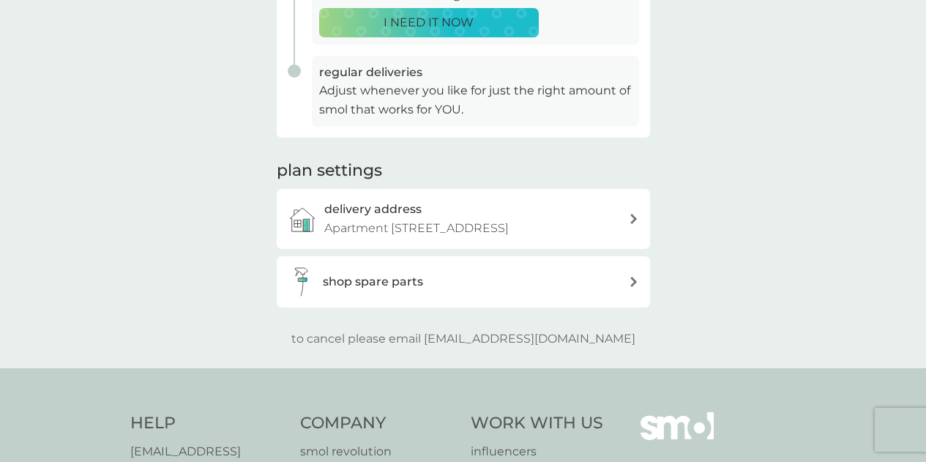
scroll to position [0, 0]
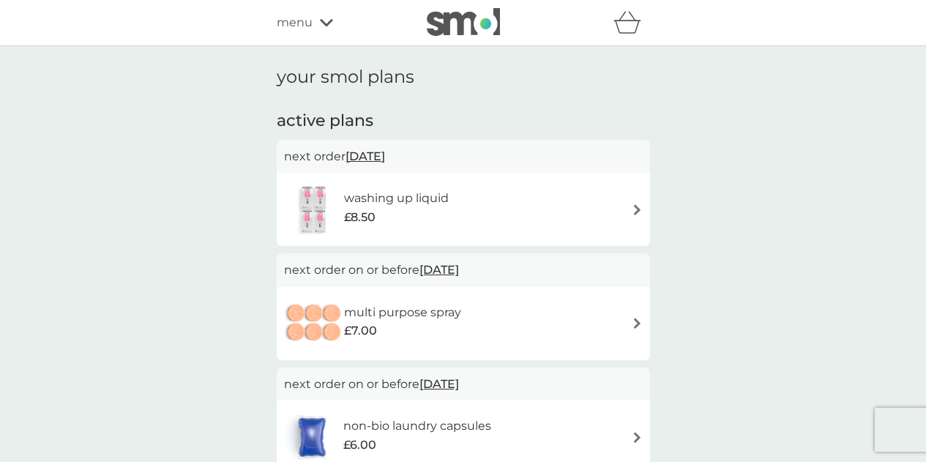
click at [378, 160] on span "[DATE]" at bounding box center [365, 156] width 40 height 29
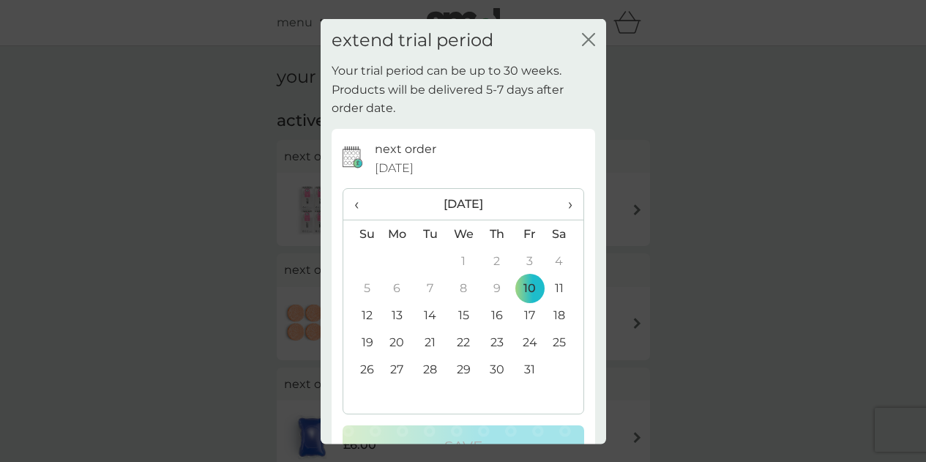
click at [557, 206] on span "›" at bounding box center [564, 204] width 15 height 31
click at [557, 214] on span "›" at bounding box center [564, 204] width 15 height 31
click at [485, 313] on td "18" at bounding box center [496, 315] width 33 height 27
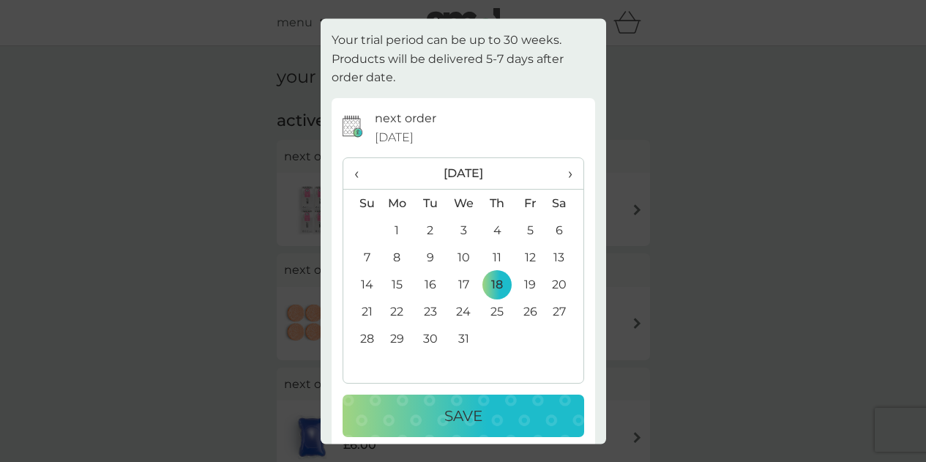
scroll to position [46, 0]
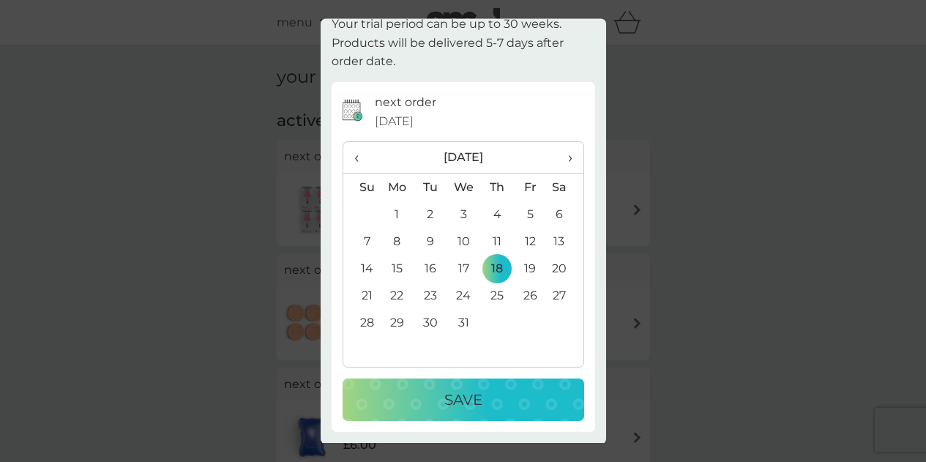
click at [486, 249] on td "11" at bounding box center [496, 241] width 33 height 27
click at [494, 410] on div "Save" at bounding box center [463, 400] width 212 height 23
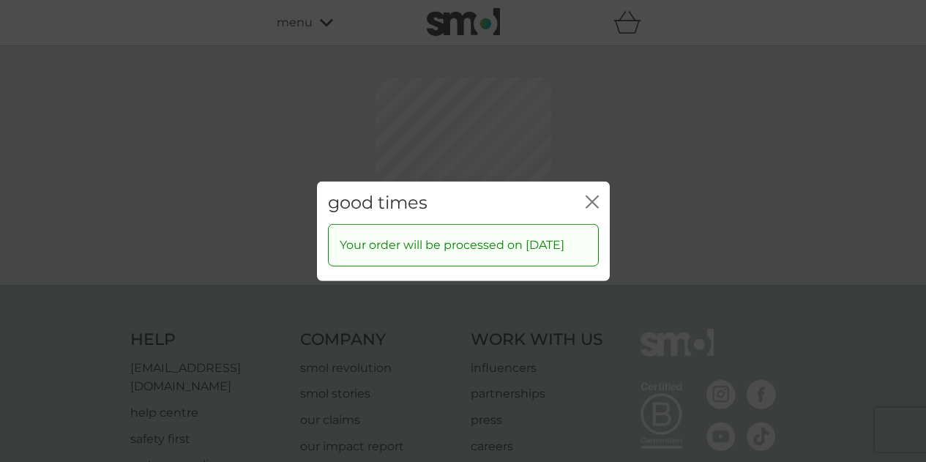
click at [586, 195] on icon "close" at bounding box center [589, 201] width 6 height 12
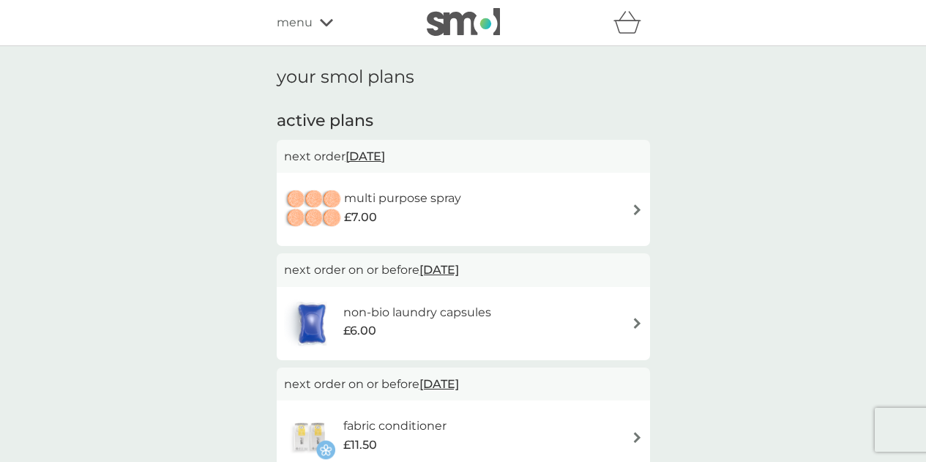
click at [385, 157] on span "[DATE]" at bounding box center [365, 156] width 40 height 29
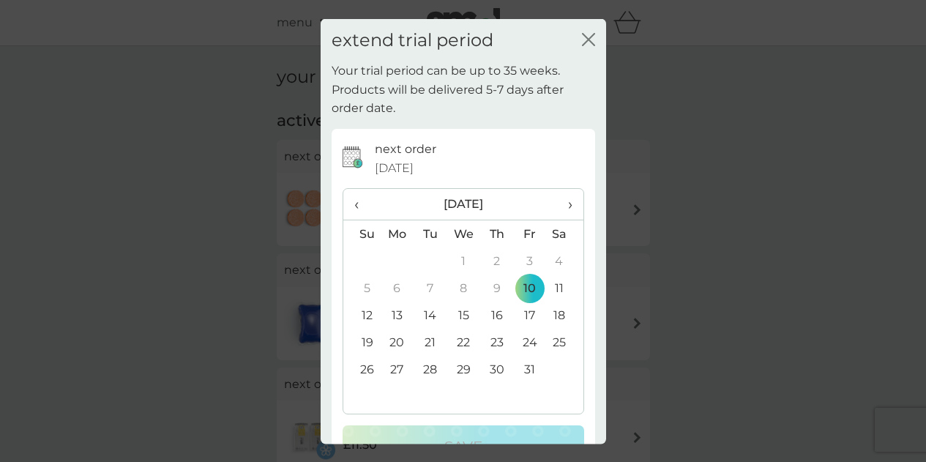
click at [558, 208] on span "›" at bounding box center [564, 204] width 15 height 31
click at [485, 290] on td "11" at bounding box center [496, 287] width 33 height 27
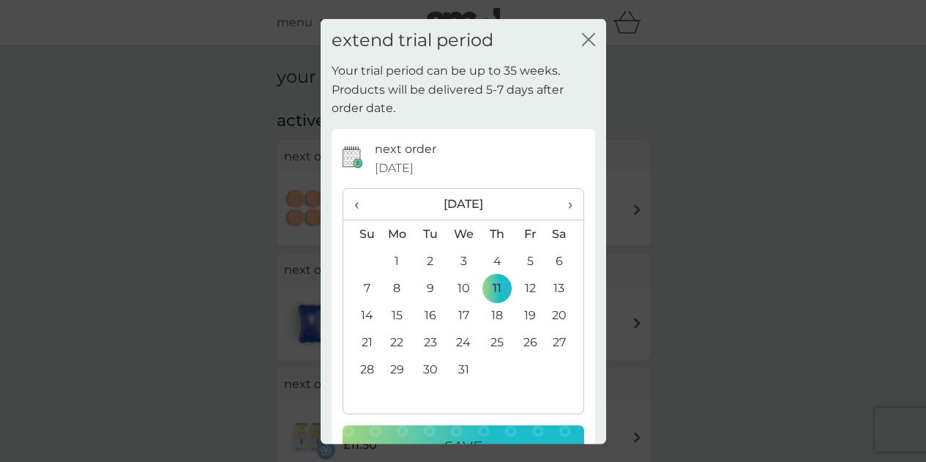
click at [525, 432] on button "Save" at bounding box center [464, 446] width 242 height 42
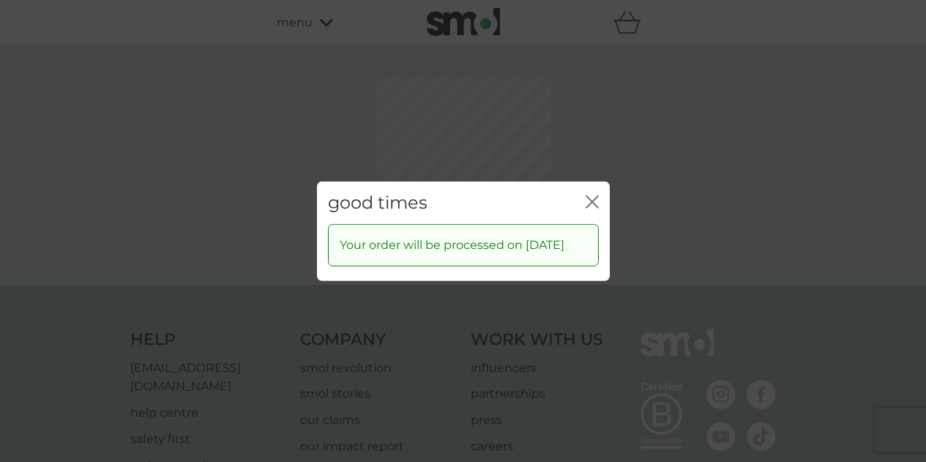
click at [588, 201] on button "close" at bounding box center [592, 202] width 13 height 15
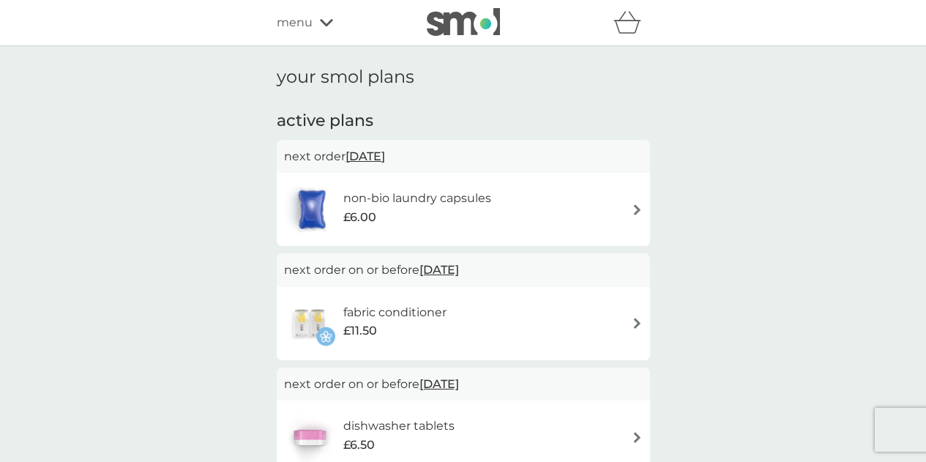
click at [485, 163] on p "next order [DATE]" at bounding box center [463, 156] width 359 height 19
click at [385, 160] on span "[DATE]" at bounding box center [365, 156] width 40 height 29
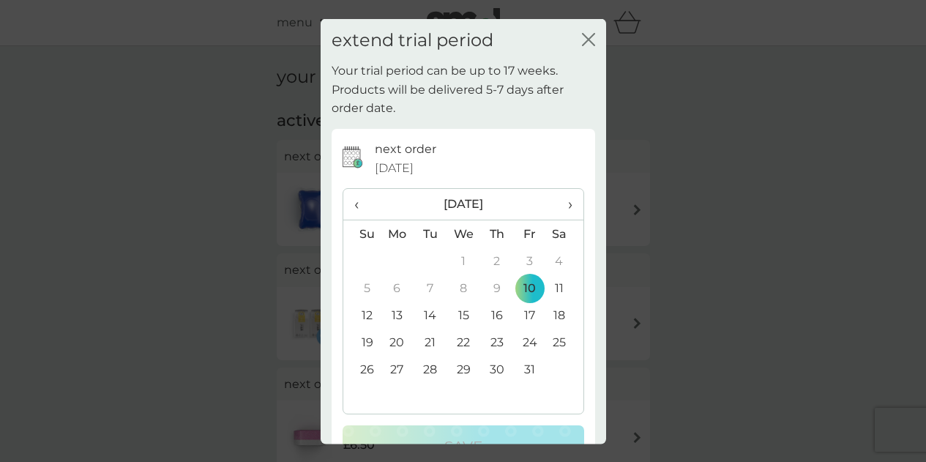
click at [562, 210] on th "›" at bounding box center [564, 204] width 37 height 31
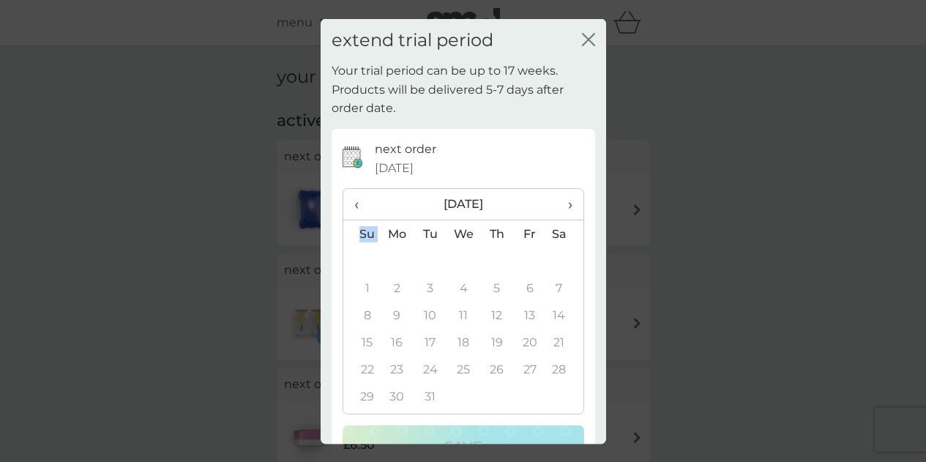
click at [562, 210] on th "›" at bounding box center [564, 204] width 37 height 31
click at [361, 206] on span "‹" at bounding box center [361, 204] width 15 height 31
click at [497, 294] on td "5" at bounding box center [496, 287] width 33 height 27
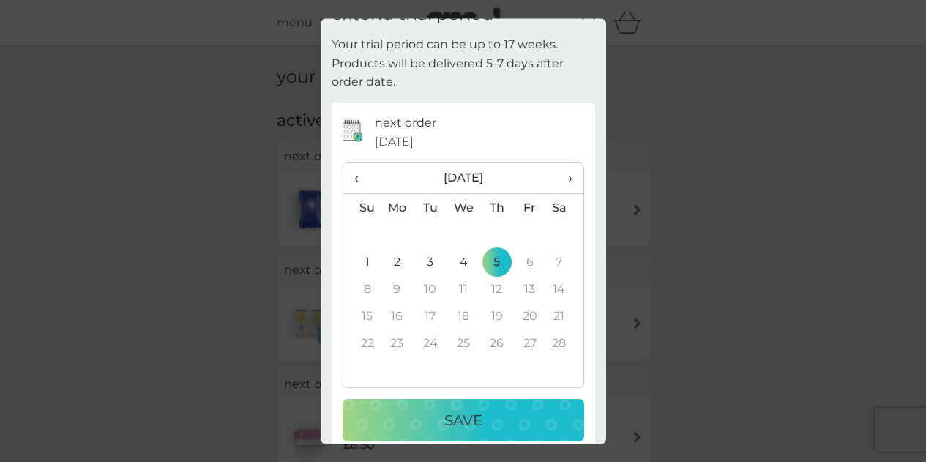
scroll to position [46, 0]
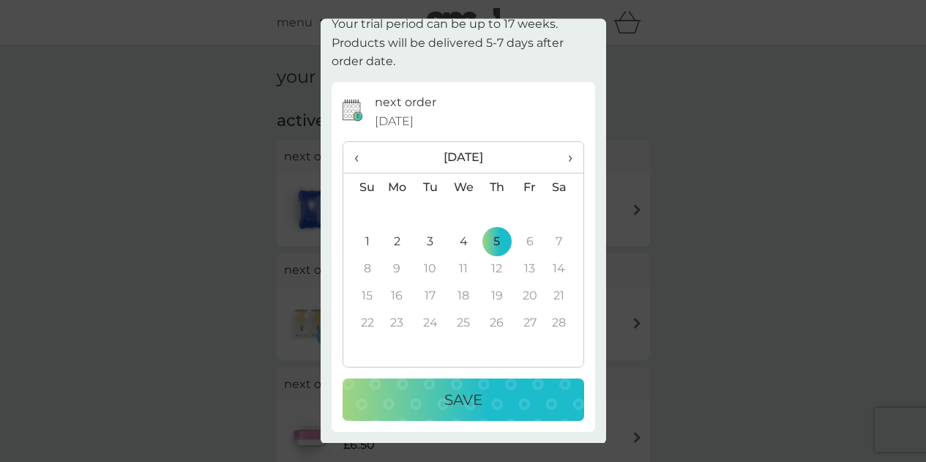
click at [493, 404] on div "Save" at bounding box center [463, 400] width 212 height 23
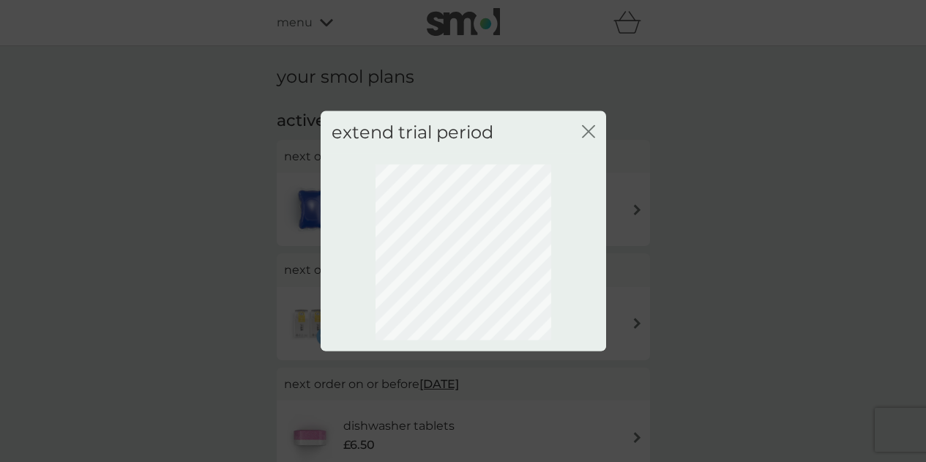
scroll to position [0, 0]
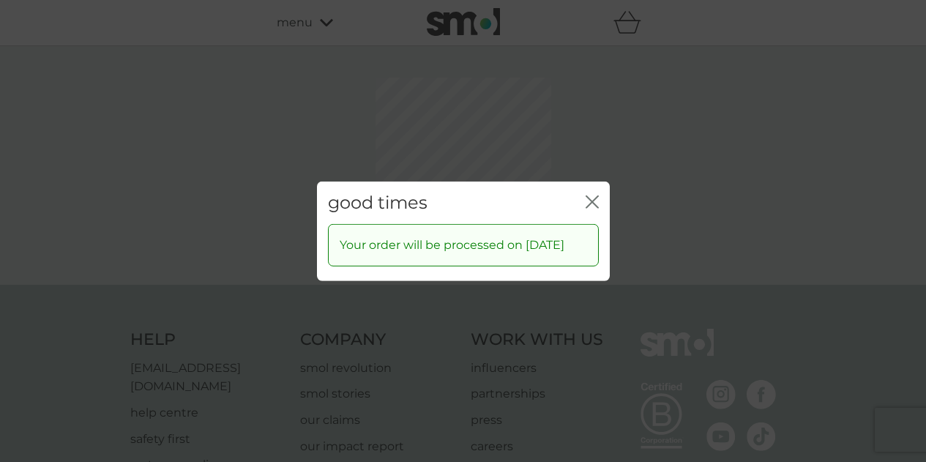
click at [589, 196] on icon "close" at bounding box center [592, 201] width 13 height 13
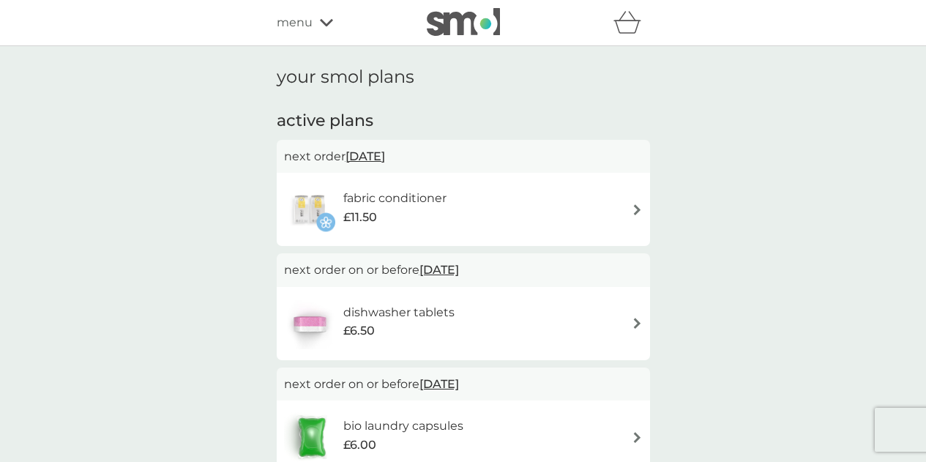
click at [378, 160] on span "[DATE]" at bounding box center [365, 156] width 40 height 29
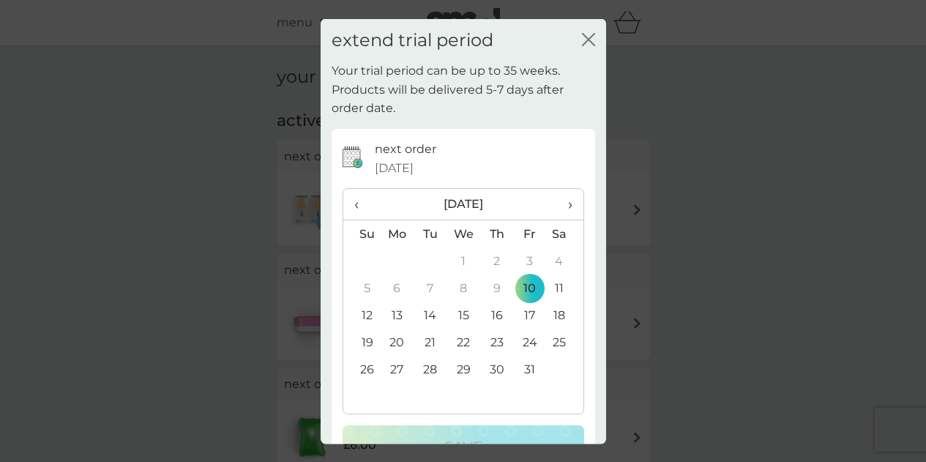
click at [557, 207] on span "›" at bounding box center [564, 204] width 15 height 31
click at [490, 291] on td "11" at bounding box center [496, 287] width 33 height 27
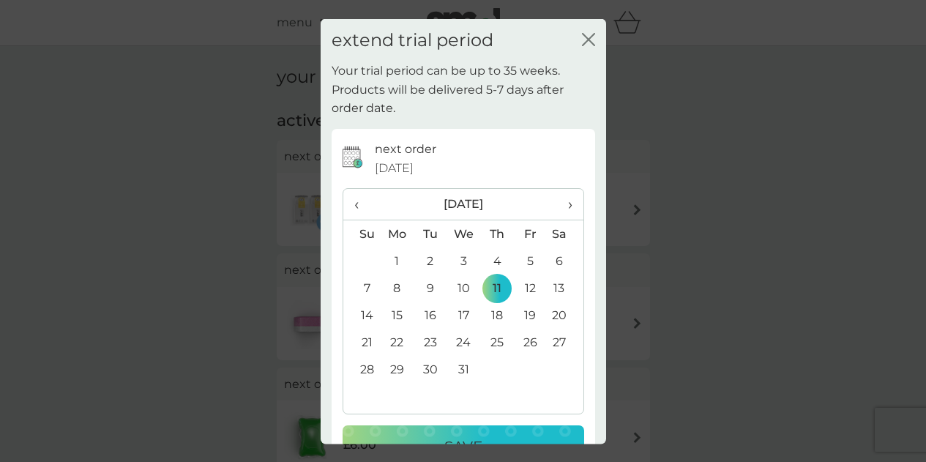
click at [501, 436] on div "Save" at bounding box center [463, 446] width 212 height 23
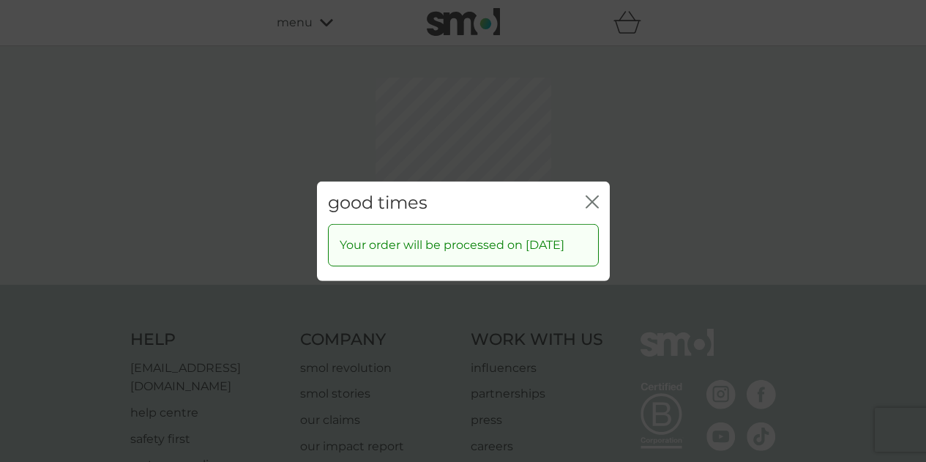
click at [592, 195] on icon "close" at bounding box center [592, 201] width 13 height 13
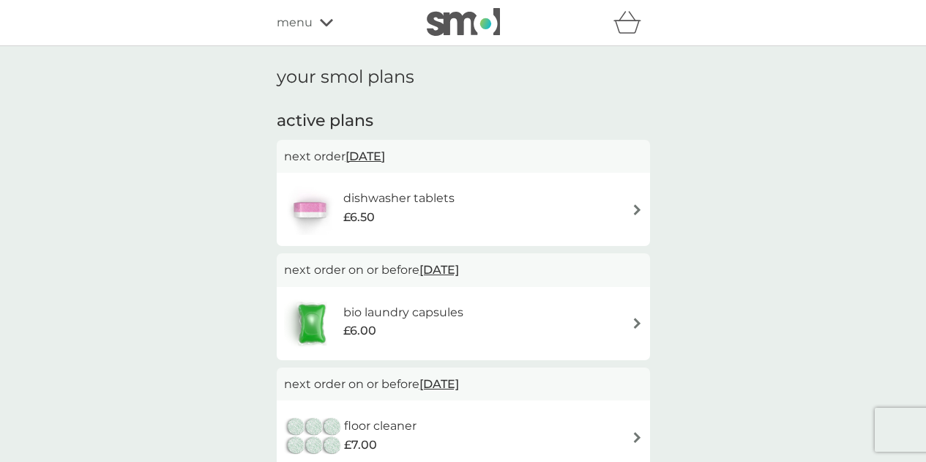
click at [385, 156] on span "[DATE]" at bounding box center [365, 156] width 40 height 29
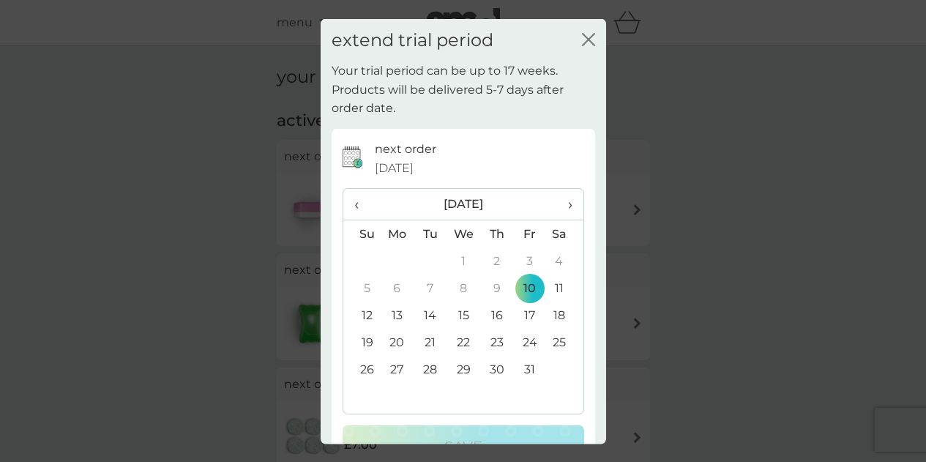
click at [560, 217] on span "›" at bounding box center [564, 204] width 15 height 31
click at [560, 216] on span "›" at bounding box center [564, 204] width 15 height 31
click at [493, 276] on td "5" at bounding box center [496, 287] width 33 height 27
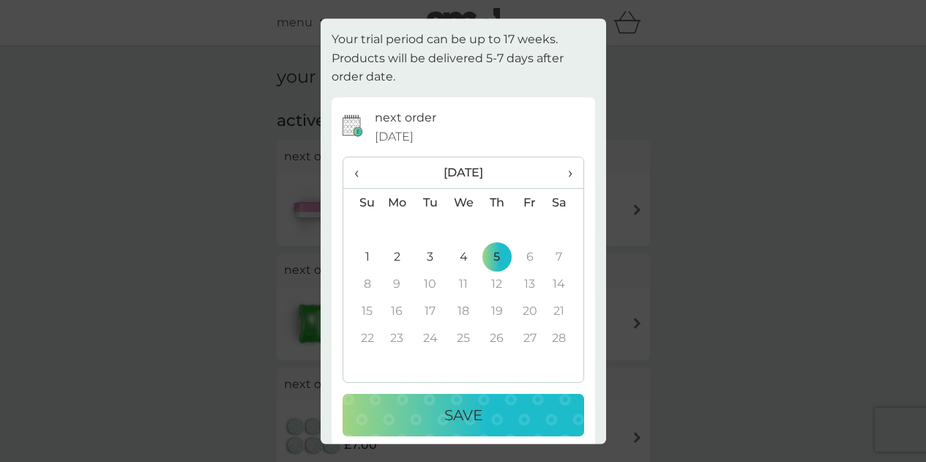
scroll to position [46, 0]
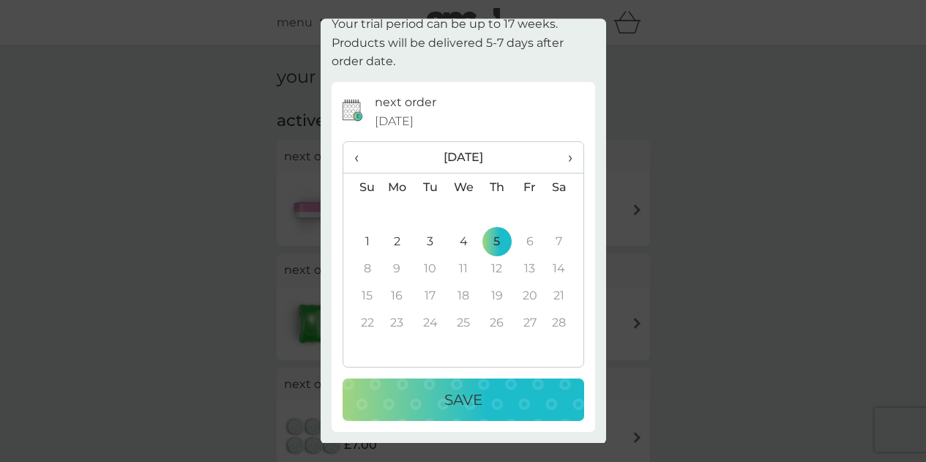
click at [524, 400] on div "Save" at bounding box center [463, 400] width 212 height 23
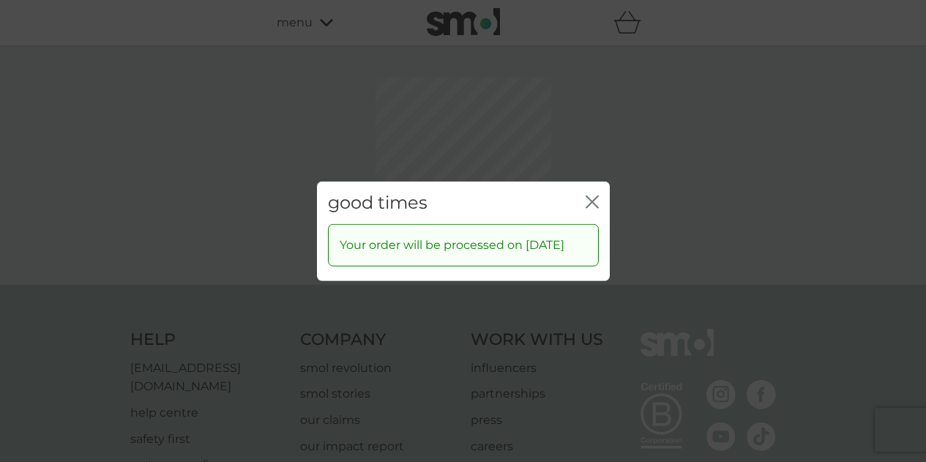
click at [598, 186] on div "good times close" at bounding box center [463, 202] width 293 height 43
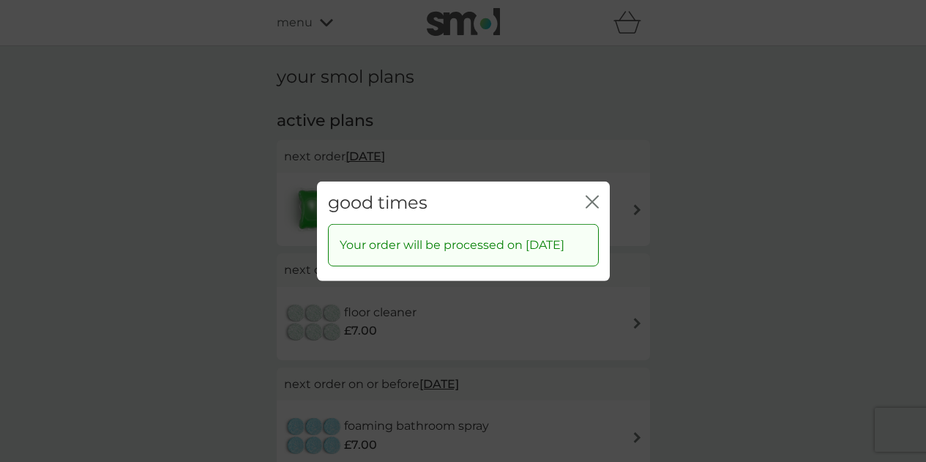
click at [596, 195] on icon "close" at bounding box center [595, 201] width 6 height 12
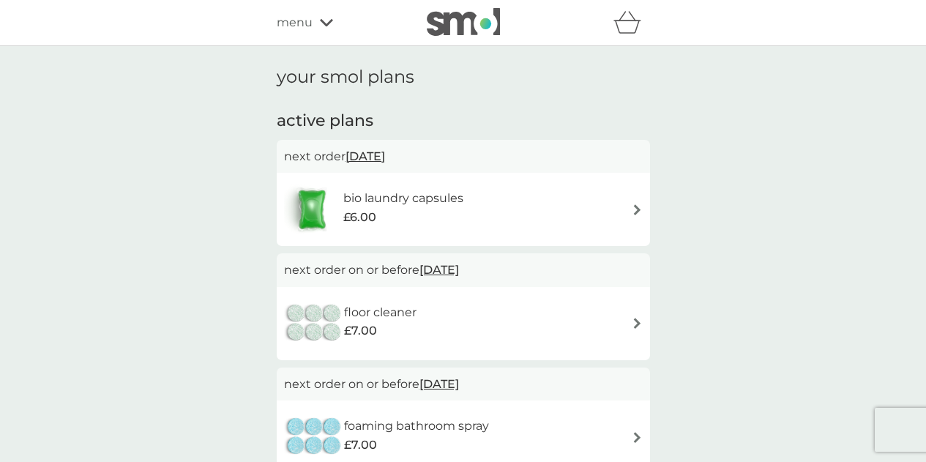
click at [385, 144] on span "[DATE]" at bounding box center [365, 156] width 40 height 29
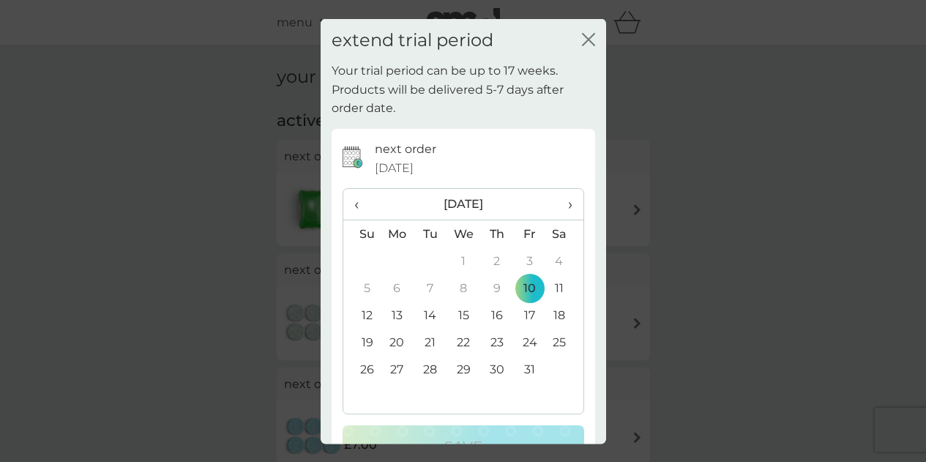
click at [564, 211] on th "›" at bounding box center [564, 204] width 37 height 31
drag, startPoint x: 495, startPoint y: 283, endPoint x: 495, endPoint y: 294, distance: 10.2
click at [495, 284] on td "11" at bounding box center [496, 287] width 33 height 27
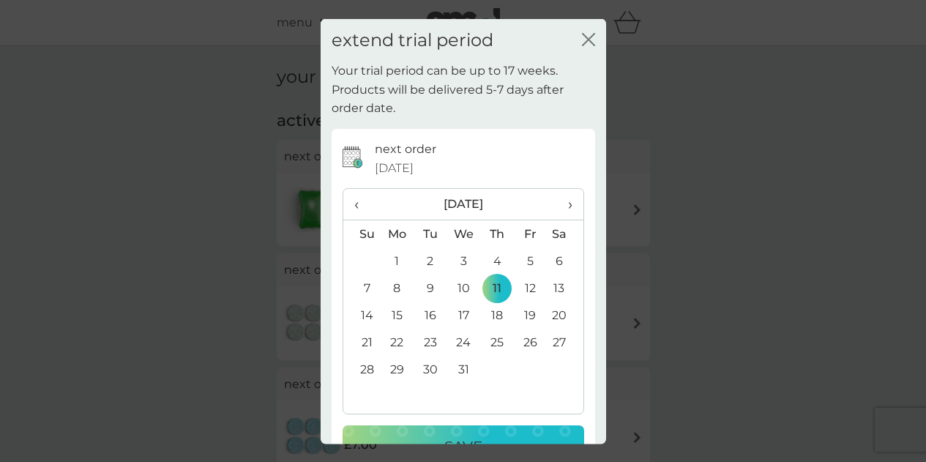
click at [520, 433] on button "Save" at bounding box center [464, 446] width 242 height 42
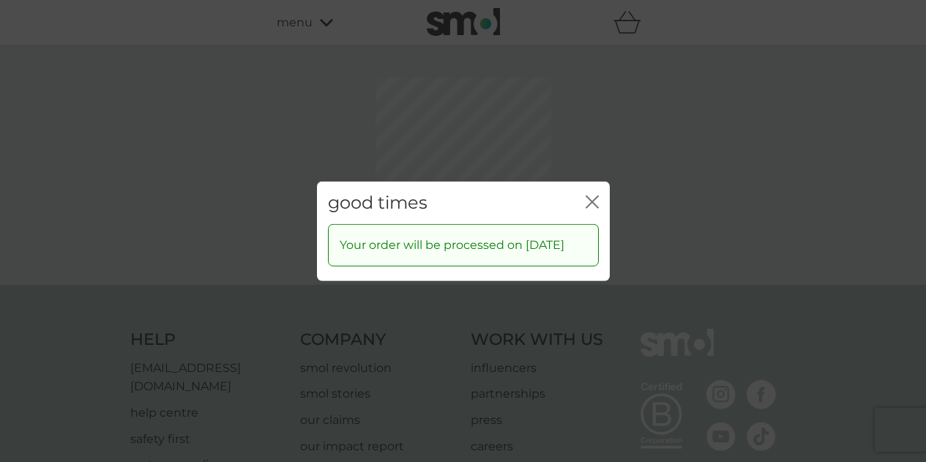
click at [587, 124] on div "good times close Your order will be processed on [DATE]" at bounding box center [463, 231] width 926 height 462
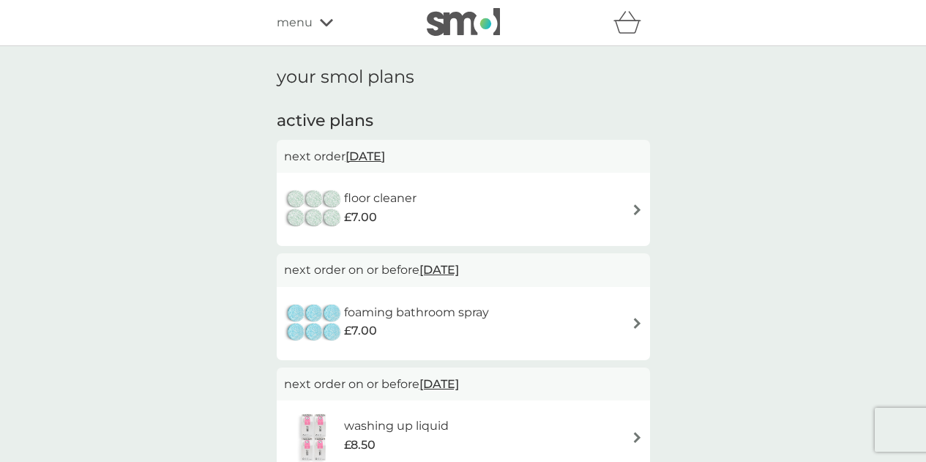
click at [385, 154] on span "[DATE]" at bounding box center [365, 156] width 40 height 29
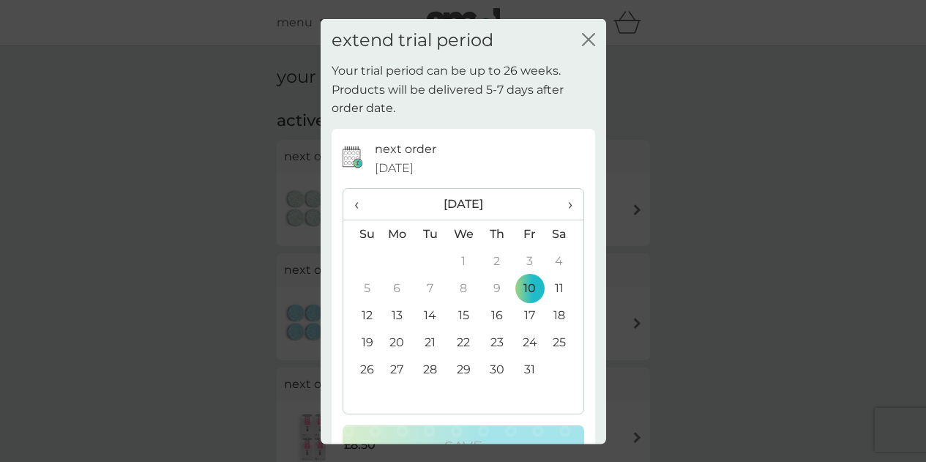
click at [557, 203] on span "›" at bounding box center [564, 204] width 15 height 31
click at [560, 207] on span "›" at bounding box center [564, 204] width 15 height 31
click at [487, 315] on td "12" at bounding box center [496, 315] width 33 height 27
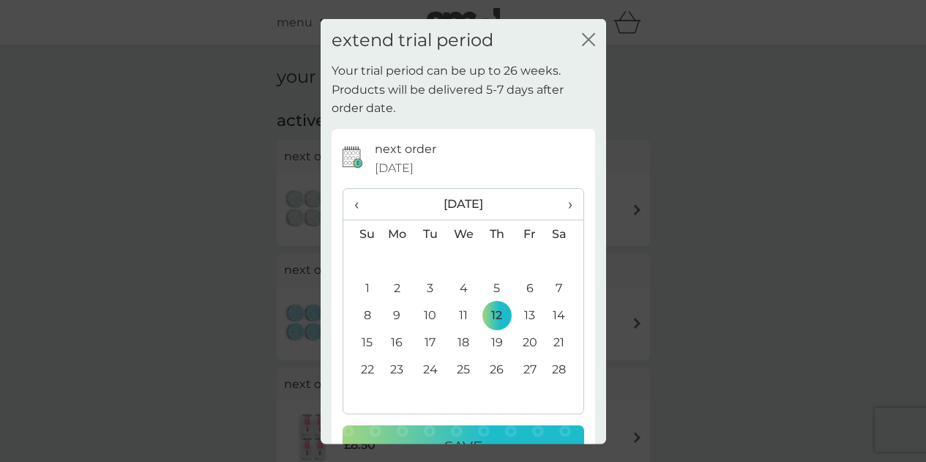
click at [497, 428] on button "Save" at bounding box center [464, 446] width 242 height 42
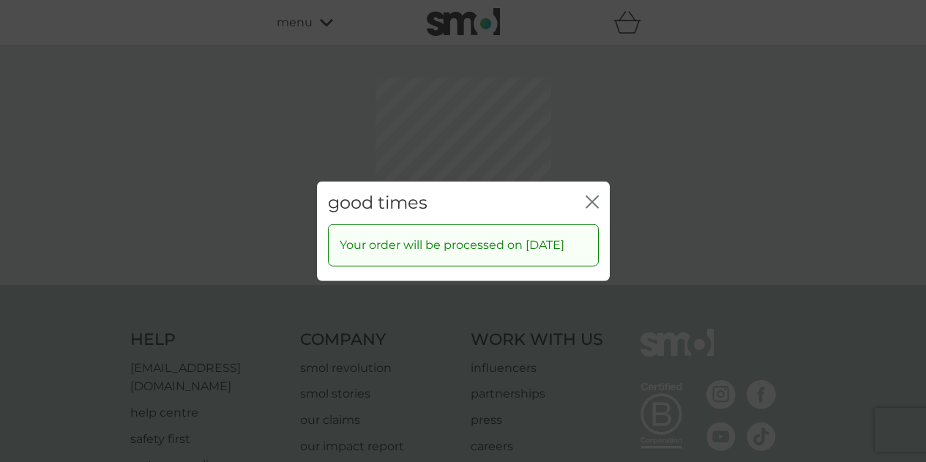
click at [594, 195] on icon "close" at bounding box center [595, 201] width 6 height 12
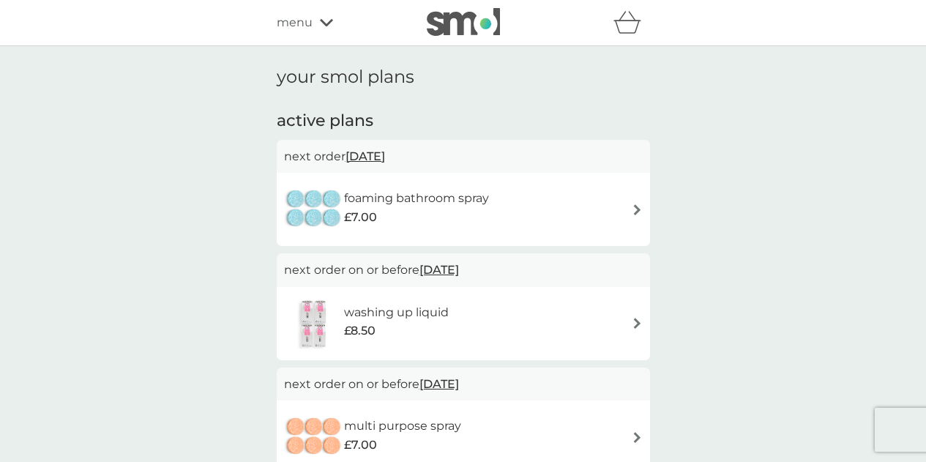
click at [385, 160] on span "[DATE]" at bounding box center [365, 156] width 40 height 29
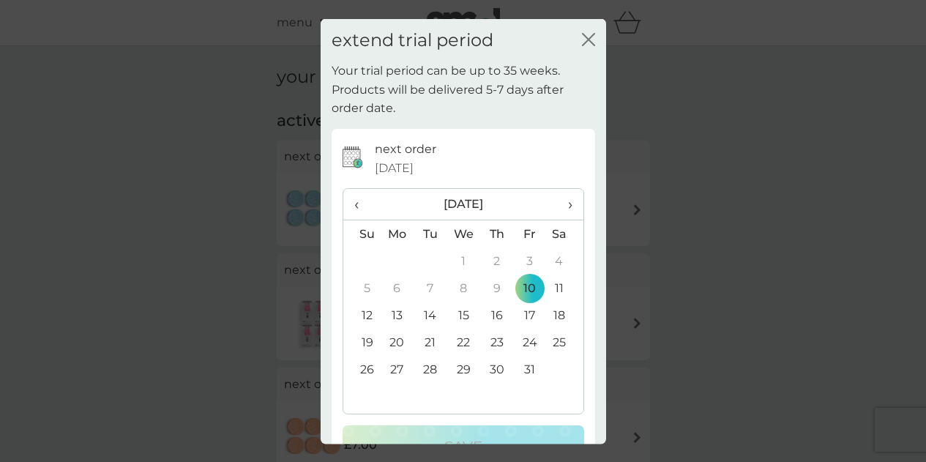
click at [557, 205] on span "›" at bounding box center [564, 204] width 15 height 31
click at [488, 321] on td "12" at bounding box center [496, 315] width 33 height 27
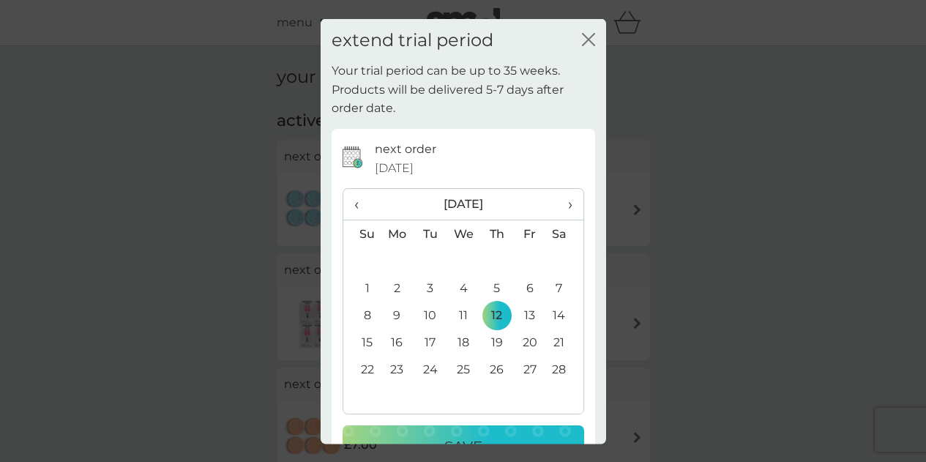
click at [511, 430] on button "Save" at bounding box center [464, 446] width 242 height 42
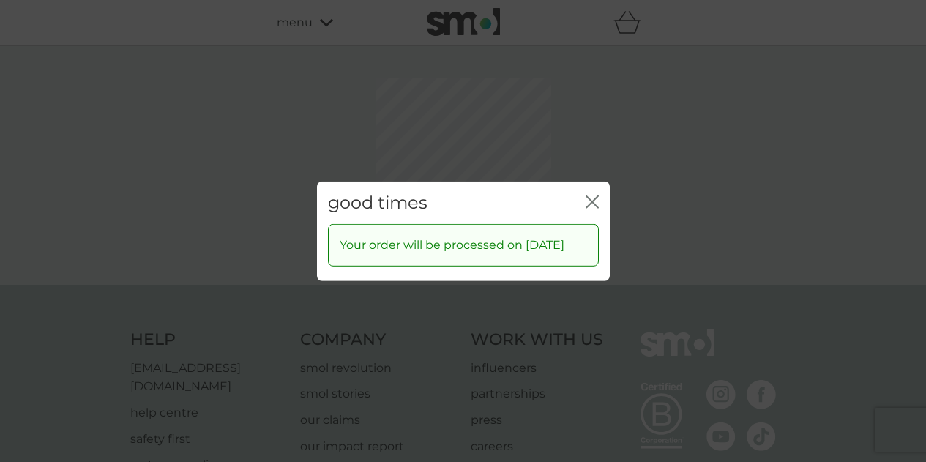
click at [590, 195] on icon "close" at bounding box center [589, 201] width 6 height 12
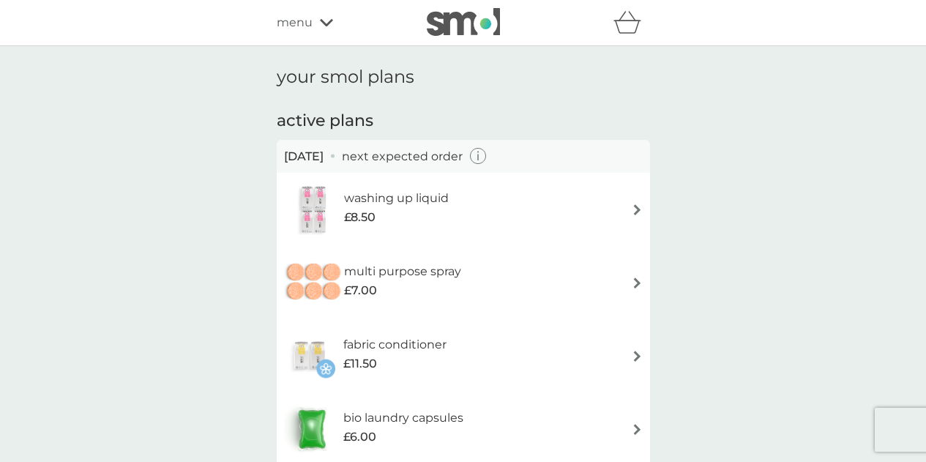
click at [487, 157] on icon "button" at bounding box center [478, 156] width 17 height 17
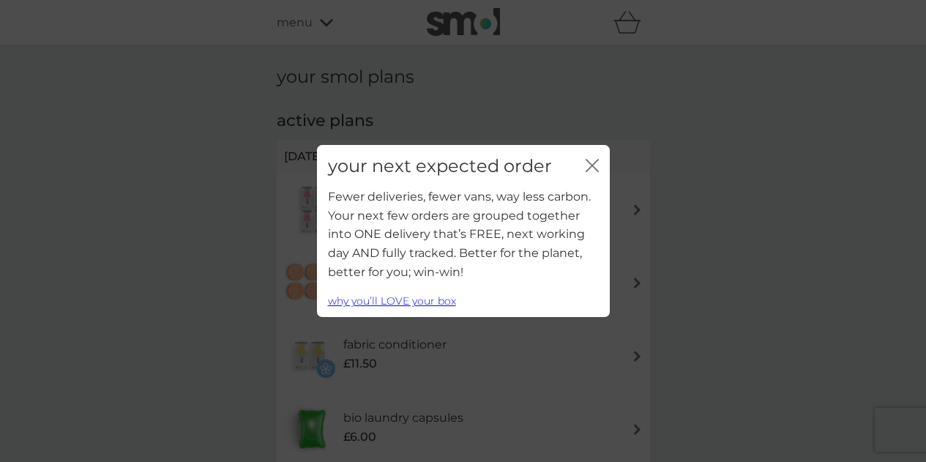
click at [586, 167] on icon "close" at bounding box center [592, 165] width 13 height 13
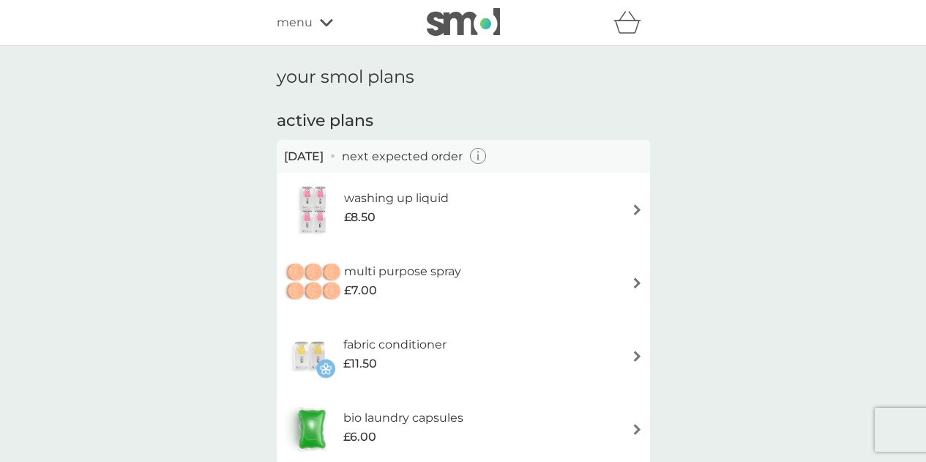
click at [327, 23] on icon at bounding box center [326, 22] width 13 height 7
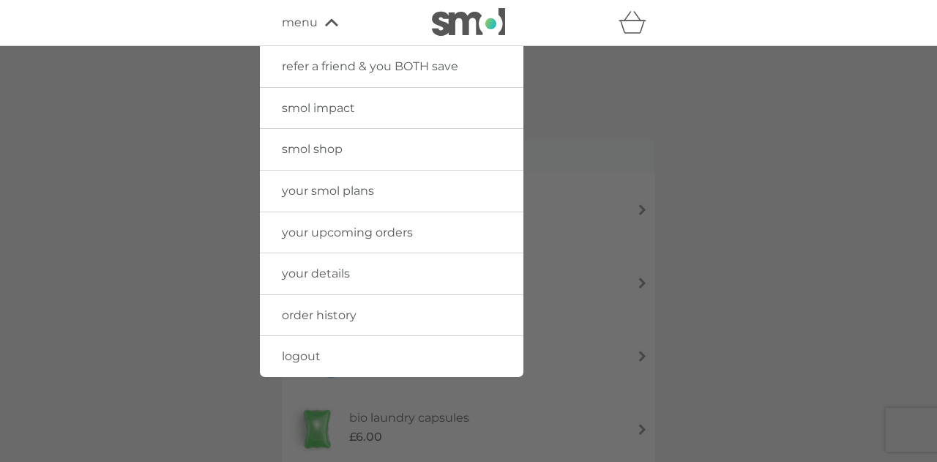
click at [349, 238] on span "your upcoming orders" at bounding box center [347, 232] width 131 height 14
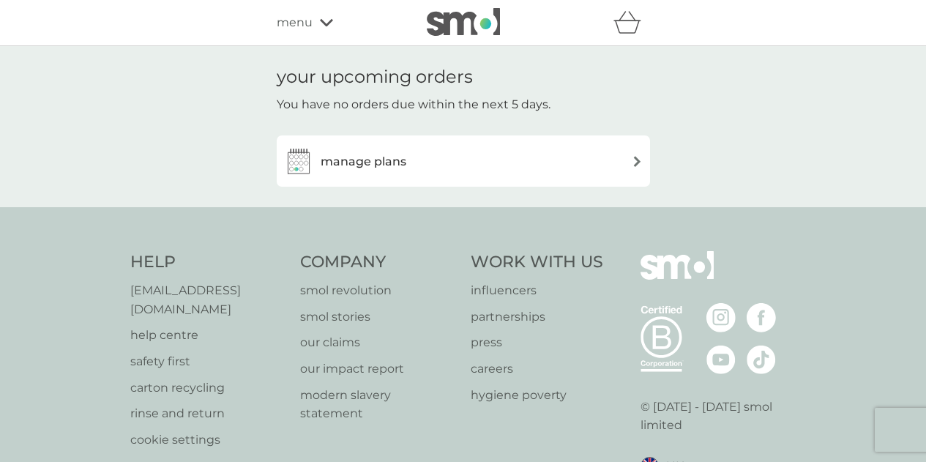
click at [588, 148] on div "manage plans" at bounding box center [463, 160] width 359 height 29
click at [321, 28] on div "menu" at bounding box center [339, 22] width 124 height 19
